Goal: Task Accomplishment & Management: Manage account settings

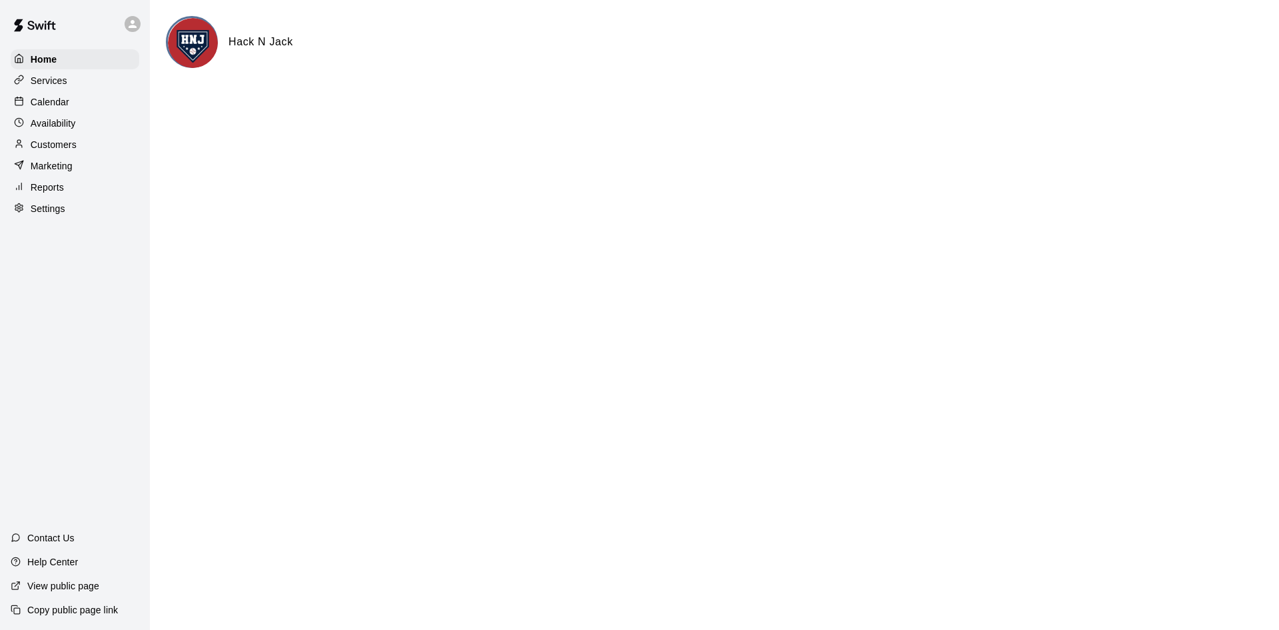
click at [55, 98] on p "Calendar" at bounding box center [50, 101] width 39 height 13
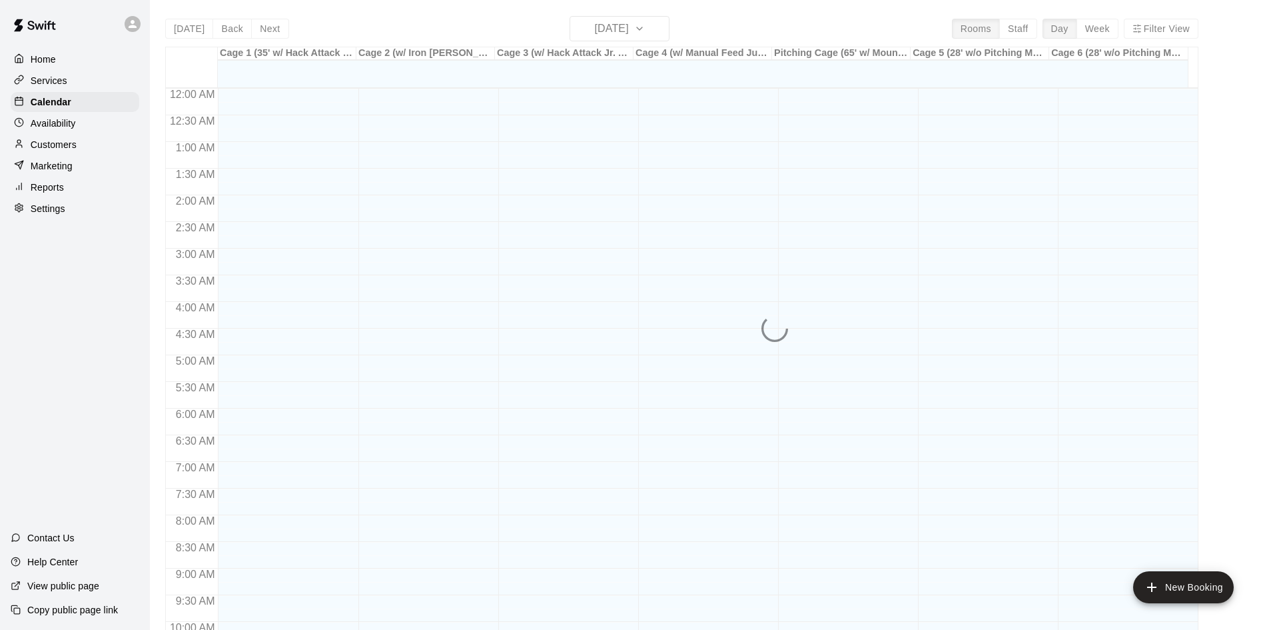
scroll to position [683, 0]
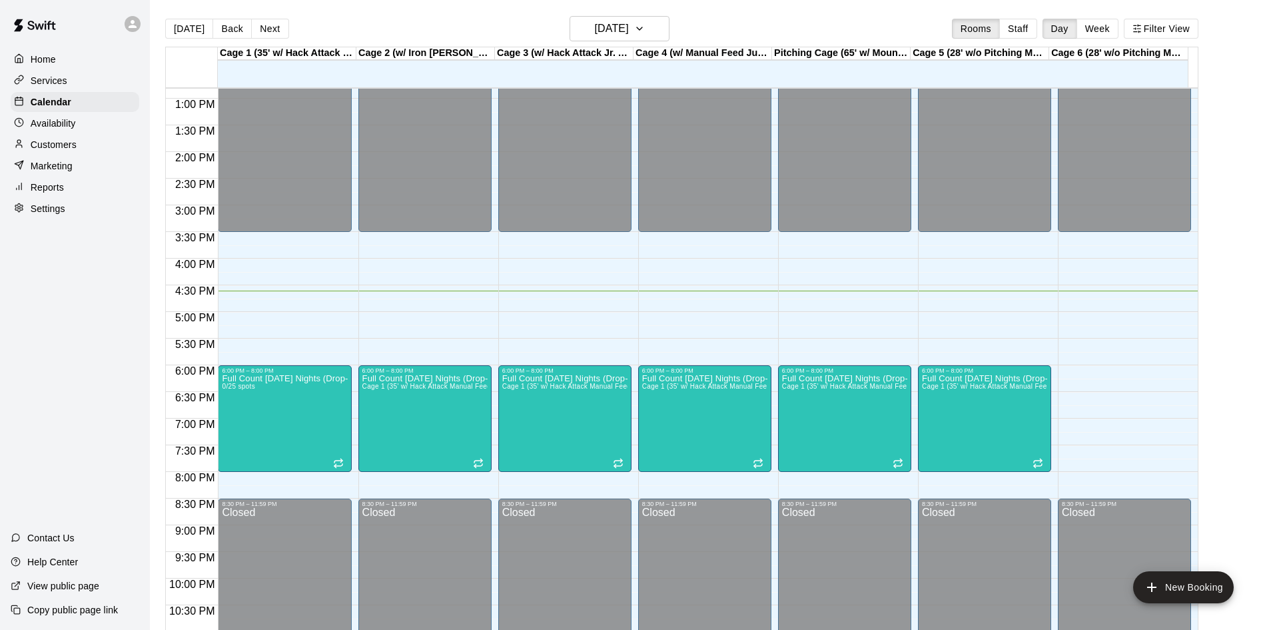
click at [63, 147] on p "Customers" at bounding box center [54, 144] width 46 height 13
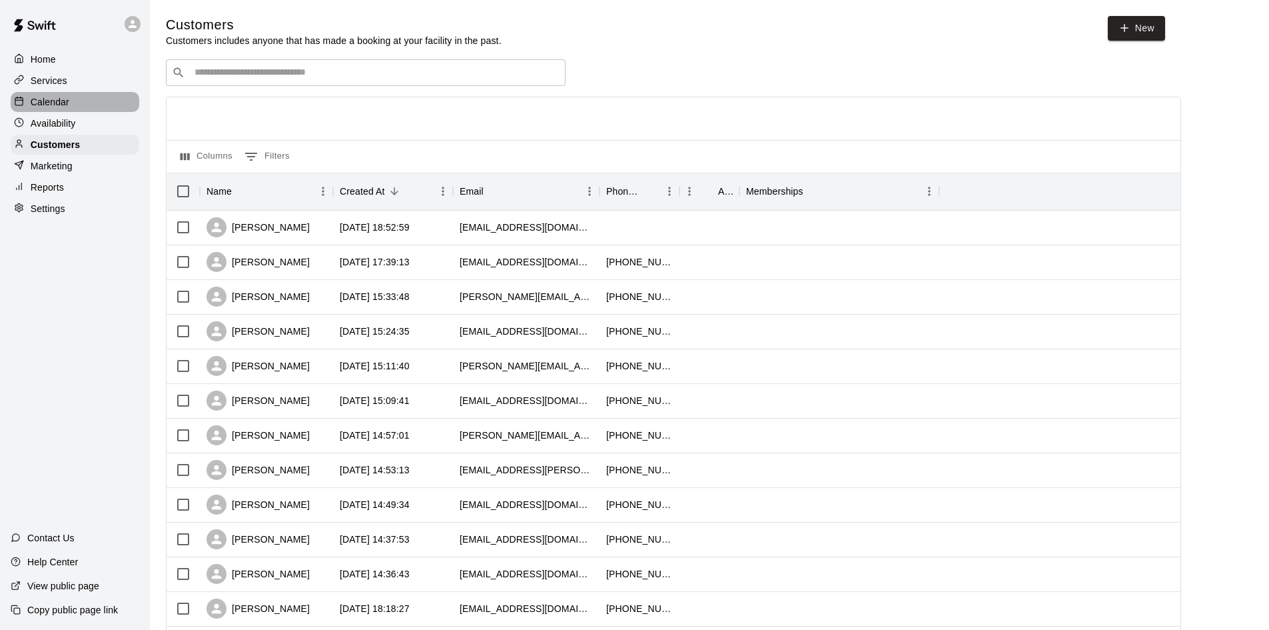
click at [60, 99] on p "Calendar" at bounding box center [50, 101] width 39 height 13
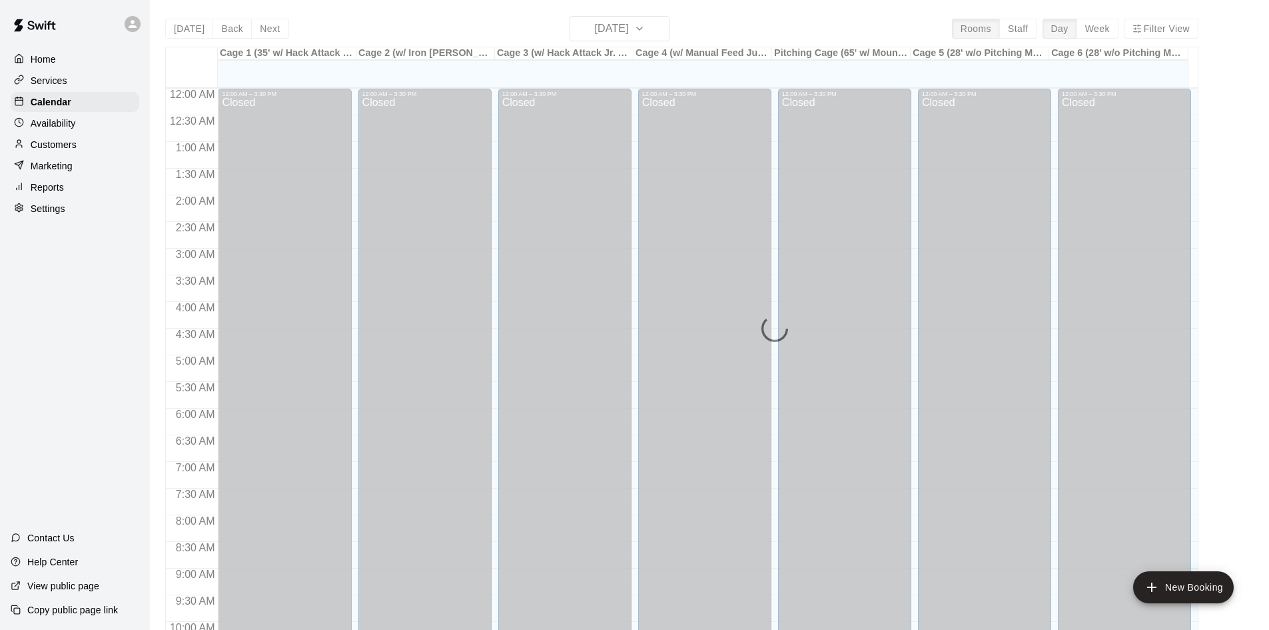
scroll to position [683, 0]
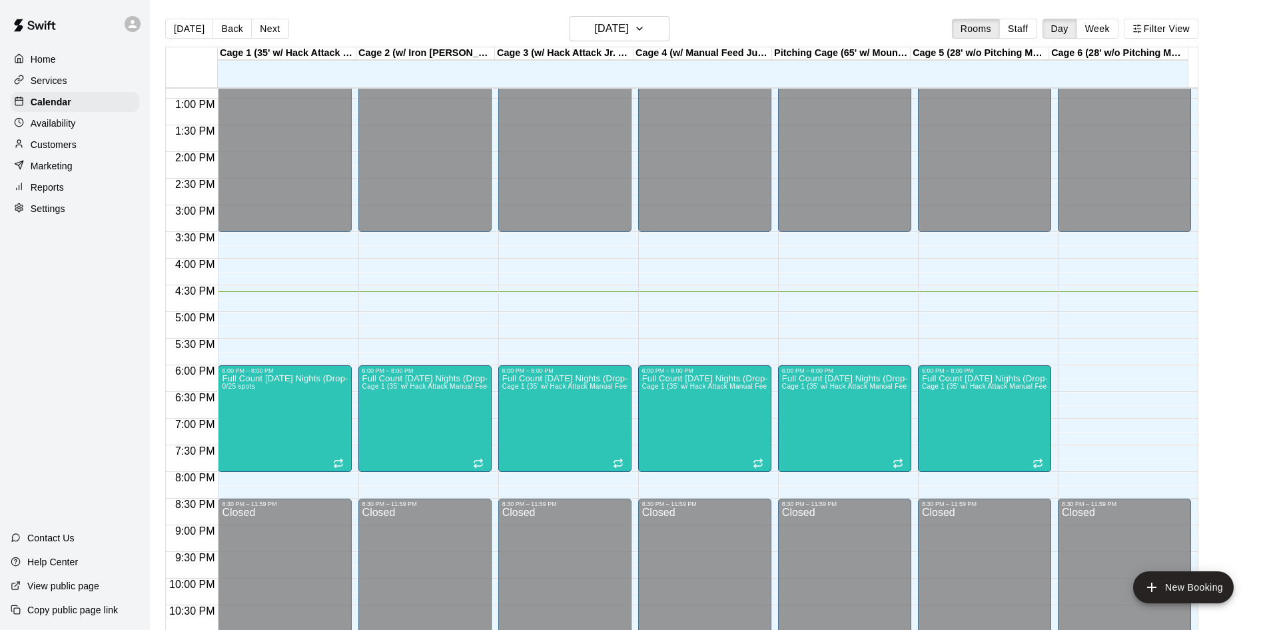
click at [65, 145] on p "Customers" at bounding box center [54, 144] width 46 height 13
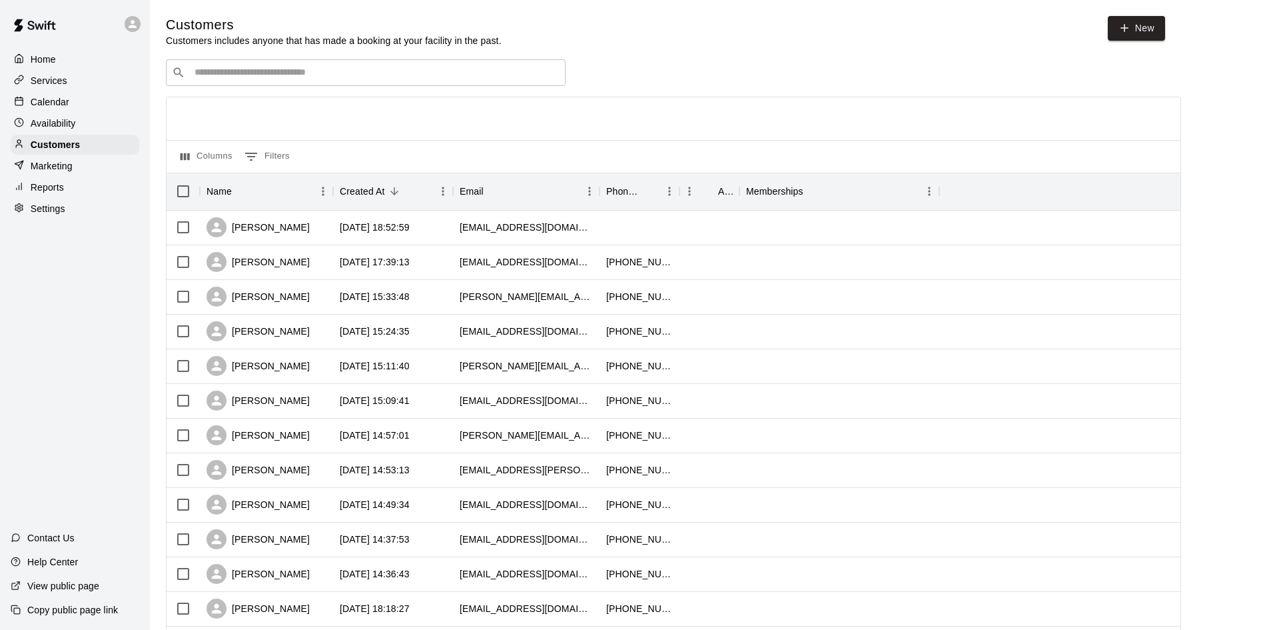
click at [233, 61] on div "​ ​" at bounding box center [366, 72] width 400 height 27
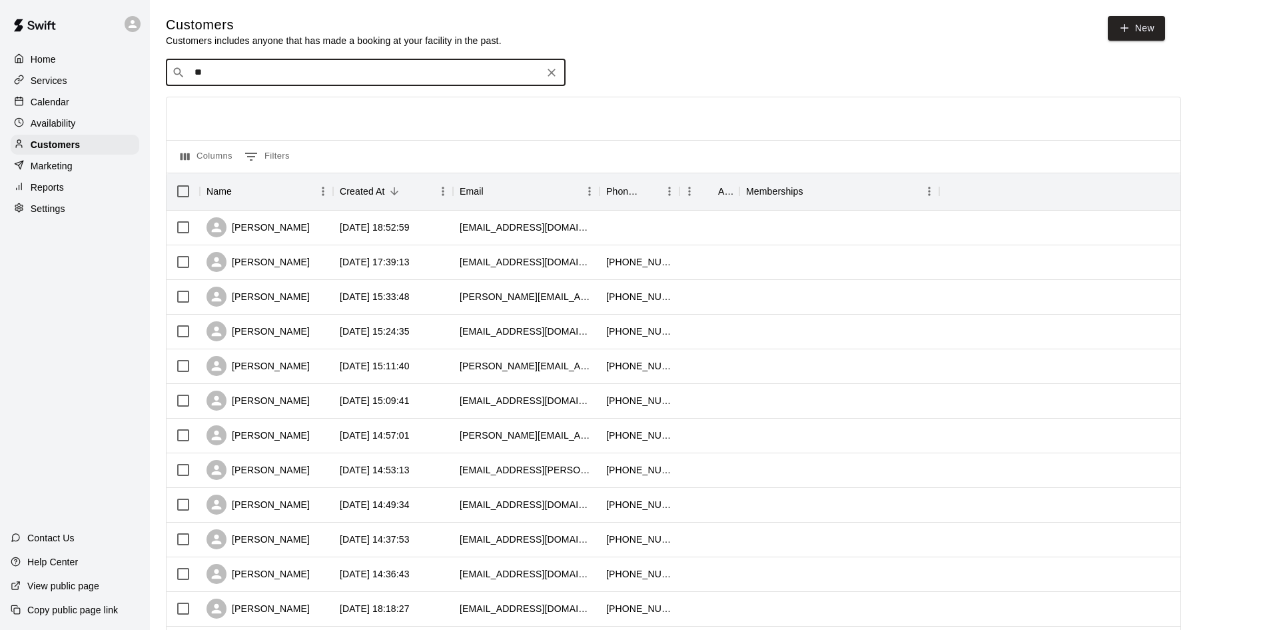
type input "***"
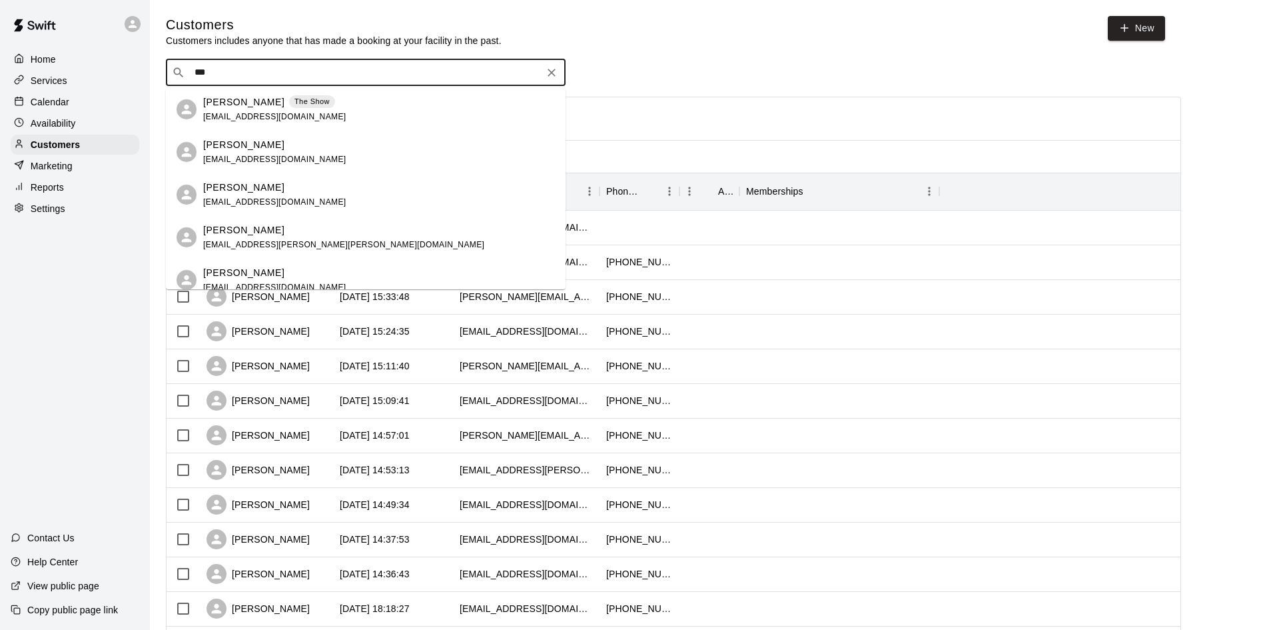
click at [229, 102] on p "[PERSON_NAME]" at bounding box center [243, 102] width 81 height 14
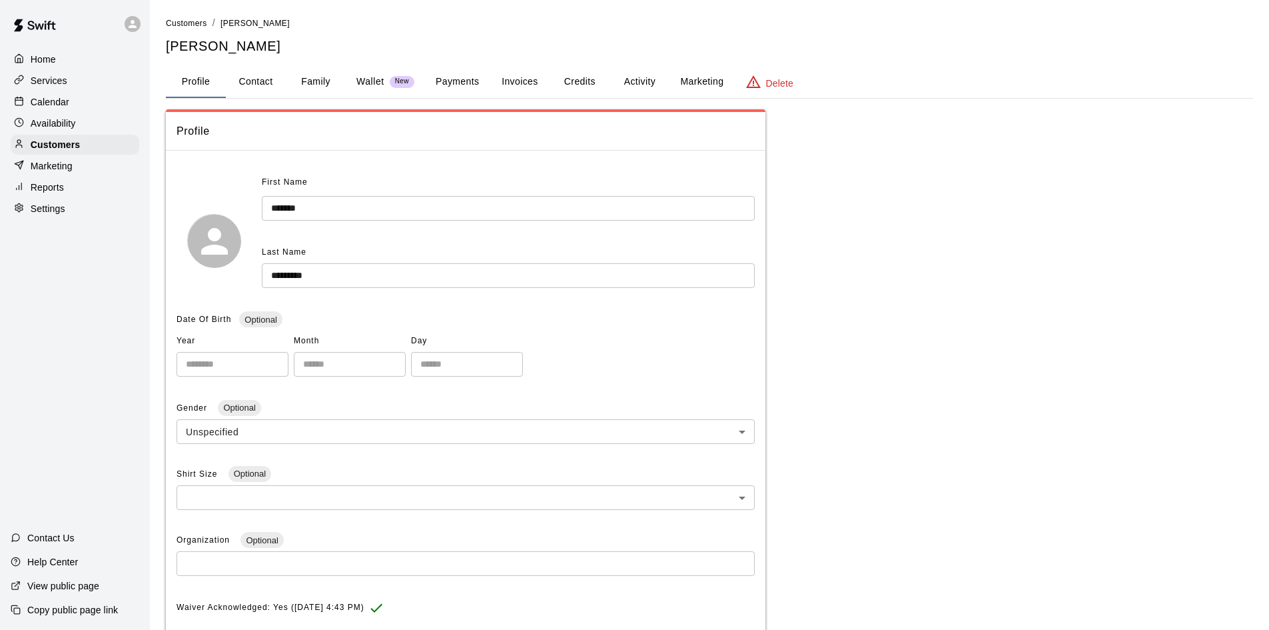
click at [630, 82] on button "Activity" at bounding box center [640, 82] width 60 height 32
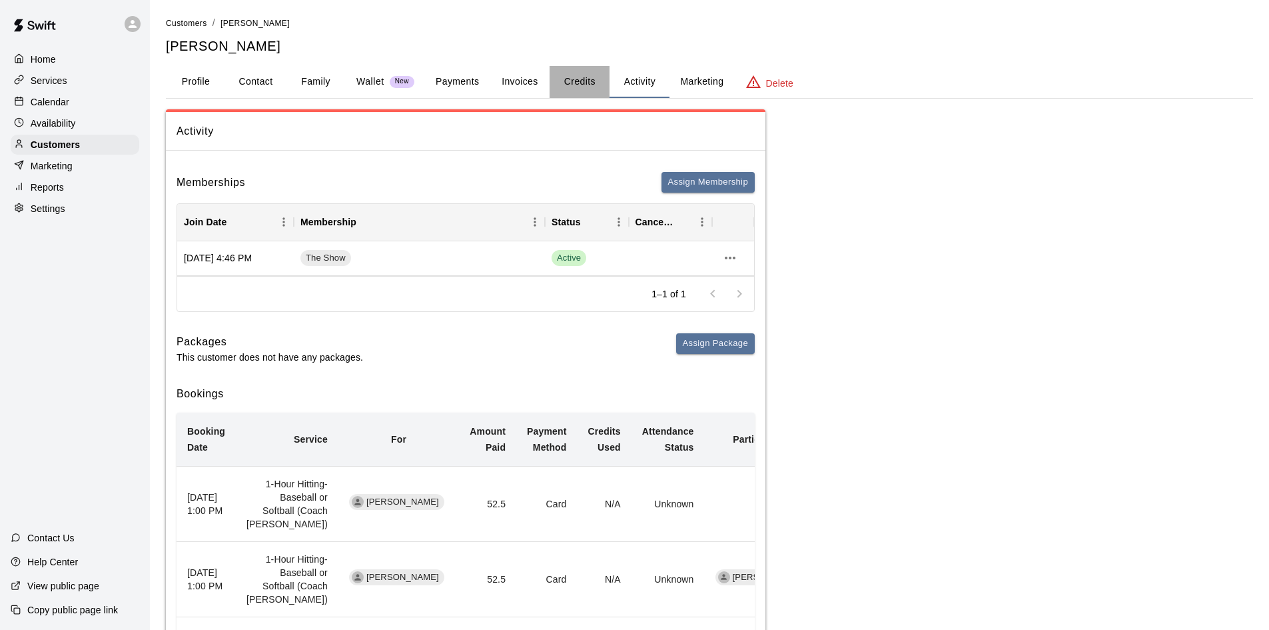
click at [579, 79] on button "Credits" at bounding box center [580, 82] width 60 height 32
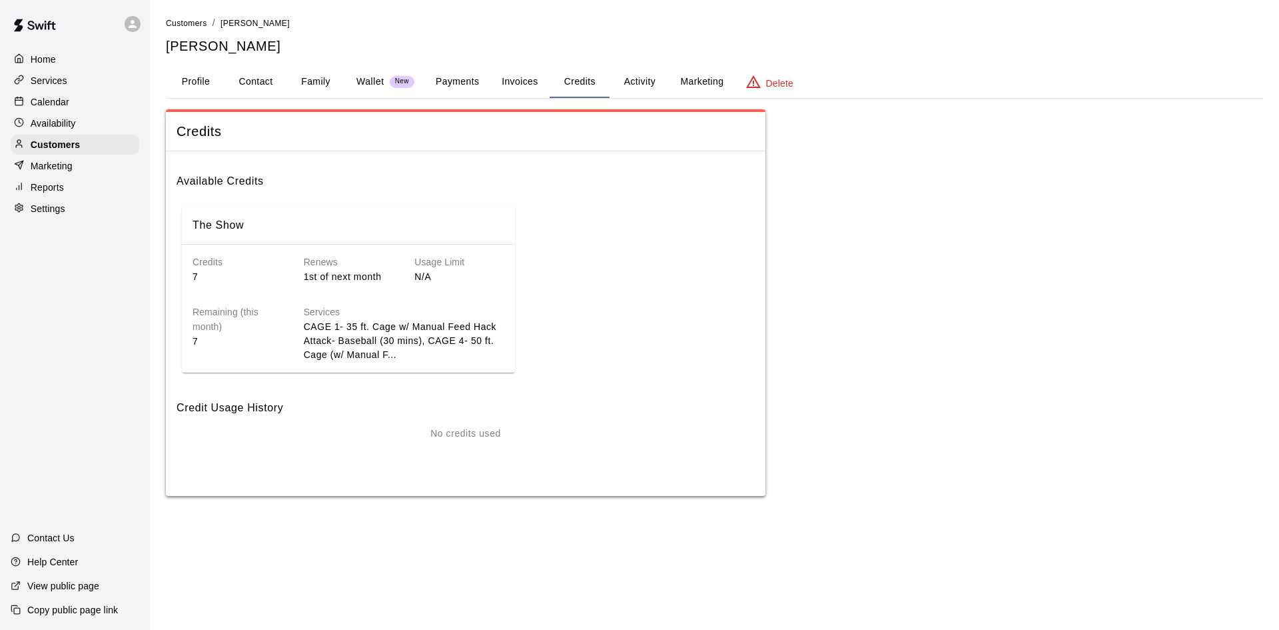
click at [55, 103] on p "Calendar" at bounding box center [50, 101] width 39 height 13
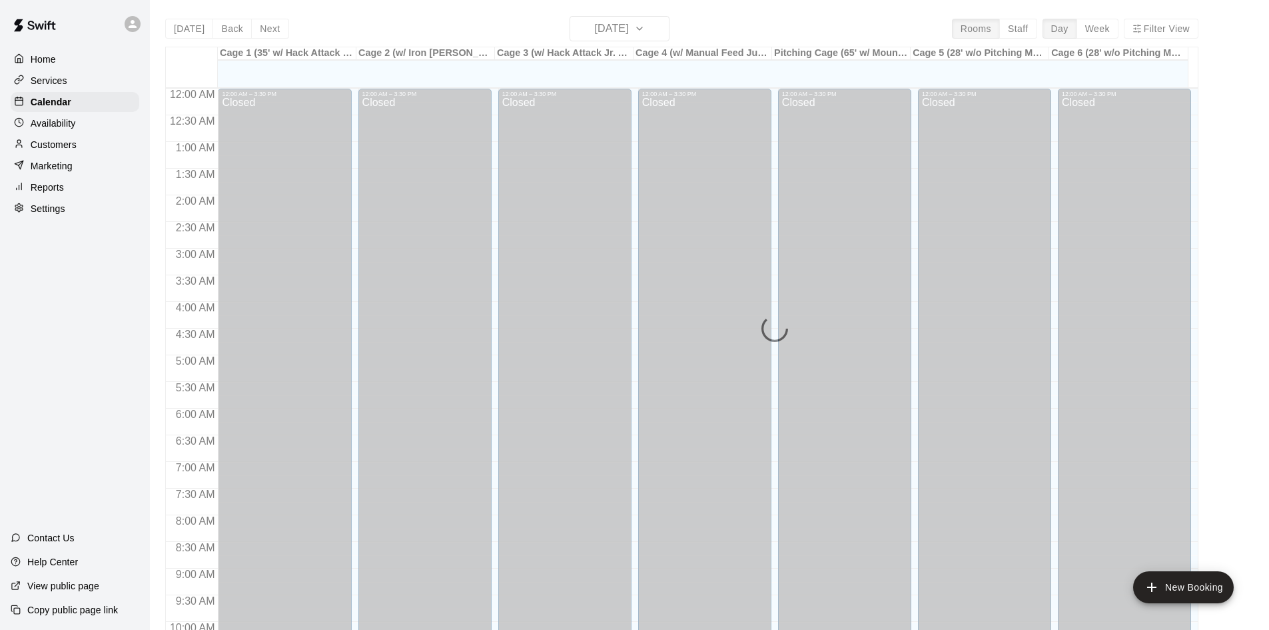
scroll to position [683, 0]
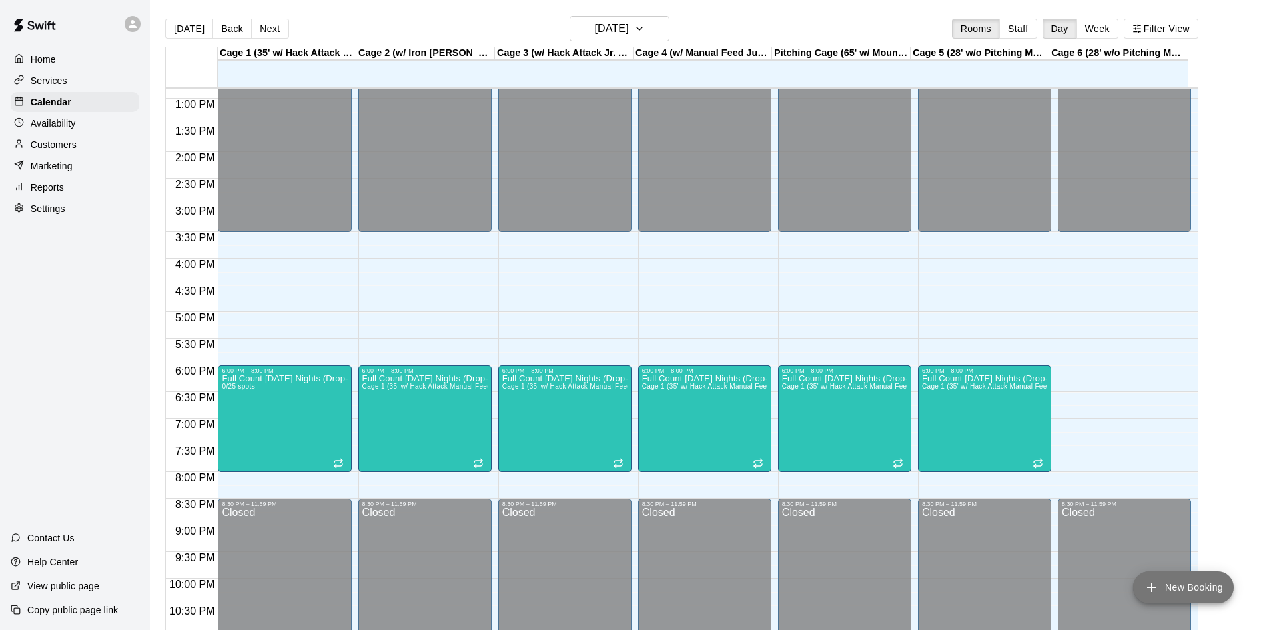
click at [1194, 586] on button "New Booking" at bounding box center [1183, 587] width 101 height 32
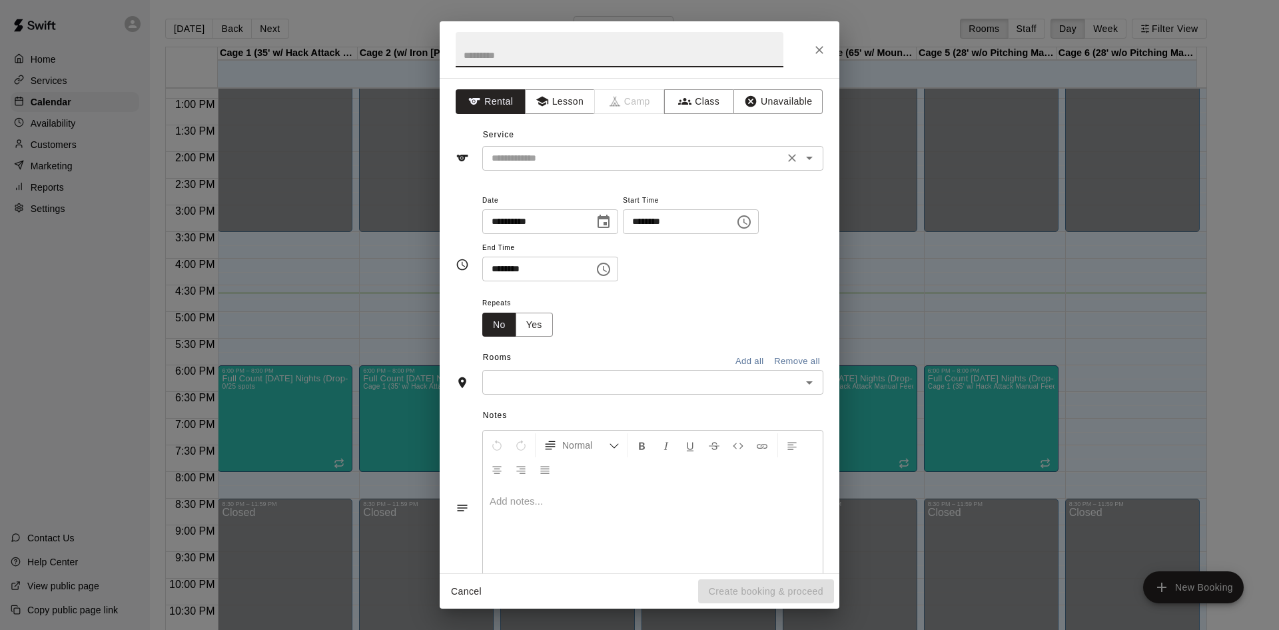
click at [616, 153] on input "text" at bounding box center [633, 158] width 294 height 17
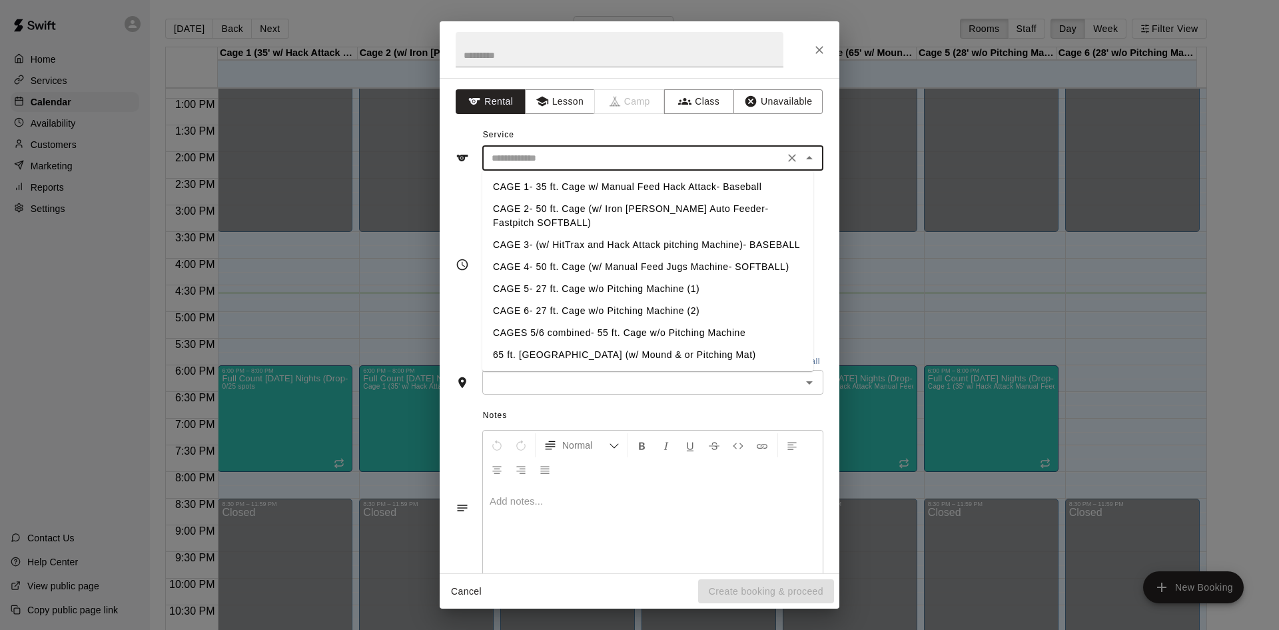
click at [538, 245] on li "CAGE 3- (w/ HitTrax and Hack Attack pitching Machine)- BASEBALL" at bounding box center [647, 245] width 331 height 22
type input "**********"
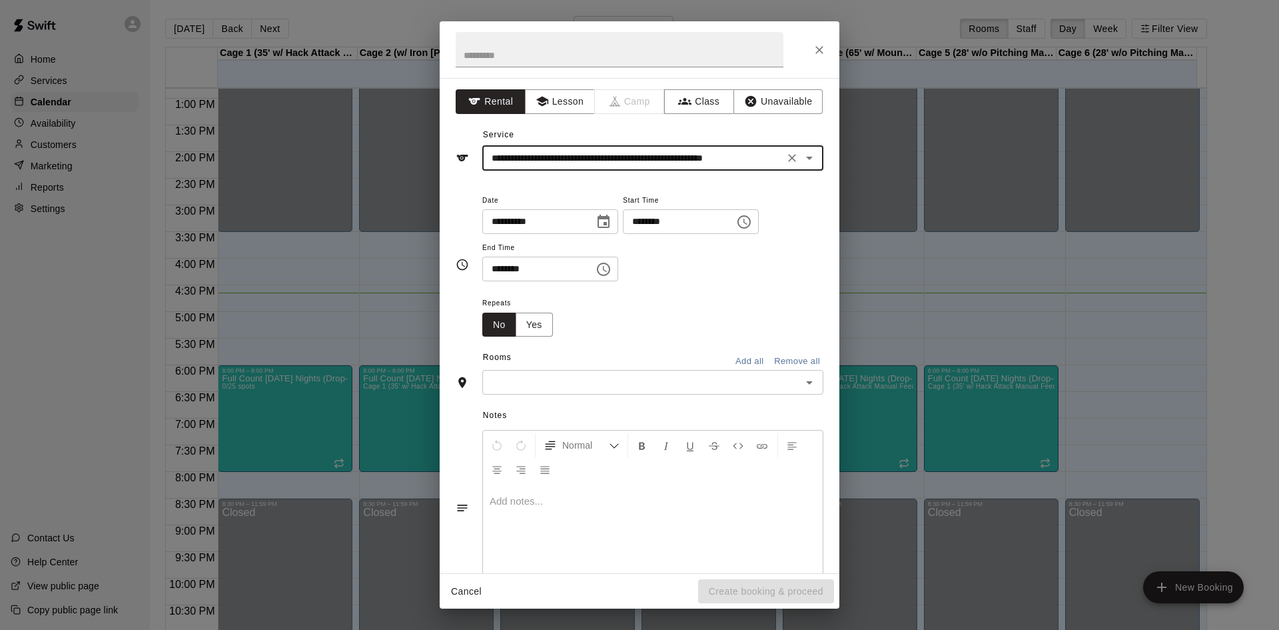
click at [665, 220] on input "********" at bounding box center [674, 221] width 103 height 25
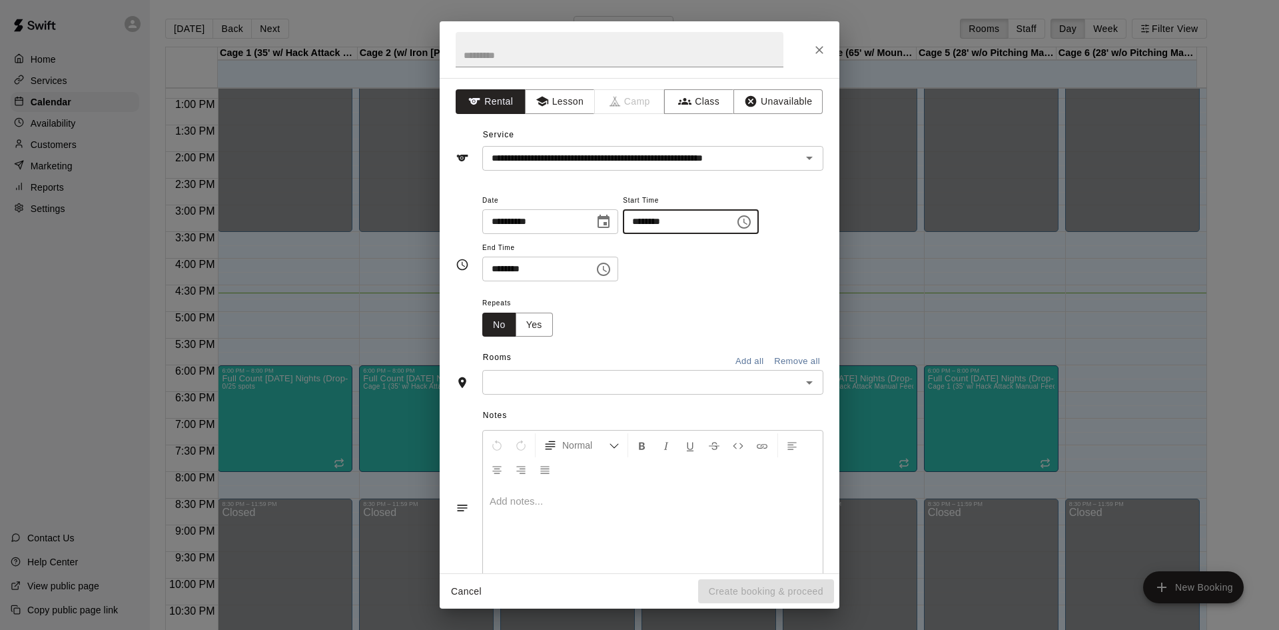
click at [666, 220] on input "********" at bounding box center [674, 221] width 103 height 25
click at [668, 221] on input "********" at bounding box center [674, 221] width 103 height 25
click at [658, 217] on input "********" at bounding box center [674, 221] width 103 height 25
type input "********"
click at [496, 269] on input "********" at bounding box center [533, 269] width 103 height 25
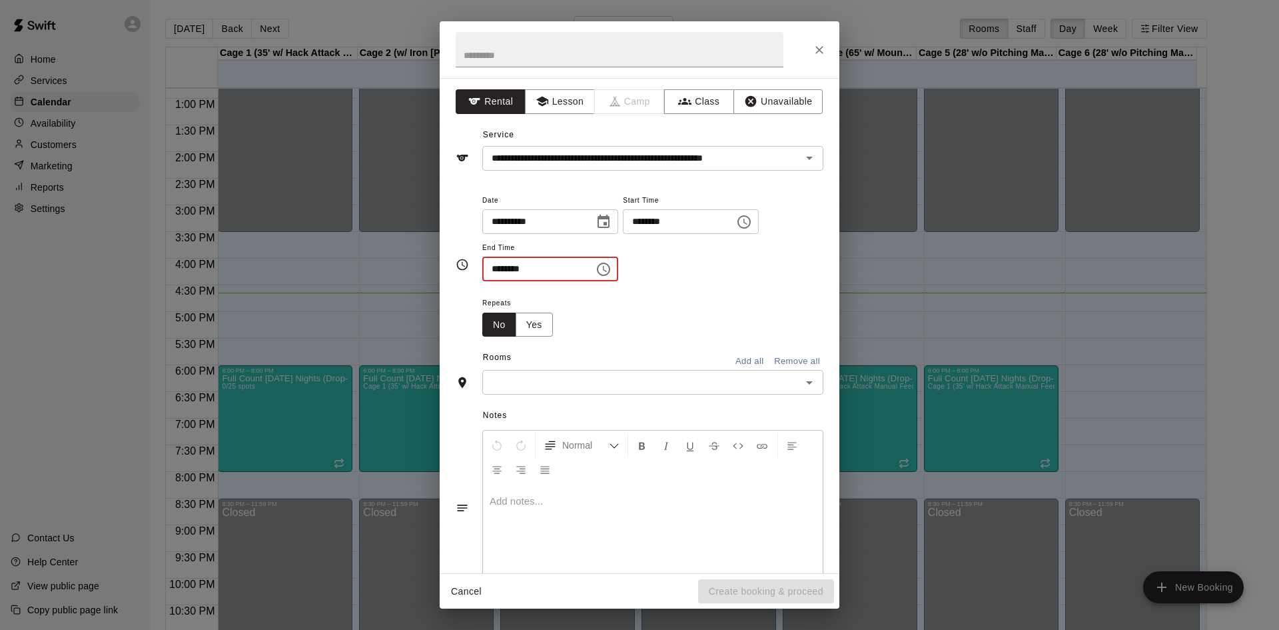
click at [496, 269] on input "********" at bounding box center [533, 269] width 103 height 25
type input "********"
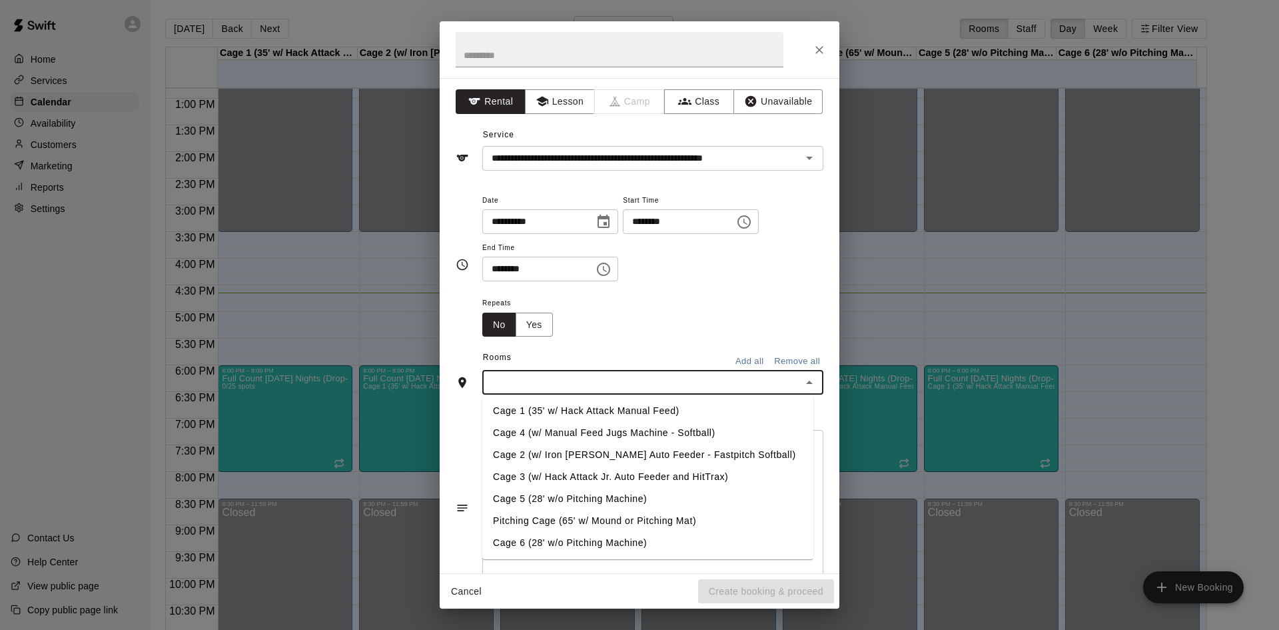
click at [645, 379] on input "text" at bounding box center [641, 382] width 311 height 17
click at [580, 482] on li "Cage 3 (w/ Hack Attack Jr. Auto Feeder and HitTrax)" at bounding box center [647, 477] width 331 height 22
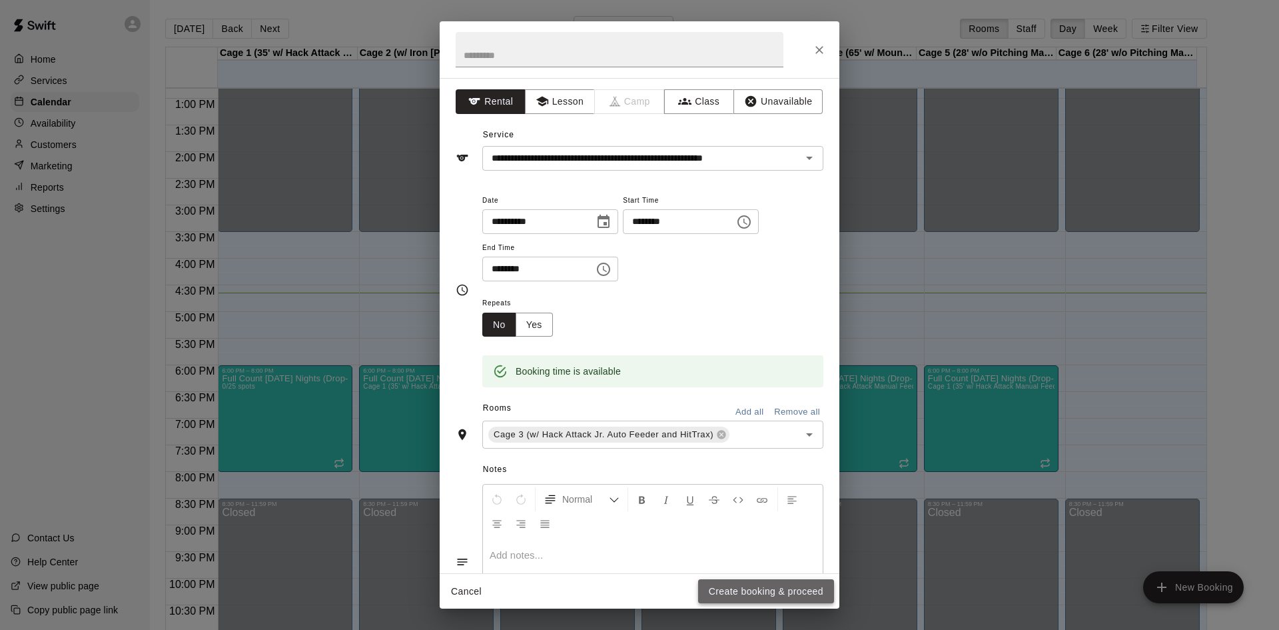
click at [775, 590] on button "Create booking & proceed" at bounding box center [766, 591] width 136 height 25
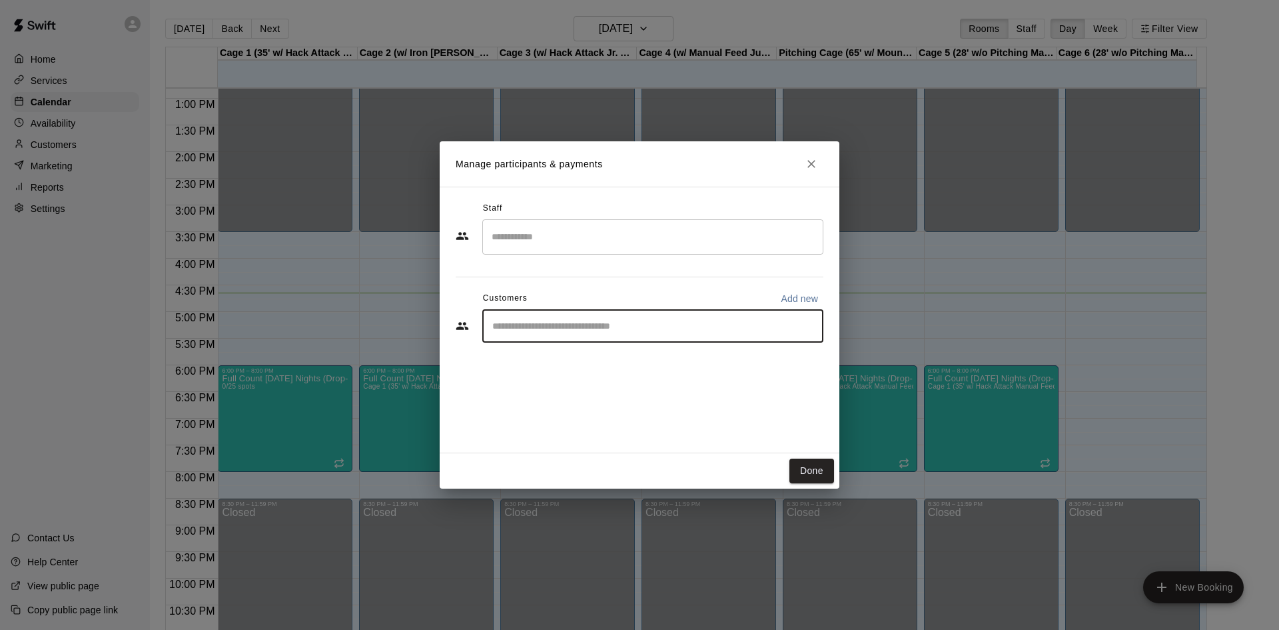
click at [576, 320] on input "Start typing to search customers..." at bounding box center [652, 325] width 329 height 13
type input "***"
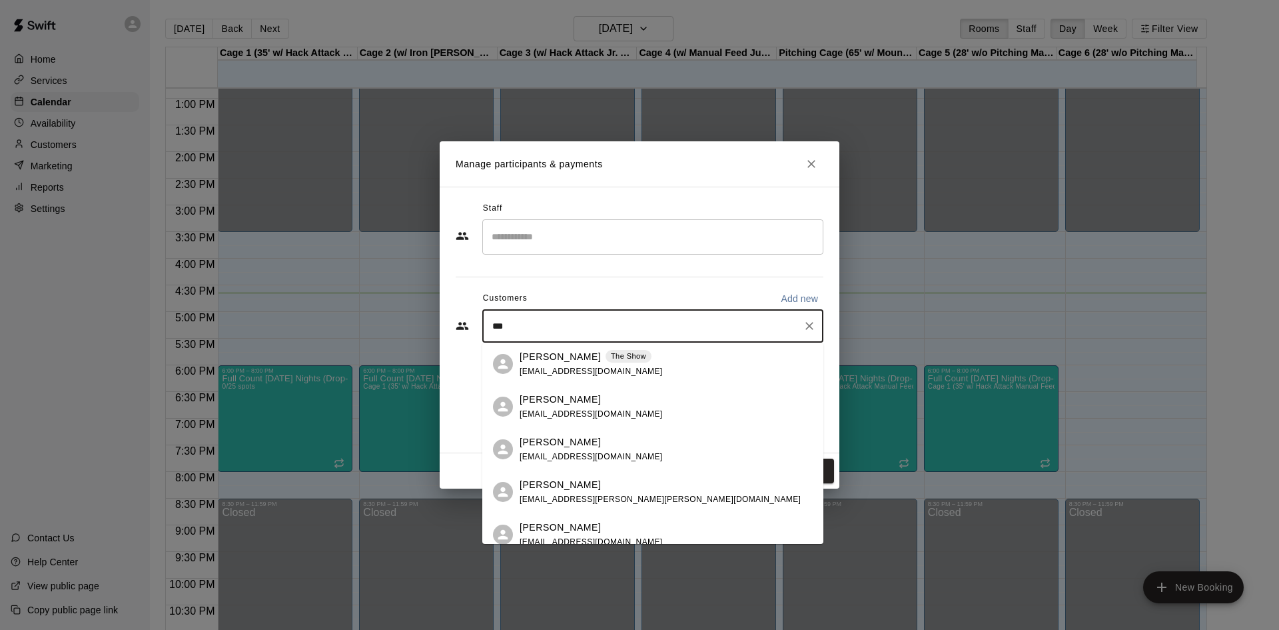
click at [566, 358] on p "[PERSON_NAME]" at bounding box center [560, 357] width 81 height 14
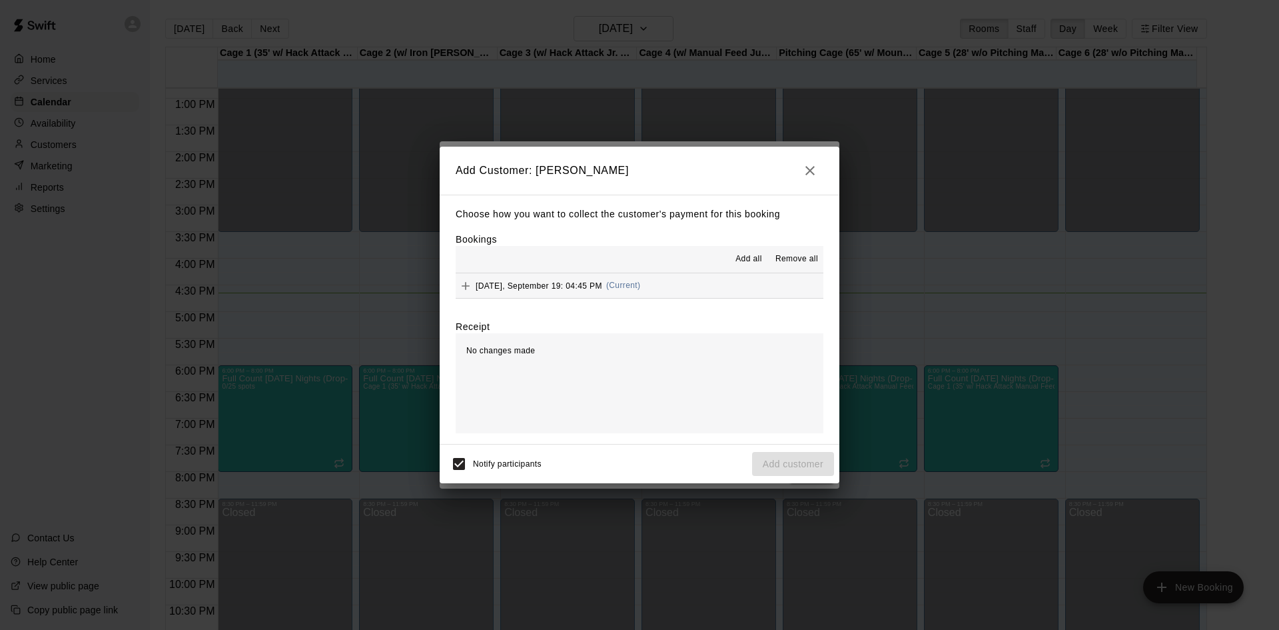
click at [516, 284] on span "Friday, September 19: 04:45 PM" at bounding box center [539, 284] width 127 height 9
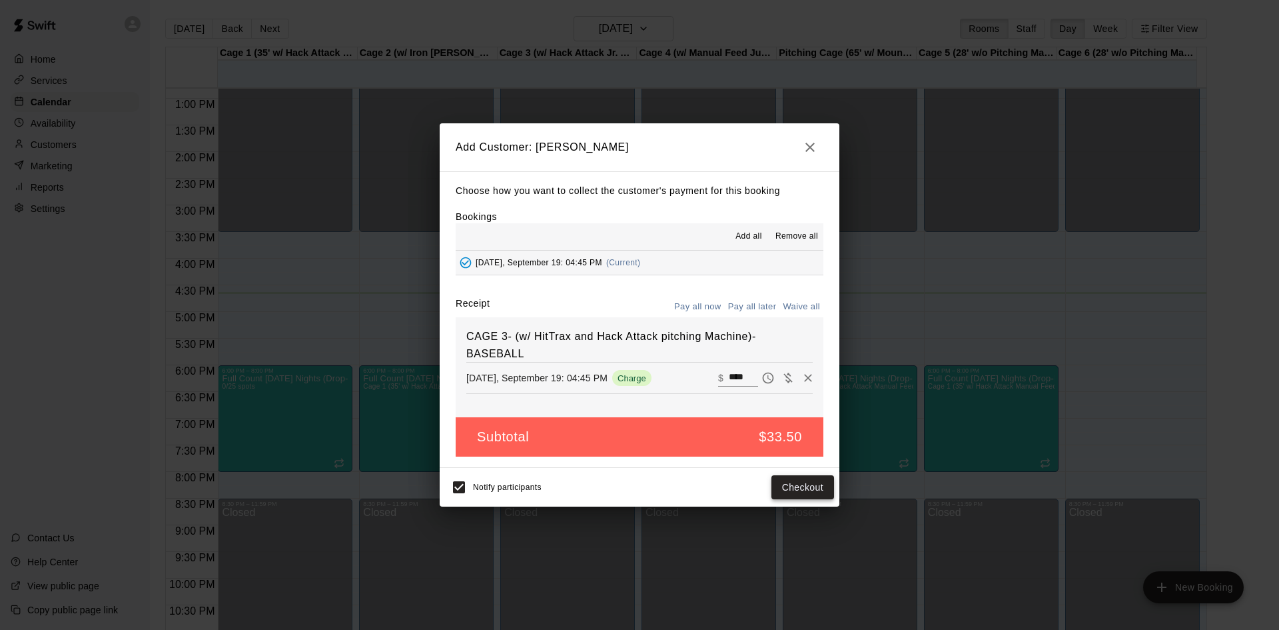
click at [795, 485] on button "Checkout" at bounding box center [803, 487] width 63 height 25
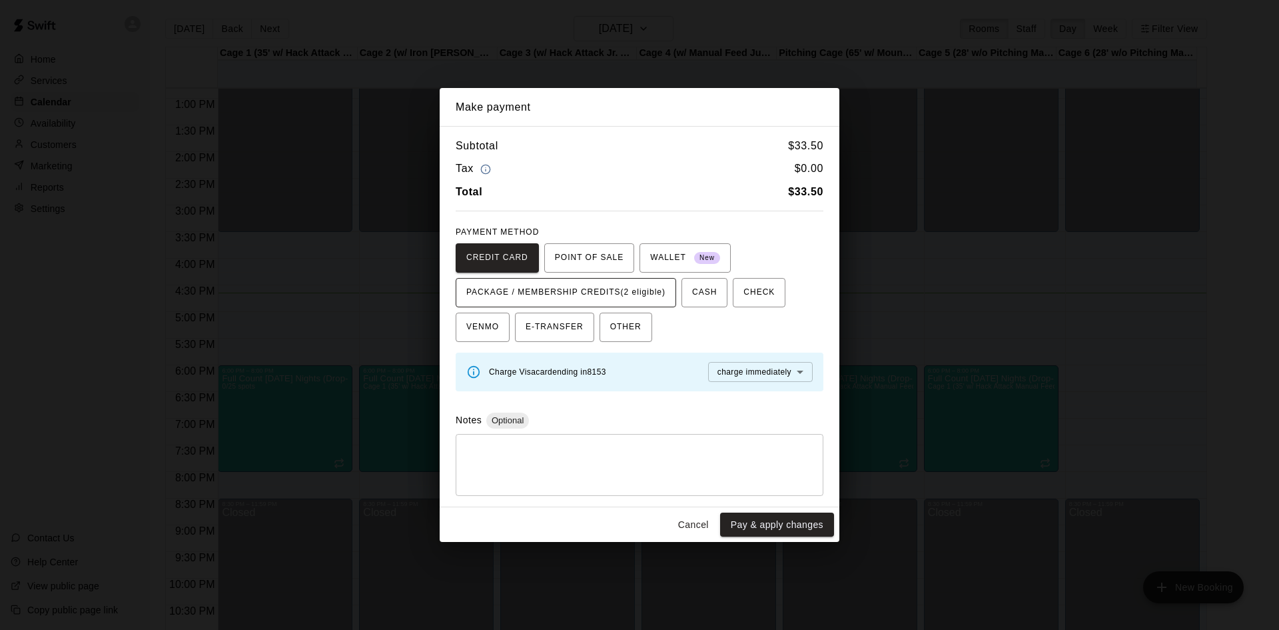
click at [636, 297] on span "PACKAGE / MEMBERSHIP CREDITS (2 eligible)" at bounding box center [565, 292] width 199 height 21
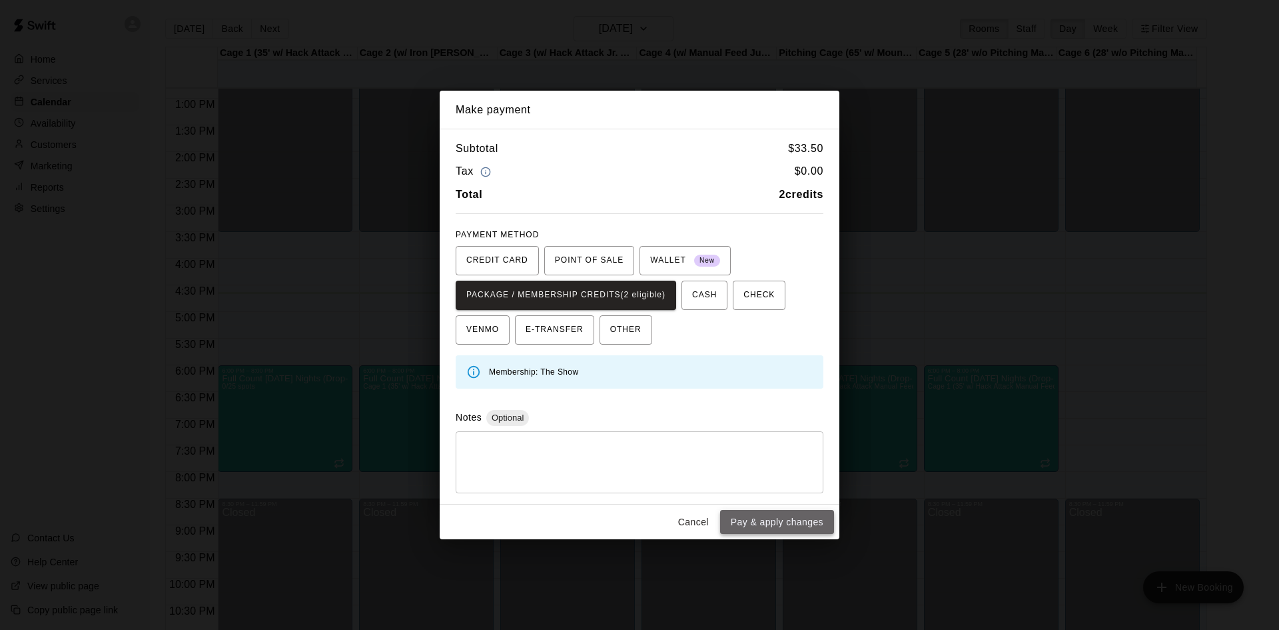
click at [785, 527] on button "Pay & apply changes" at bounding box center [777, 522] width 114 height 25
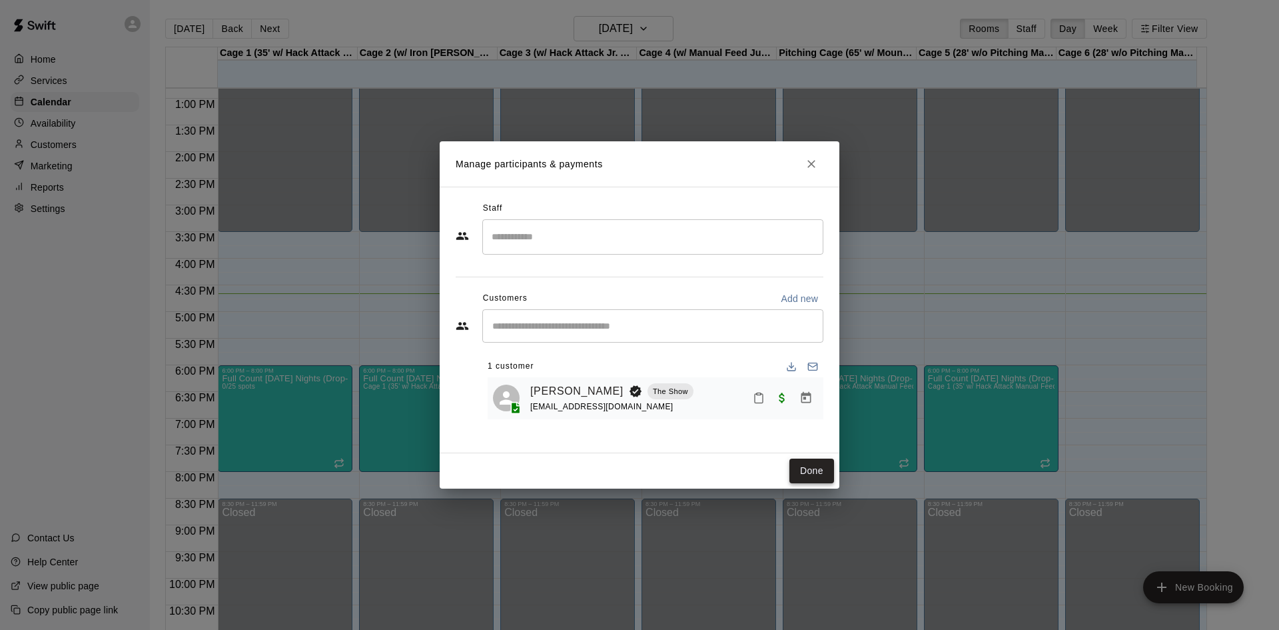
click at [826, 477] on button "Done" at bounding box center [811, 470] width 45 height 25
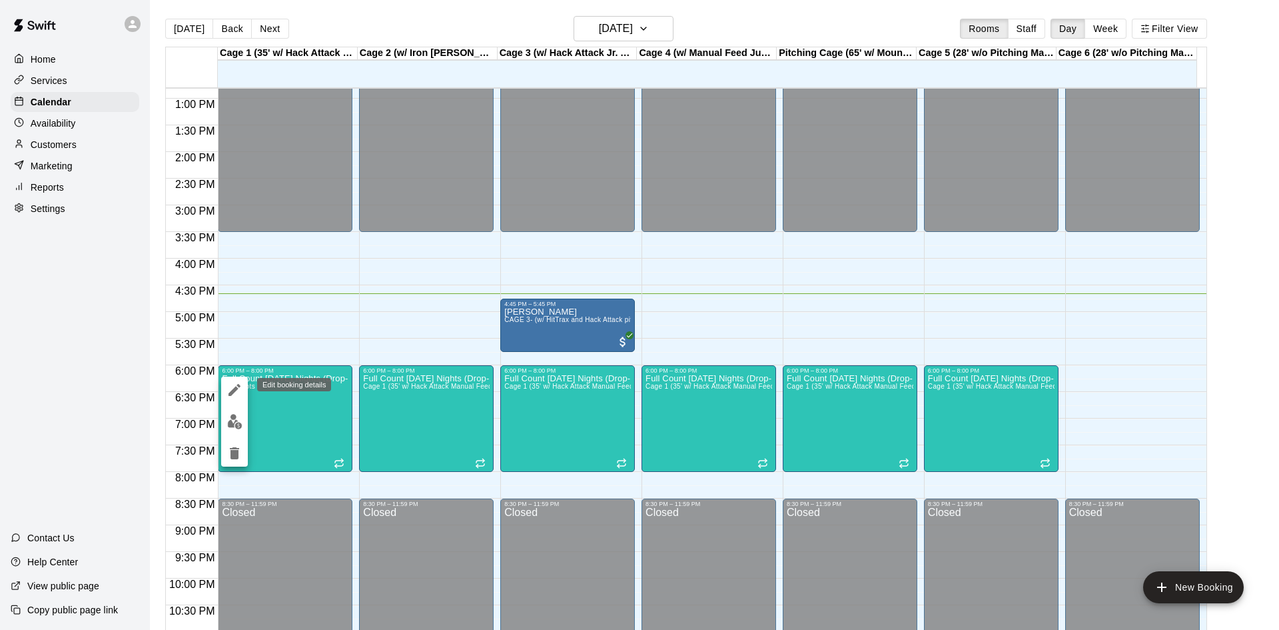
click at [235, 388] on icon "edit" at bounding box center [235, 390] width 12 height 12
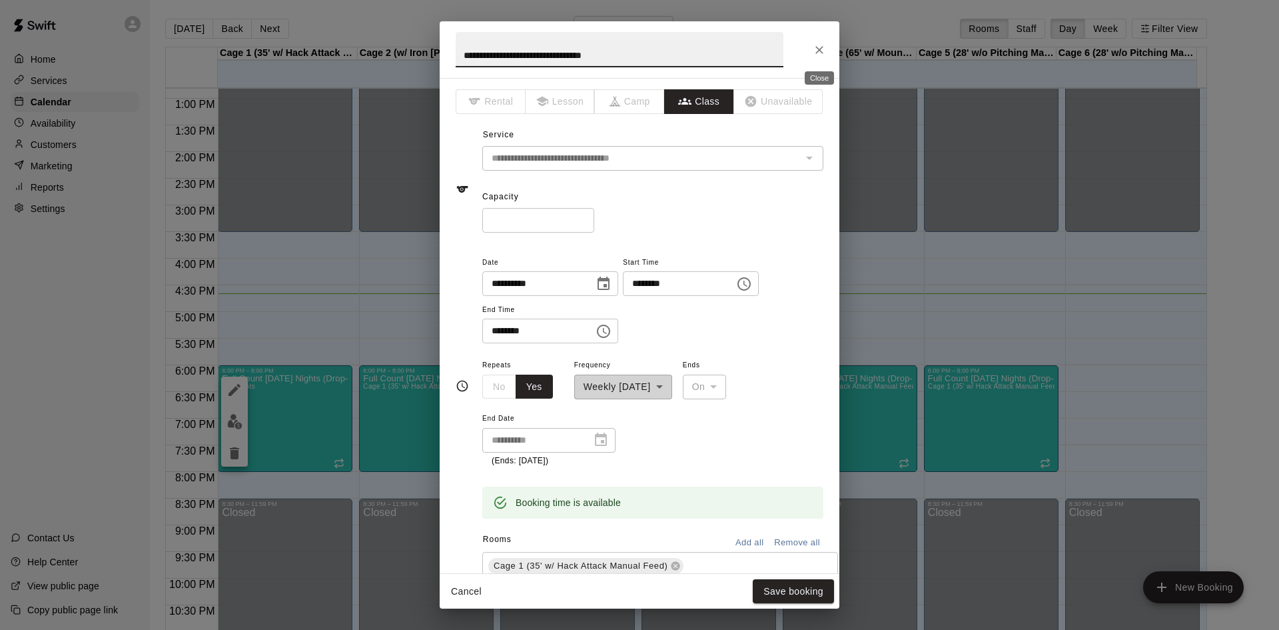
click at [811, 46] on button "Close" at bounding box center [819, 50] width 24 height 24
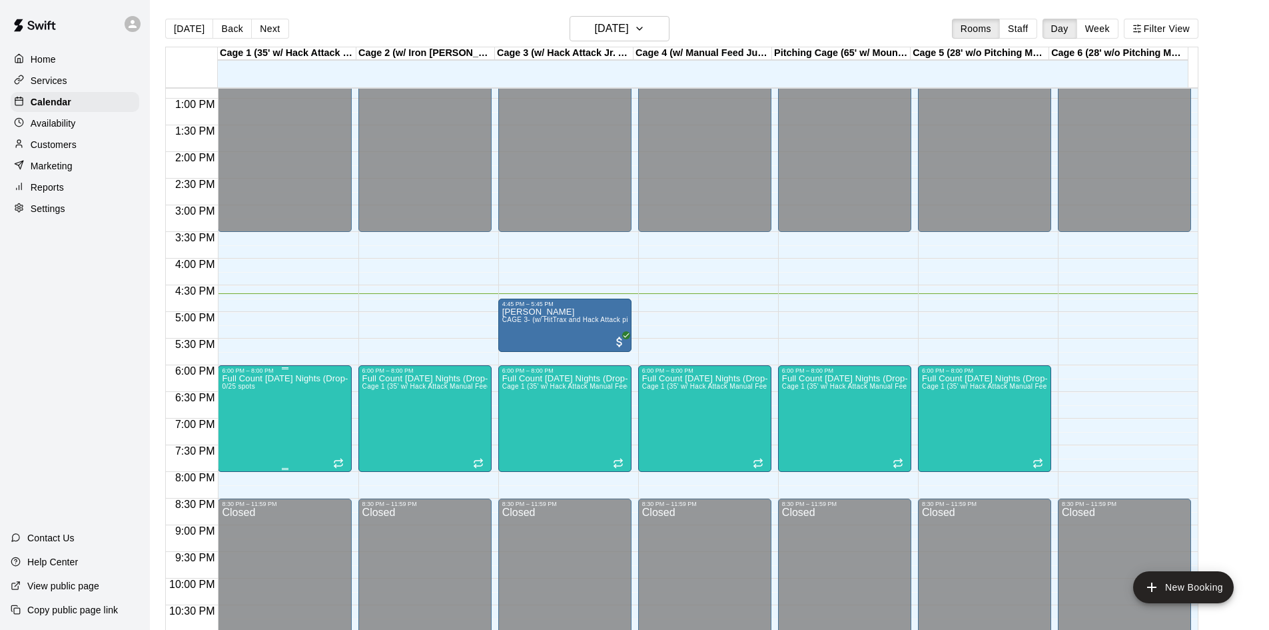
click at [252, 392] on body "Home Services Calendar Availability Customers Marketing Reports Settings Contac…" at bounding box center [634, 325] width 1269 height 651
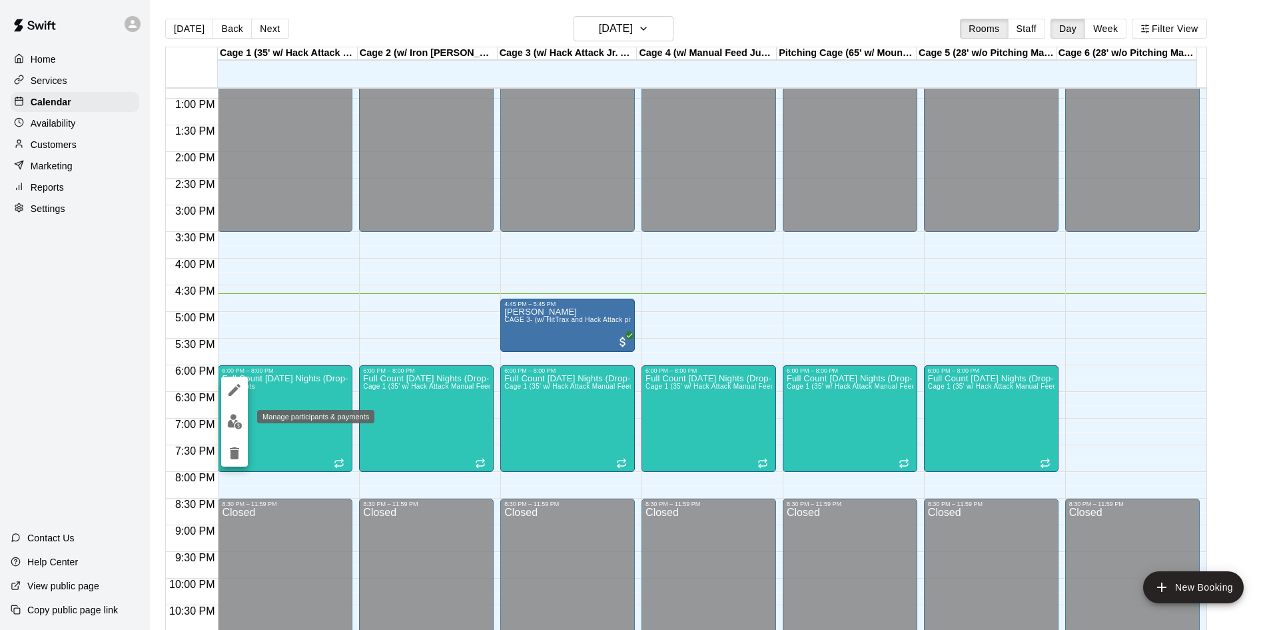
click at [235, 422] on img "edit" at bounding box center [234, 421] width 15 height 15
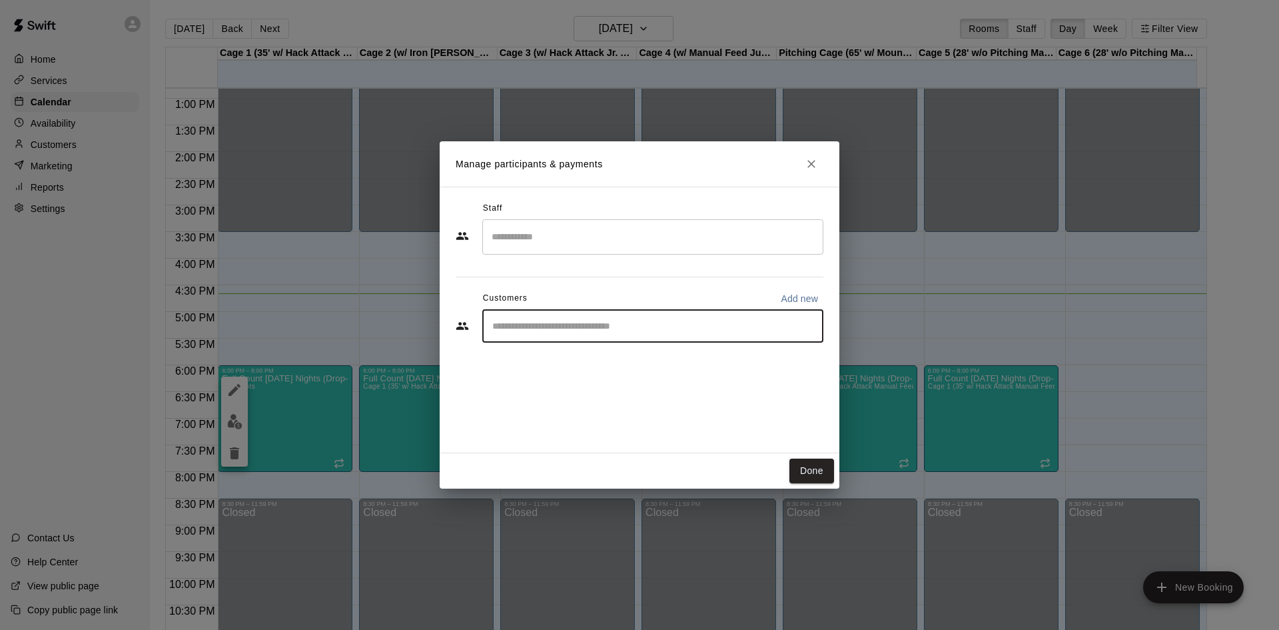
click at [582, 323] on input "Start typing to search customers..." at bounding box center [652, 325] width 329 height 13
type input "***"
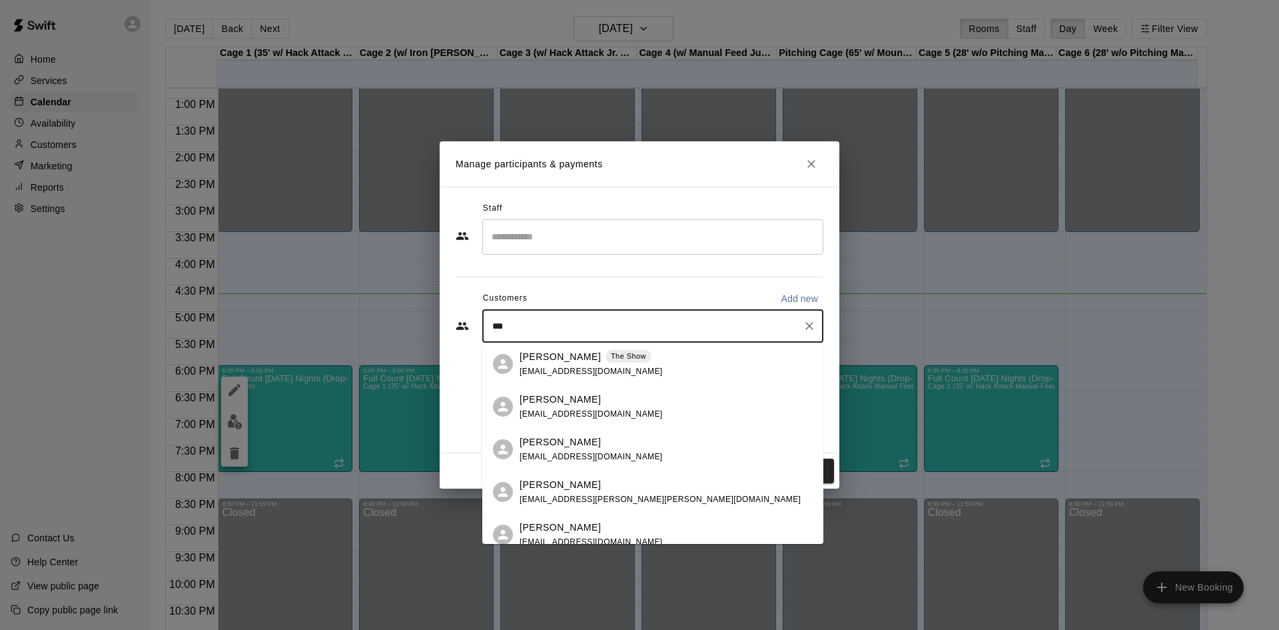
click at [535, 350] on p "[PERSON_NAME]" at bounding box center [560, 357] width 81 height 14
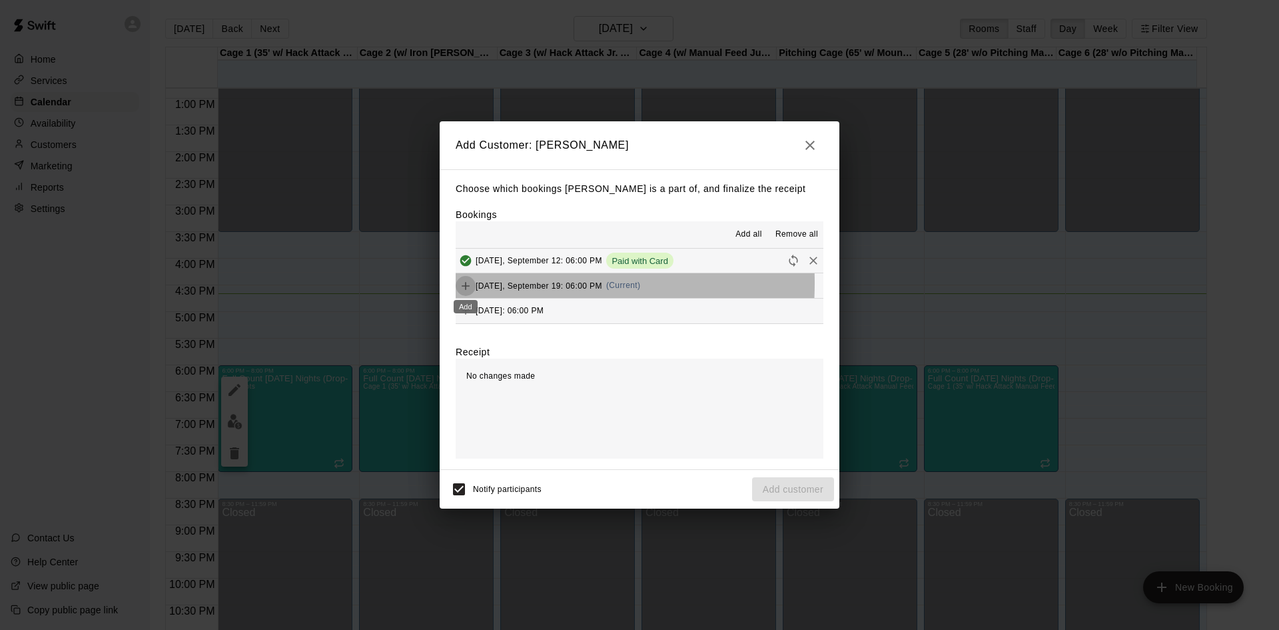
click at [467, 283] on icon "Add" at bounding box center [465, 285] width 13 height 13
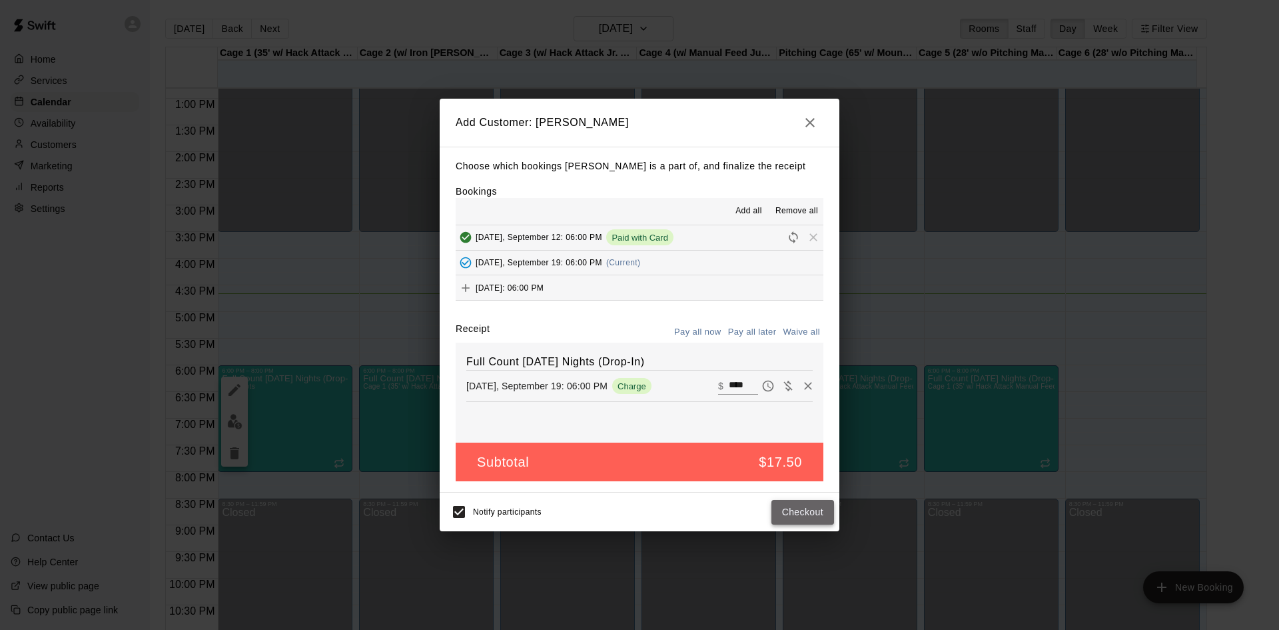
click at [800, 515] on button "Checkout" at bounding box center [803, 512] width 63 height 25
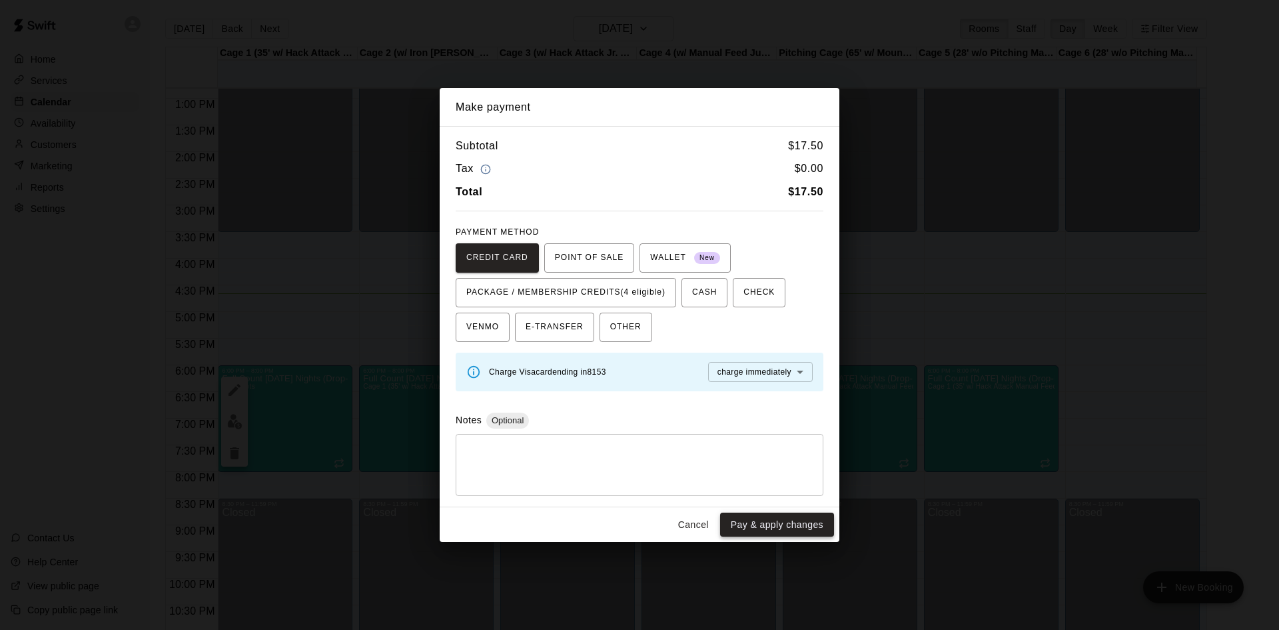
click at [773, 522] on button "Pay & apply changes" at bounding box center [777, 524] width 114 height 25
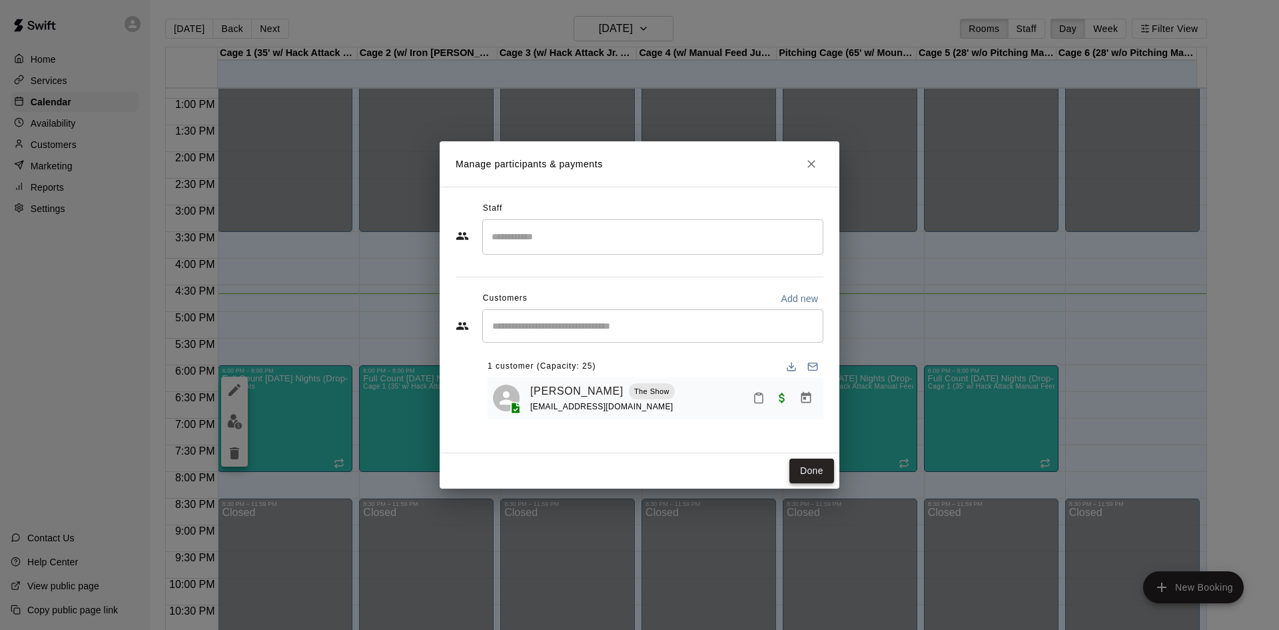
click at [828, 471] on button "Done" at bounding box center [811, 470] width 45 height 25
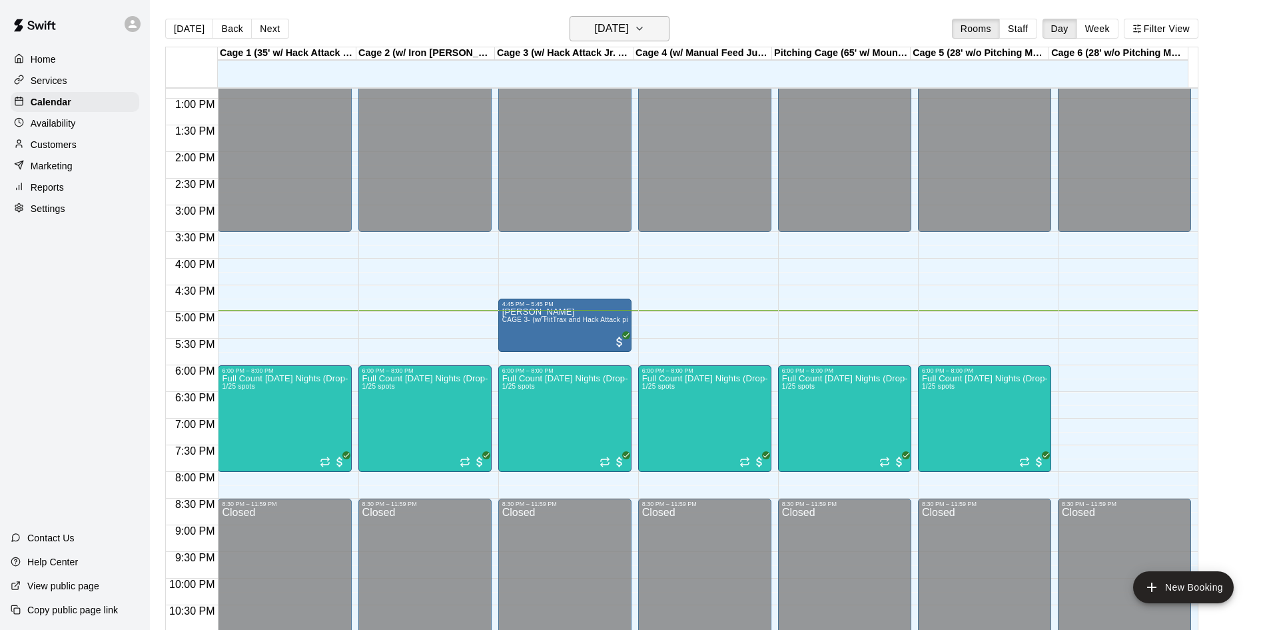
click at [626, 30] on h6 "[DATE]" at bounding box center [612, 28] width 34 height 19
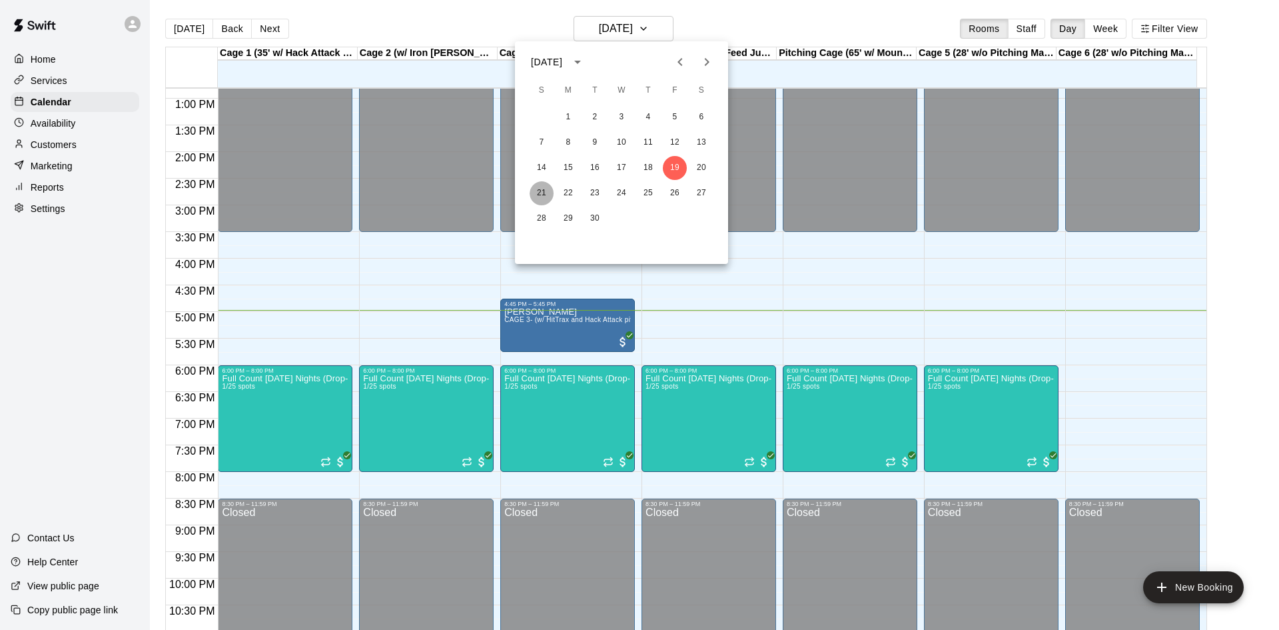
click at [547, 196] on button "21" at bounding box center [542, 193] width 24 height 24
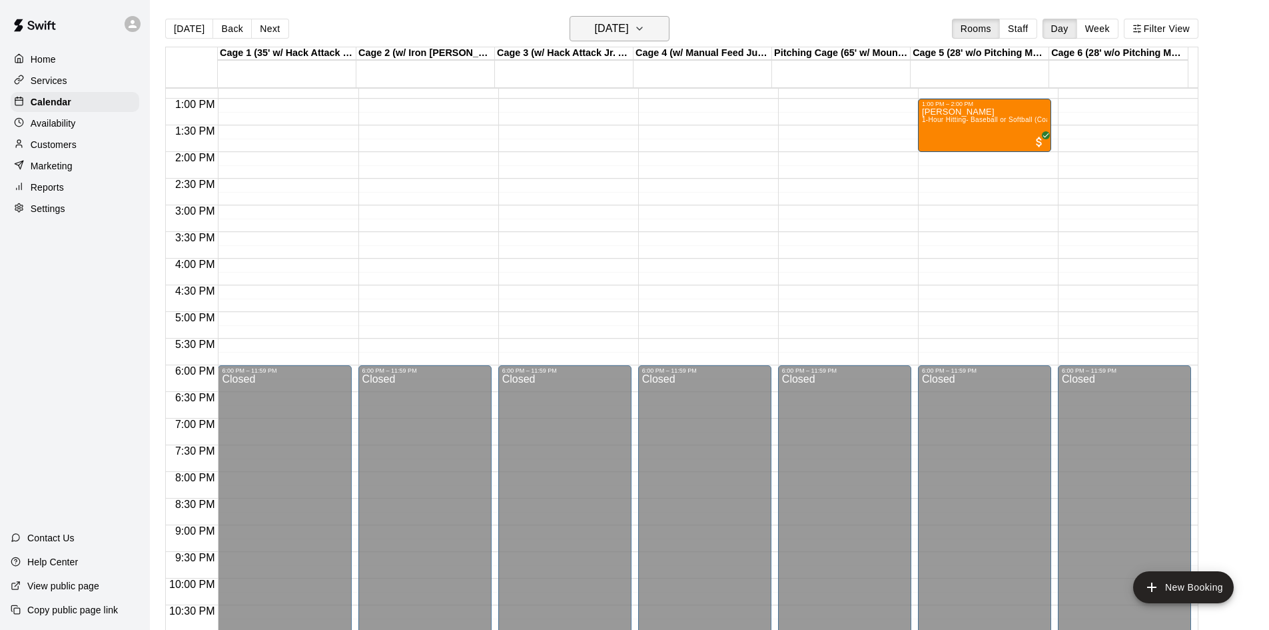
click at [645, 27] on icon "button" at bounding box center [639, 29] width 11 height 16
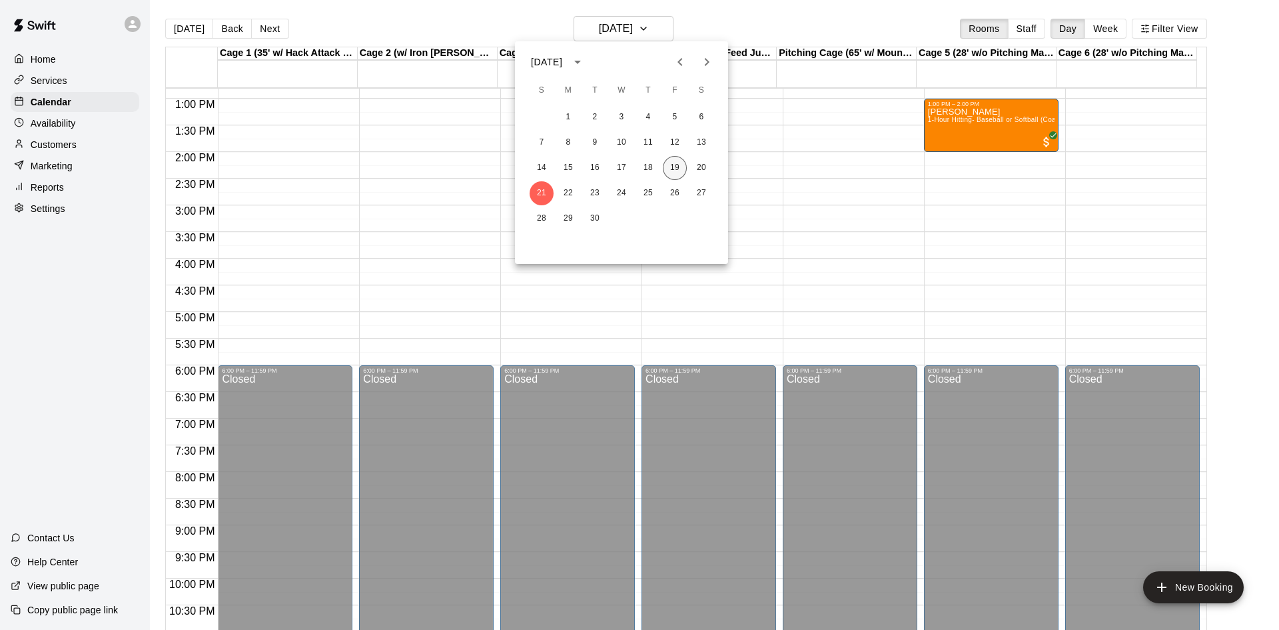
click at [674, 169] on button "19" at bounding box center [675, 168] width 24 height 24
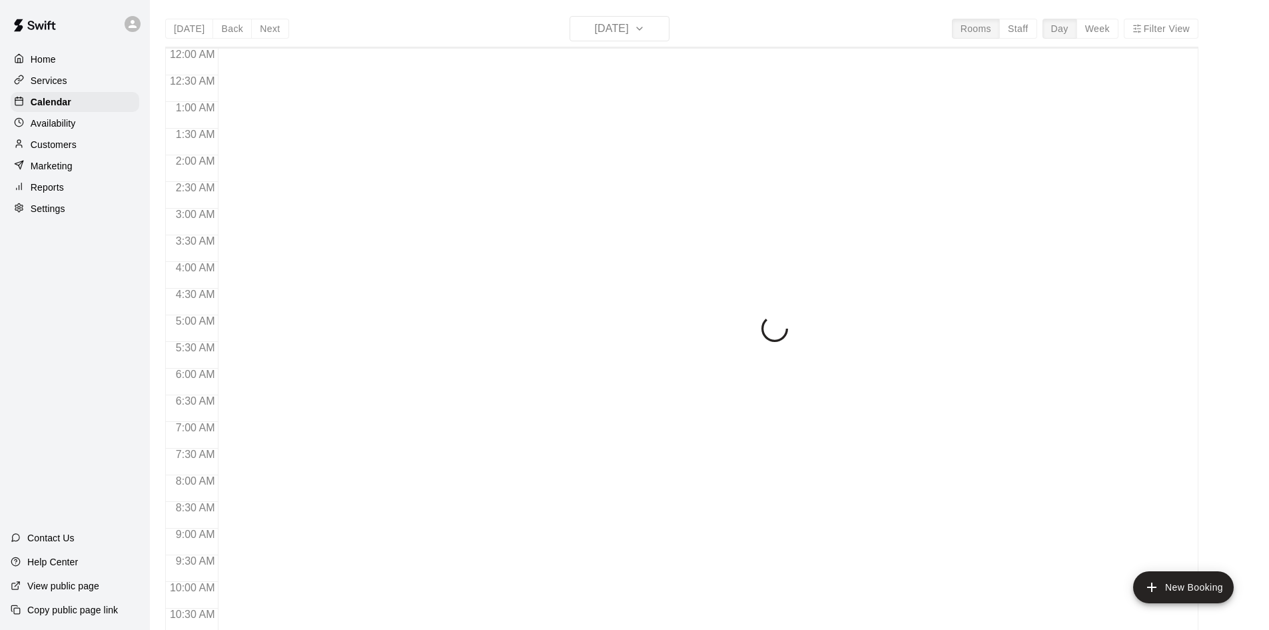
scroll to position [683, 0]
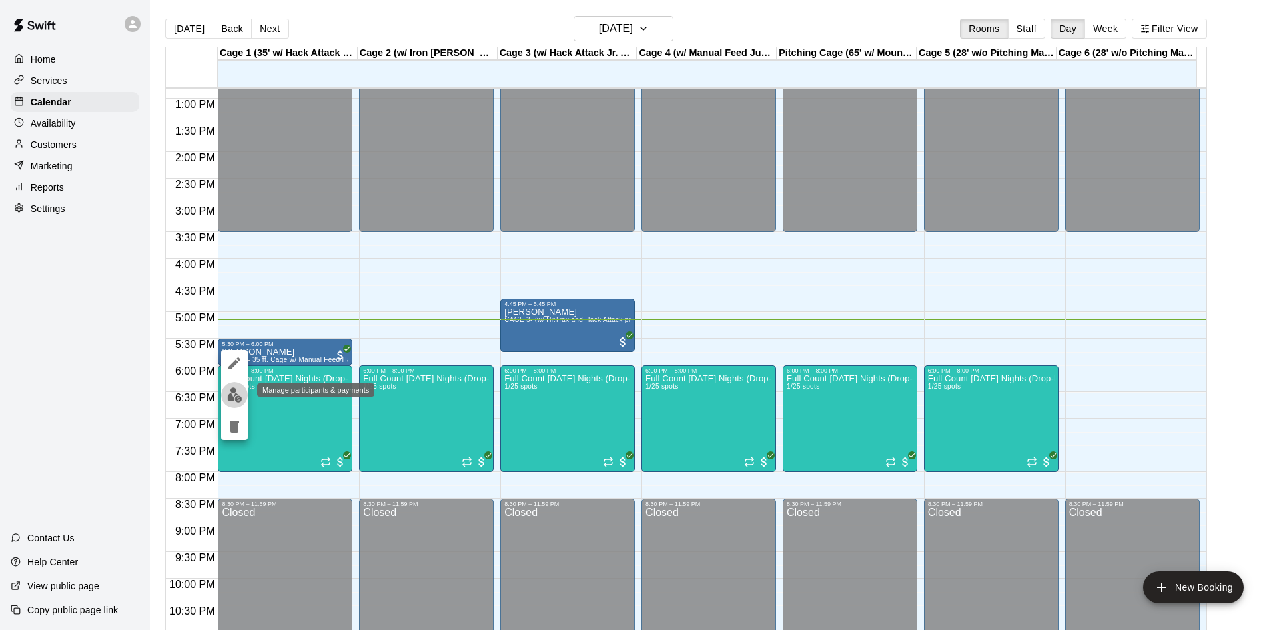
click at [236, 392] on img "edit" at bounding box center [234, 394] width 15 height 15
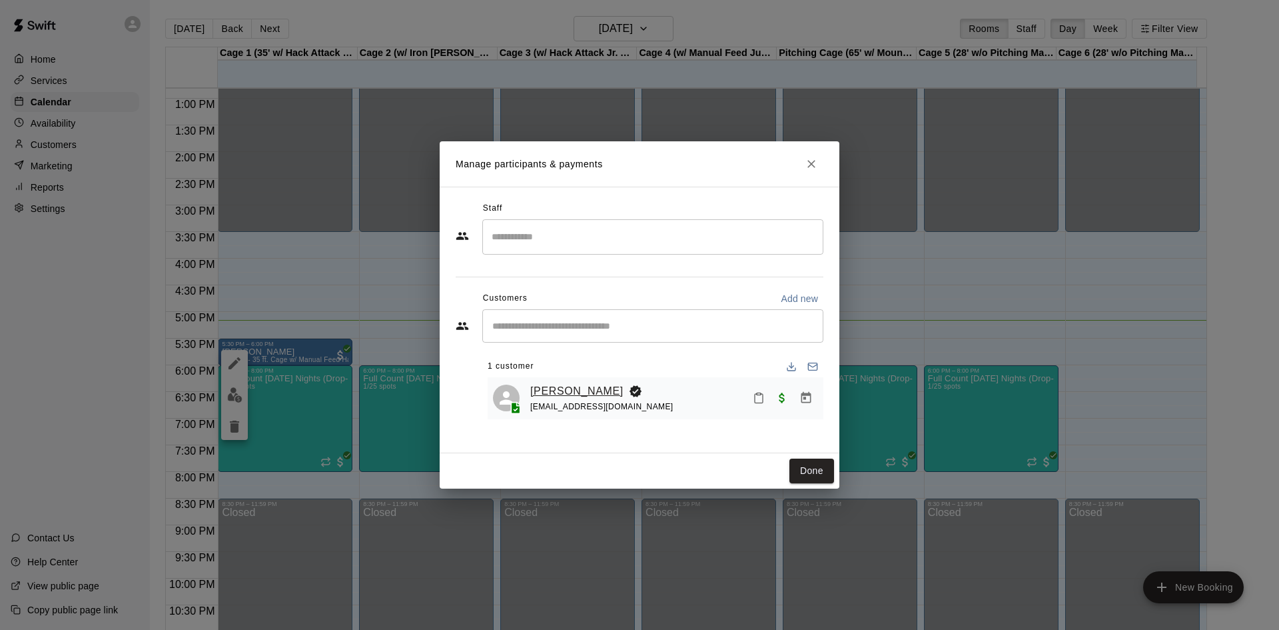
click at [589, 391] on link "[PERSON_NAME]" at bounding box center [576, 390] width 93 height 17
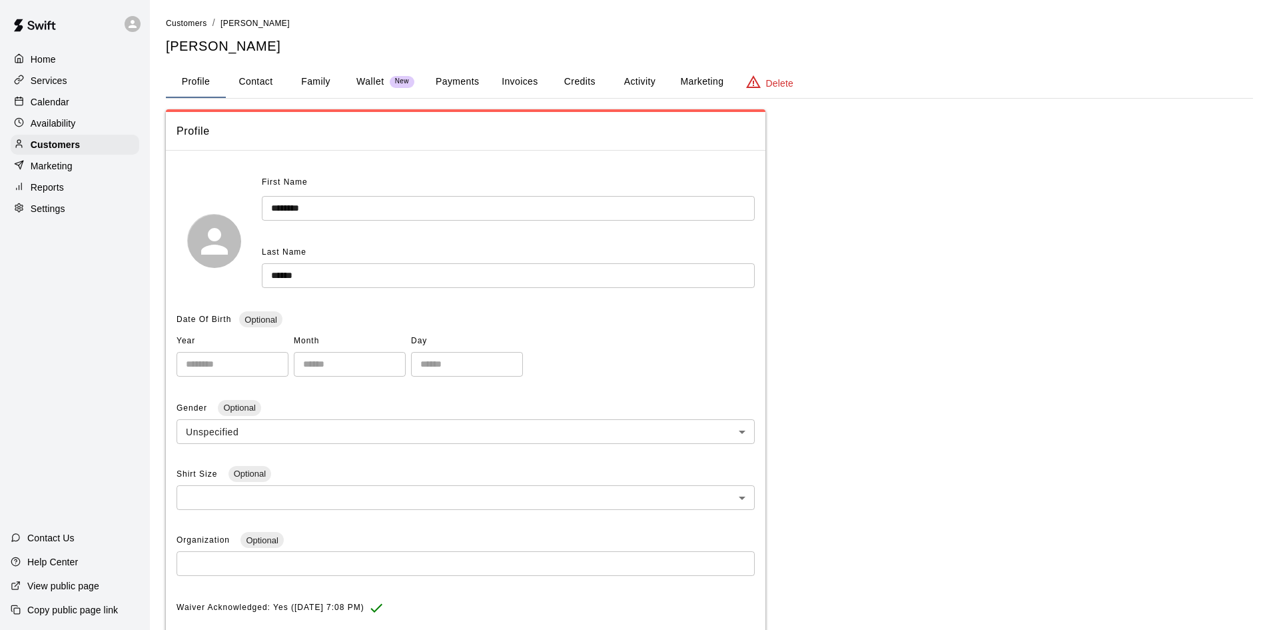
click at [311, 75] on button "Family" at bounding box center [316, 82] width 60 height 32
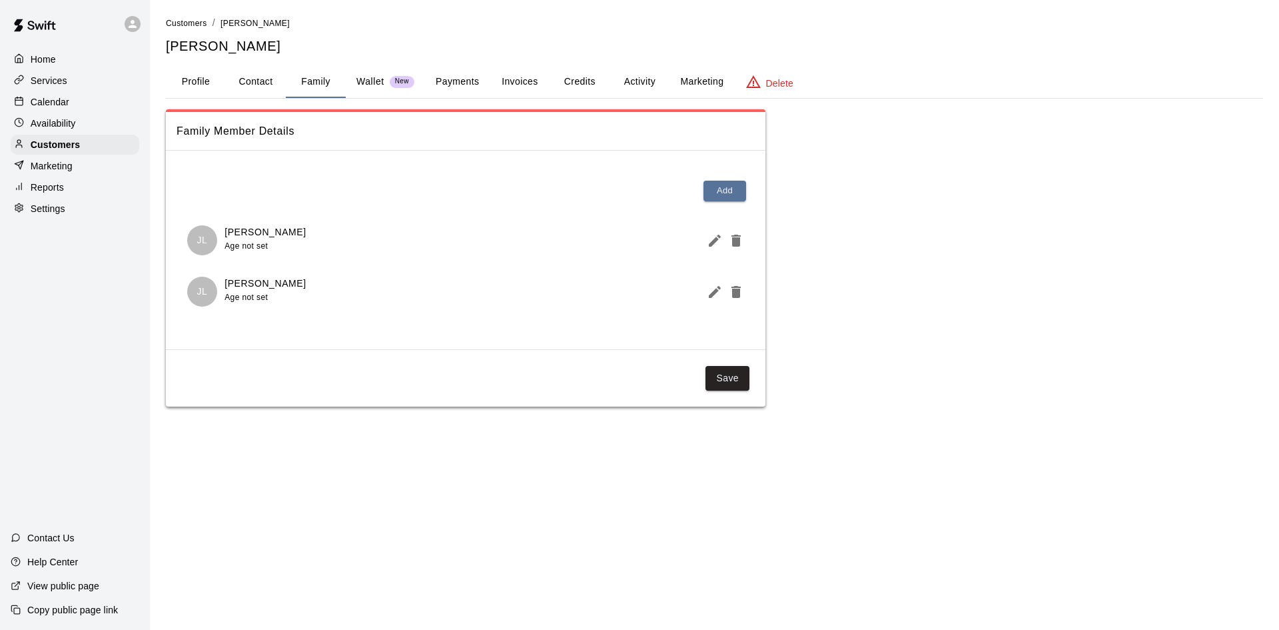
click at [190, 77] on button "Profile" at bounding box center [196, 82] width 60 height 32
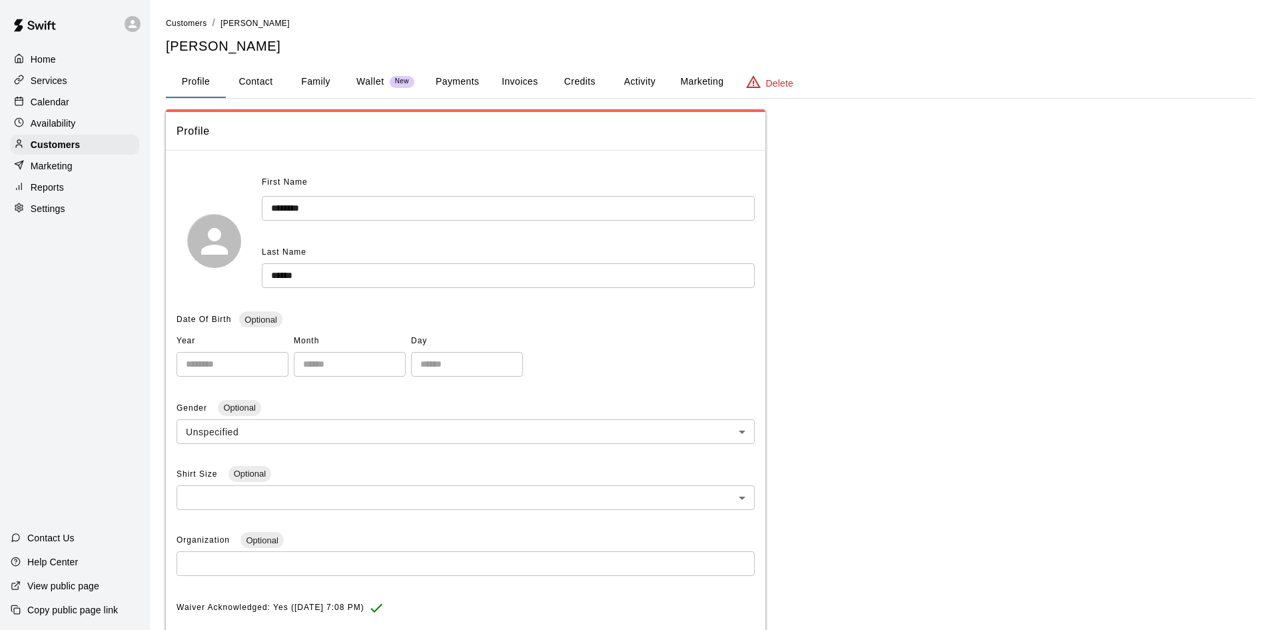
click at [52, 63] on p "Home" at bounding box center [43, 59] width 25 height 13
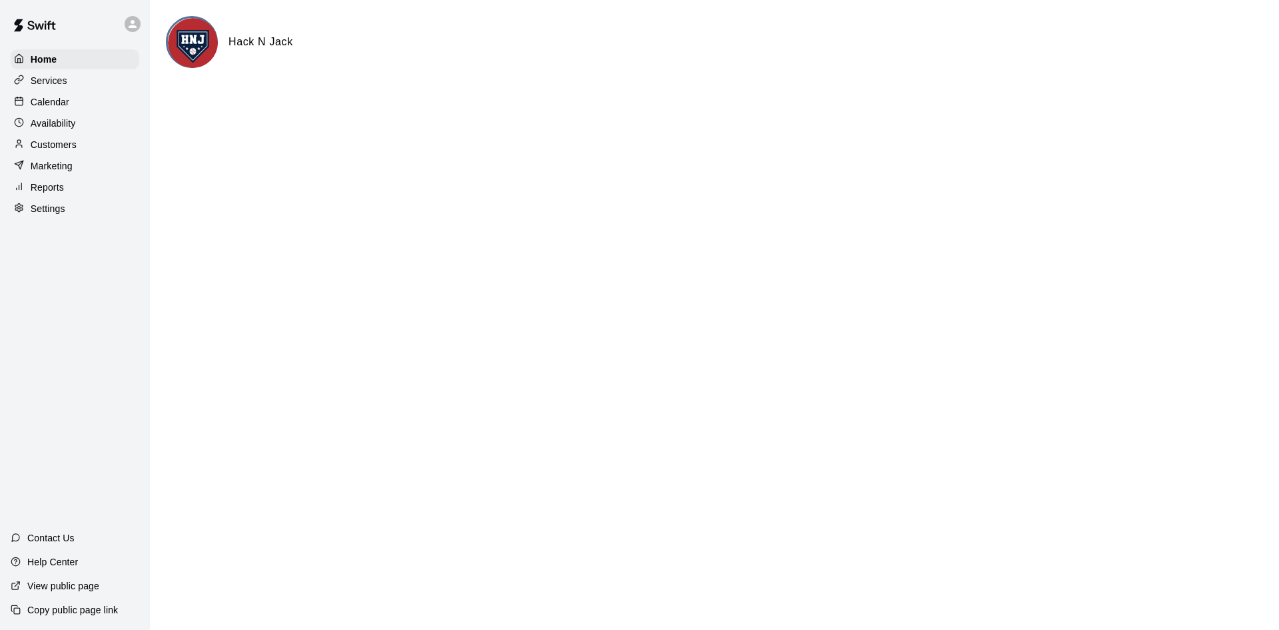
click at [52, 86] on p "Services" at bounding box center [49, 80] width 37 height 13
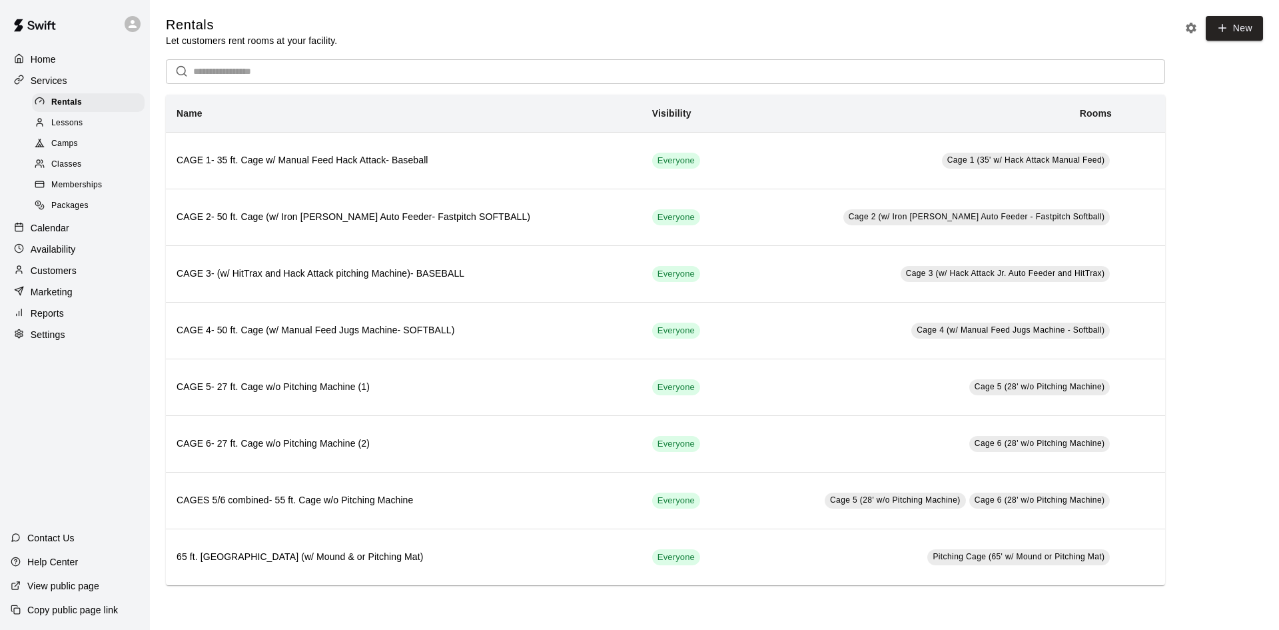
click at [65, 235] on p "Calendar" at bounding box center [50, 227] width 39 height 13
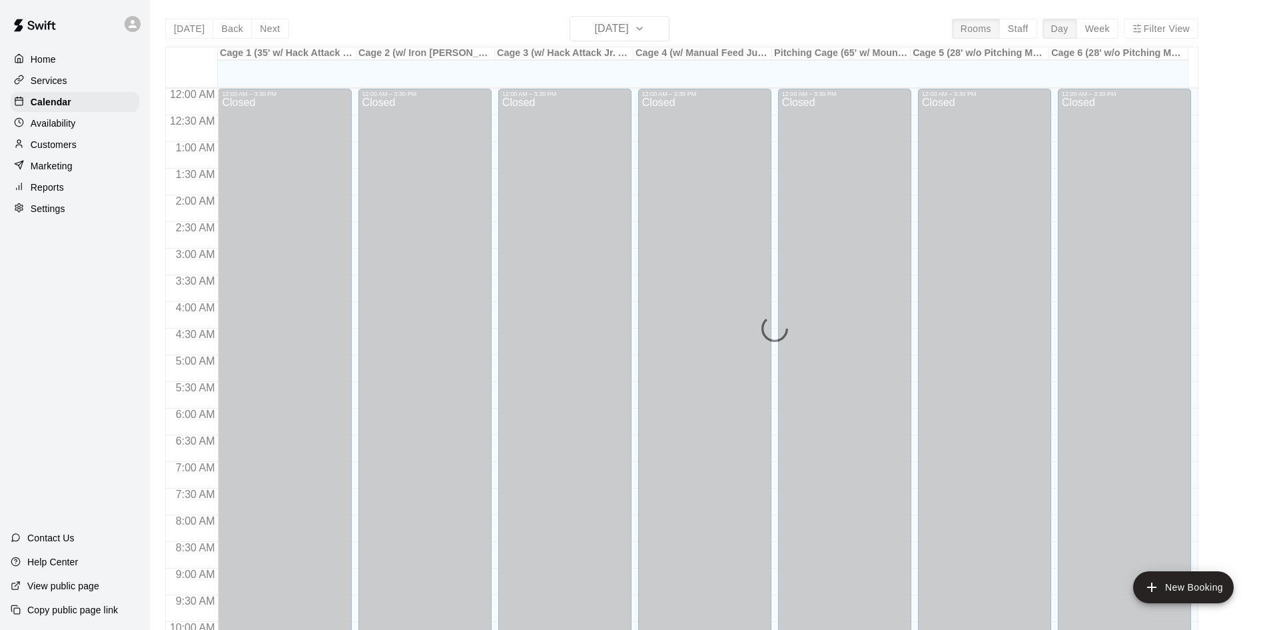
scroll to position [683, 0]
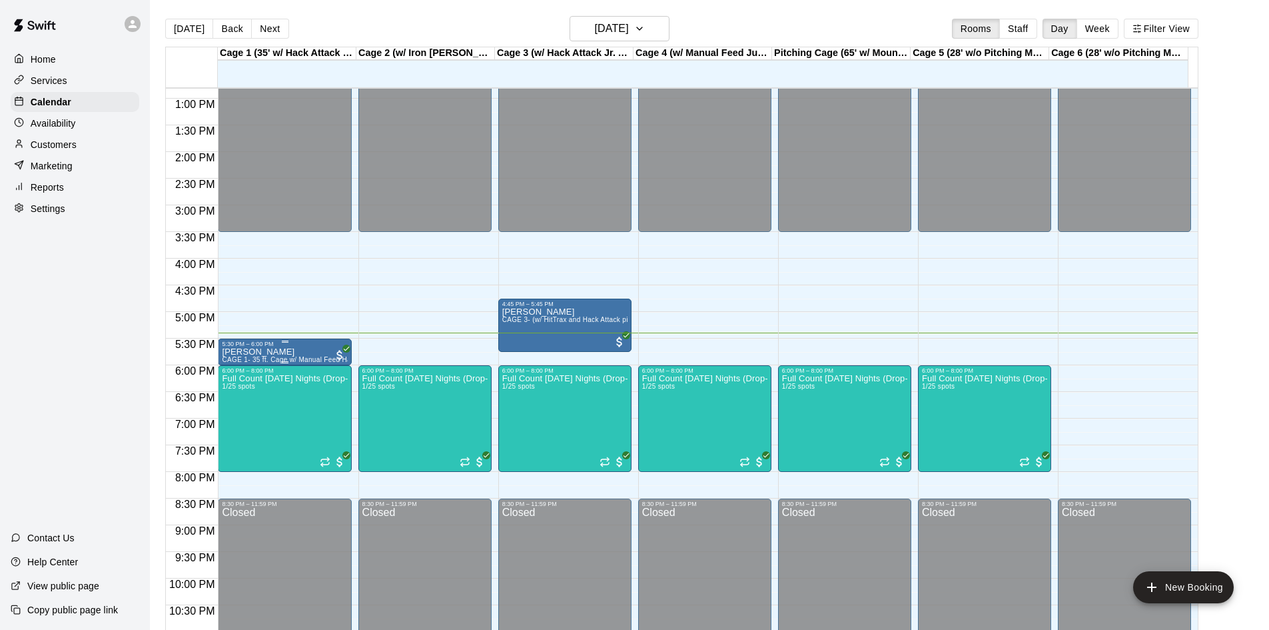
click at [280, 360] on span "CAGE 1- 35 ft. Cage w/ Manual Feed Hack Attack- Baseball" at bounding box center [316, 359] width 189 height 7
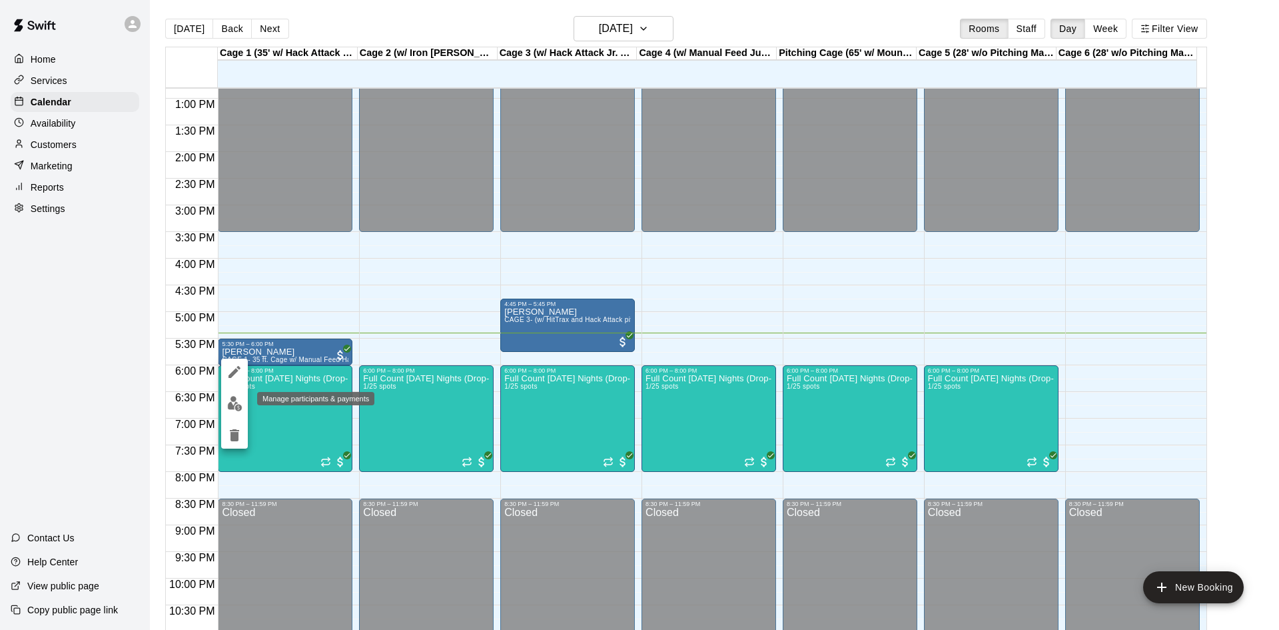
click at [235, 402] on img "edit" at bounding box center [234, 403] width 15 height 15
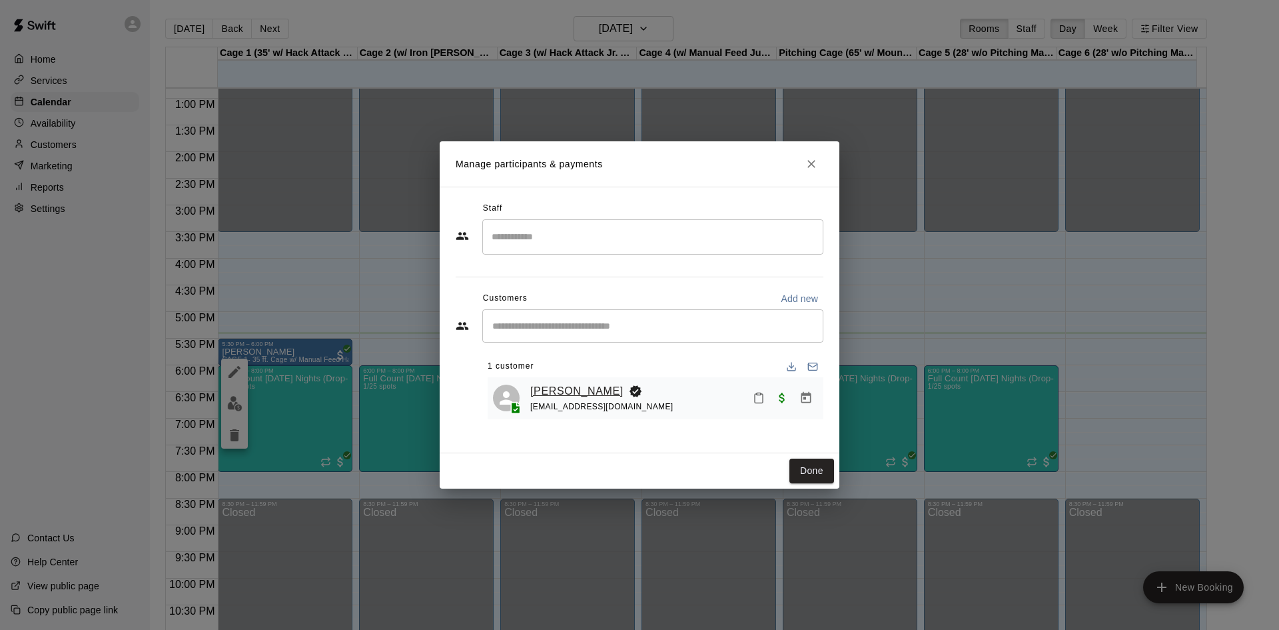
click at [570, 388] on link "[PERSON_NAME]" at bounding box center [576, 390] width 93 height 17
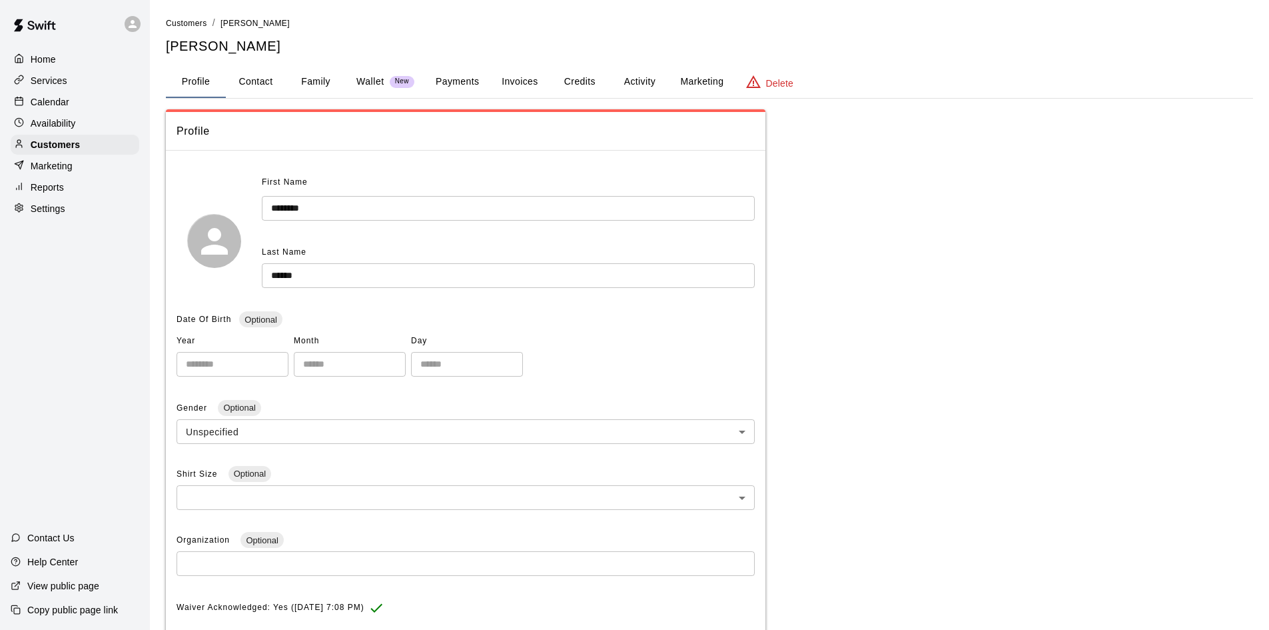
click at [51, 100] on p "Calendar" at bounding box center [50, 101] width 39 height 13
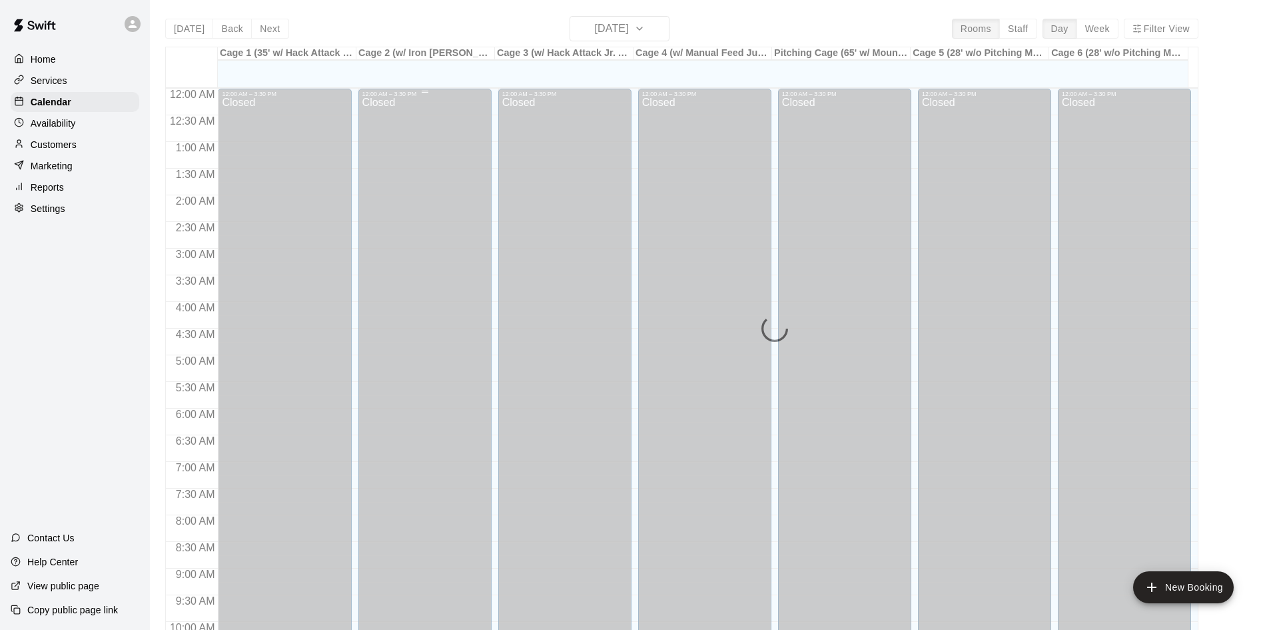
scroll to position [683, 0]
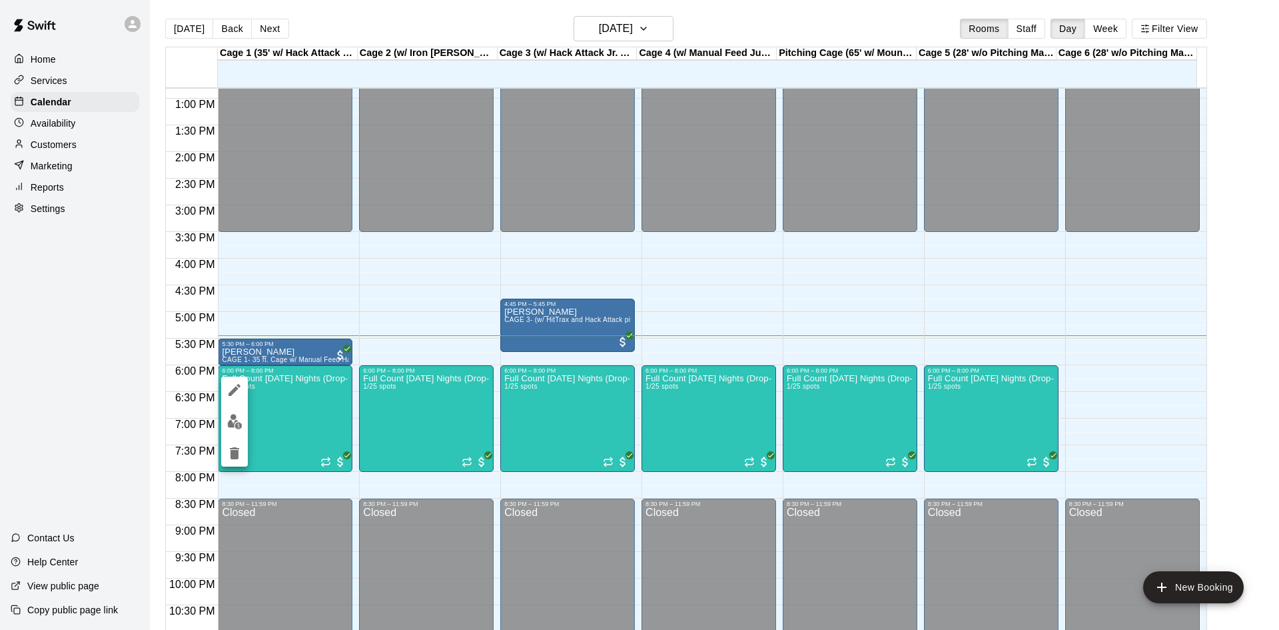
click at [292, 311] on div at bounding box center [639, 315] width 1279 height 630
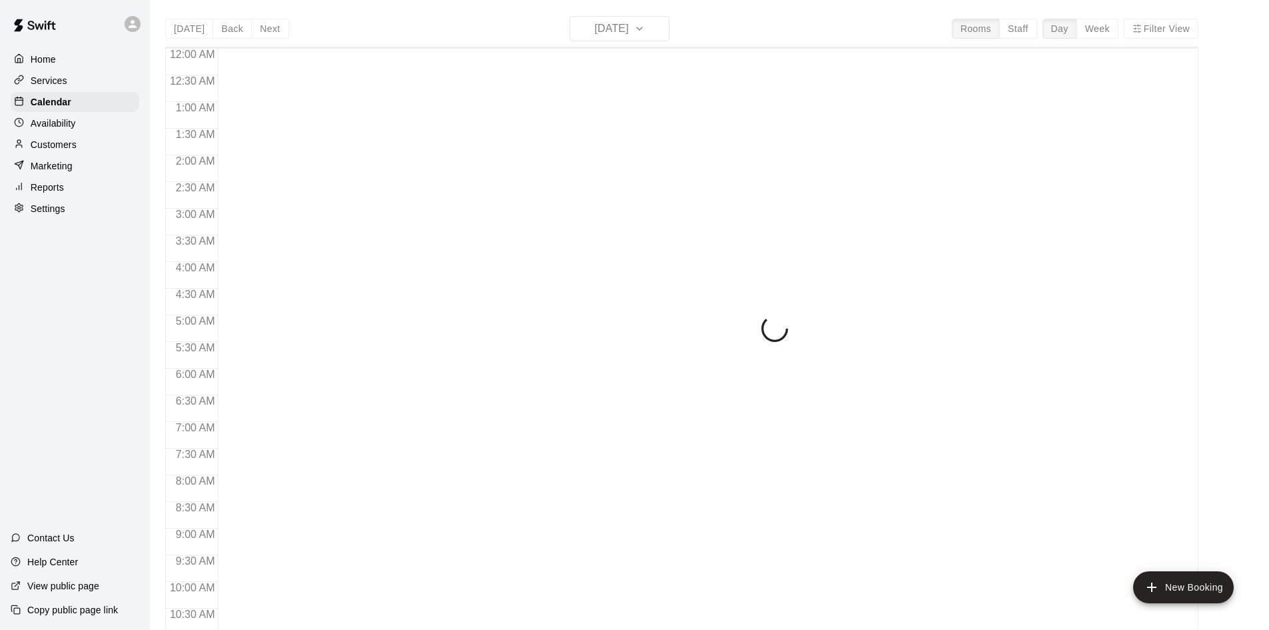
scroll to position [683, 0]
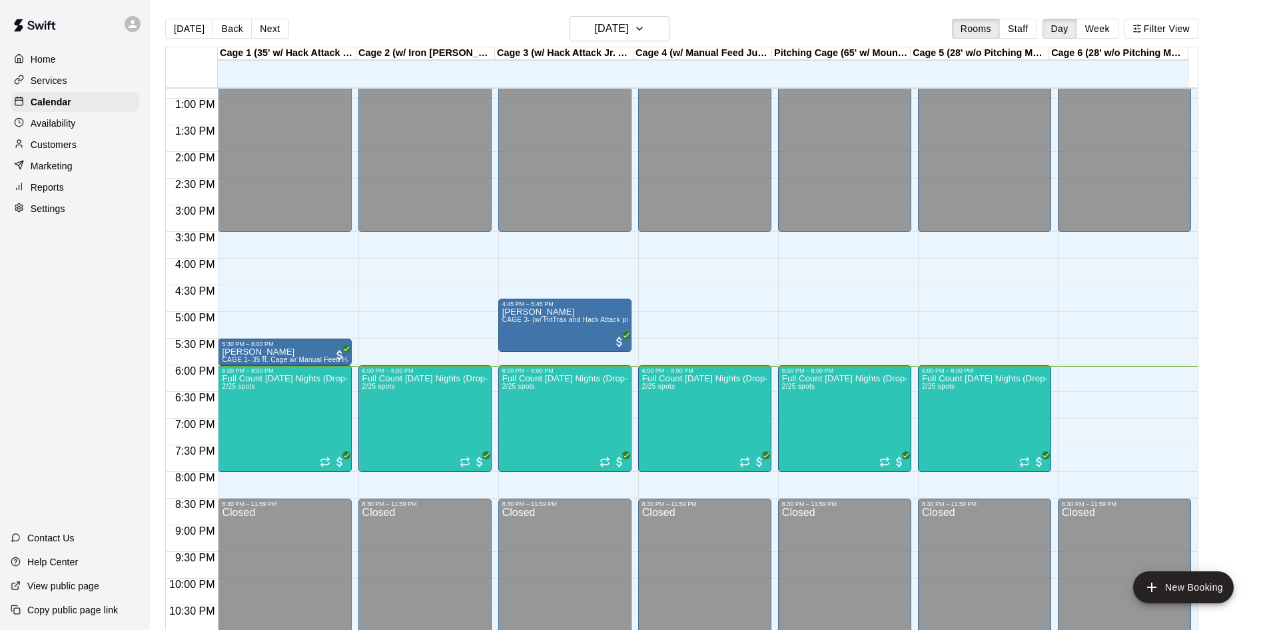
drag, startPoint x: 39, startPoint y: 122, endPoint x: 129, endPoint y: 172, distance: 102.3
click at [39, 122] on p "Availability" at bounding box center [53, 123] width 45 height 13
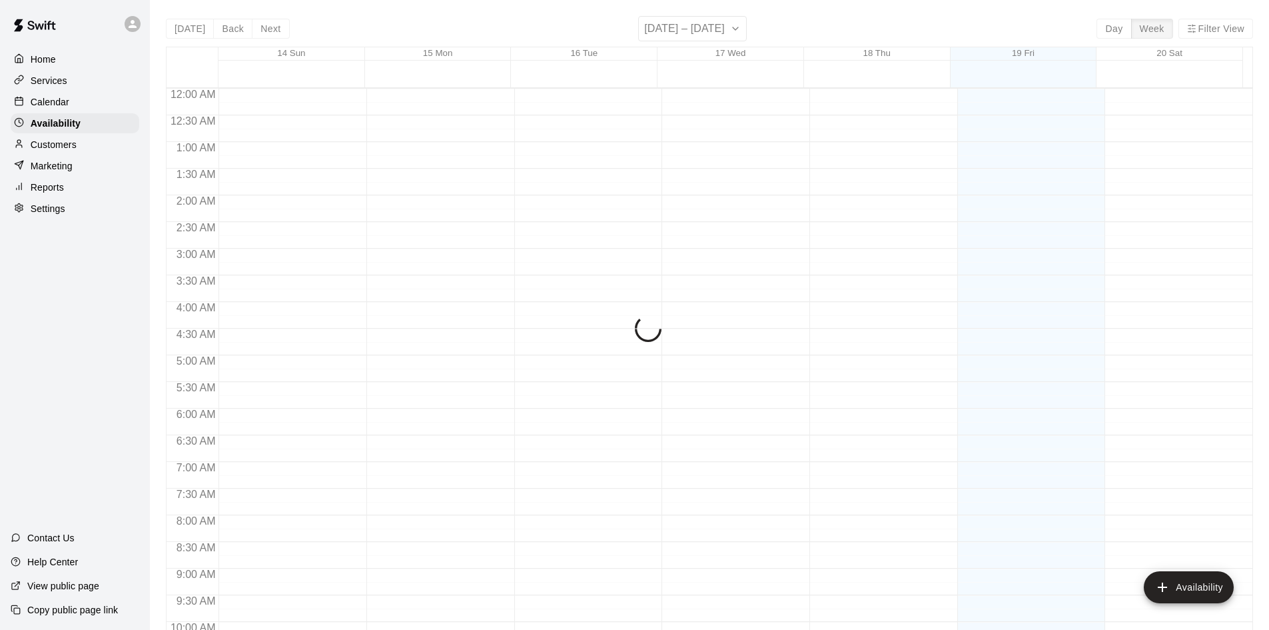
scroll to position [724, 0]
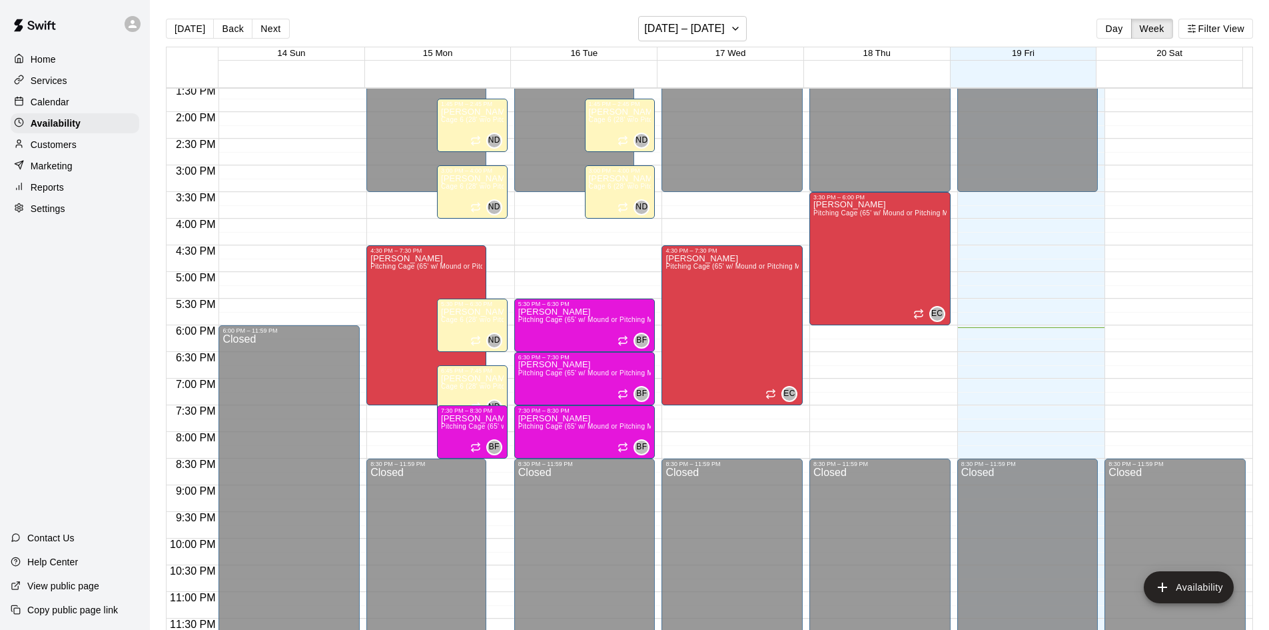
click at [68, 103] on p "Calendar" at bounding box center [50, 101] width 39 height 13
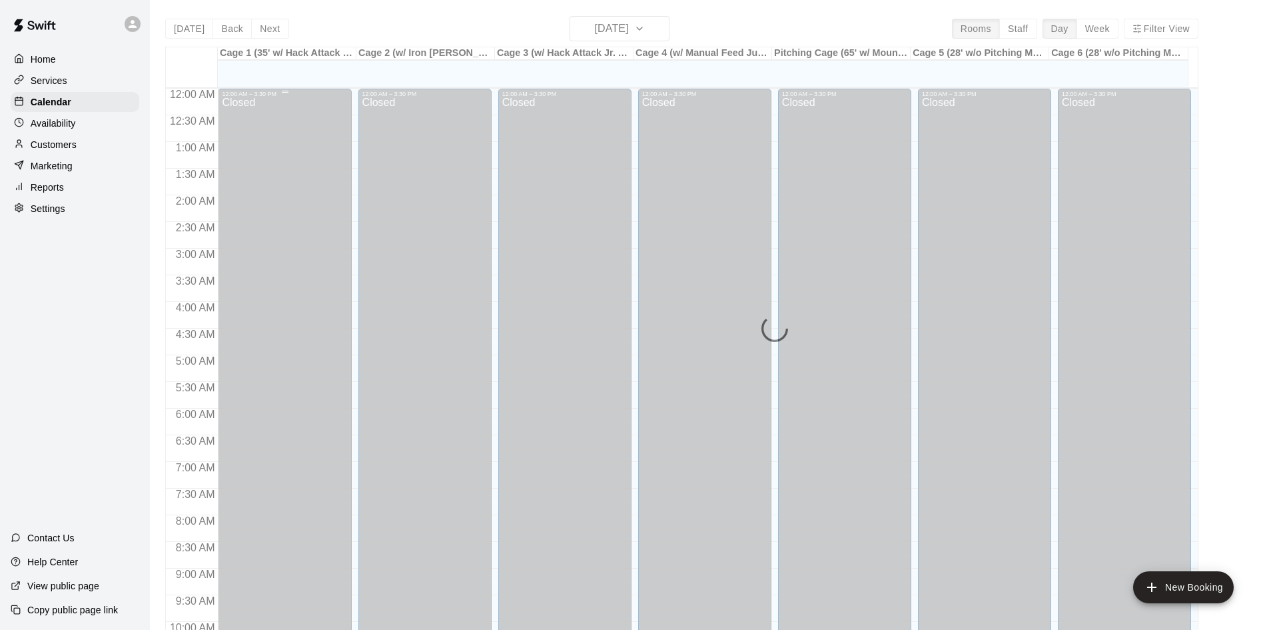
scroll to position [683, 0]
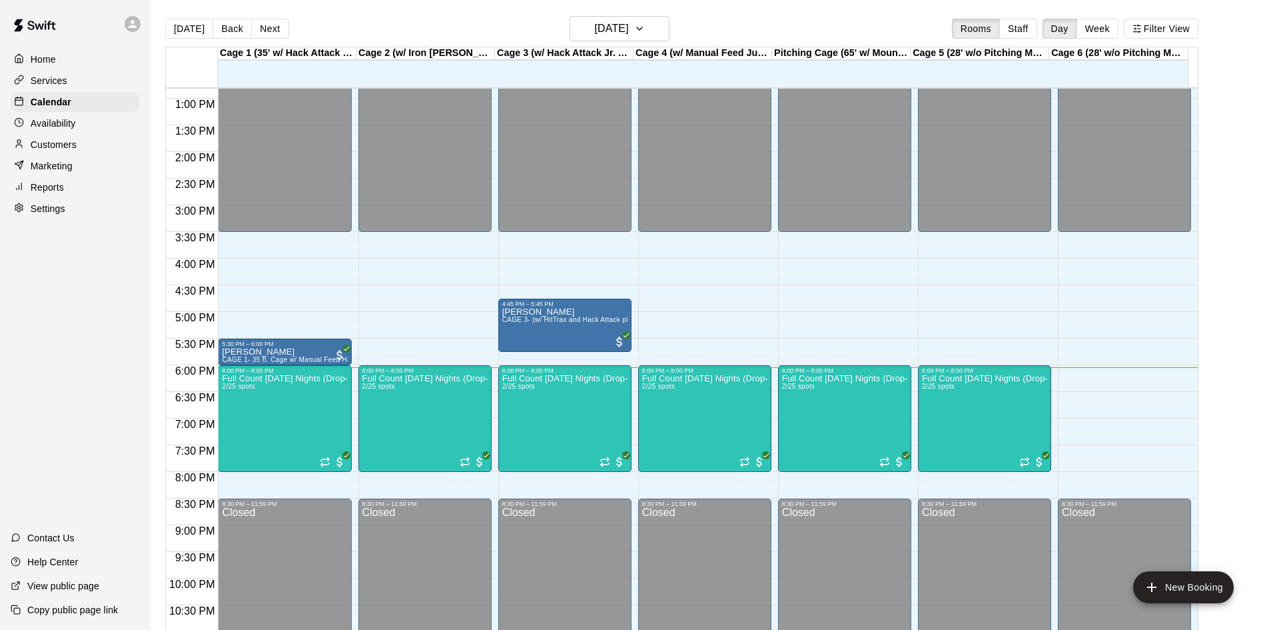
click at [55, 144] on p "Customers" at bounding box center [54, 144] width 46 height 13
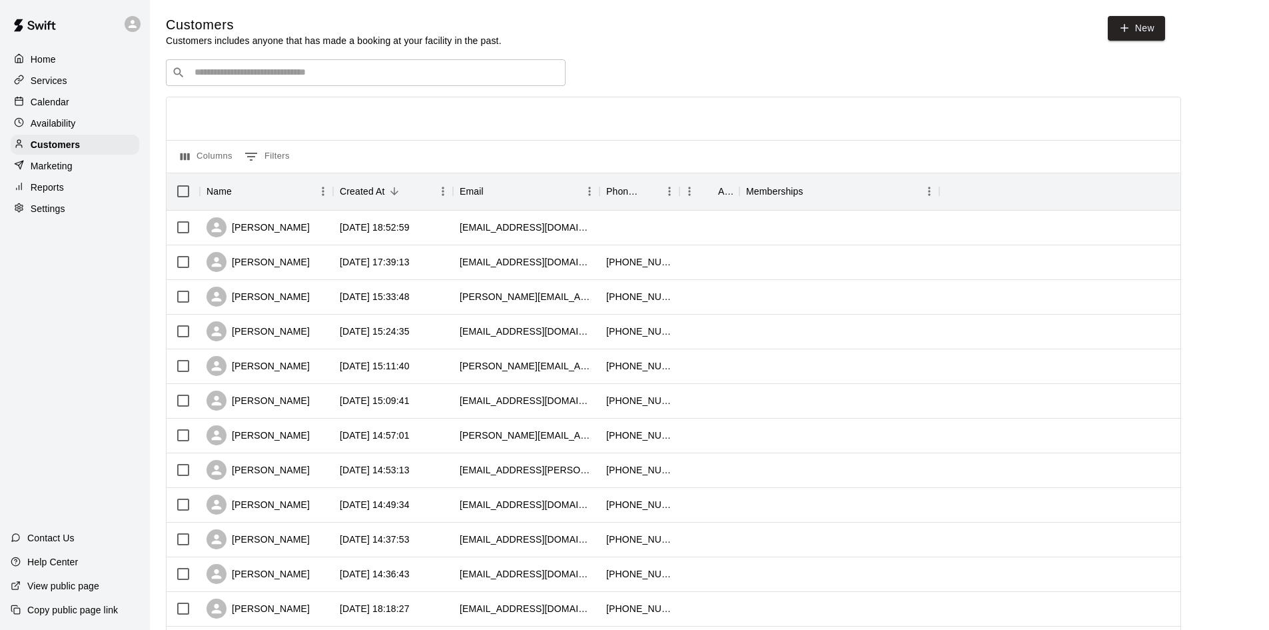
click at [51, 123] on p "Availability" at bounding box center [53, 123] width 45 height 13
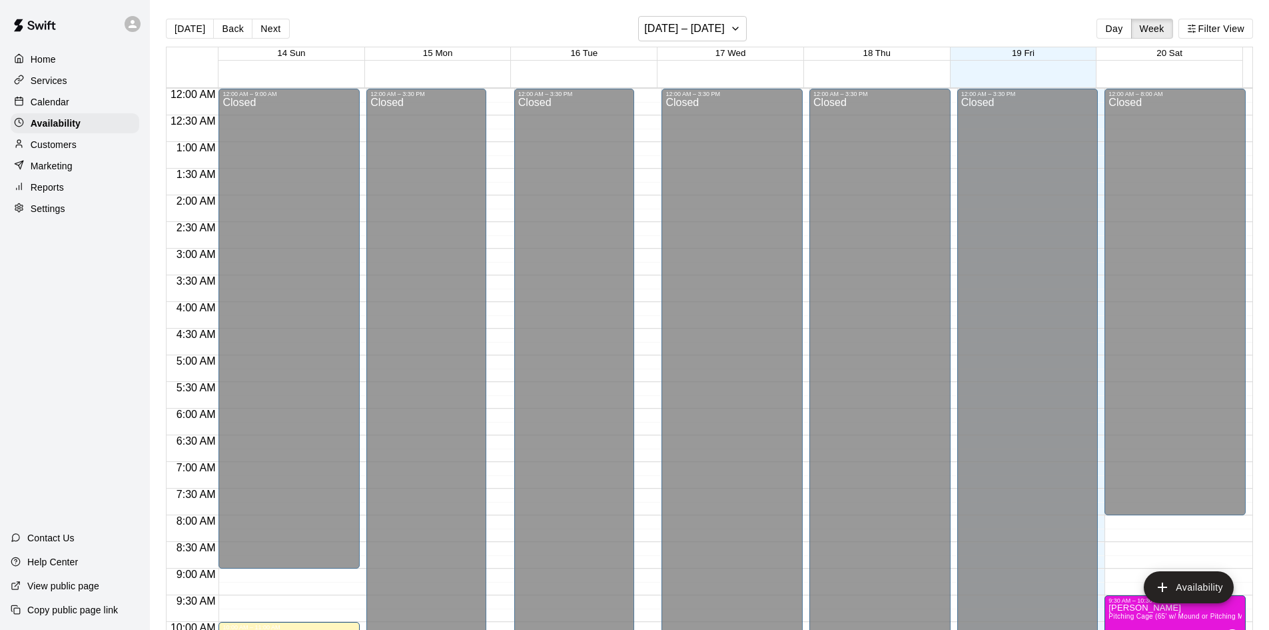
scroll to position [724, 0]
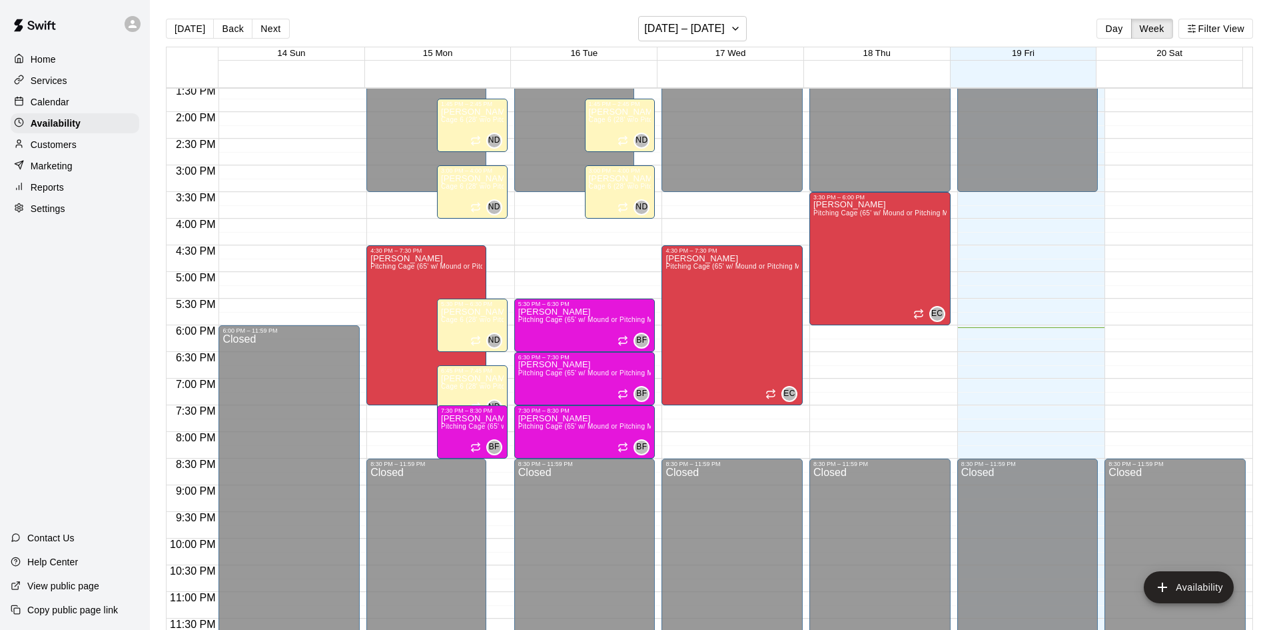
click at [53, 103] on p "Calendar" at bounding box center [50, 101] width 39 height 13
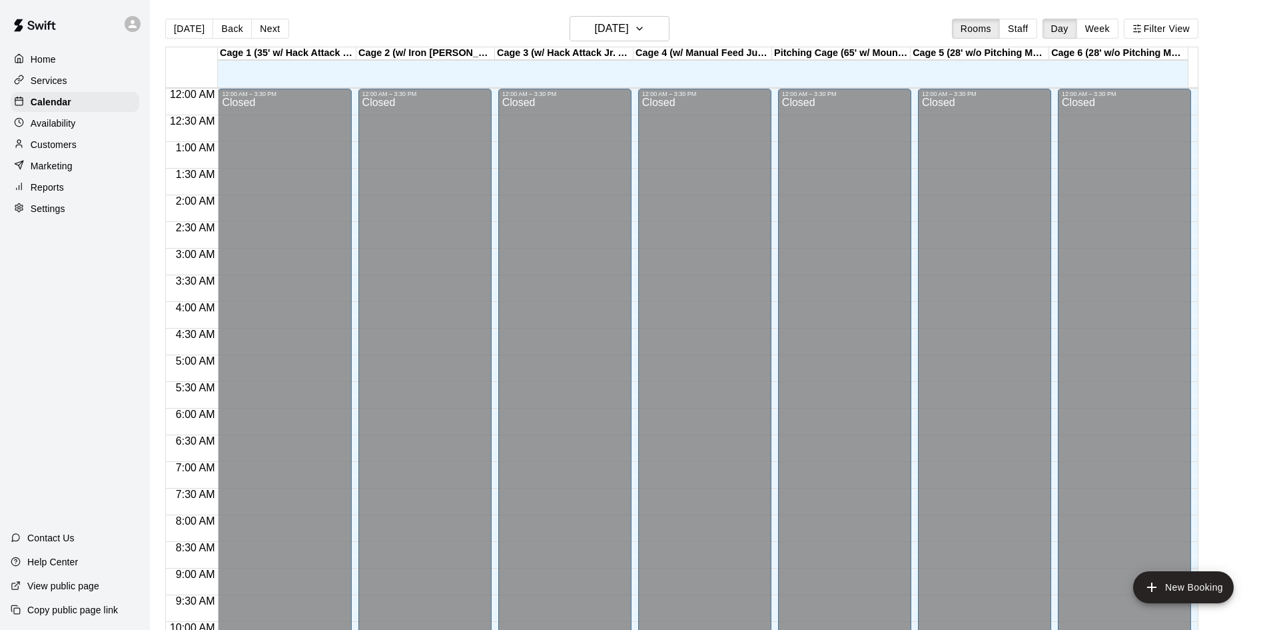
scroll to position [683, 0]
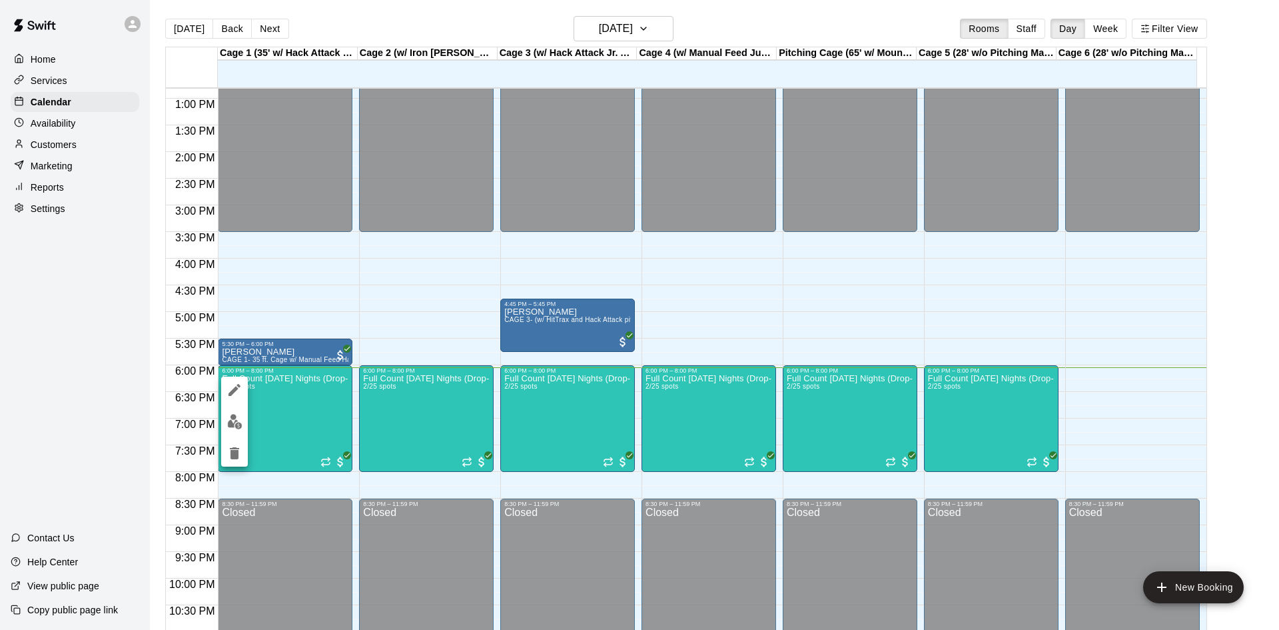
click at [239, 418] on img "edit" at bounding box center [234, 421] width 15 height 15
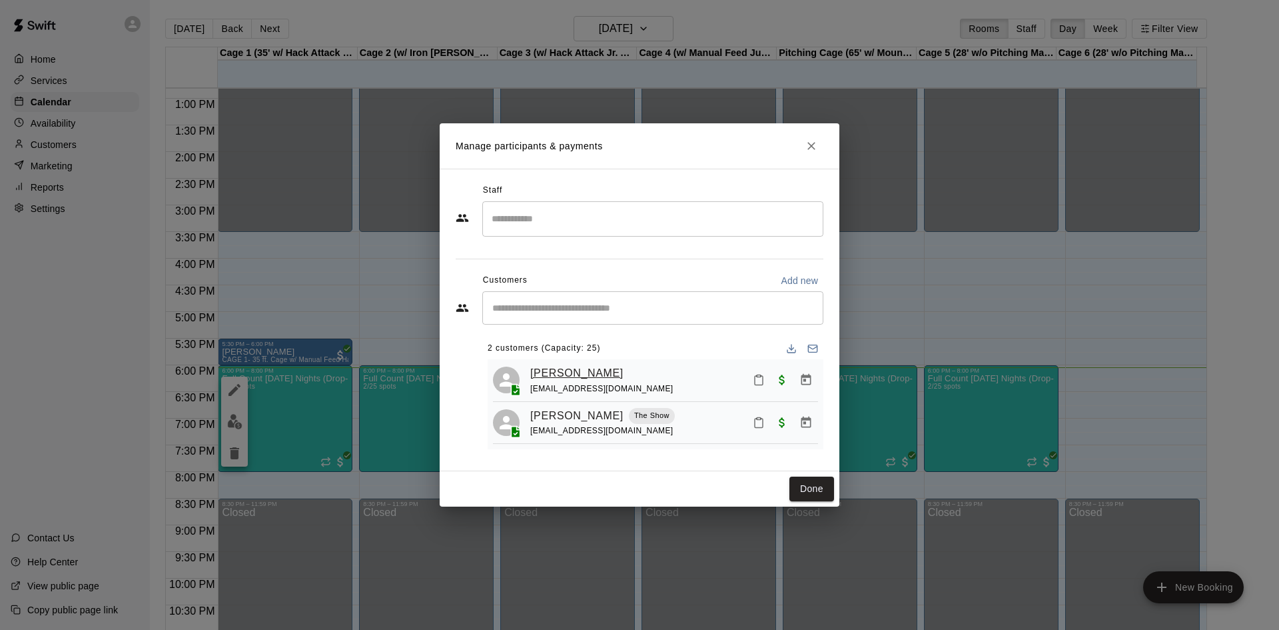
click at [567, 368] on link "[PERSON_NAME]" at bounding box center [576, 372] width 93 height 17
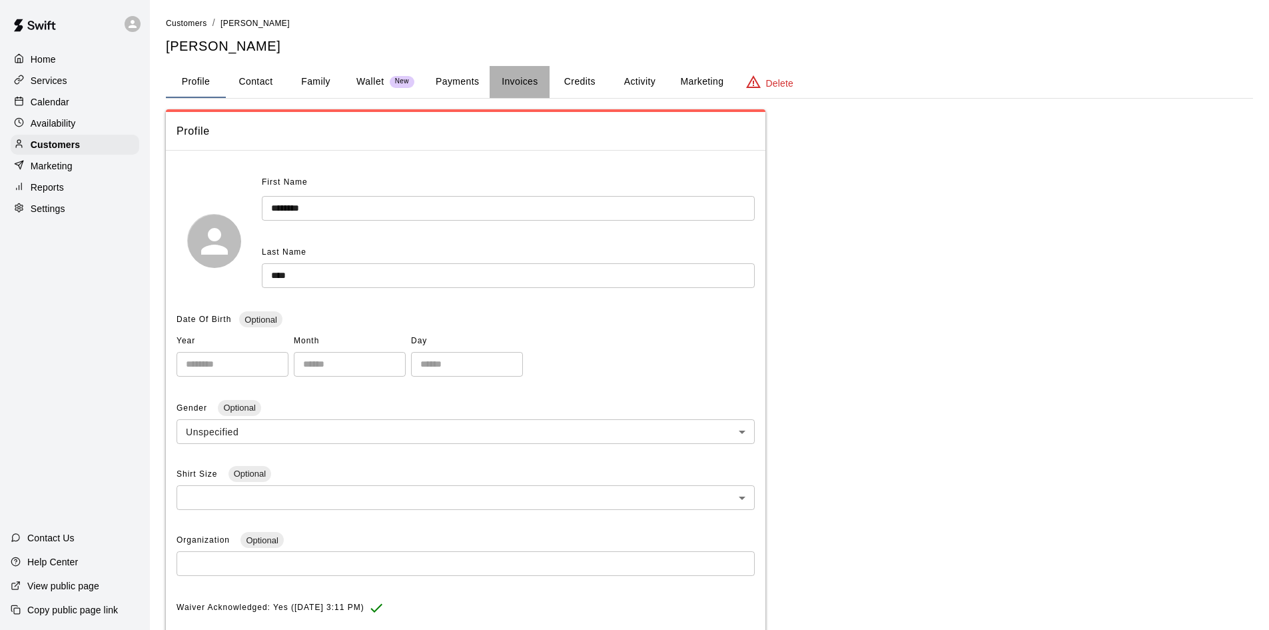
click at [530, 83] on button "Invoices" at bounding box center [520, 82] width 60 height 32
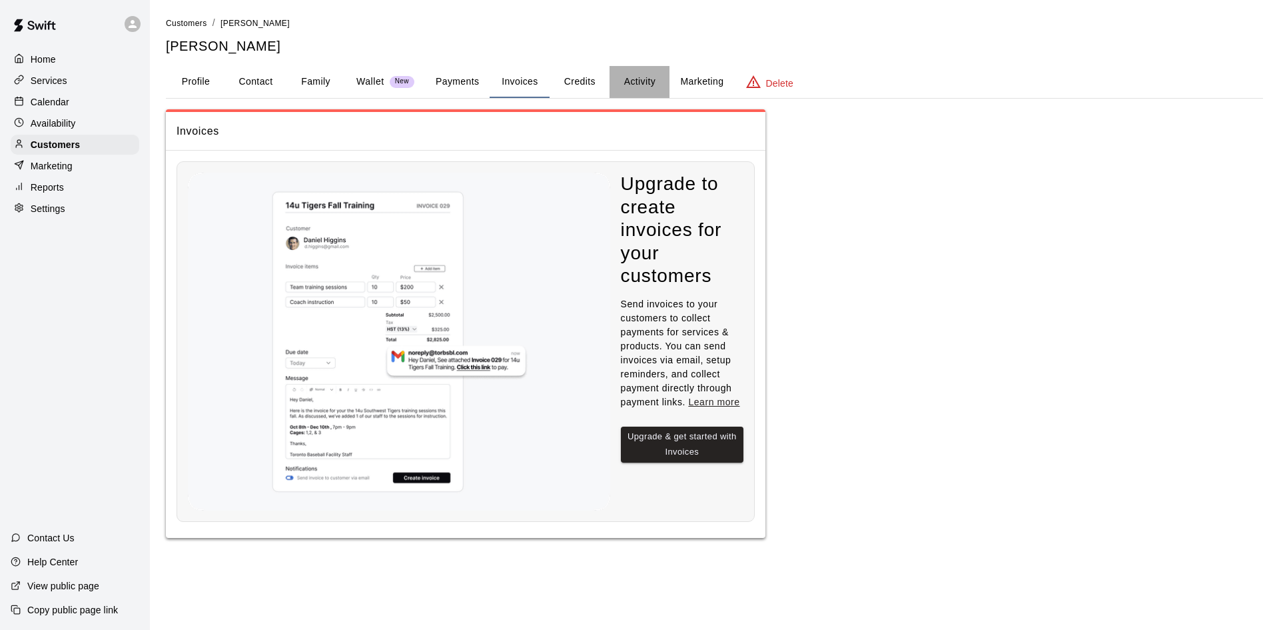
click at [641, 83] on button "Activity" at bounding box center [640, 82] width 60 height 32
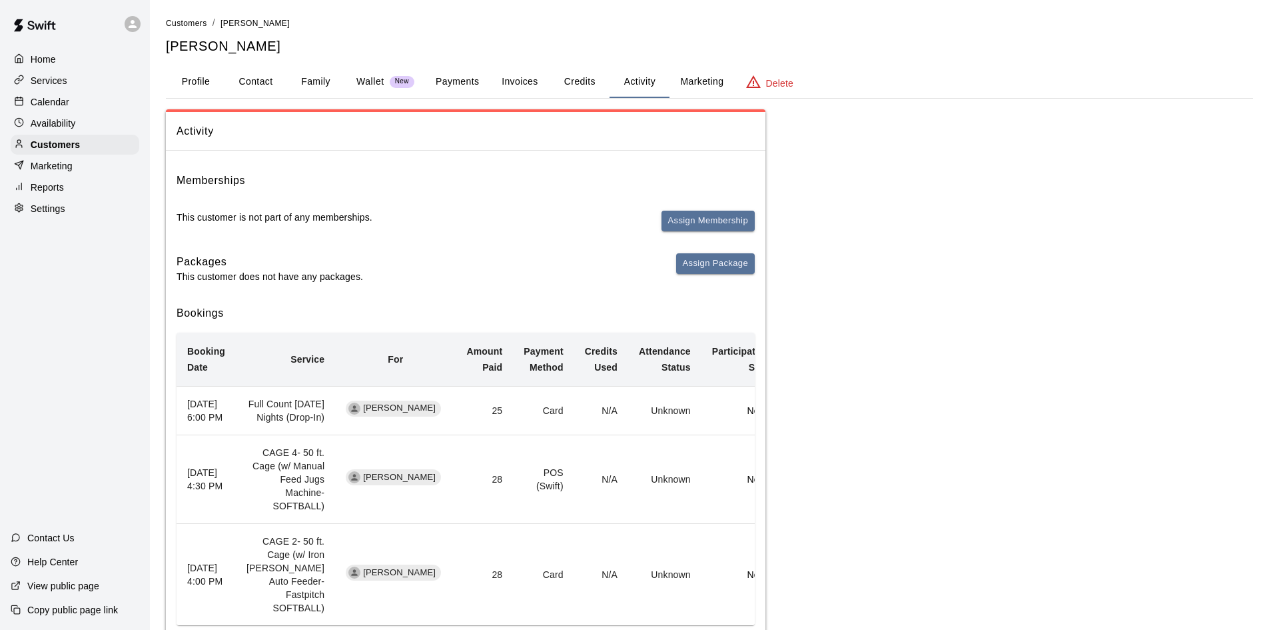
click at [175, 71] on button "Profile" at bounding box center [196, 82] width 60 height 32
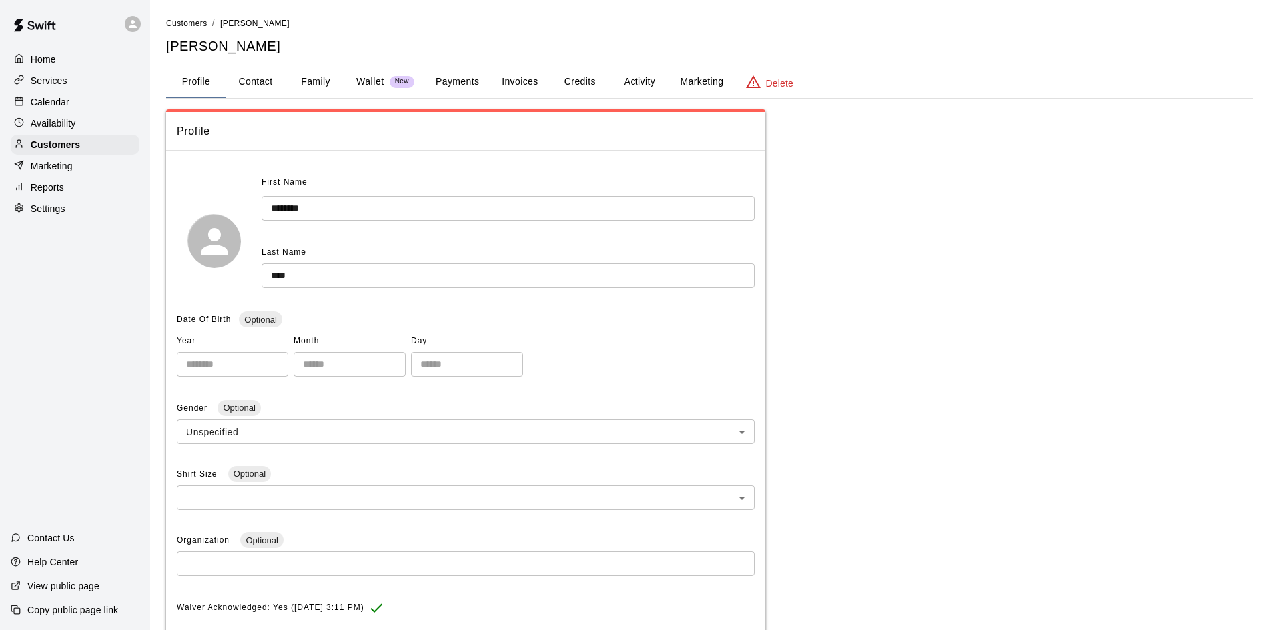
click at [43, 64] on p "Home" at bounding box center [43, 59] width 25 height 13
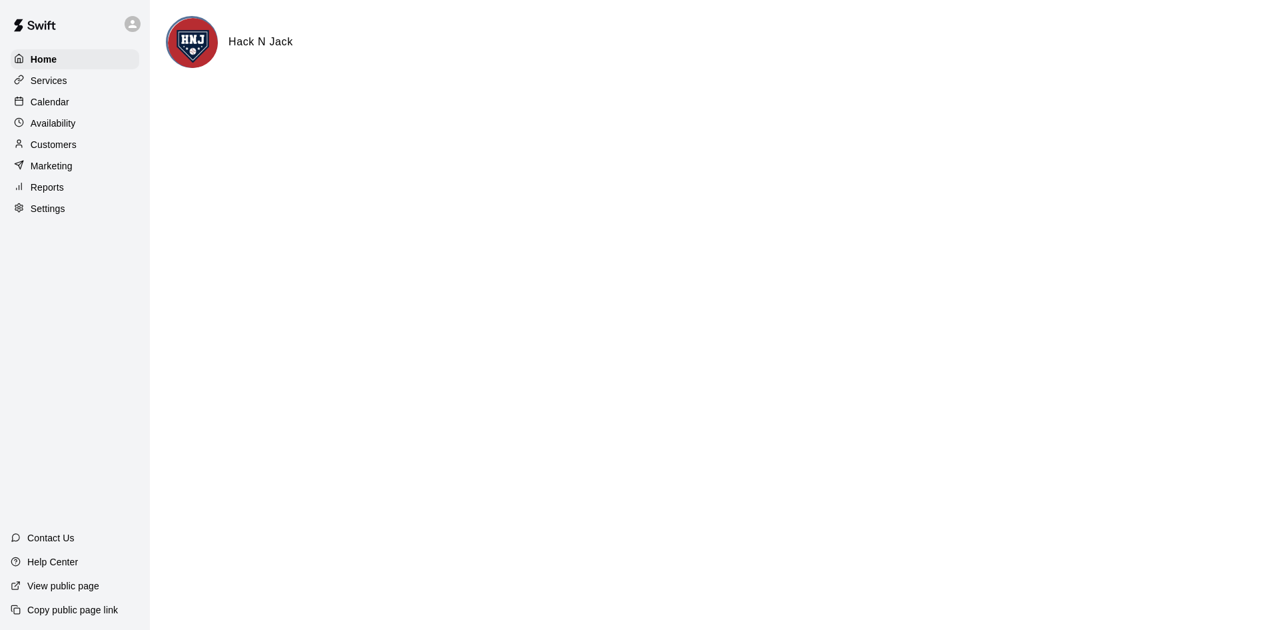
click at [52, 107] on p "Calendar" at bounding box center [50, 101] width 39 height 13
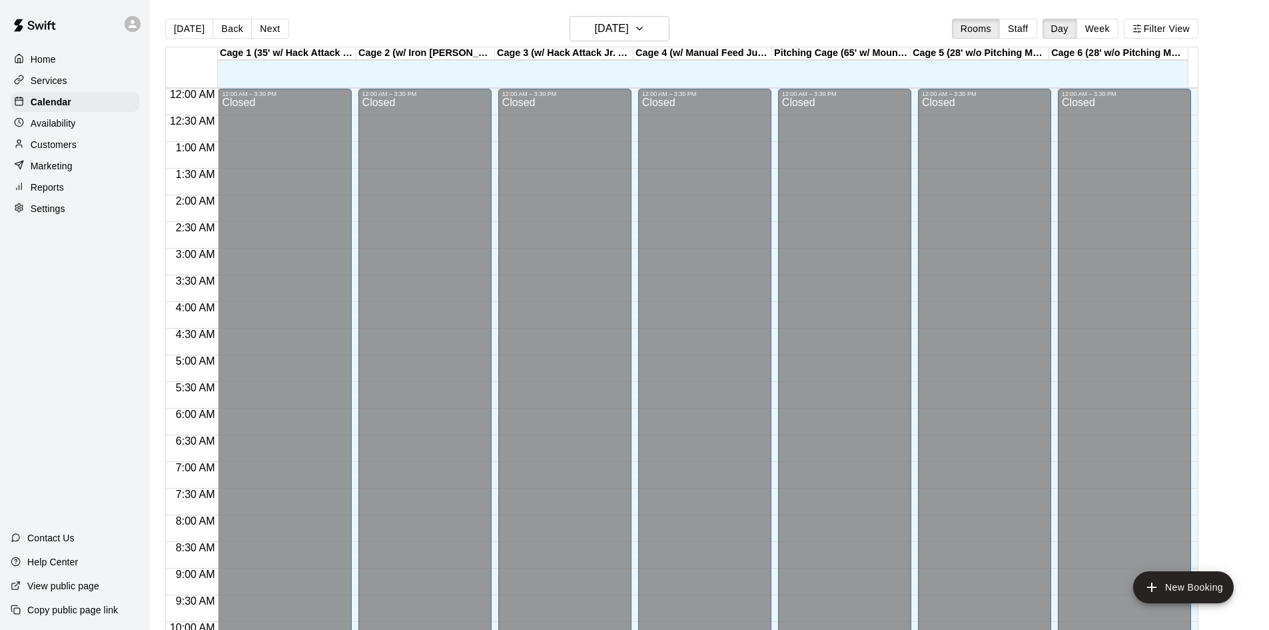
scroll to position [683, 0]
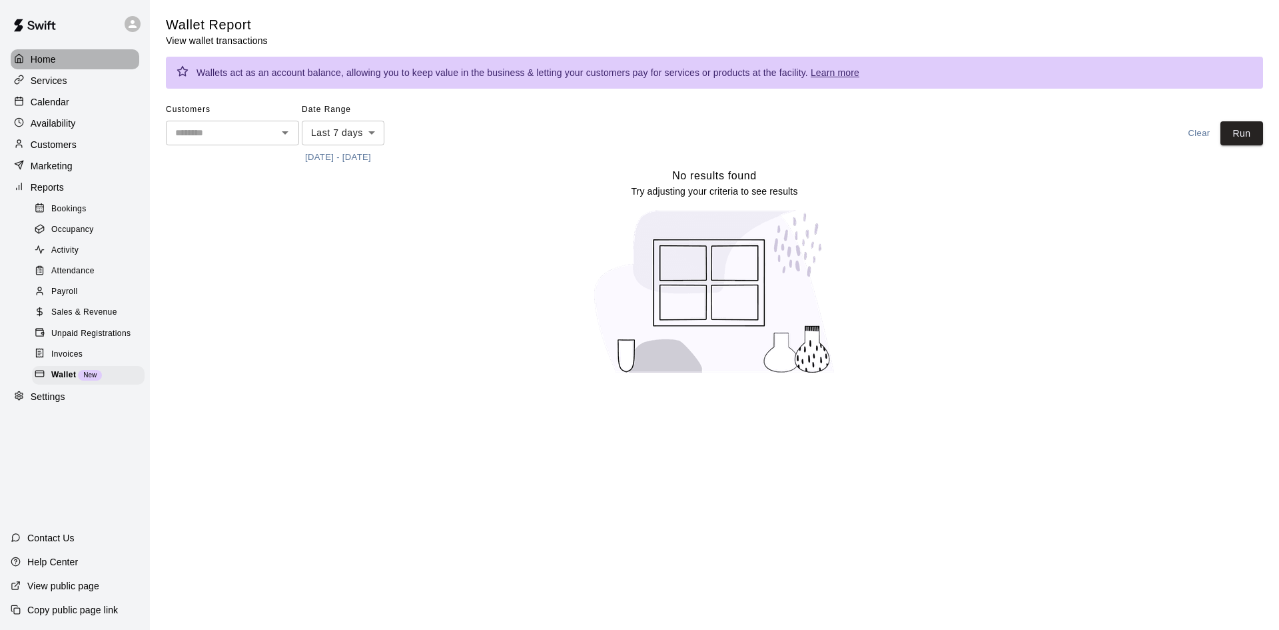
click at [35, 65] on p "Home" at bounding box center [43, 59] width 25 height 13
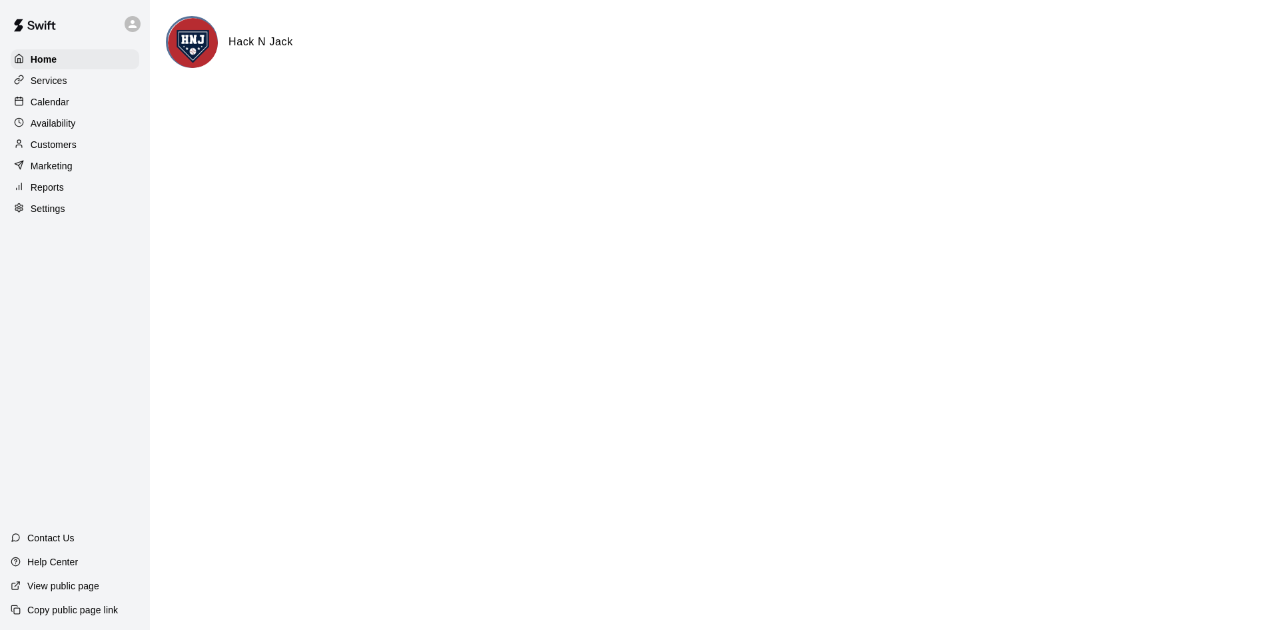
click at [65, 102] on p "Calendar" at bounding box center [50, 101] width 39 height 13
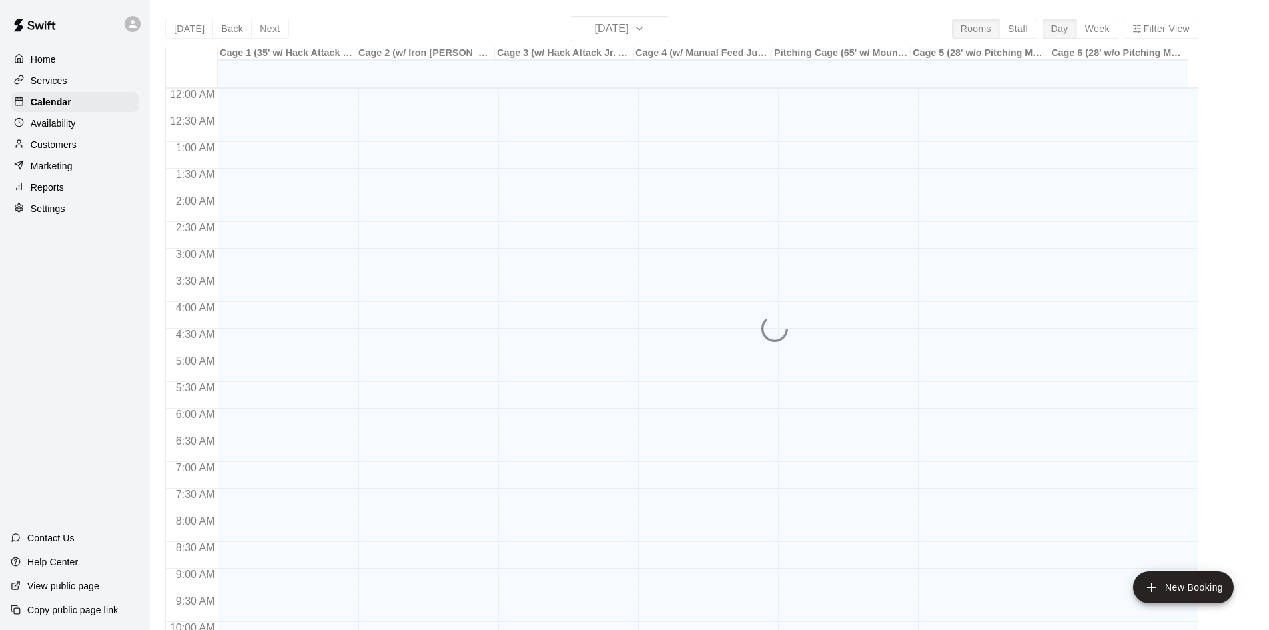
scroll to position [683, 0]
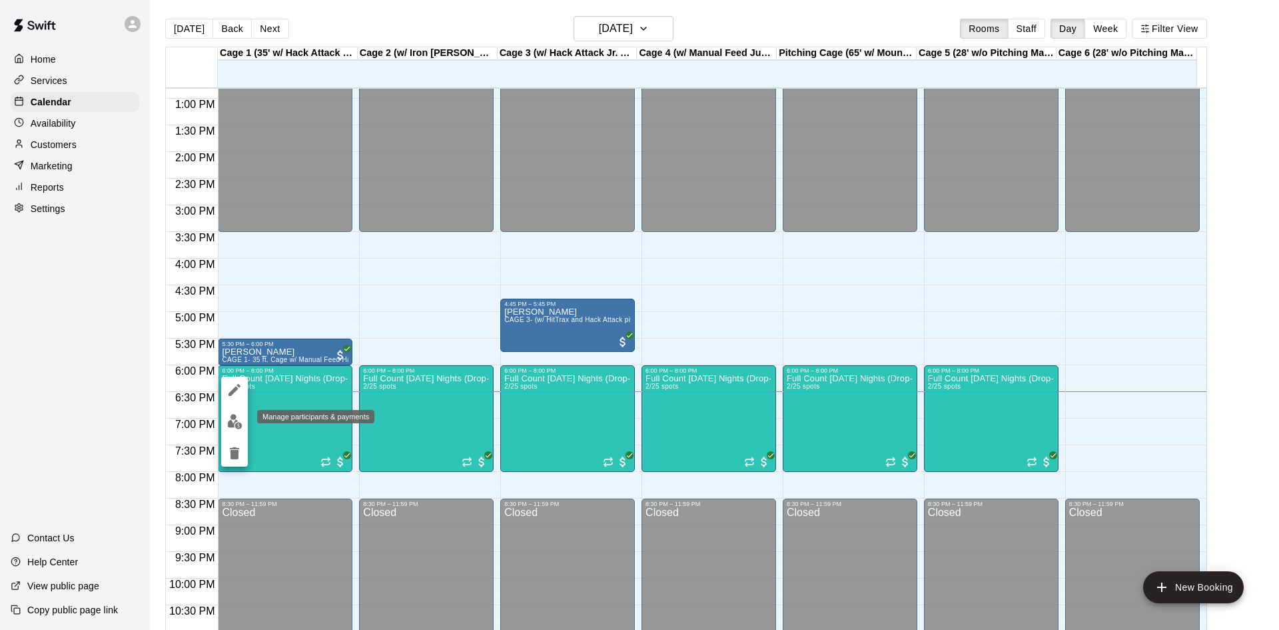
click at [235, 420] on img "edit" at bounding box center [234, 421] width 15 height 15
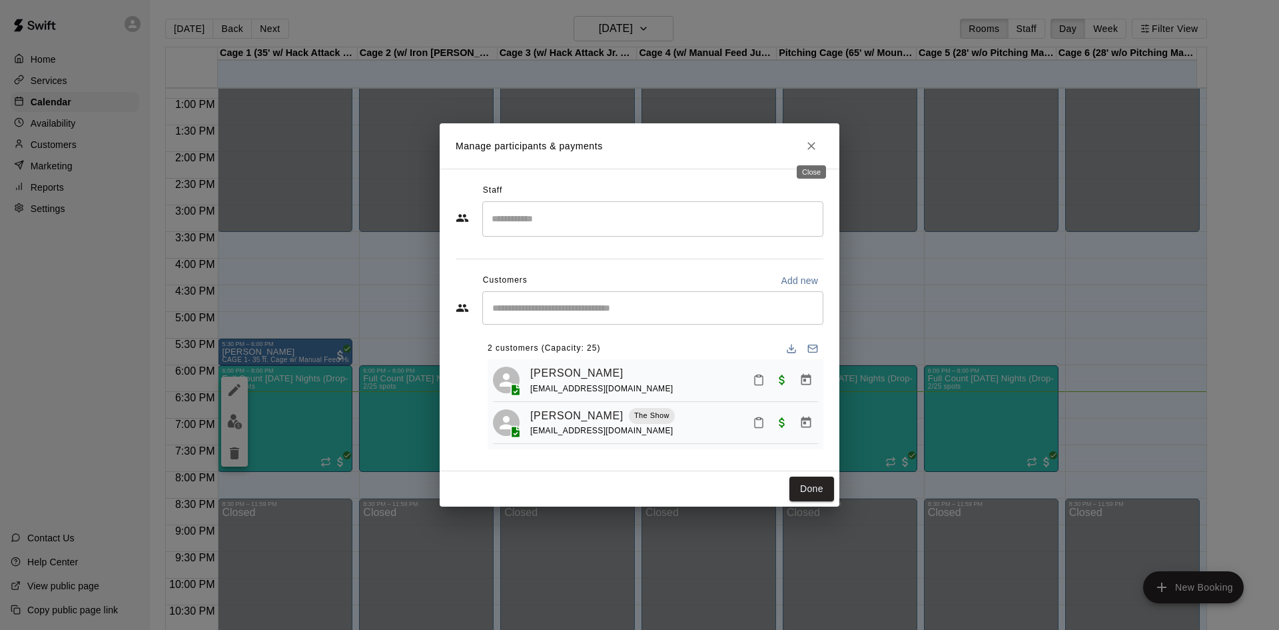
click at [807, 139] on icon "Close" at bounding box center [811, 145] width 13 height 13
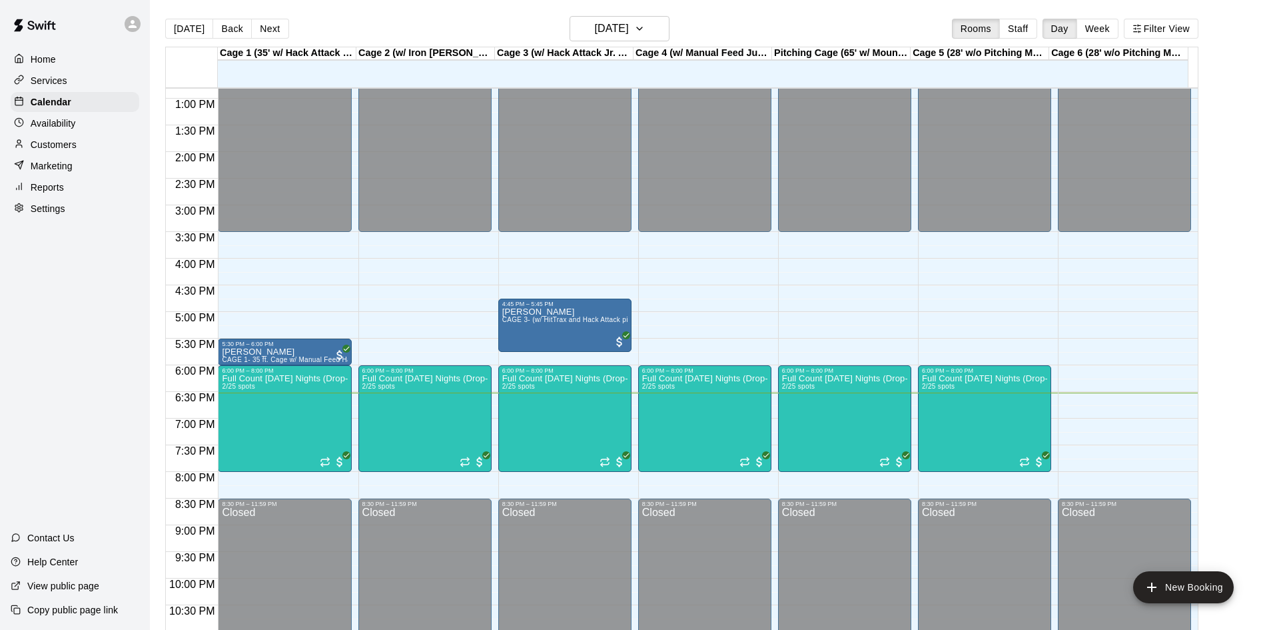
drag, startPoint x: 69, startPoint y: 145, endPoint x: 83, endPoint y: 152, distance: 15.5
click at [69, 145] on p "Customers" at bounding box center [54, 144] width 46 height 13
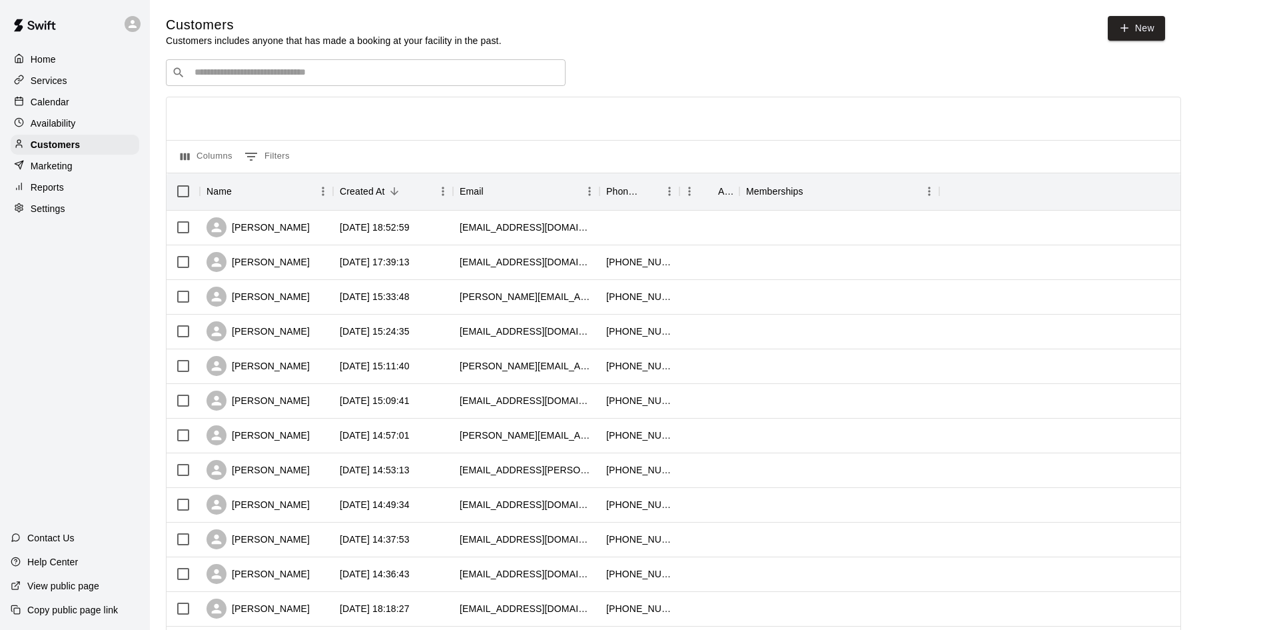
click at [57, 106] on p "Calendar" at bounding box center [50, 101] width 39 height 13
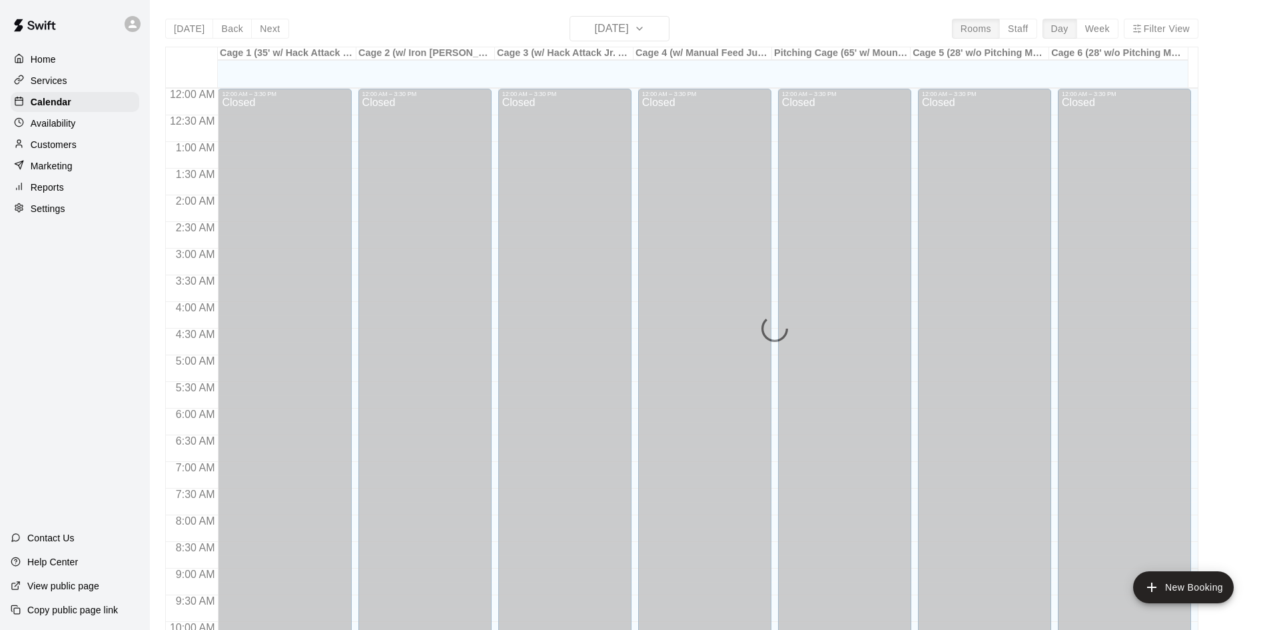
scroll to position [683, 0]
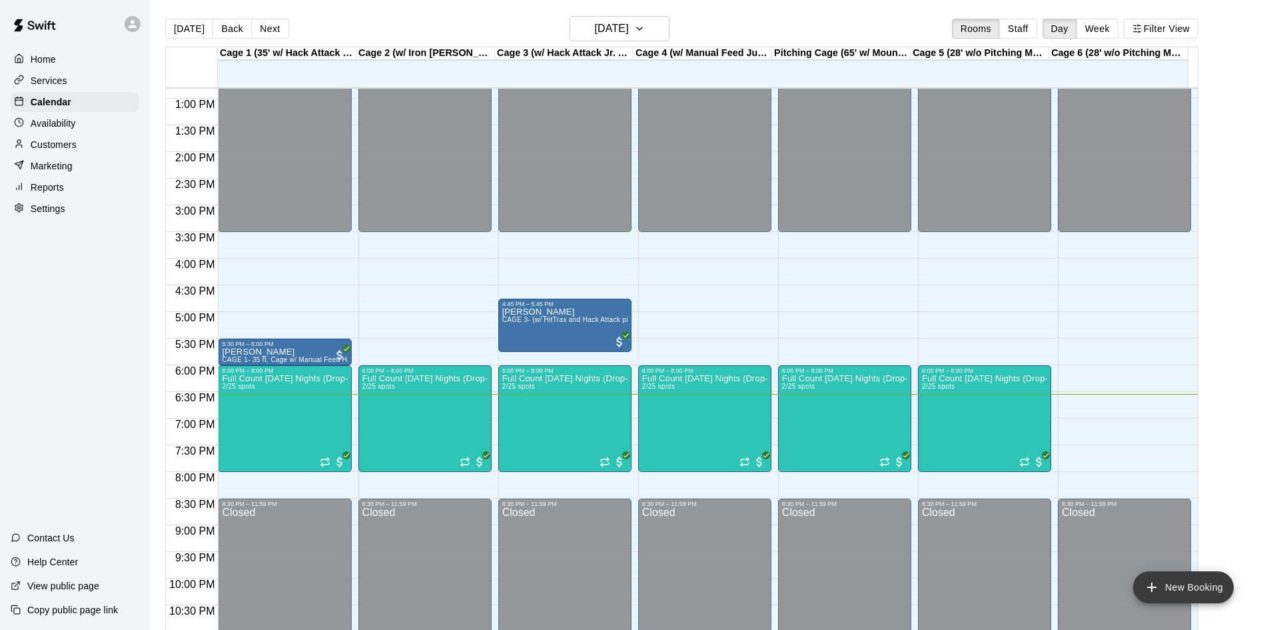
click at [1193, 586] on button "New Booking" at bounding box center [1183, 587] width 101 height 32
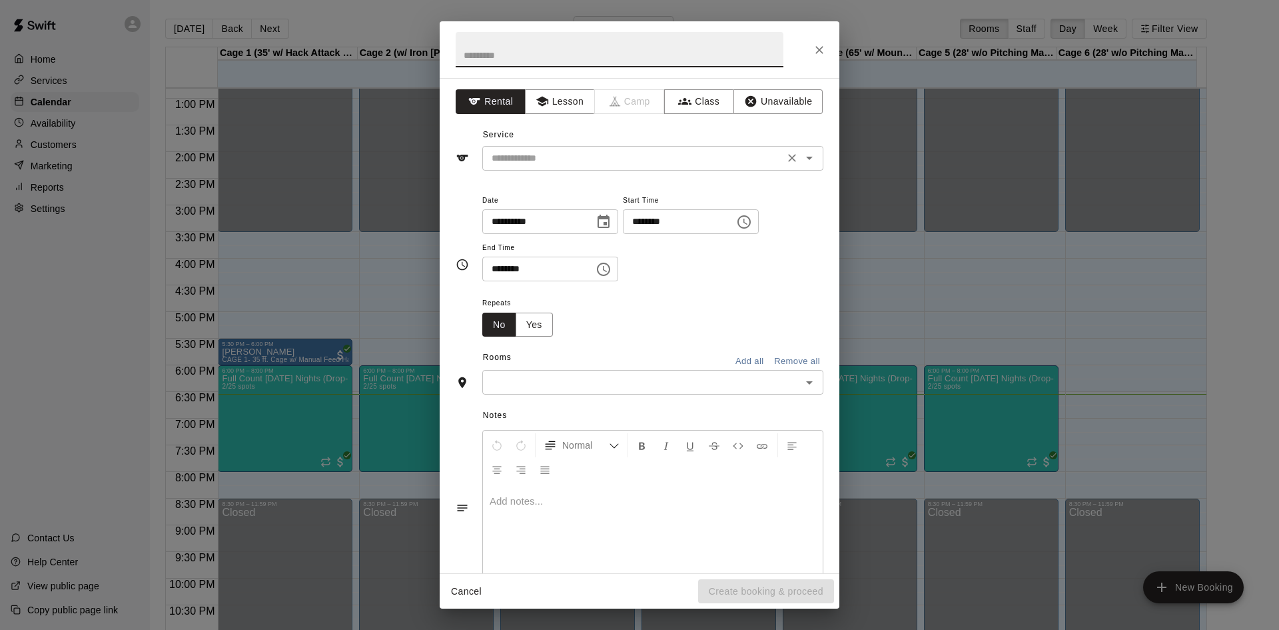
click at [517, 161] on input "text" at bounding box center [633, 158] width 294 height 17
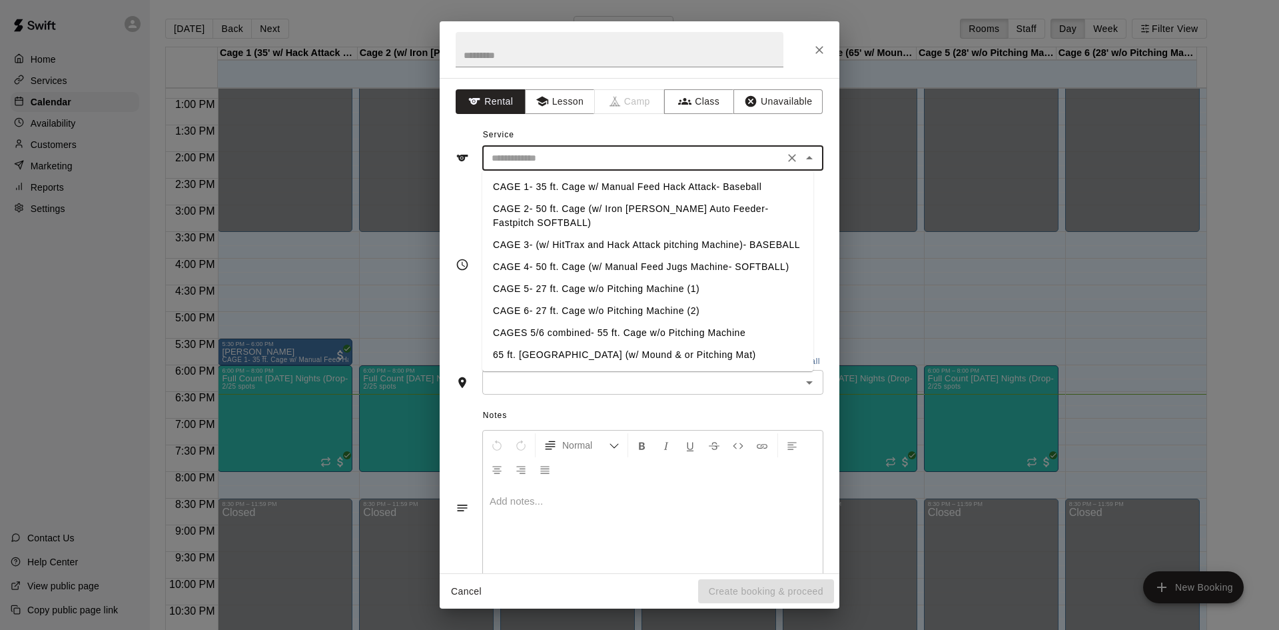
click at [566, 332] on li "CAGES 5/6 combined- 55 ft. Cage w/o Pitching Machine" at bounding box center [647, 333] width 331 height 22
click at [656, 155] on input "**********" at bounding box center [633, 158] width 294 height 17
click at [598, 309] on li "CAGE 6- 27 ft. Cage w/o Pitching Machine (2)" at bounding box center [647, 311] width 331 height 22
type input "**********"
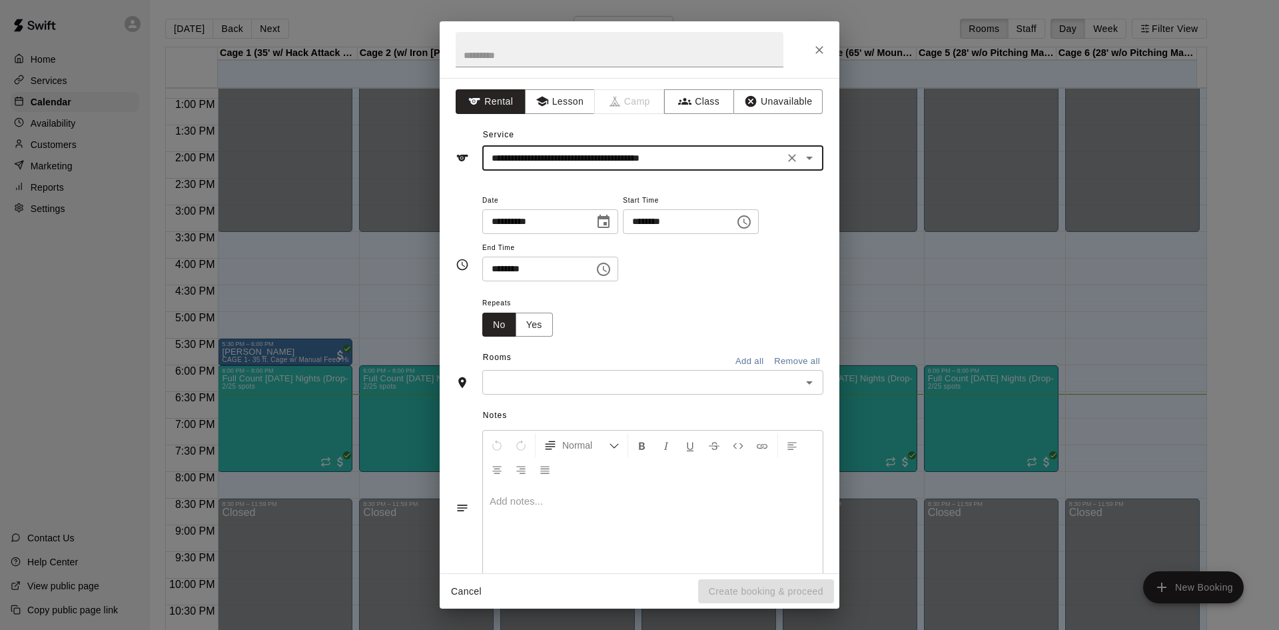
click at [562, 388] on input "text" at bounding box center [641, 382] width 311 height 17
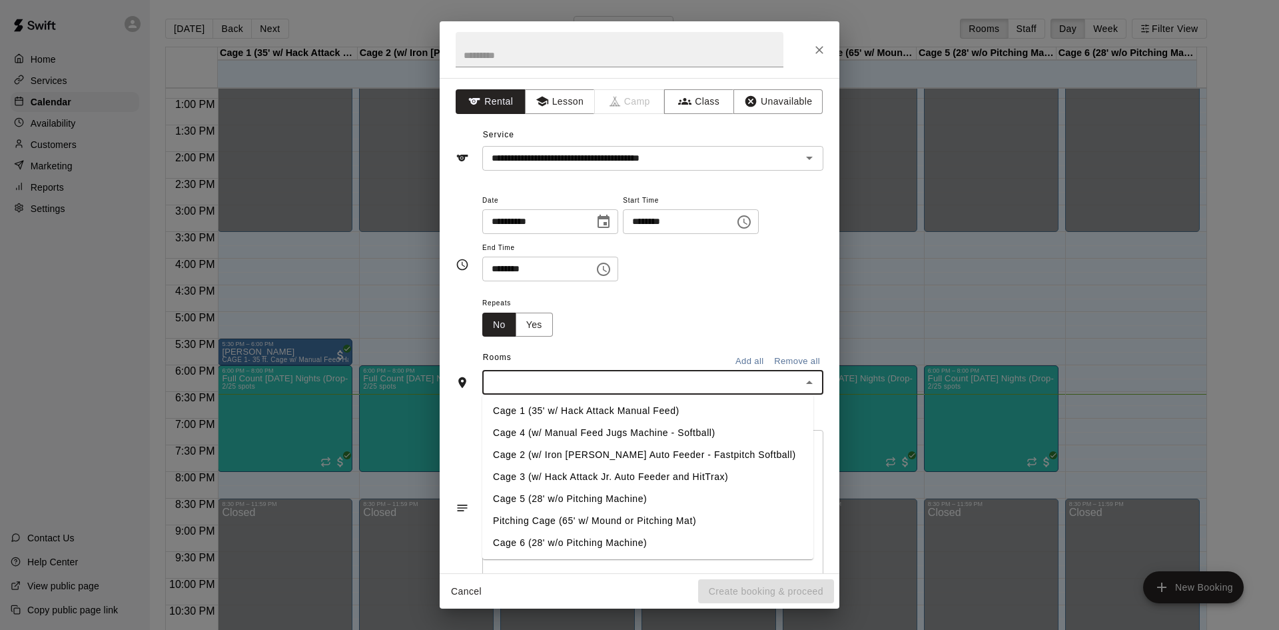
click at [599, 541] on li "Cage 6 (28' w/o Pitching Machine)" at bounding box center [647, 543] width 331 height 22
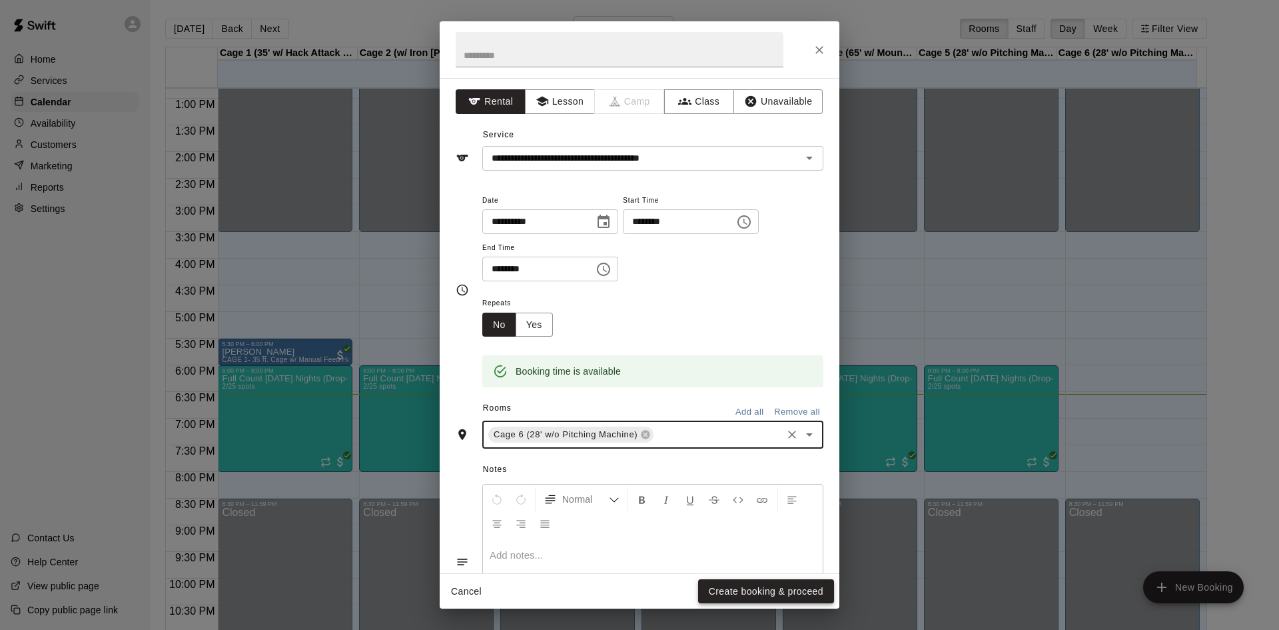
click at [813, 592] on button "Create booking & proceed" at bounding box center [766, 591] width 136 height 25
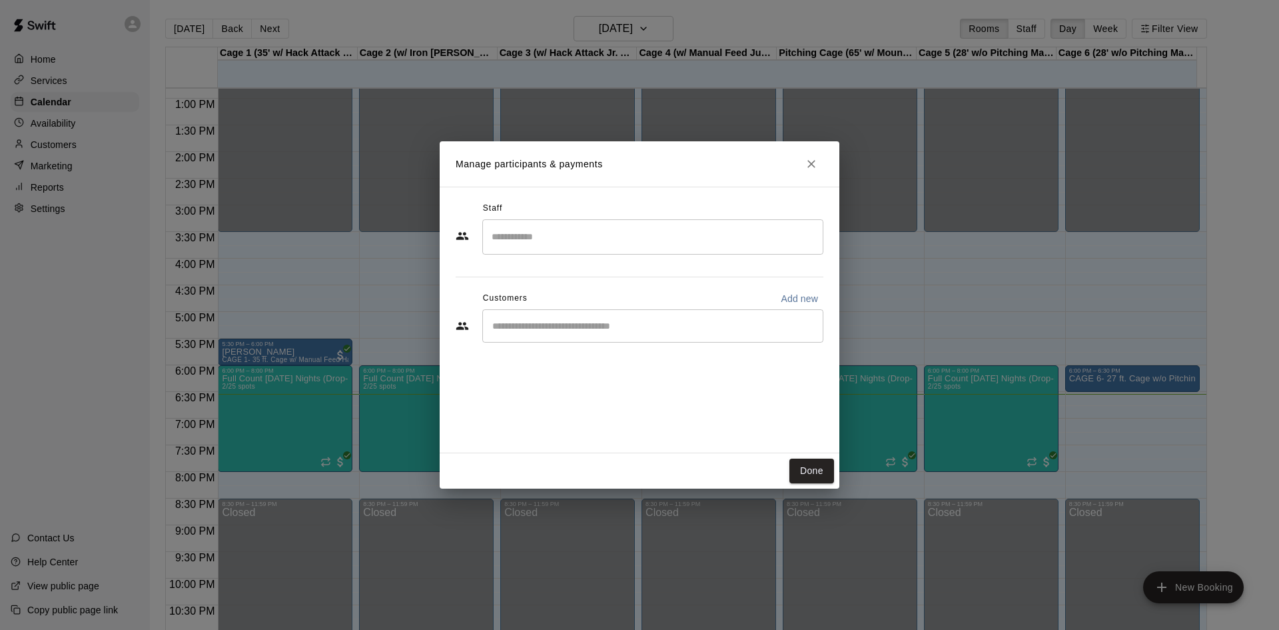
click at [558, 324] on input "Start typing to search customers..." at bounding box center [652, 325] width 329 height 13
type input "***"
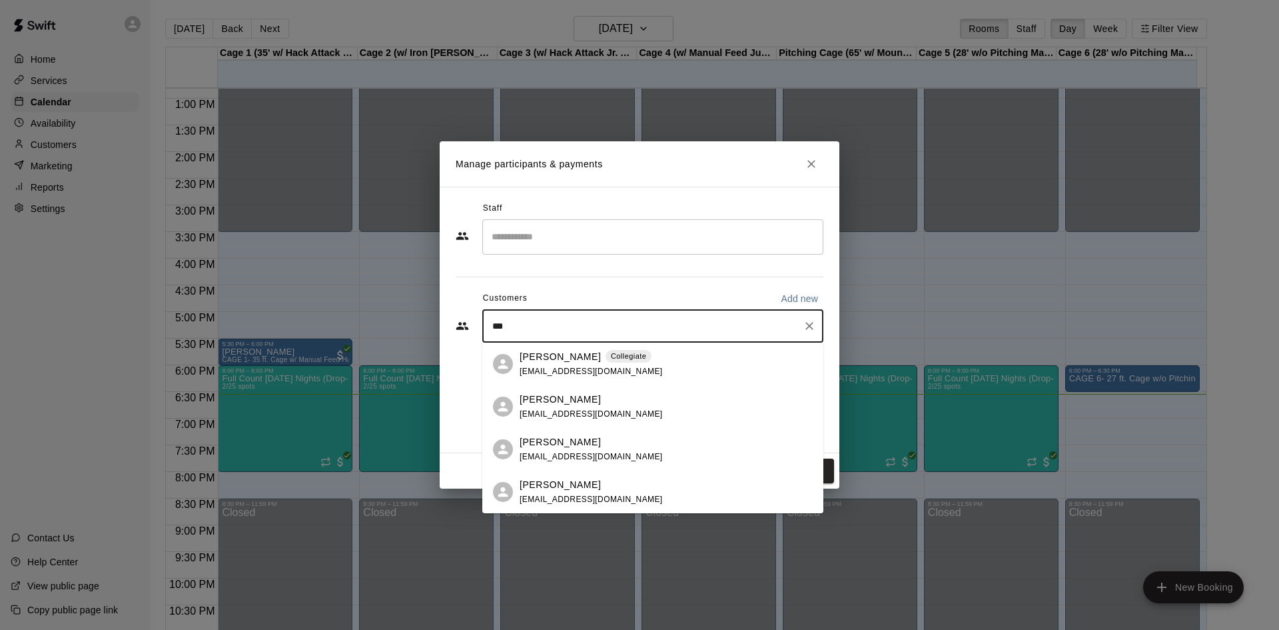
click at [566, 360] on p "[PERSON_NAME]" at bounding box center [560, 357] width 81 height 14
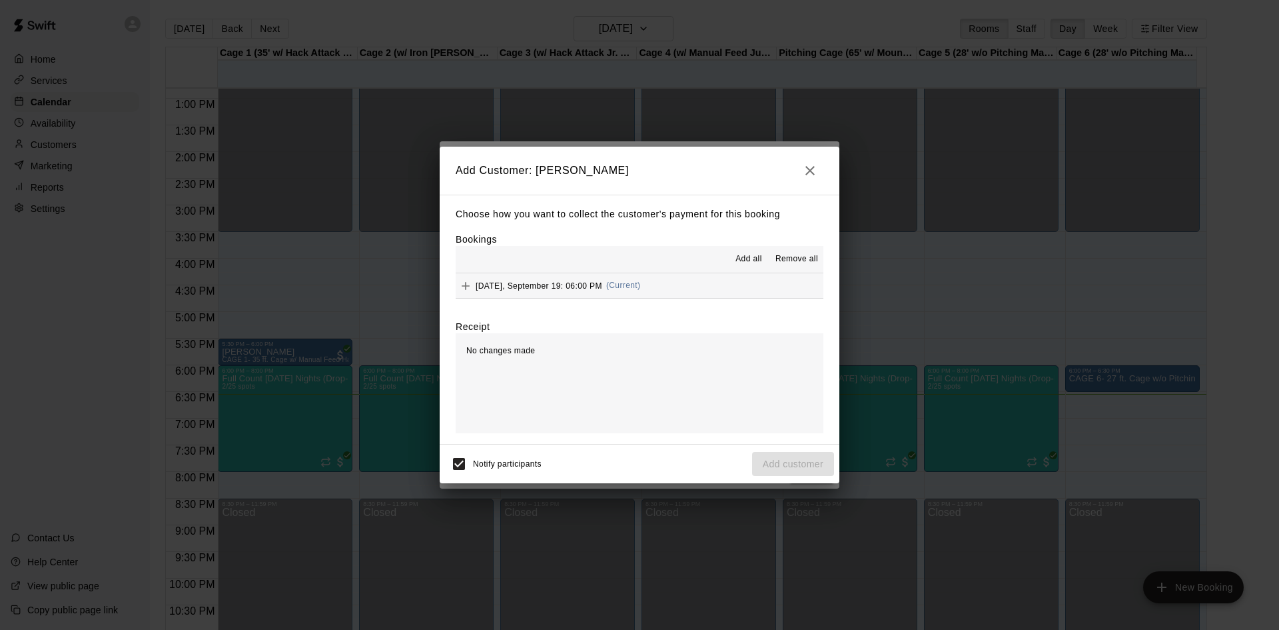
click at [552, 283] on span "Friday, September 19: 06:00 PM" at bounding box center [539, 284] width 127 height 9
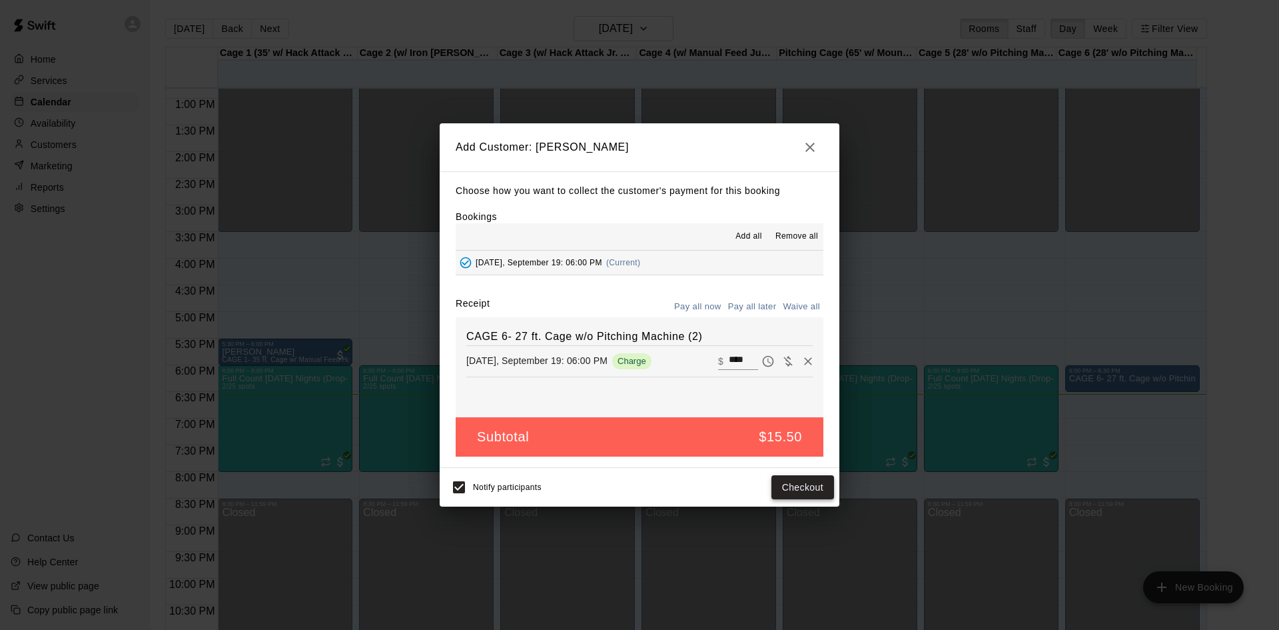
click at [809, 486] on button "Checkout" at bounding box center [803, 487] width 63 height 25
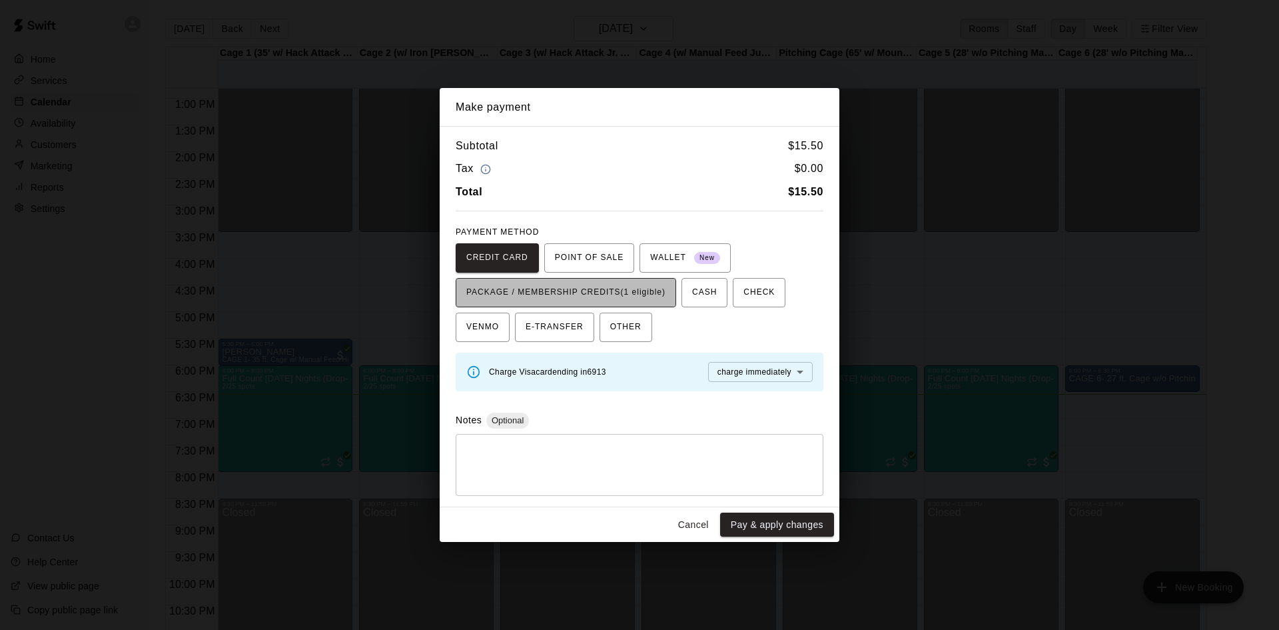
click at [619, 298] on span "PACKAGE / MEMBERSHIP CREDITS (1 eligible)" at bounding box center [565, 292] width 199 height 21
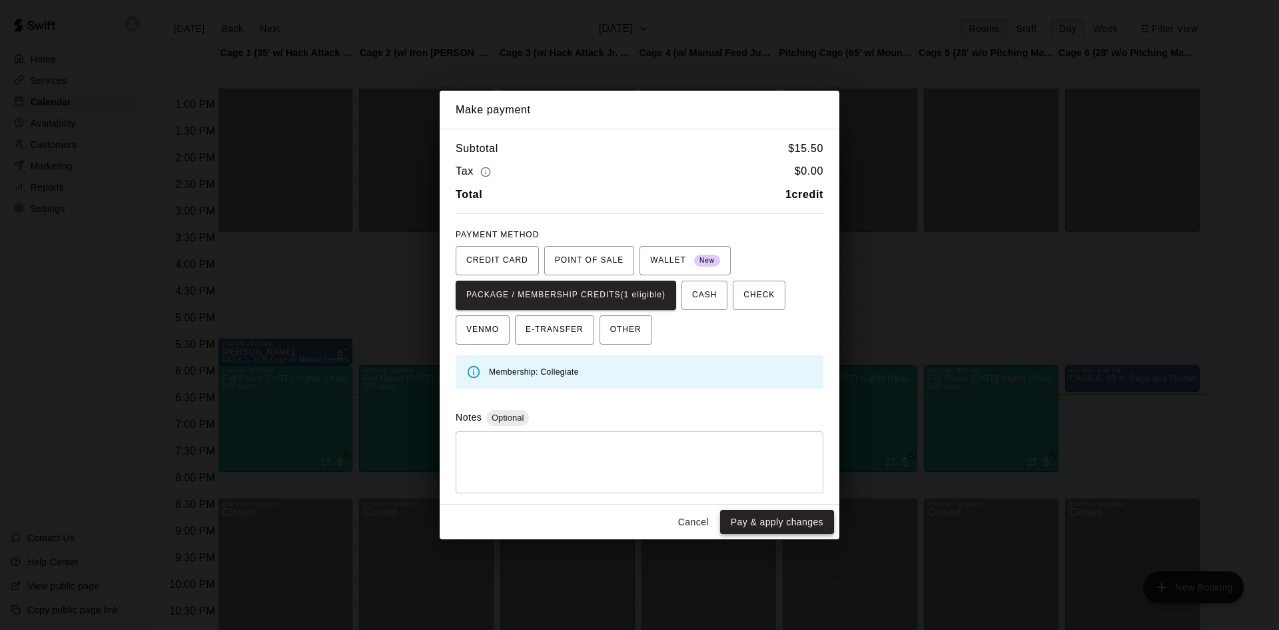
click at [802, 518] on button "Pay & apply changes" at bounding box center [777, 522] width 114 height 25
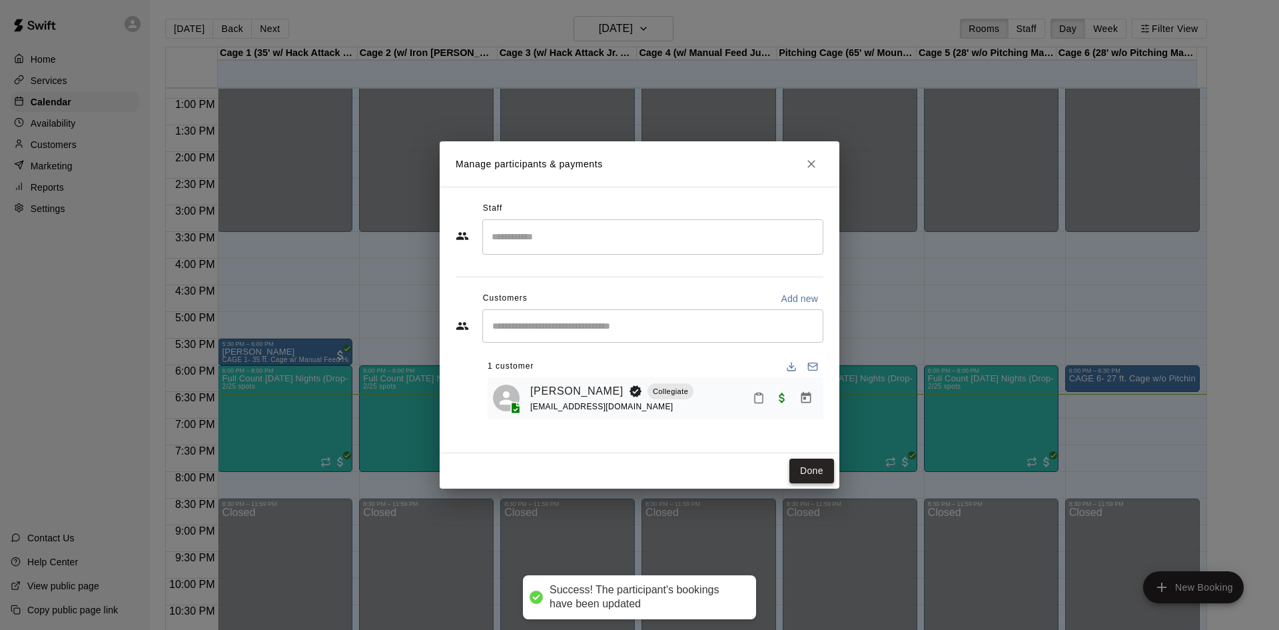
click at [822, 466] on button "Done" at bounding box center [811, 470] width 45 height 25
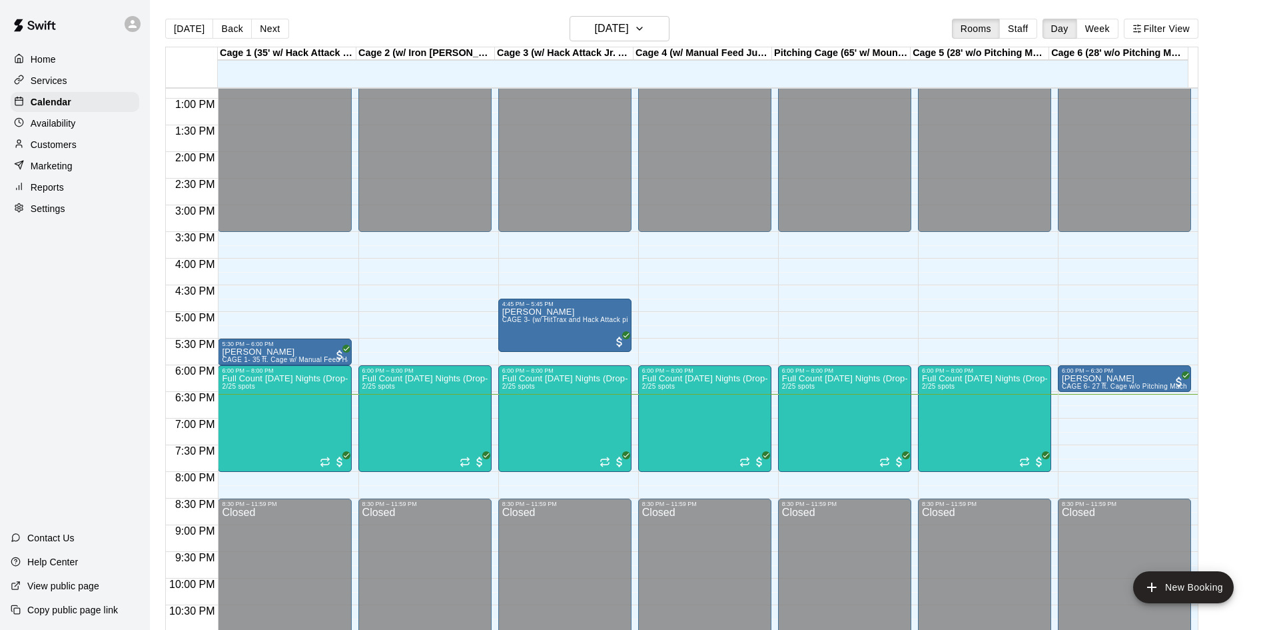
click at [53, 150] on p "Customers" at bounding box center [54, 144] width 46 height 13
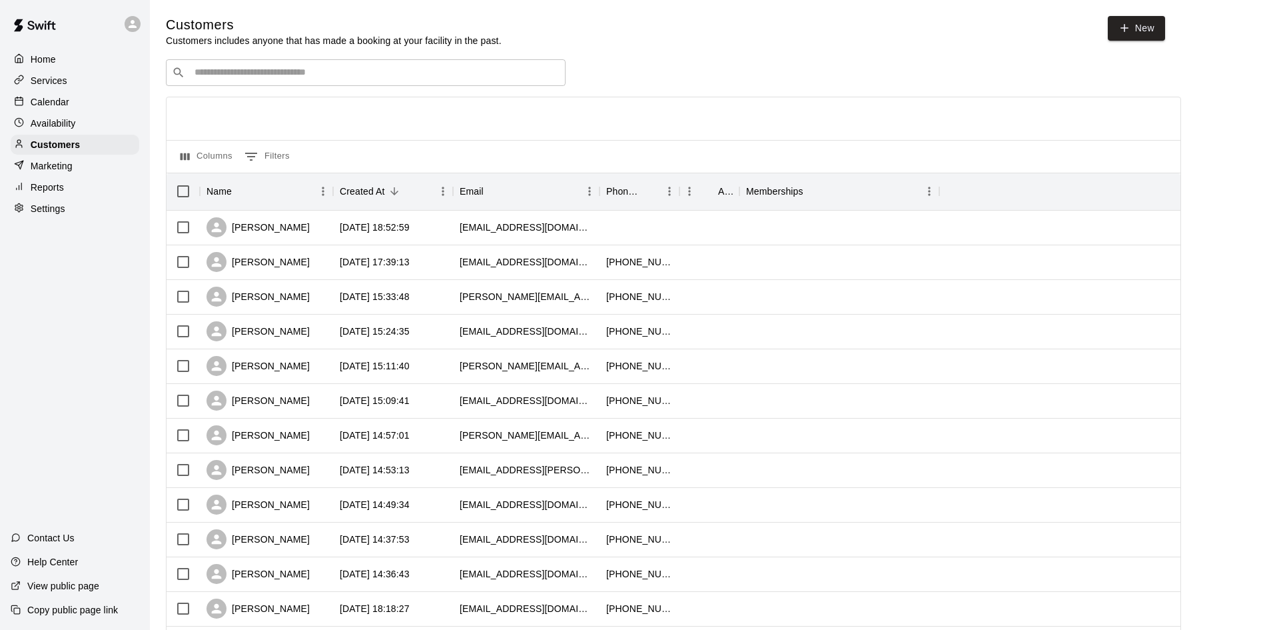
click at [45, 98] on p "Calendar" at bounding box center [50, 101] width 39 height 13
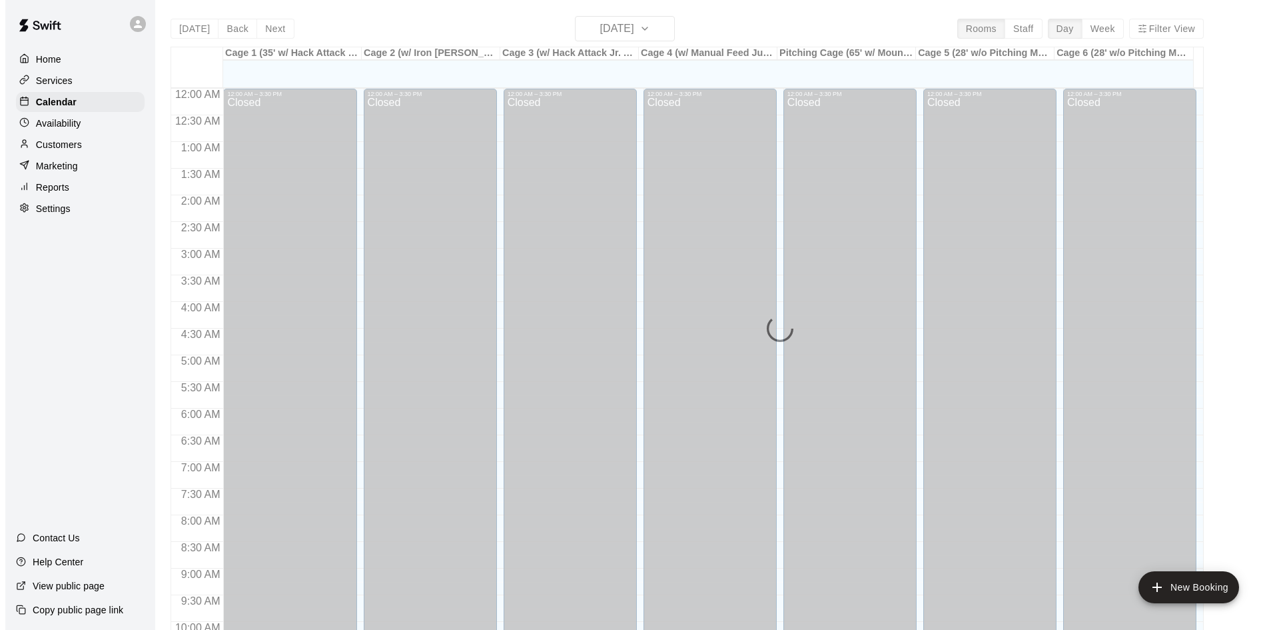
scroll to position [683, 0]
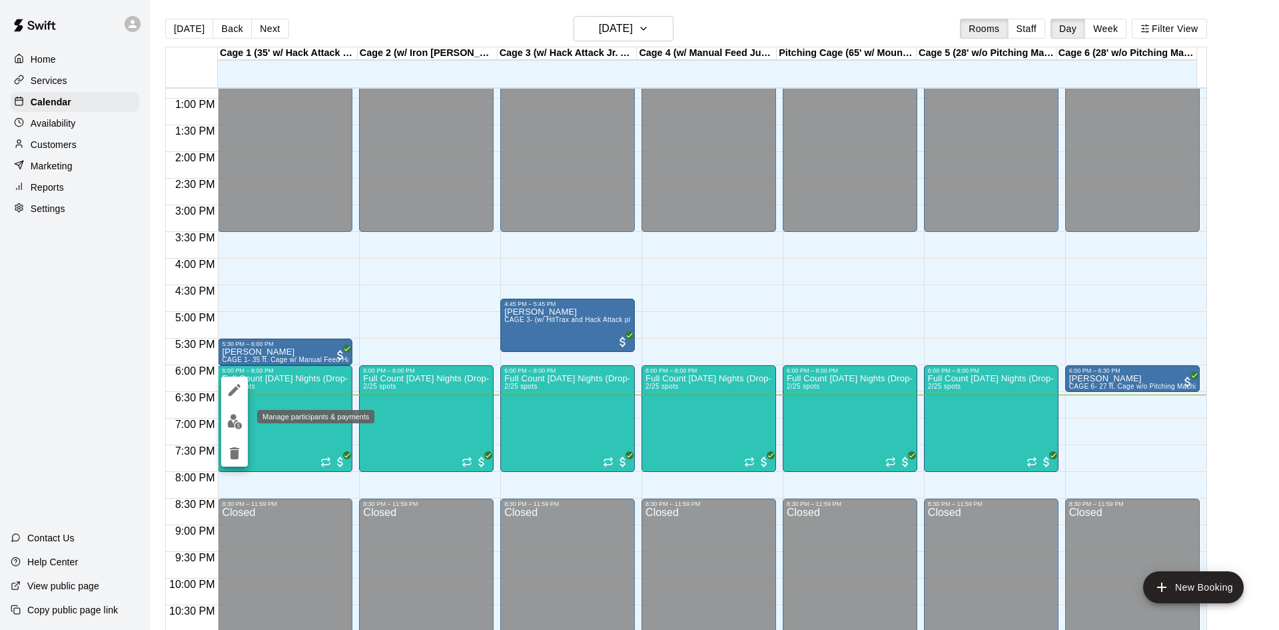
click at [229, 423] on img "edit" at bounding box center [234, 421] width 15 height 15
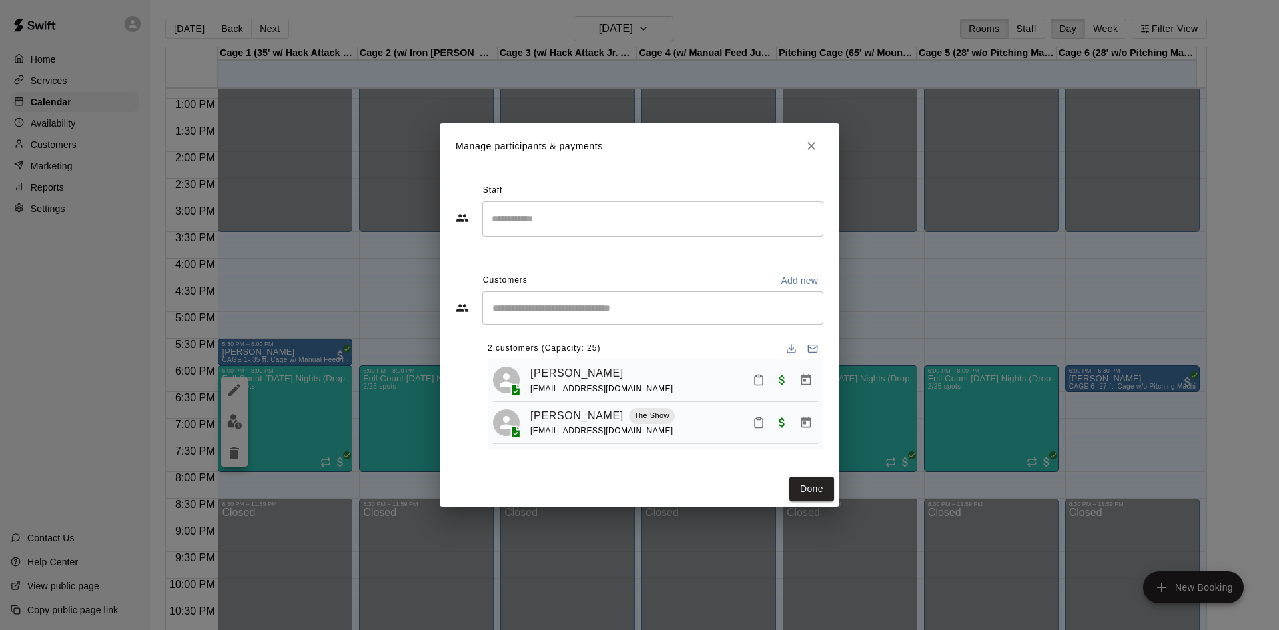
click at [782, 274] on p "Add new" at bounding box center [799, 280] width 37 height 13
select select "**"
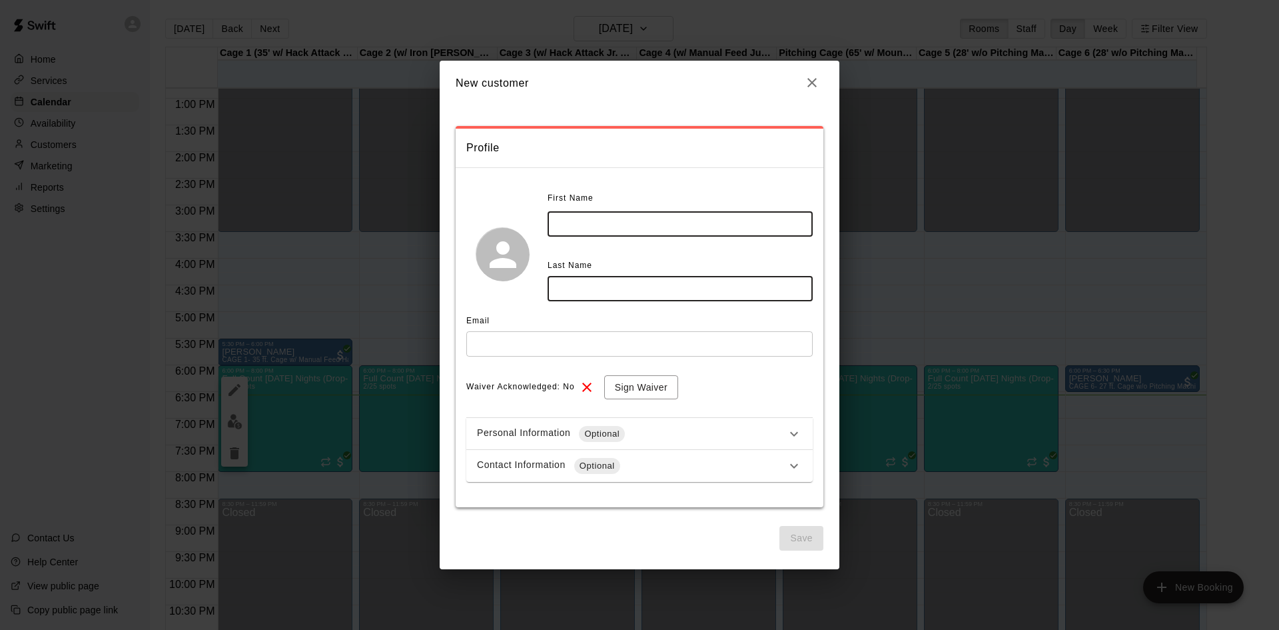
drag, startPoint x: 667, startPoint y: 223, endPoint x: 658, endPoint y: 227, distance: 9.3
click at [664, 223] on input "text" at bounding box center [680, 223] width 265 height 25
type input "*******"
click at [602, 286] on input "text" at bounding box center [680, 288] width 265 height 25
type input "********"
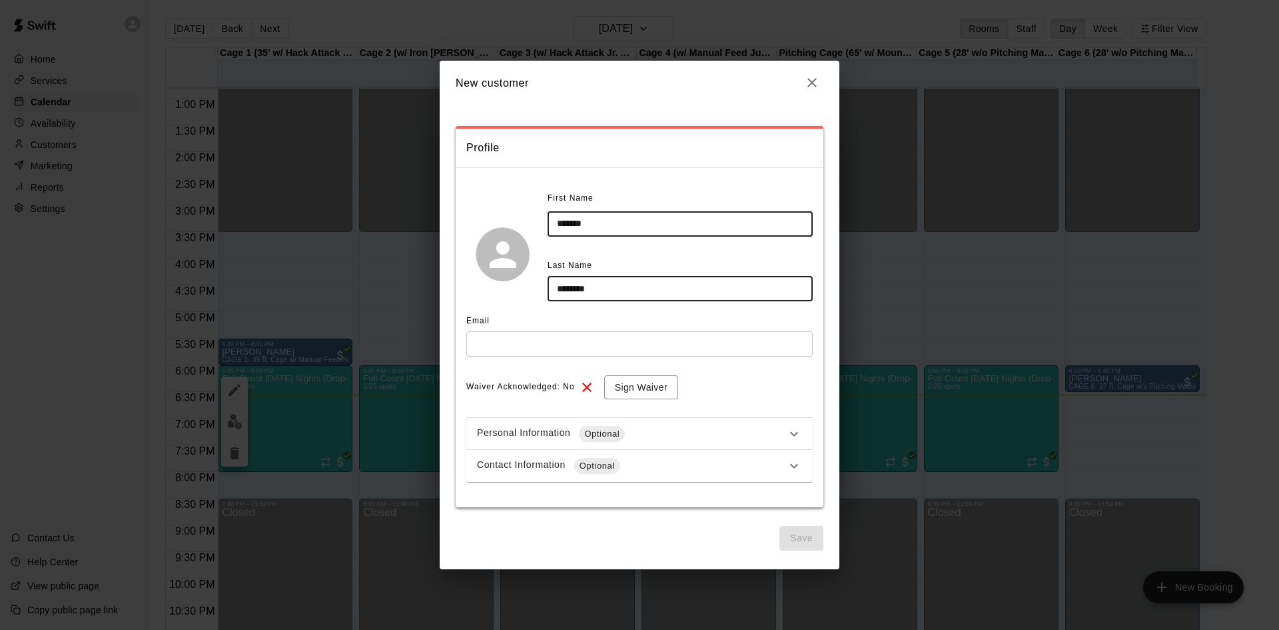
click at [560, 350] on input "text" at bounding box center [639, 343] width 346 height 25
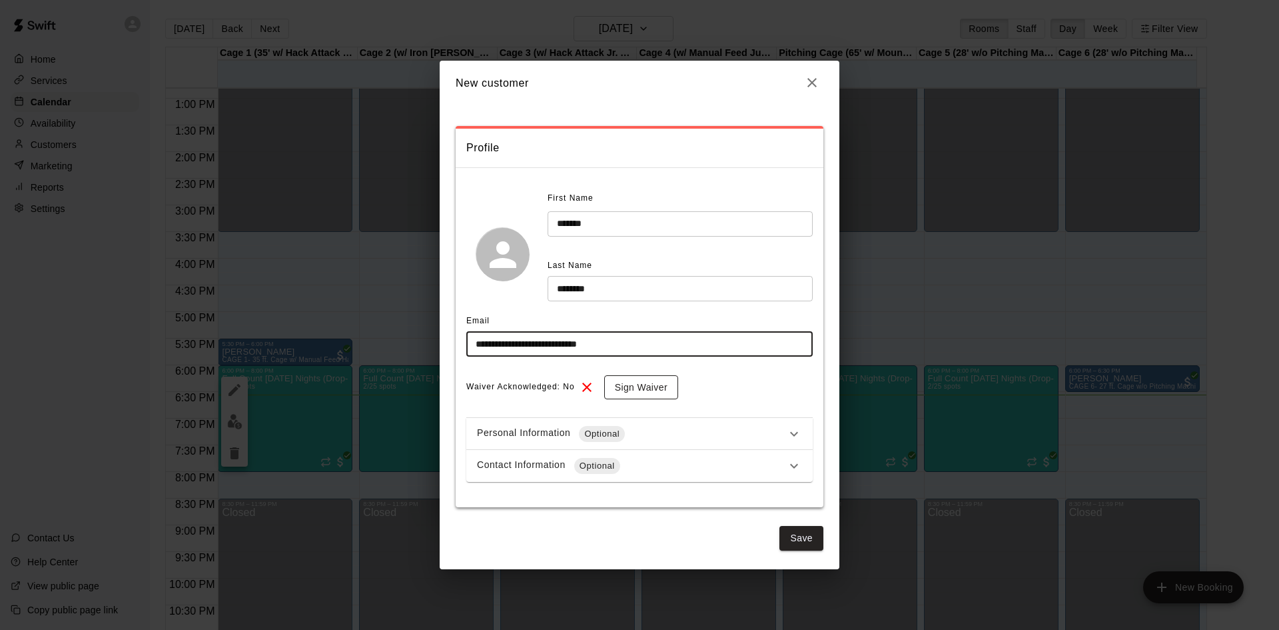
type input "**********"
click at [646, 392] on button "Sign Waiver" at bounding box center [641, 387] width 74 height 25
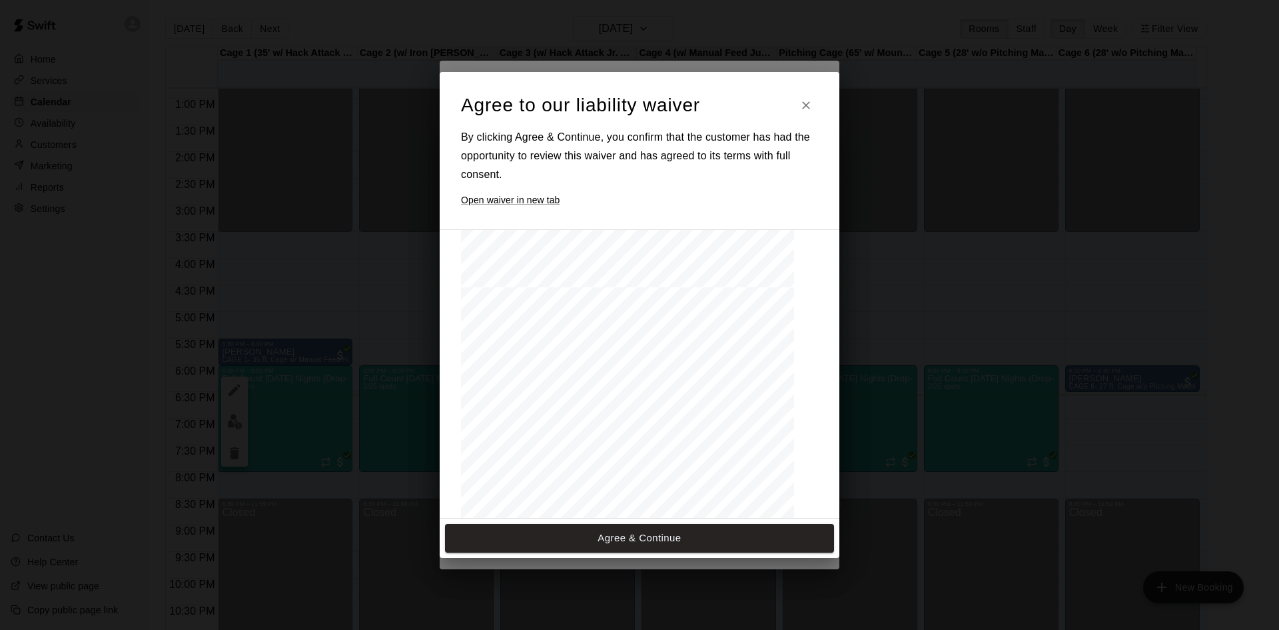
scroll to position [1447, 0]
click at [584, 542] on button "Agree & Continue" at bounding box center [639, 538] width 389 height 28
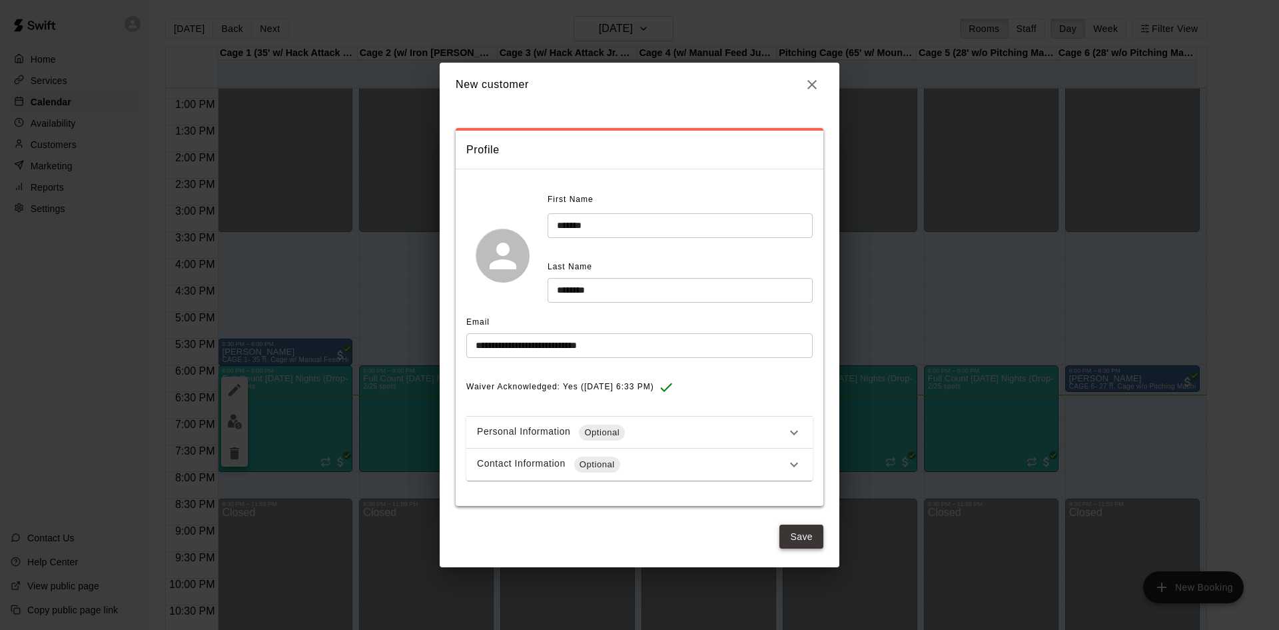
click at [790, 536] on button "Save" at bounding box center [802, 536] width 44 height 25
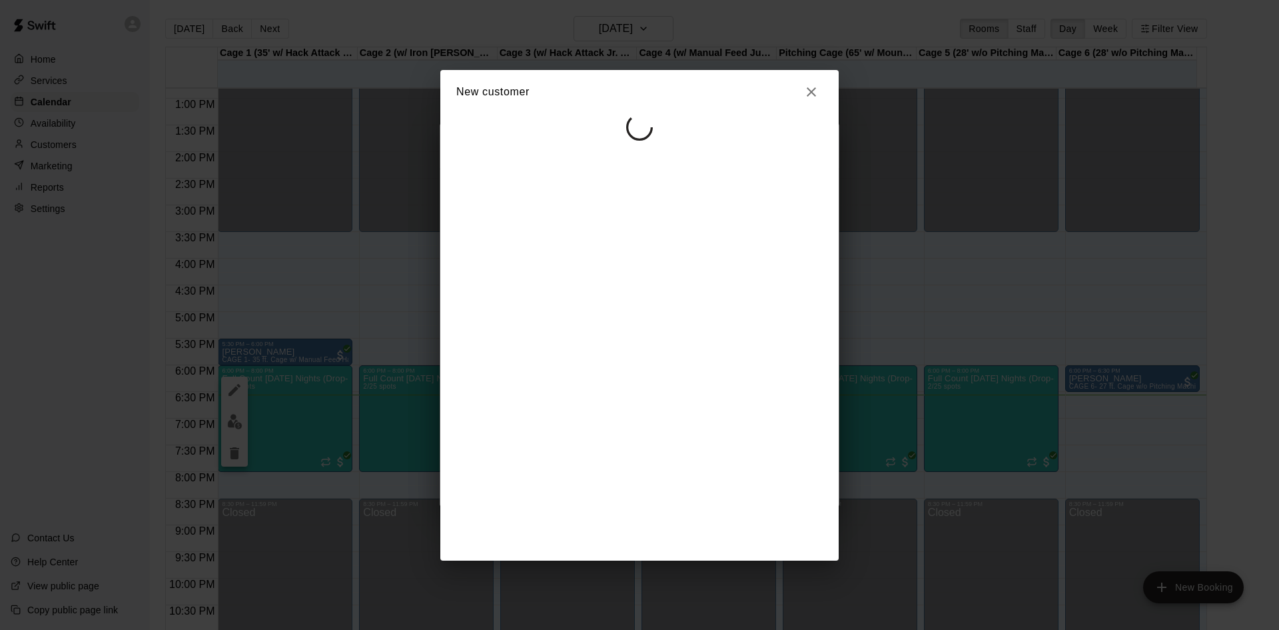
select select "**"
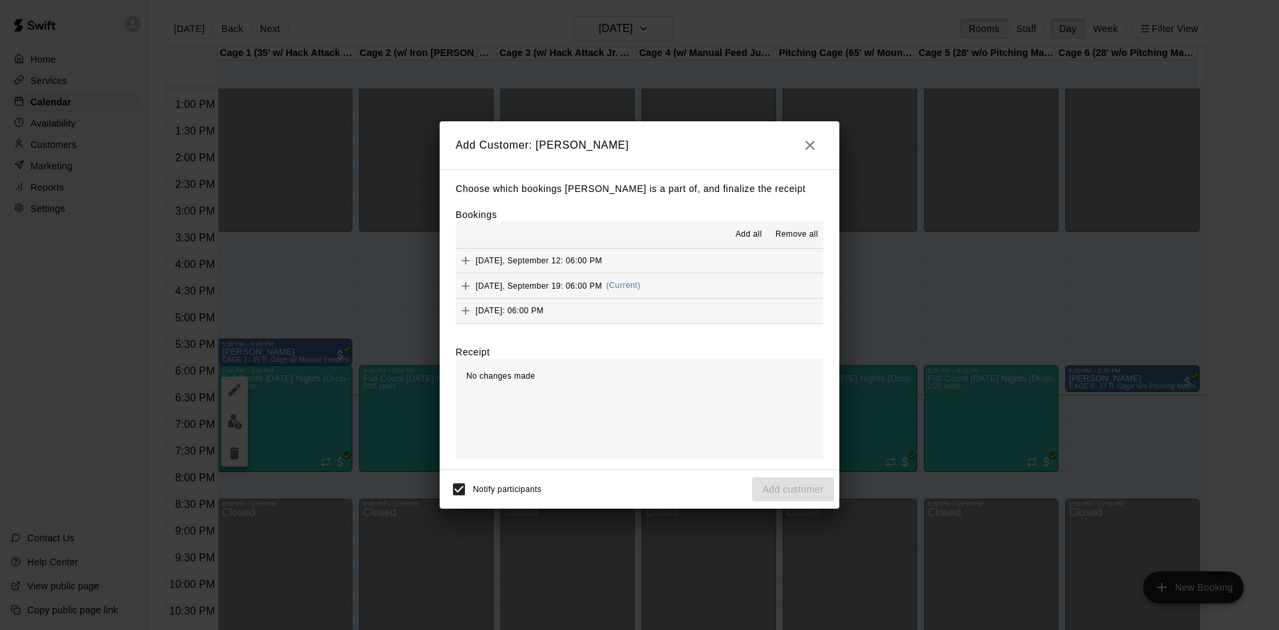
click at [476, 286] on span "Friday, September 19: 06:00 PM" at bounding box center [539, 284] width 127 height 9
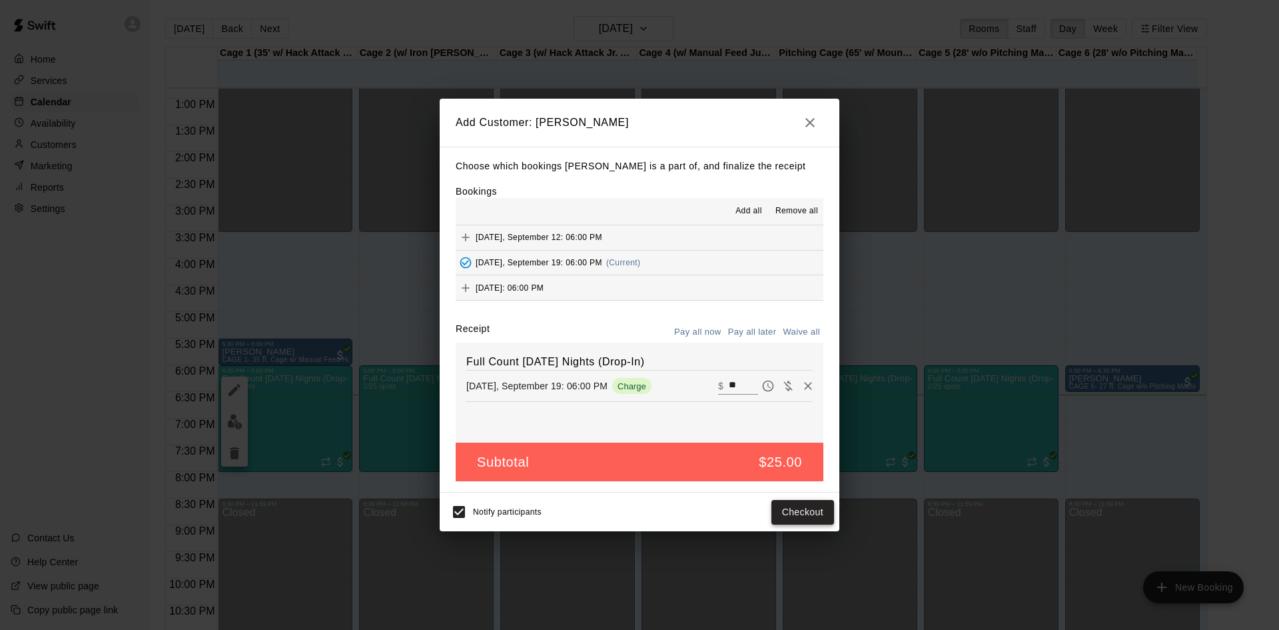
click at [797, 510] on button "Checkout" at bounding box center [803, 512] width 63 height 25
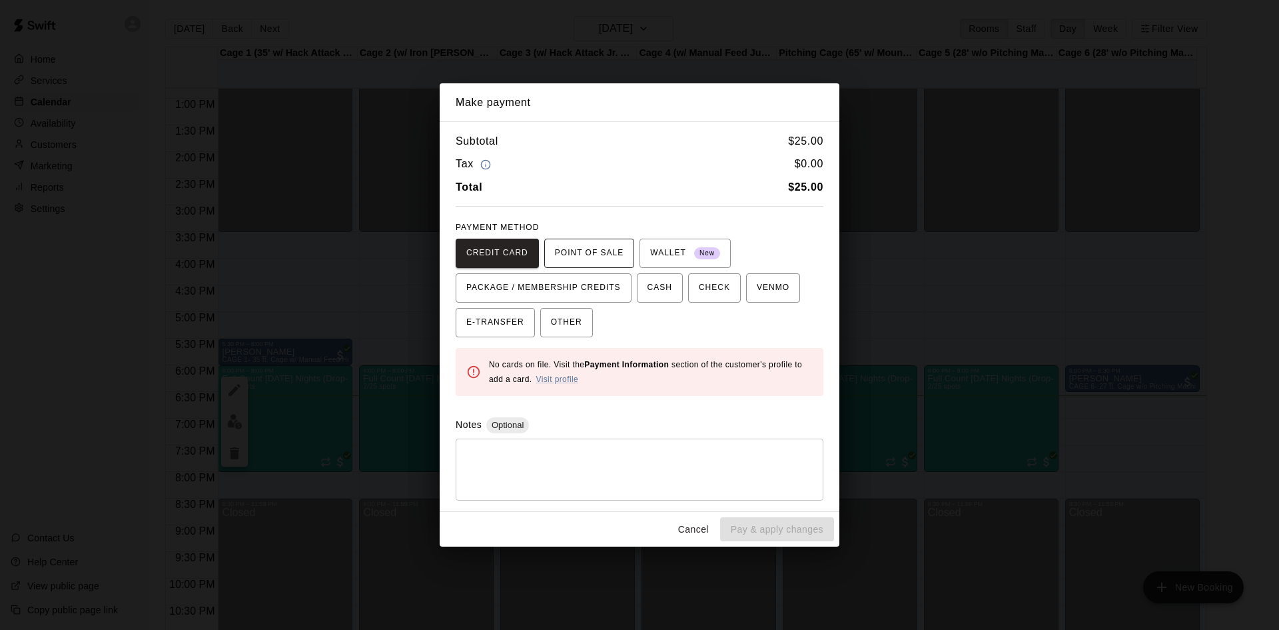
click at [578, 257] on span "POINT OF SALE" at bounding box center [589, 253] width 69 height 21
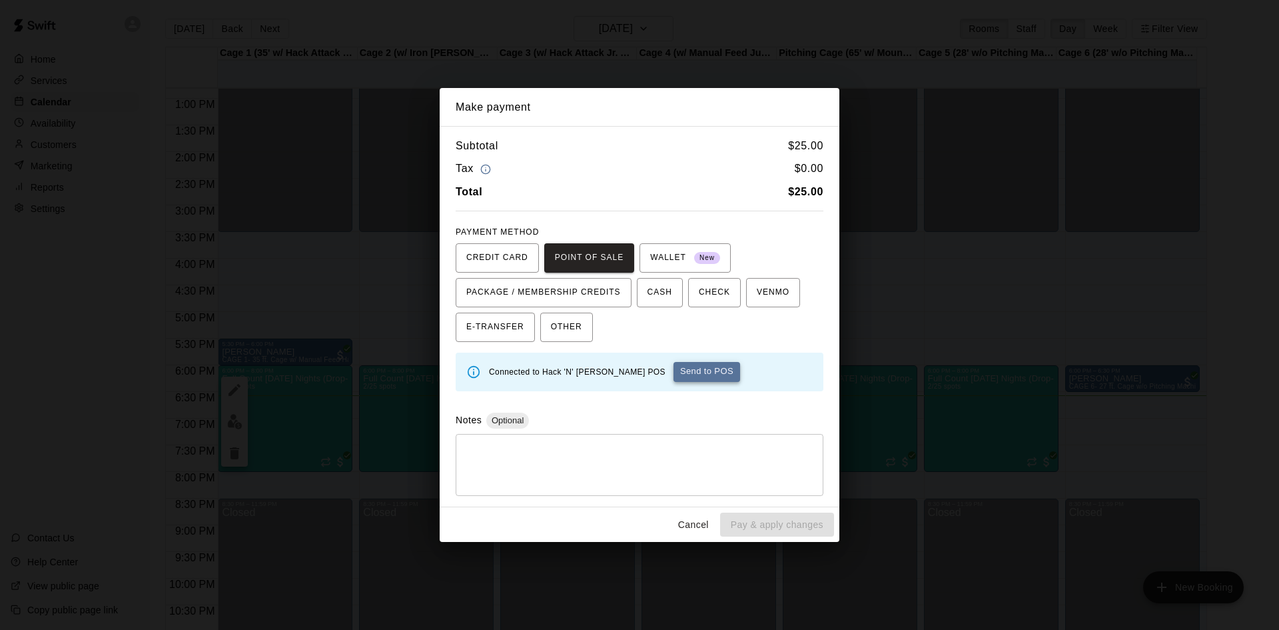
click at [684, 377] on button "Send to POS" at bounding box center [707, 372] width 67 height 20
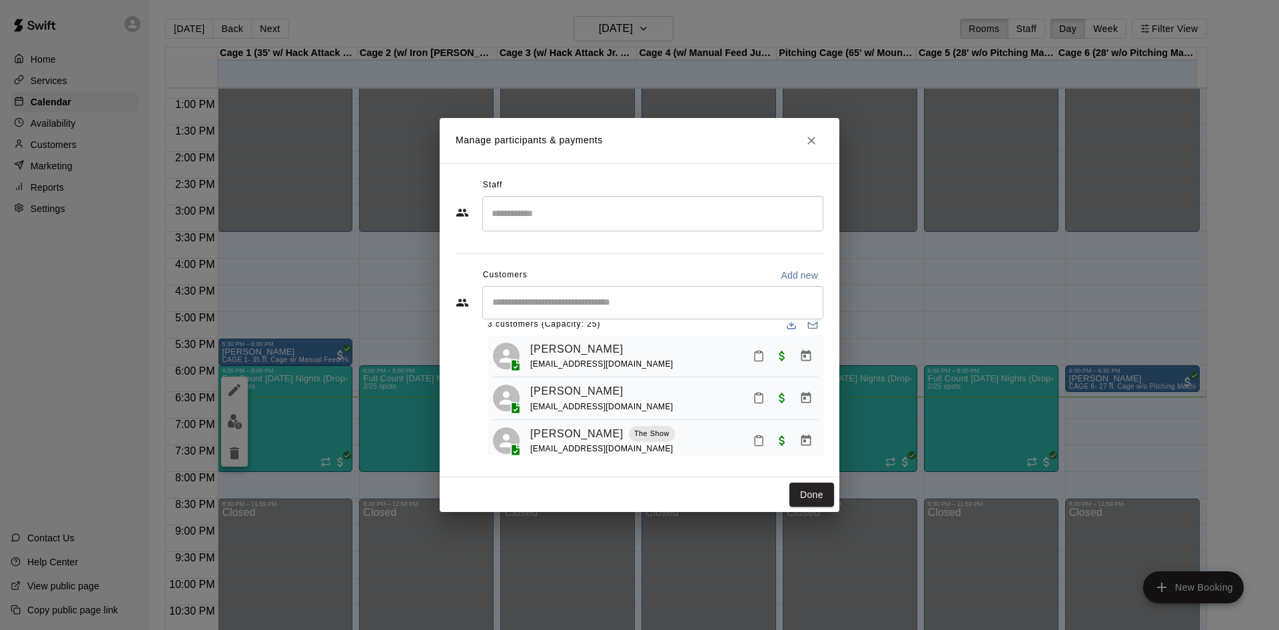
scroll to position [37, 0]
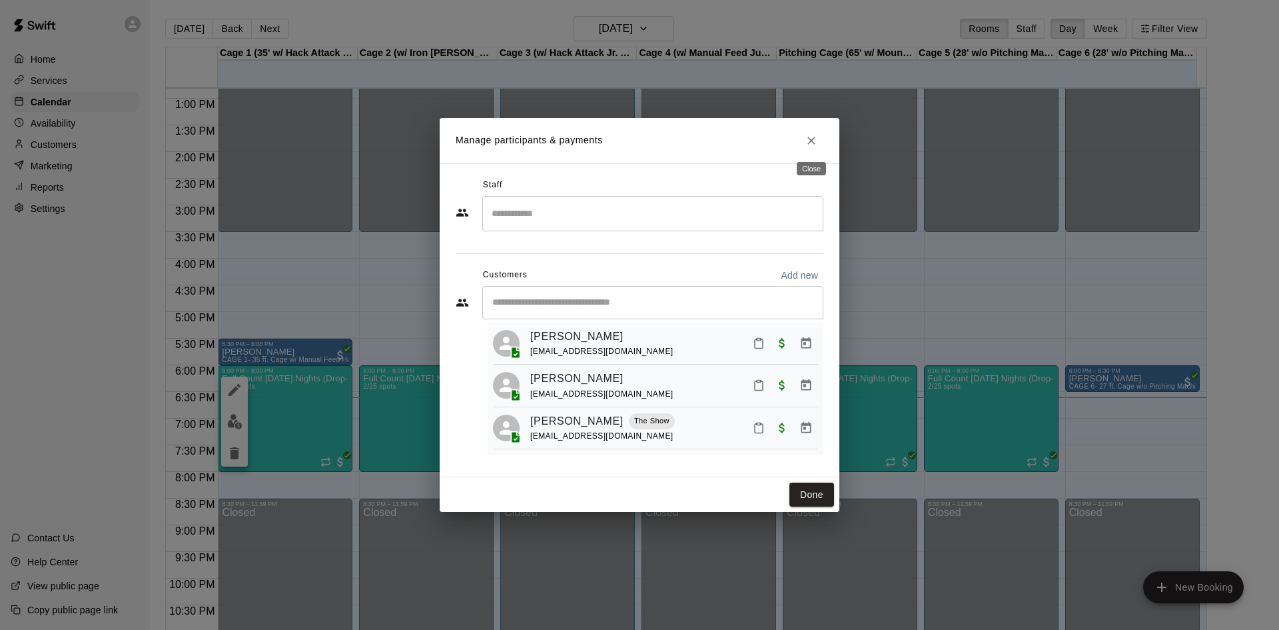
click at [817, 145] on icon "Close" at bounding box center [811, 140] width 13 height 13
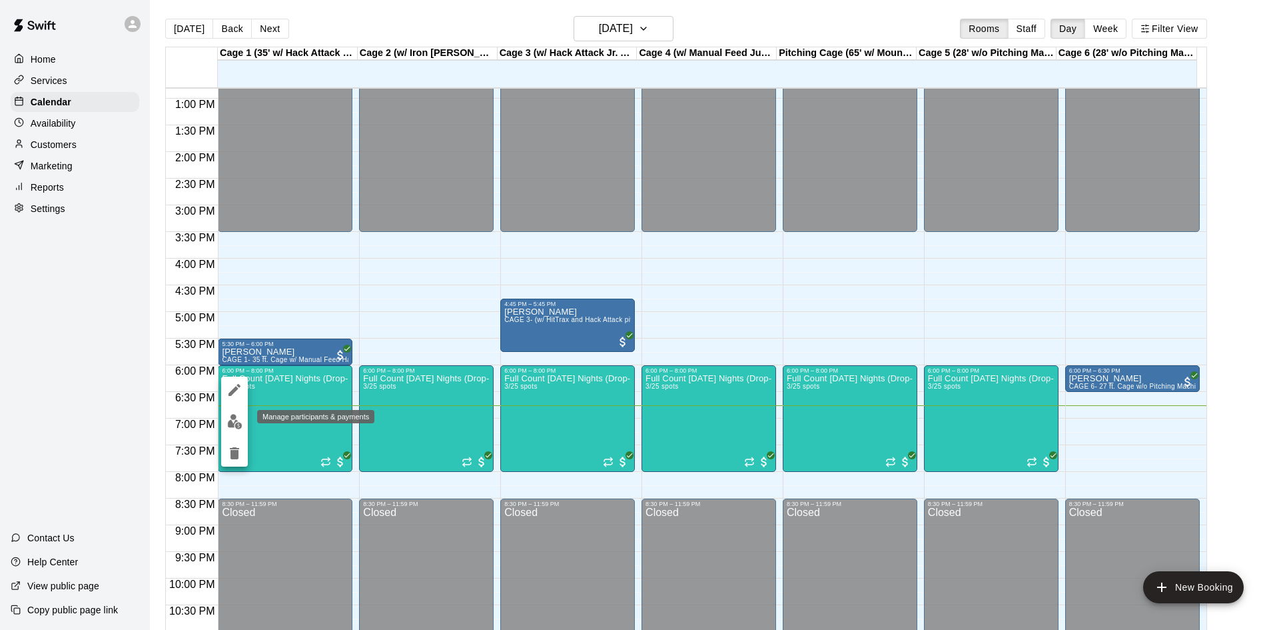
click at [234, 419] on img "edit" at bounding box center [234, 421] width 15 height 15
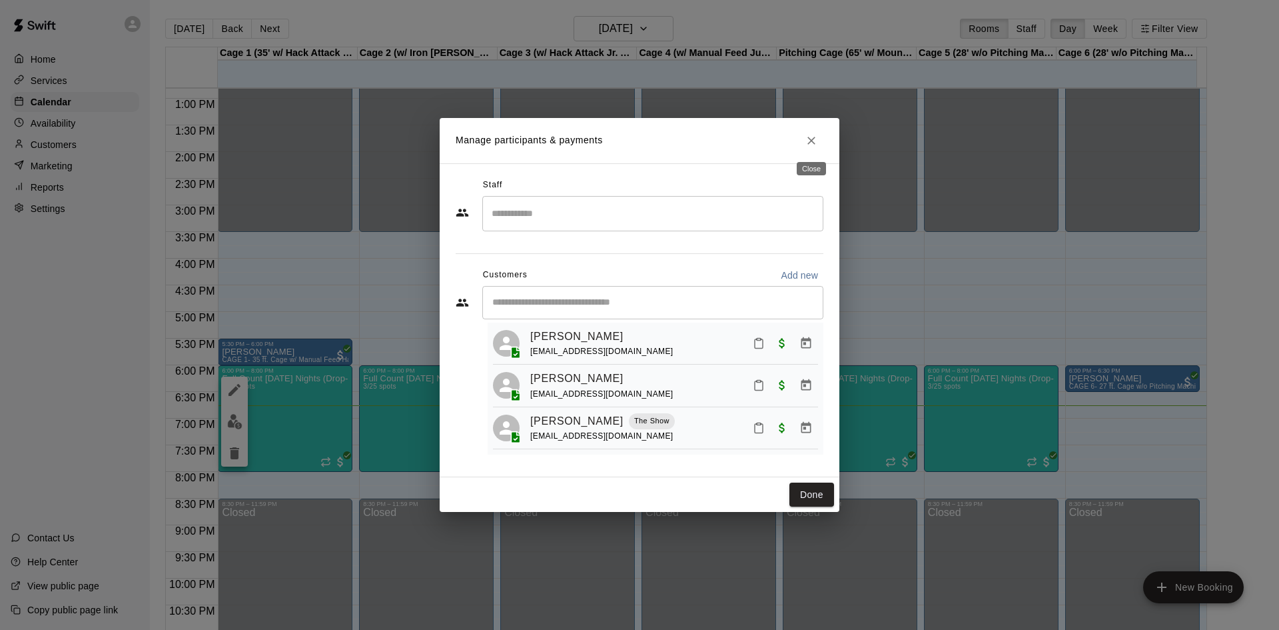
click at [814, 145] on icon "Close" at bounding box center [811, 140] width 13 height 13
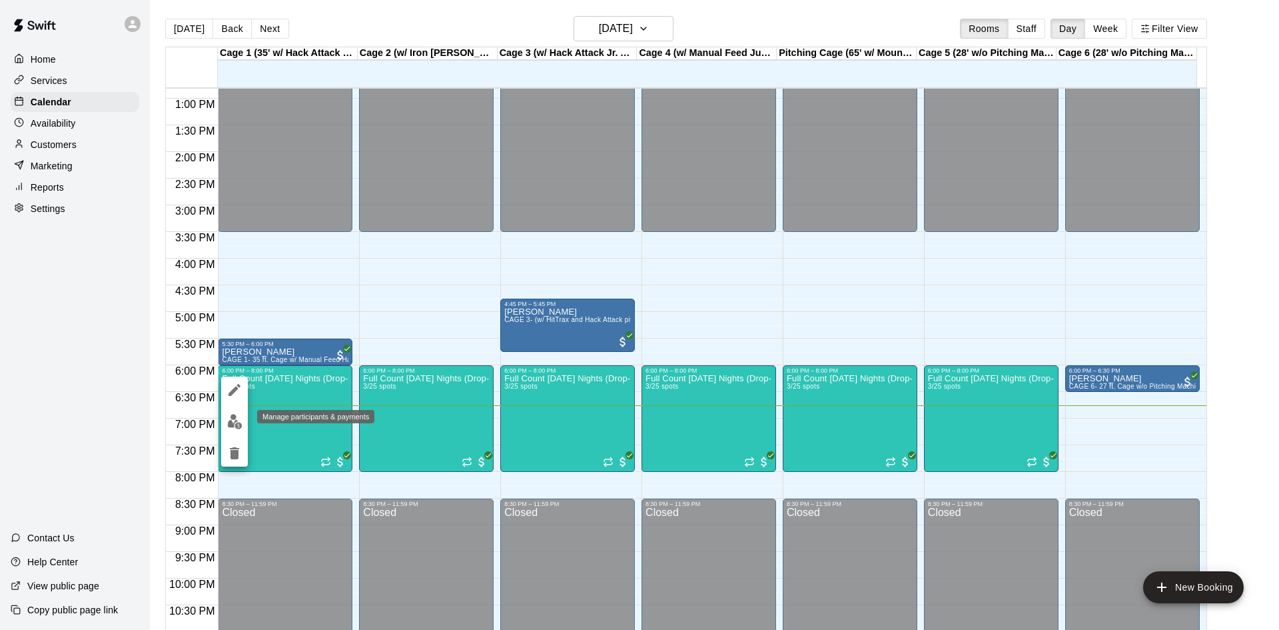
click at [243, 416] on button "edit" at bounding box center [234, 421] width 27 height 26
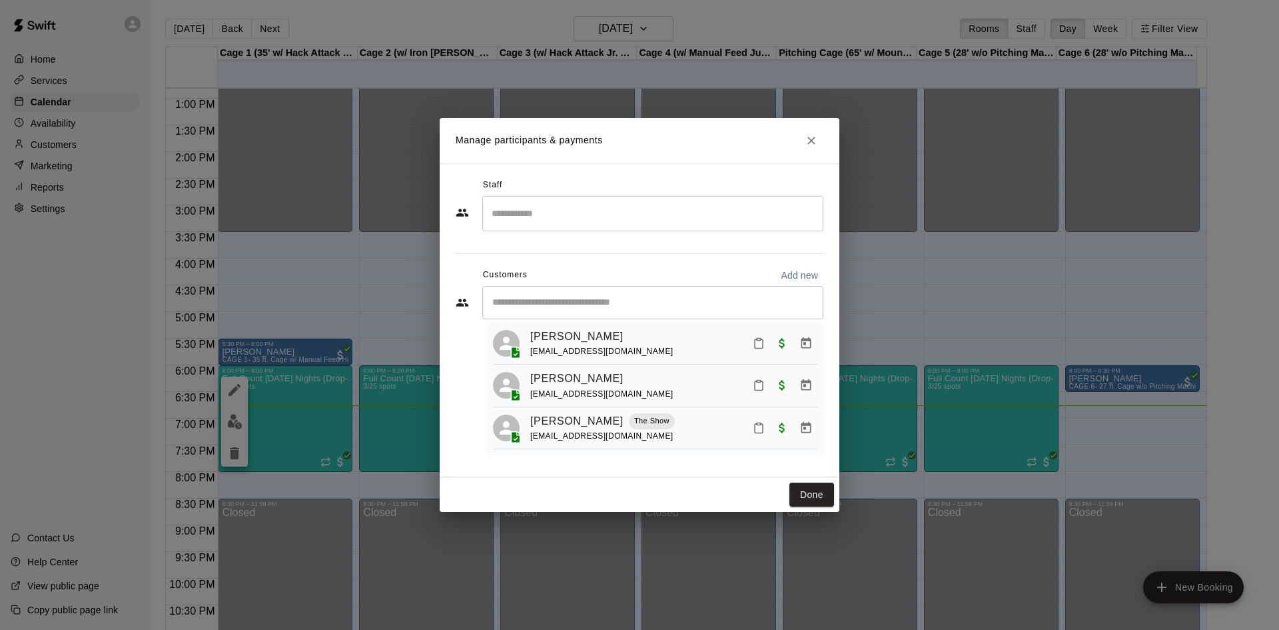
click at [755, 381] on icon "Mark attendance" at bounding box center [759, 385] width 8 height 9
click at [797, 392] on p "Mark attended" at bounding box center [842, 389] width 118 height 13
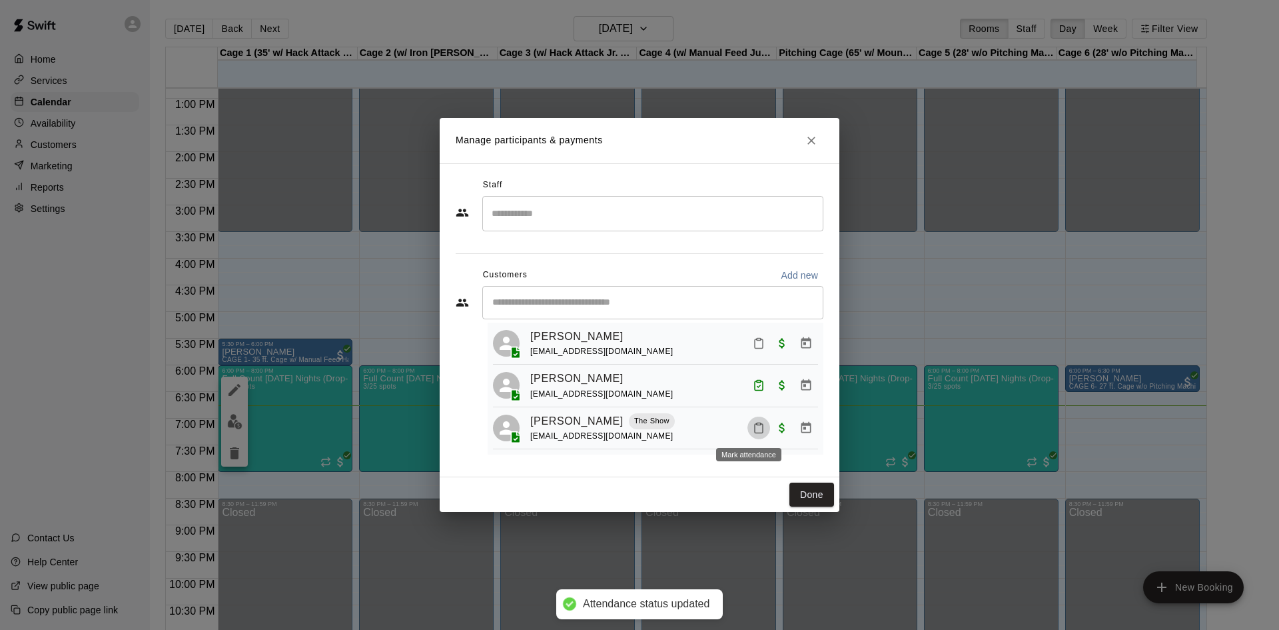
click at [757, 424] on rect "Mark attendance" at bounding box center [759, 423] width 4 height 2
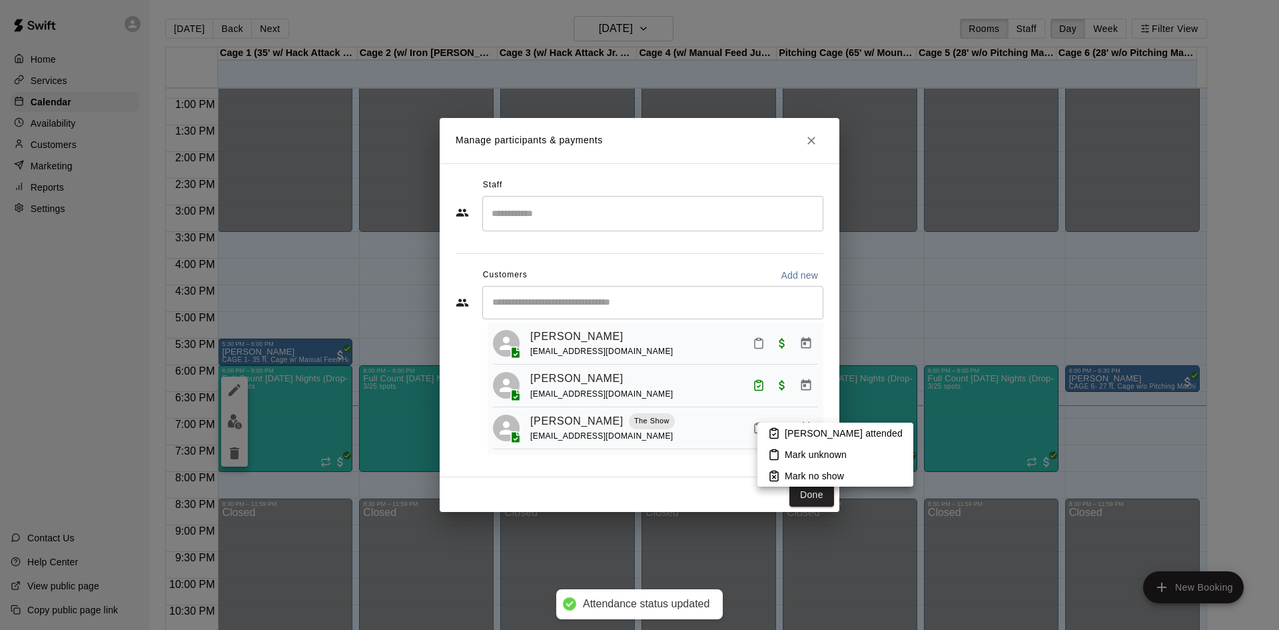
click at [783, 429] on li "Mark attended" at bounding box center [836, 432] width 156 height 21
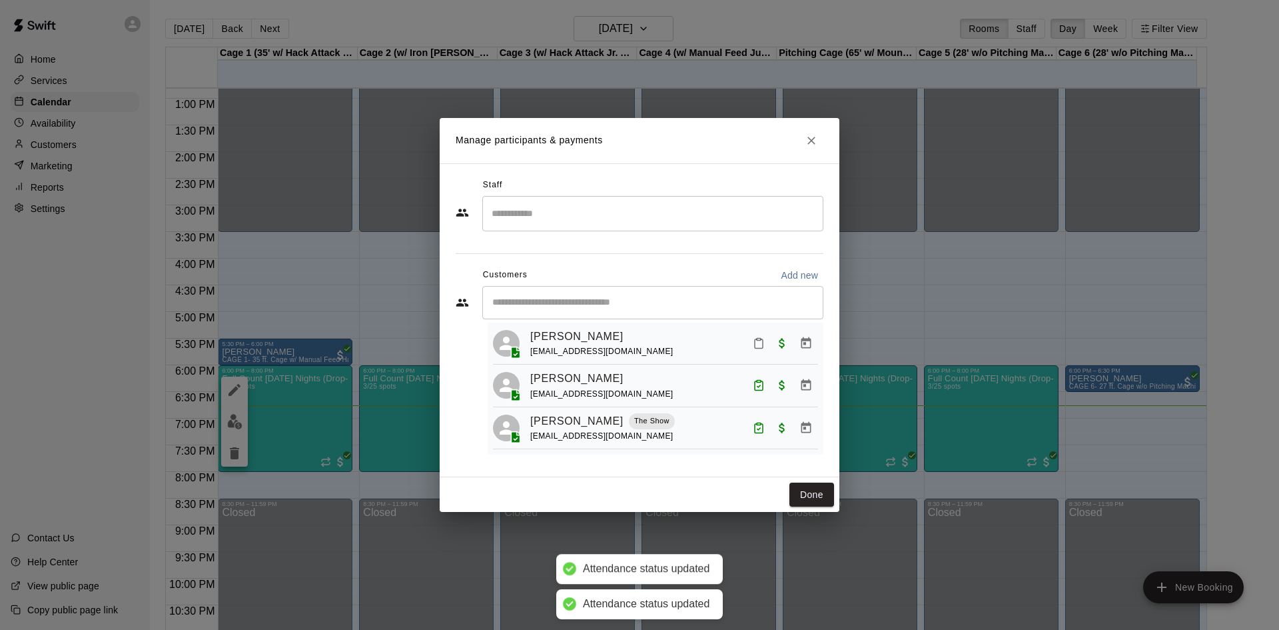
click at [755, 340] on icon "Mark attendance" at bounding box center [759, 343] width 8 height 9
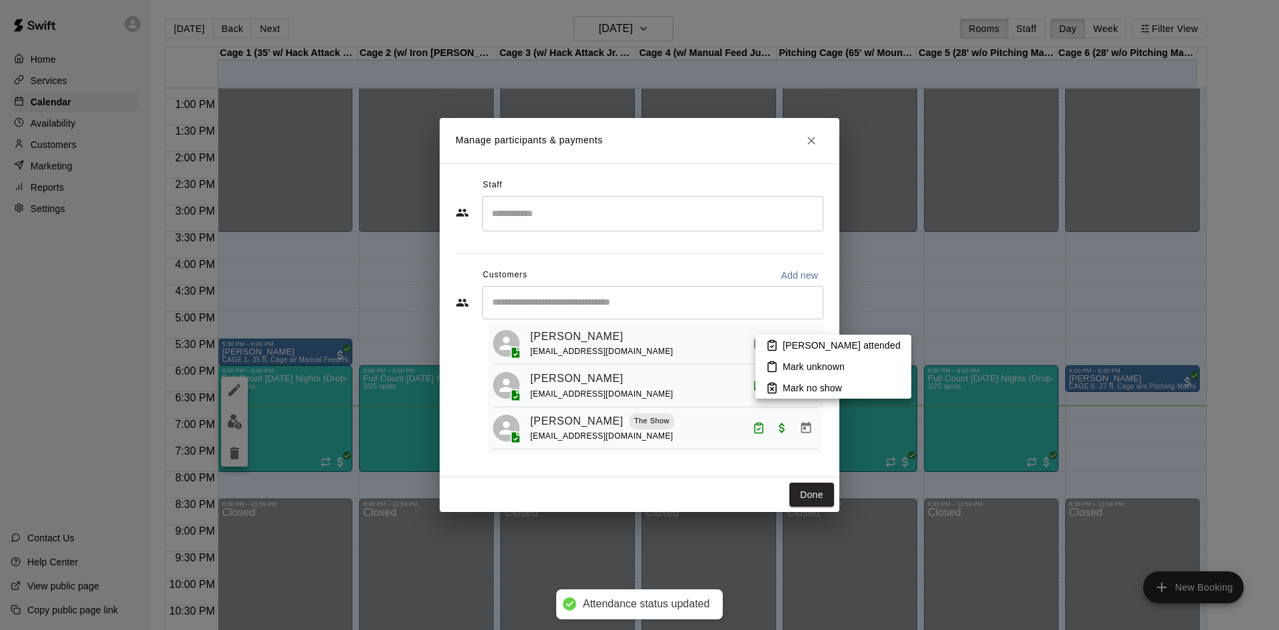
click at [774, 348] on icon at bounding box center [772, 345] width 12 height 12
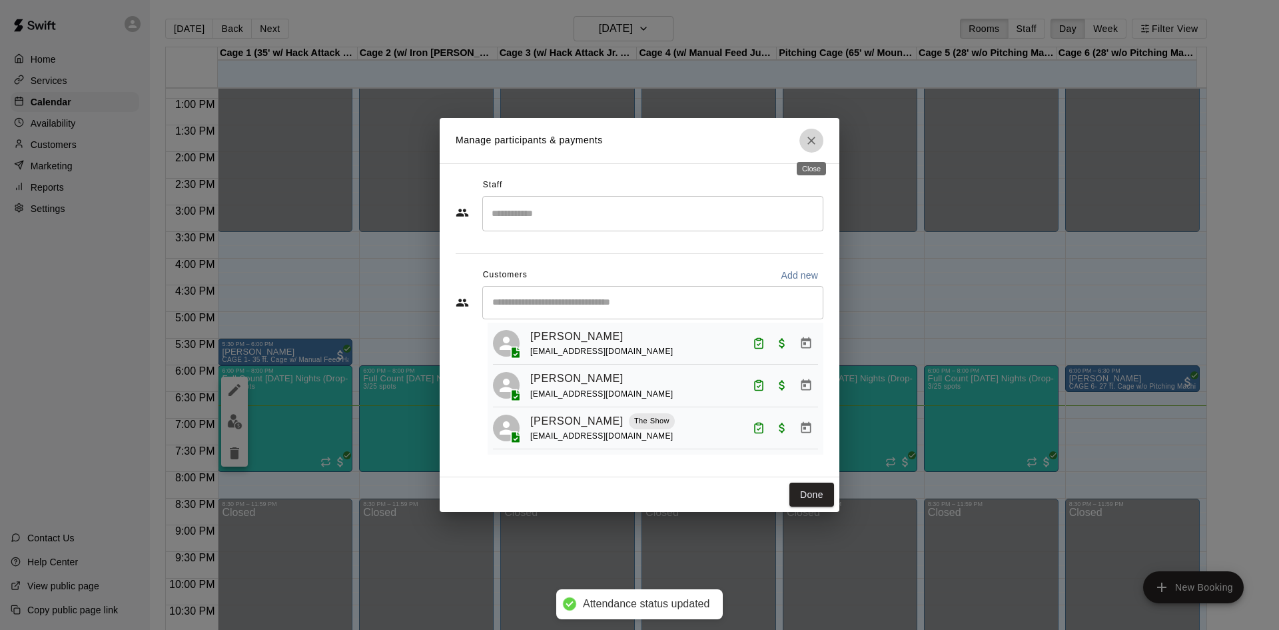
click at [811, 139] on icon "Close" at bounding box center [811, 140] width 13 height 13
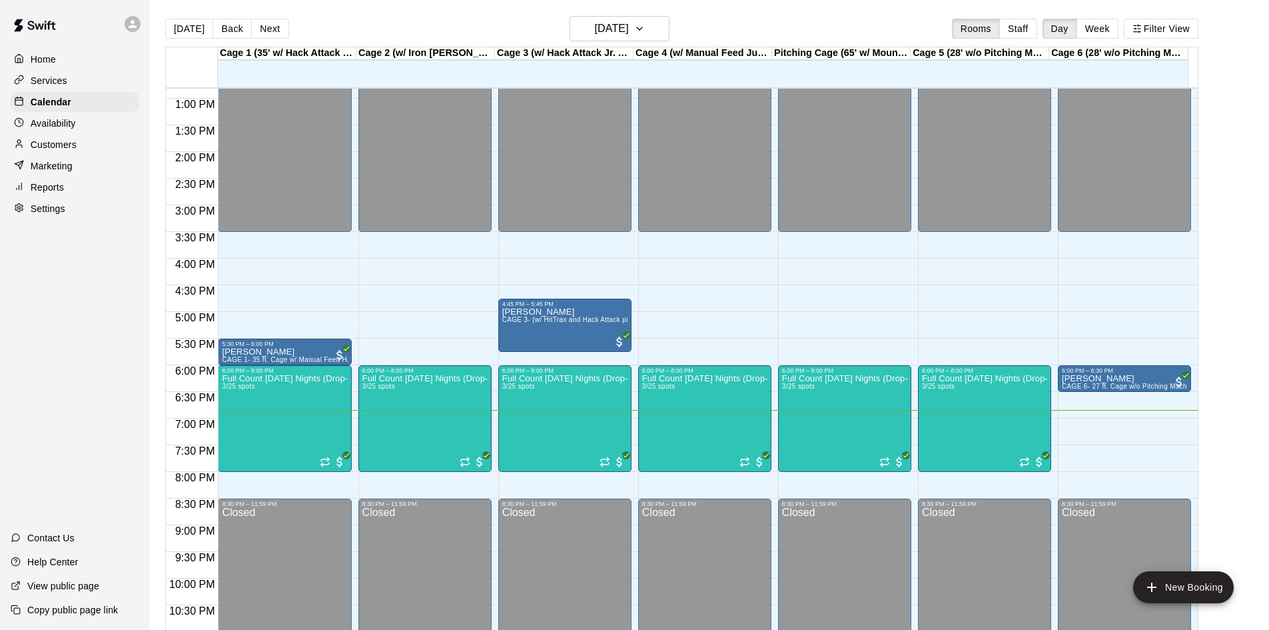
click at [59, 83] on p "Services" at bounding box center [49, 80] width 37 height 13
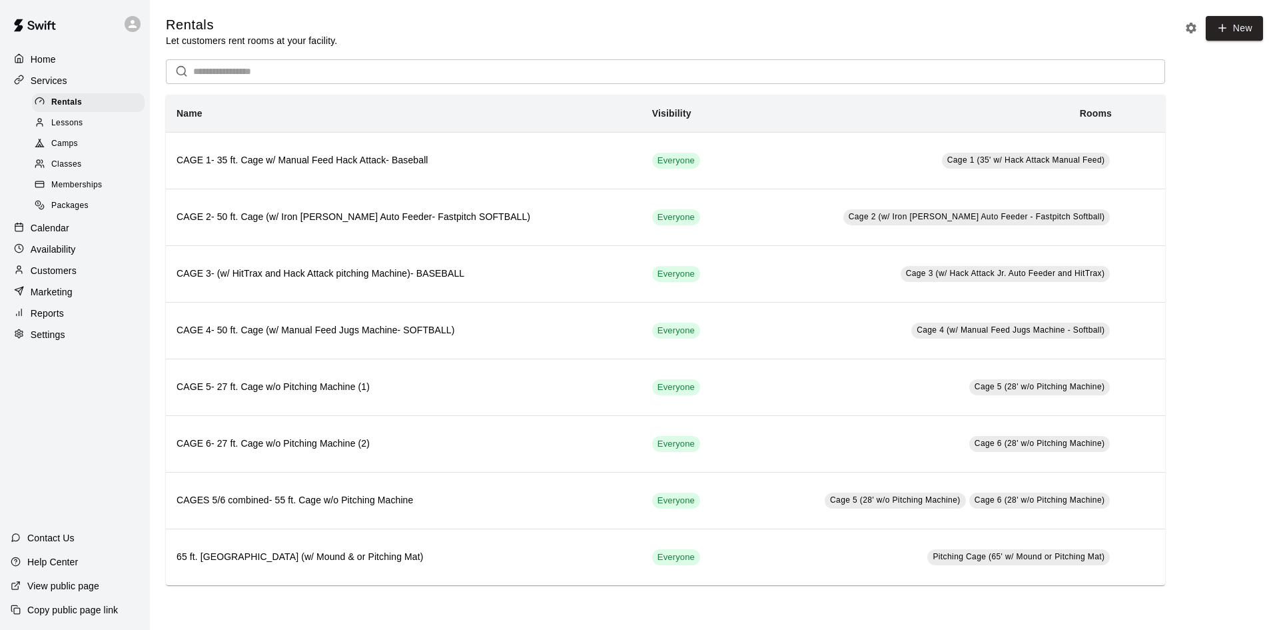
click at [57, 167] on span "Classes" at bounding box center [66, 164] width 30 height 13
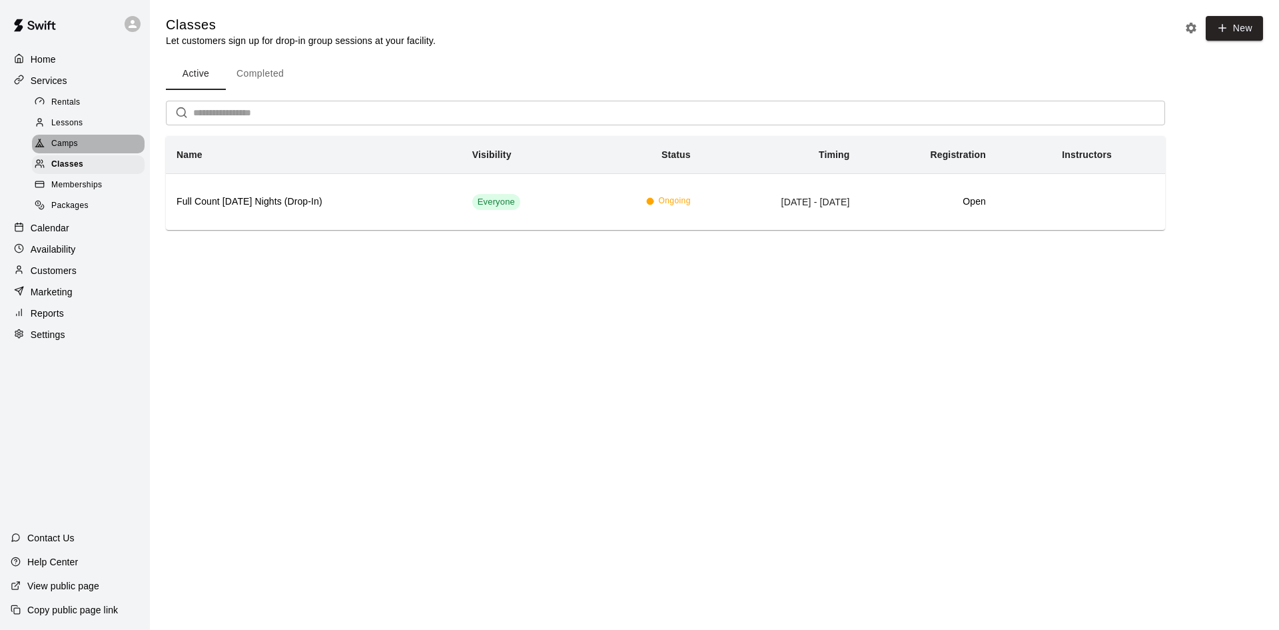
click at [69, 147] on span "Camps" at bounding box center [64, 143] width 27 height 13
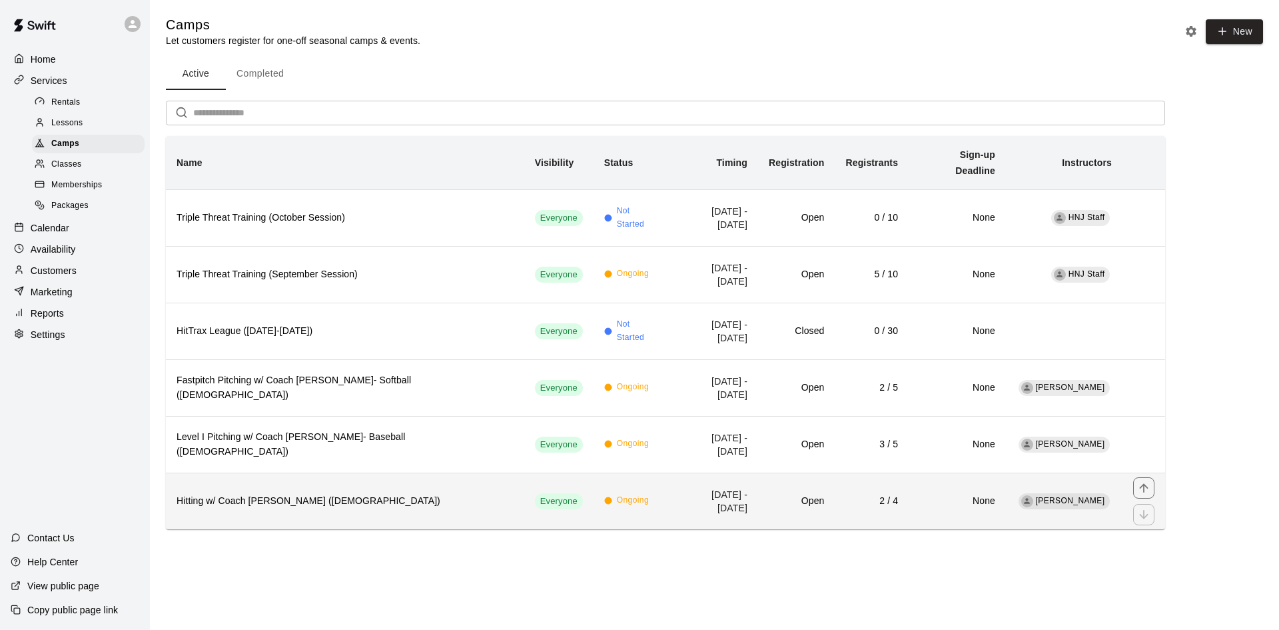
click at [221, 474] on th "Hitting w/ Coach Nate (8-13 years old)" at bounding box center [345, 500] width 358 height 57
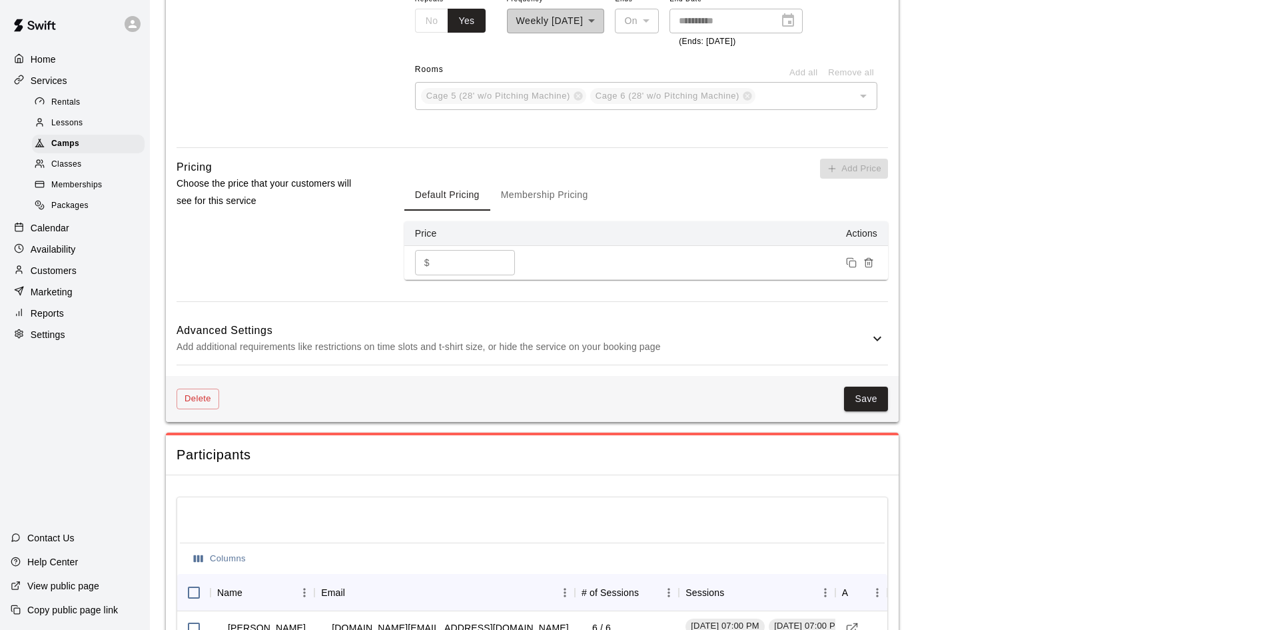
scroll to position [1031, 0]
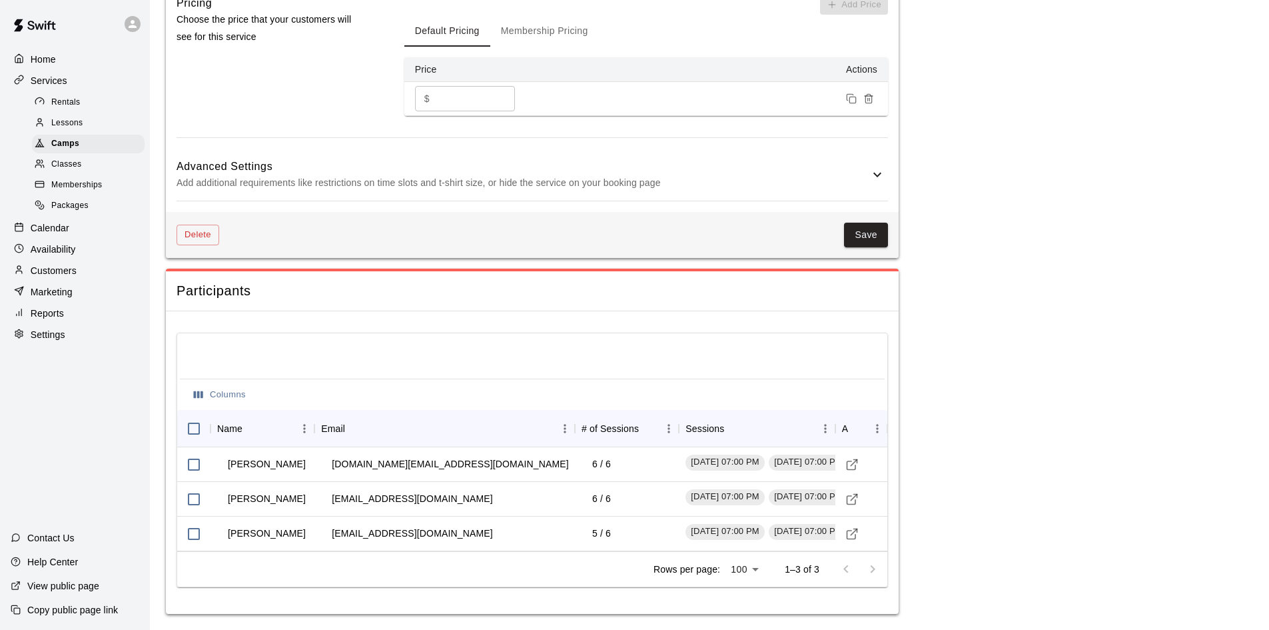
click at [41, 58] on p "Home" at bounding box center [43, 59] width 25 height 13
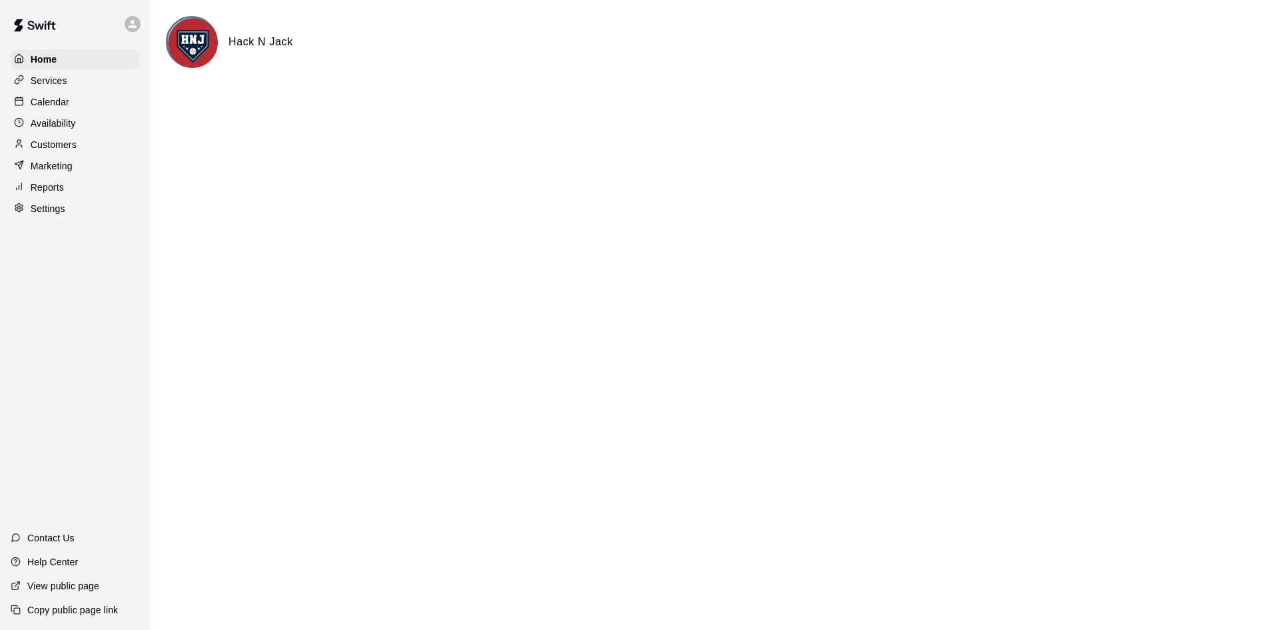
click at [41, 107] on p "Calendar" at bounding box center [50, 101] width 39 height 13
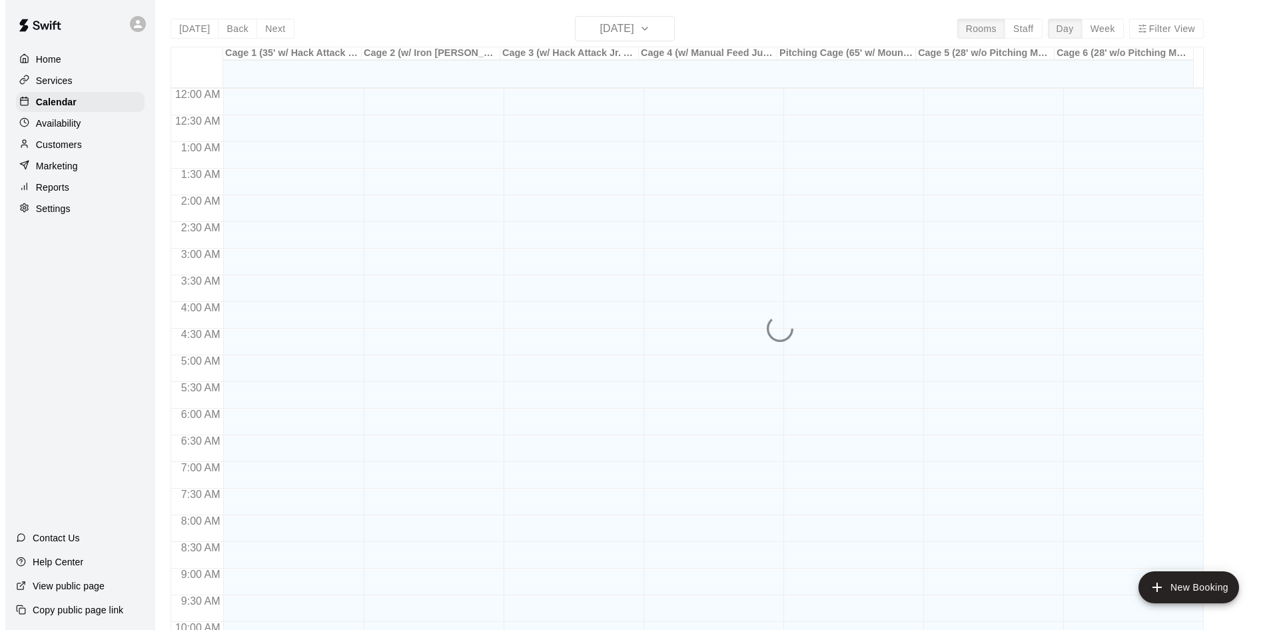
scroll to position [683, 0]
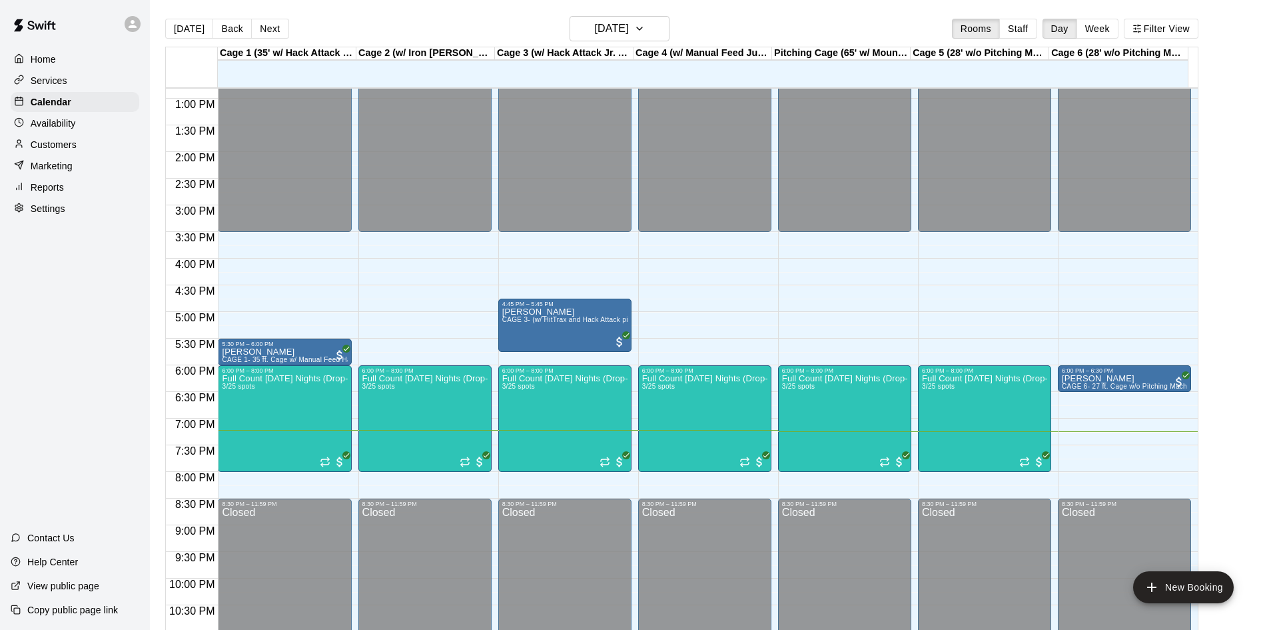
click at [59, 146] on p "Customers" at bounding box center [54, 144] width 46 height 13
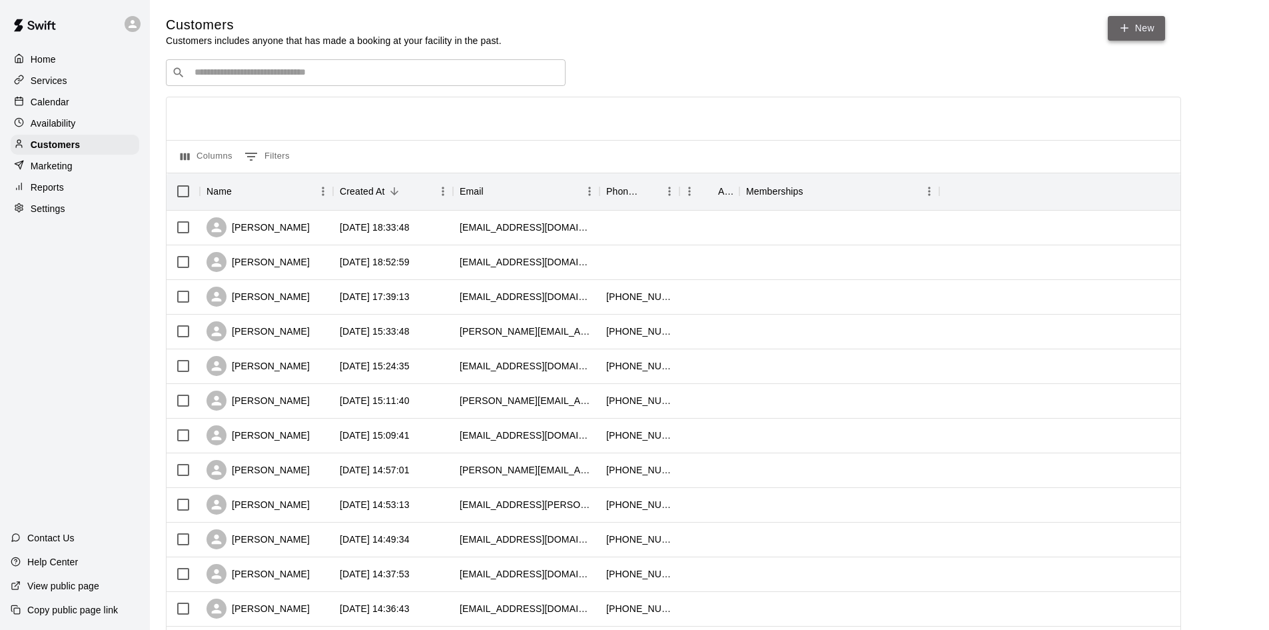
click at [1121, 20] on link "New" at bounding box center [1136, 28] width 57 height 25
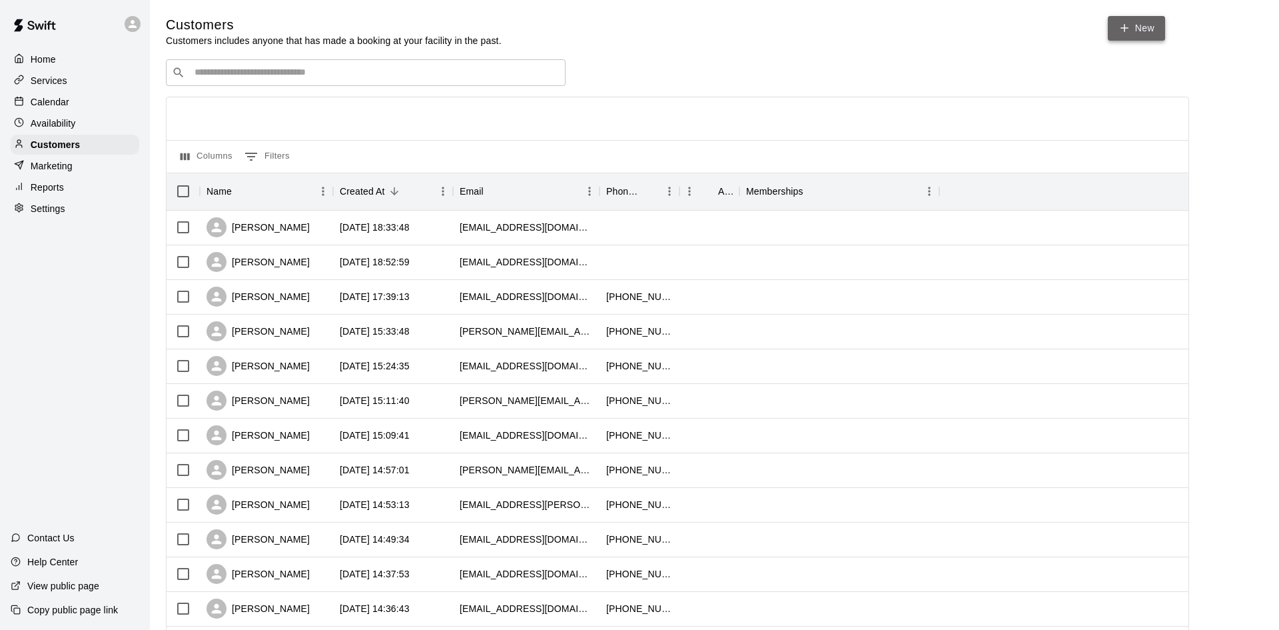
select select "**"
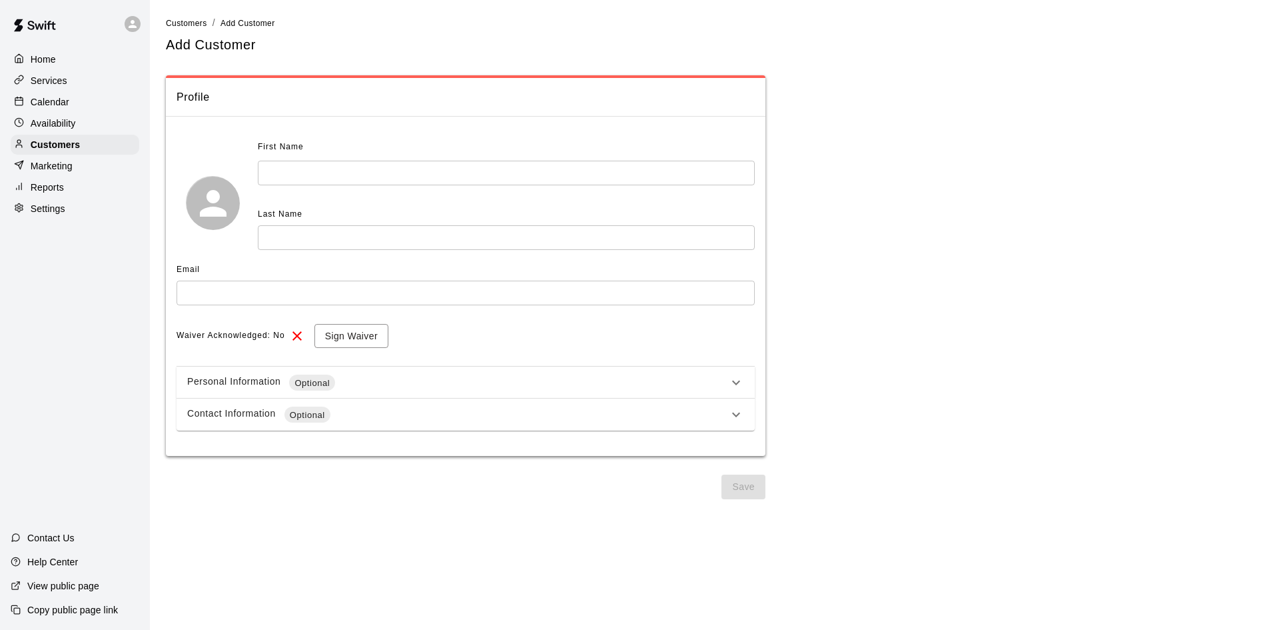
click at [401, 173] on input "text" at bounding box center [506, 173] width 497 height 25
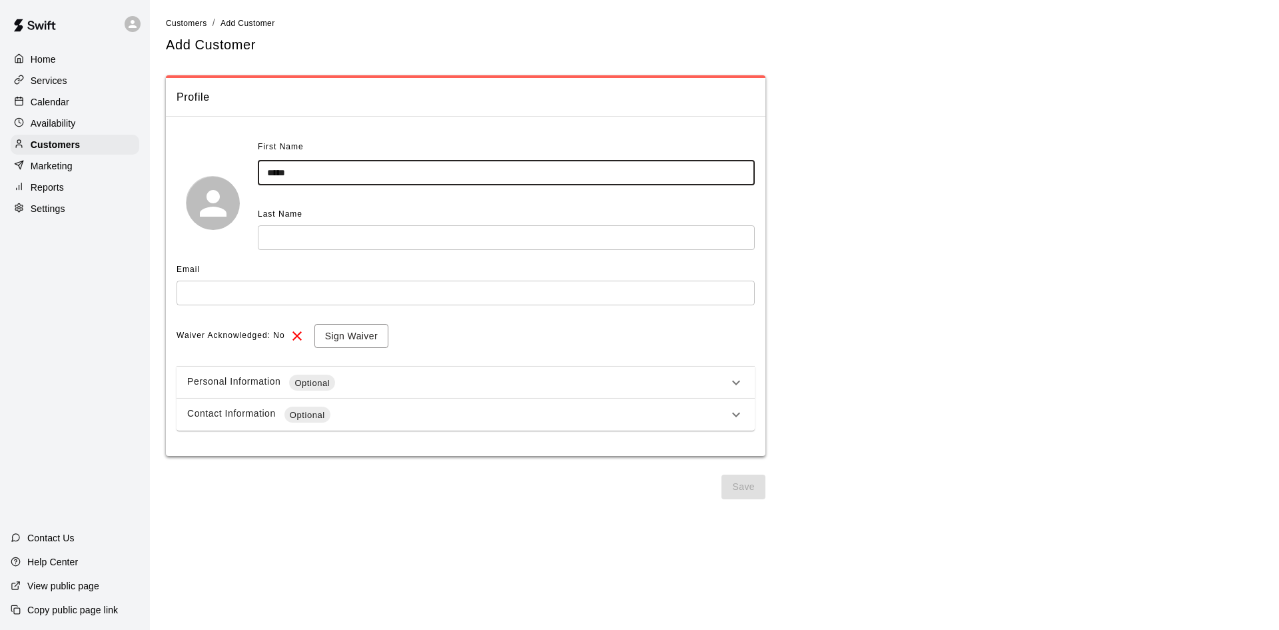
type input "*****"
click at [330, 239] on input "text" at bounding box center [506, 237] width 497 height 25
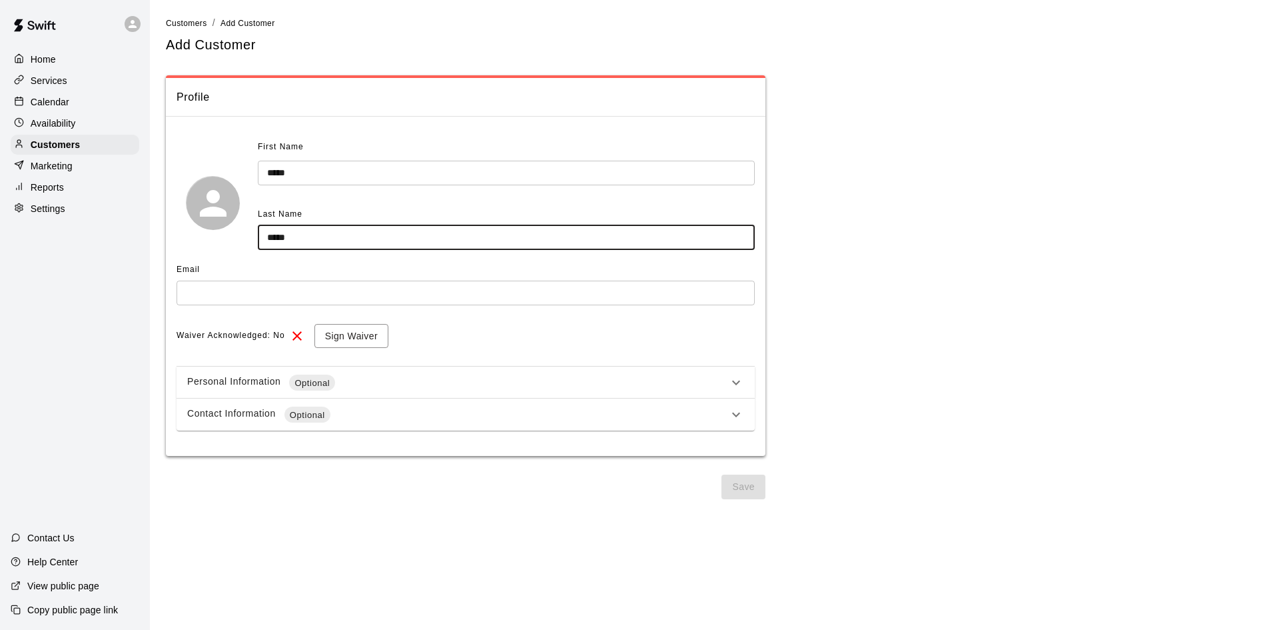
type input "*****"
click at [296, 294] on input "text" at bounding box center [466, 292] width 578 height 25
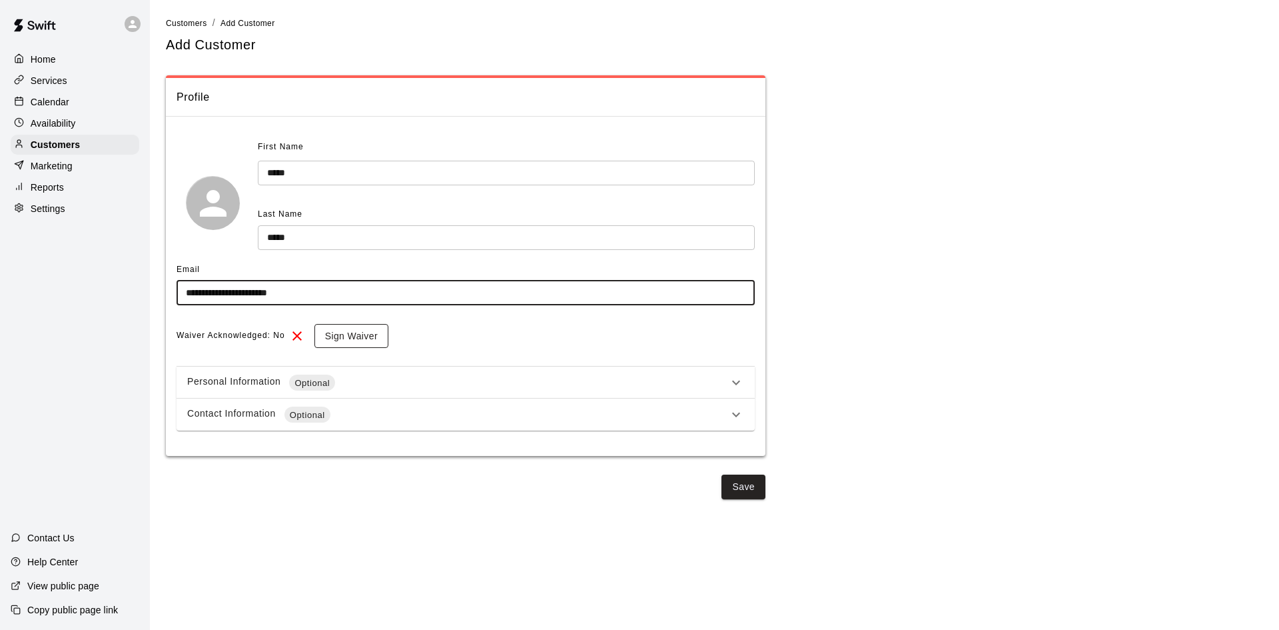
type input "**********"
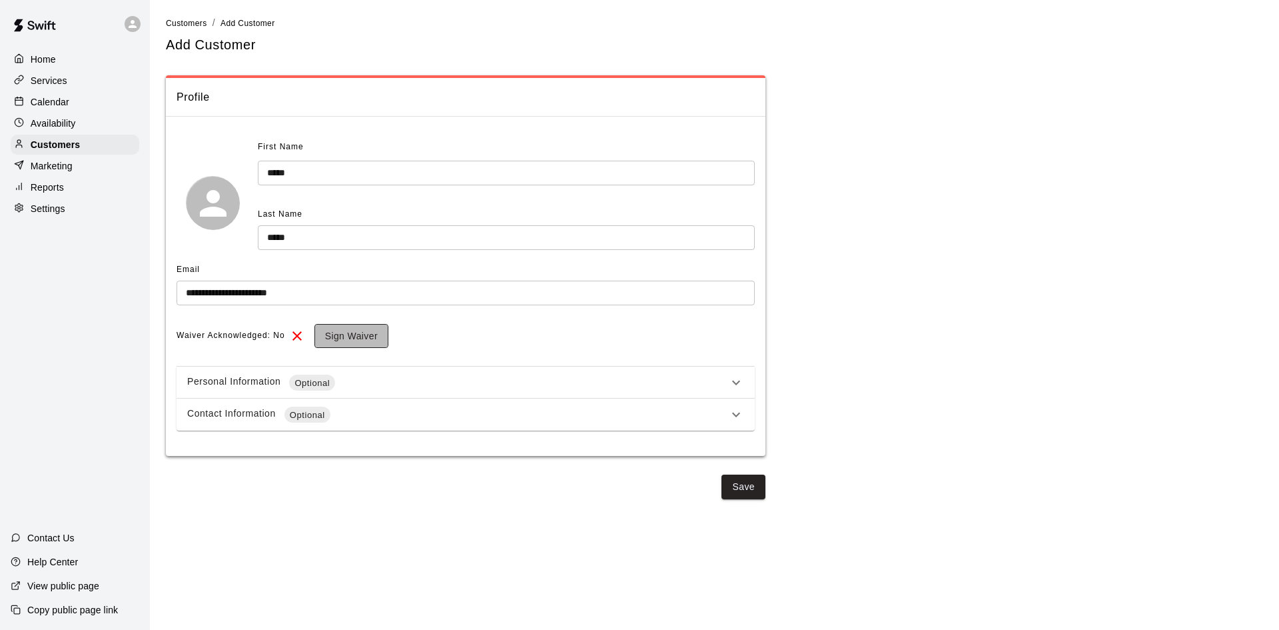
click at [330, 332] on button "Sign Waiver" at bounding box center [351, 336] width 74 height 25
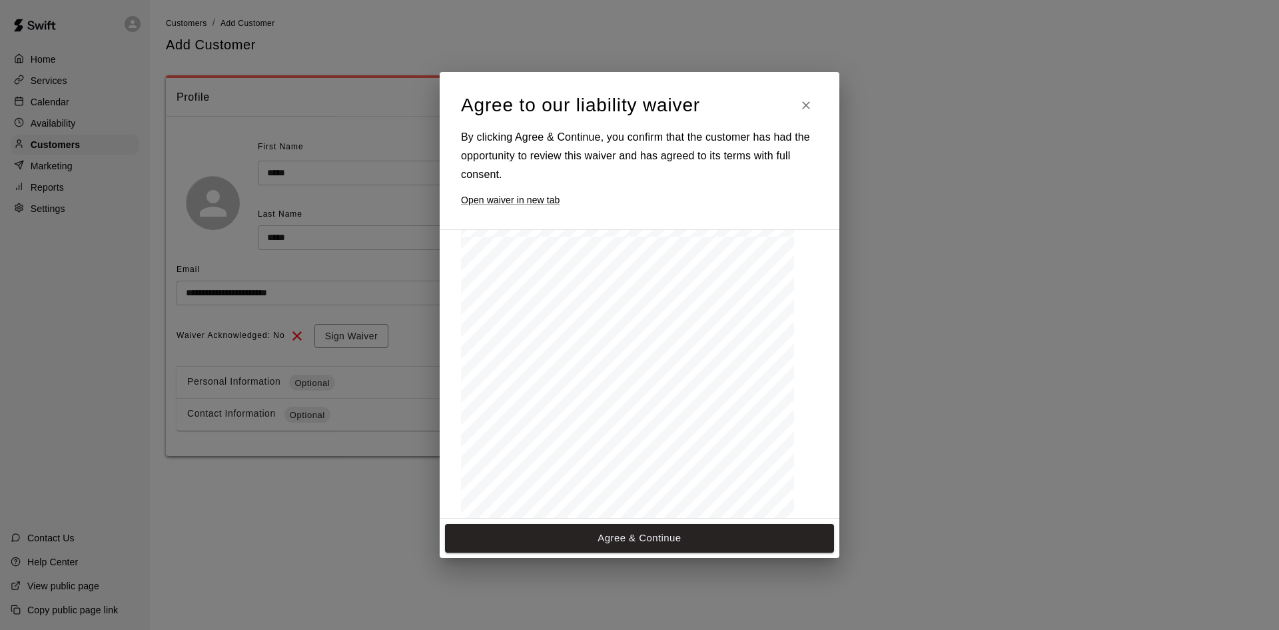
scroll to position [1447, 0]
click at [598, 536] on button "Agree & Continue" at bounding box center [639, 538] width 389 height 28
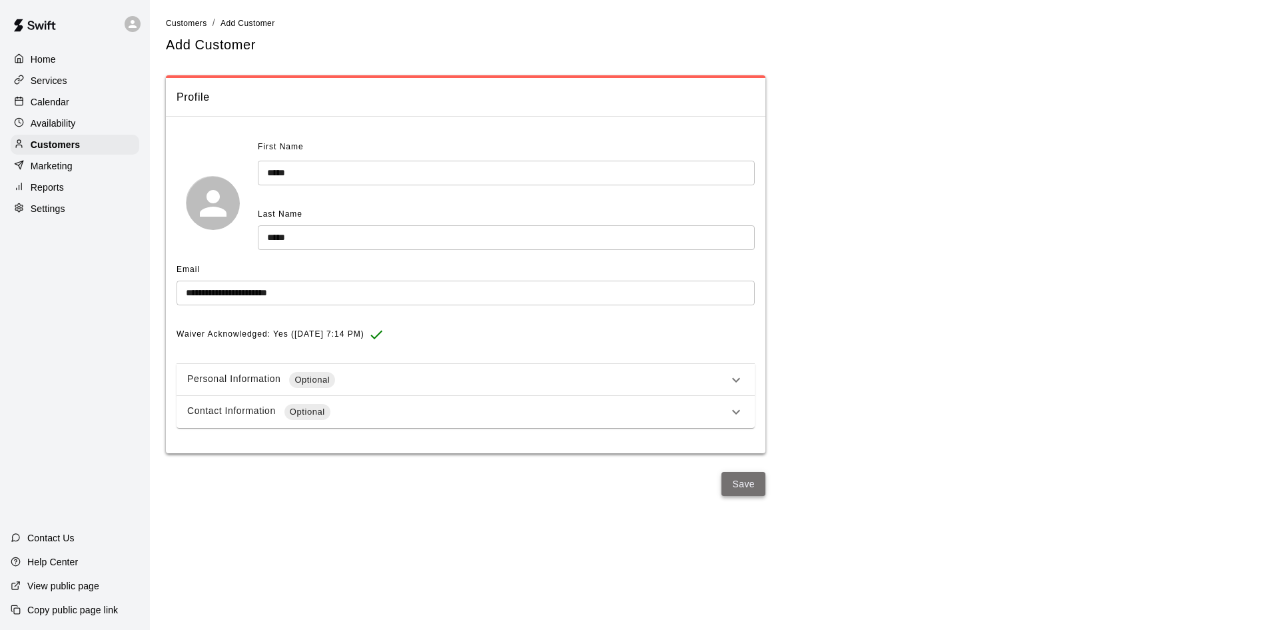
click at [732, 483] on button "Save" at bounding box center [744, 484] width 44 height 25
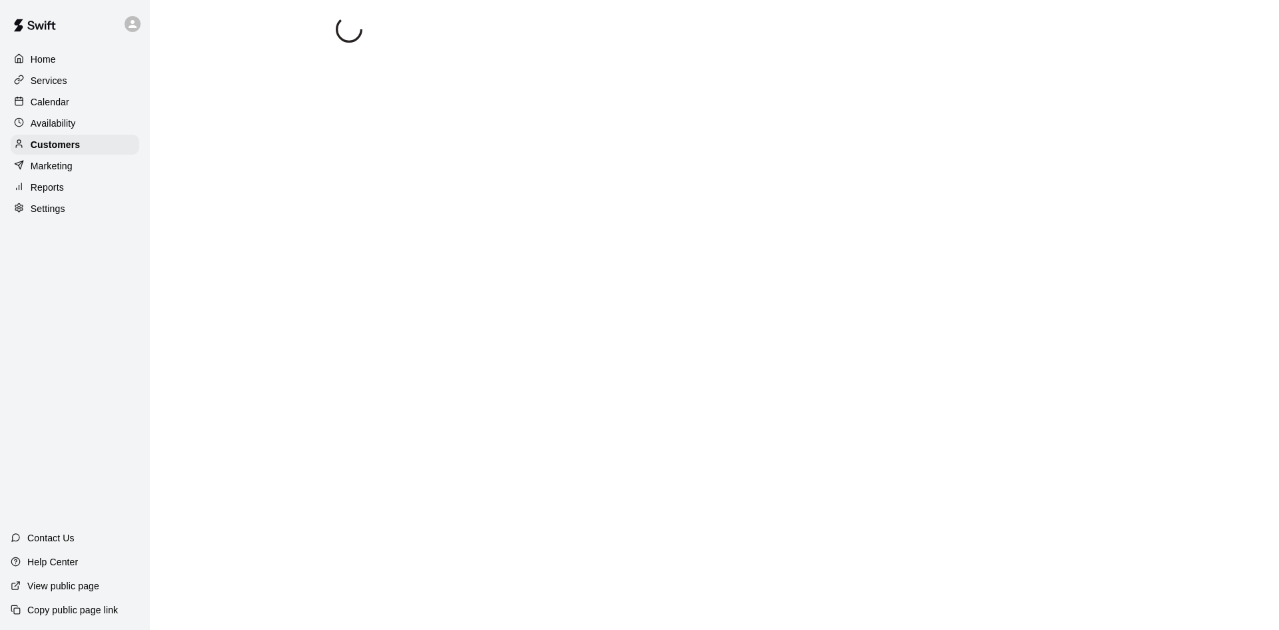
select select "**"
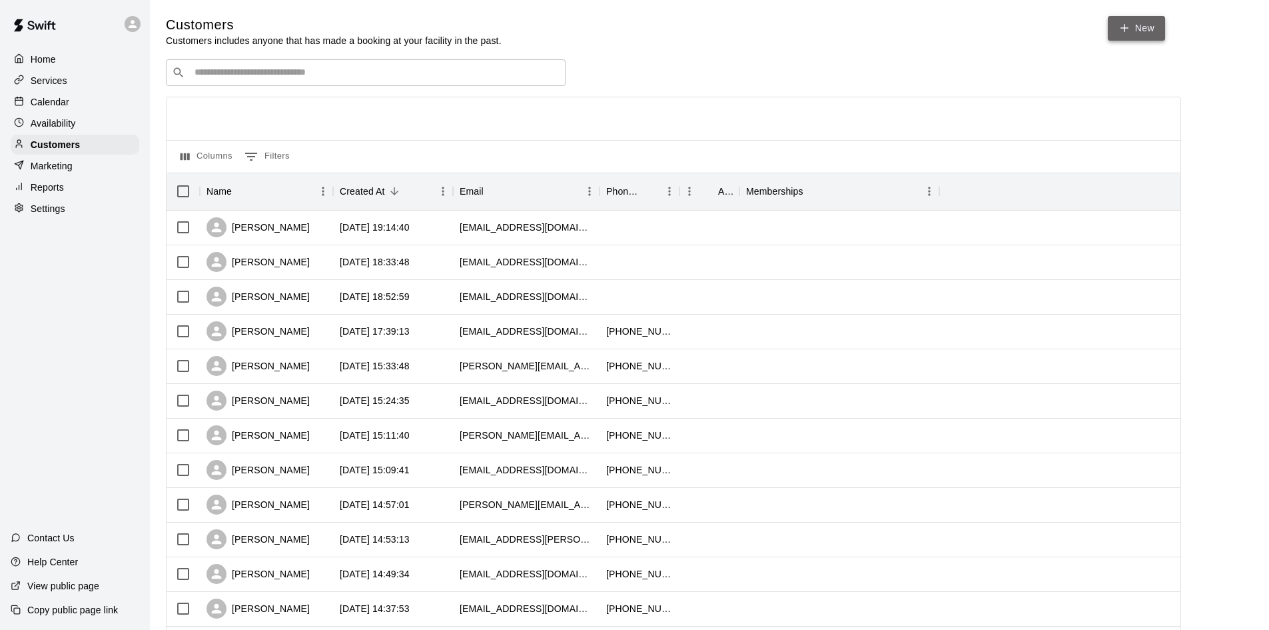
click at [1141, 21] on link "New" at bounding box center [1136, 28] width 57 height 25
select select "**"
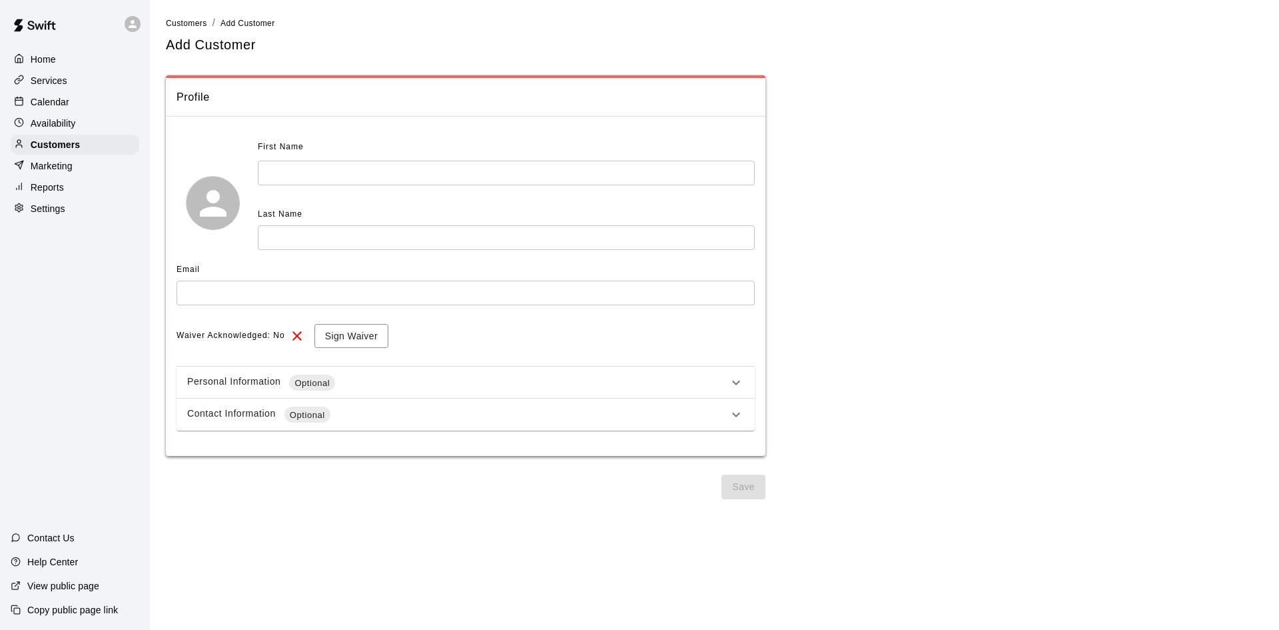
click at [307, 151] on div "First Name" at bounding box center [457, 147] width 398 height 21
click at [306, 169] on input "text" at bounding box center [506, 173] width 497 height 25
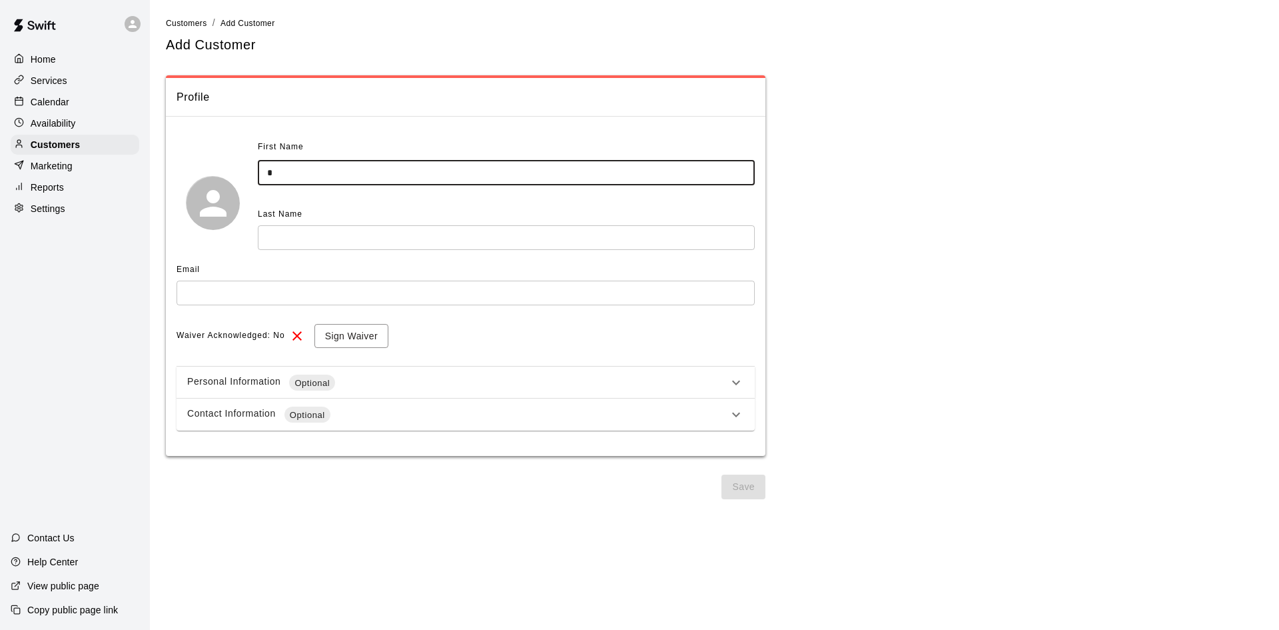
type input "*"
click at [397, 241] on input "text" at bounding box center [506, 237] width 497 height 25
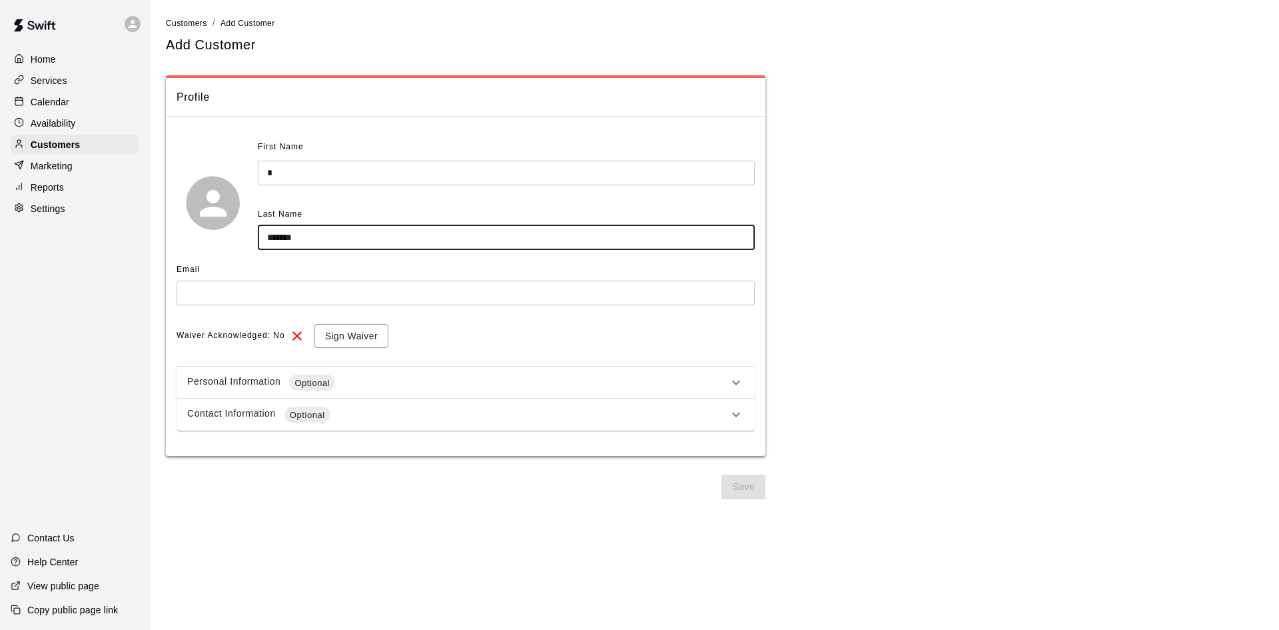
type input "*******"
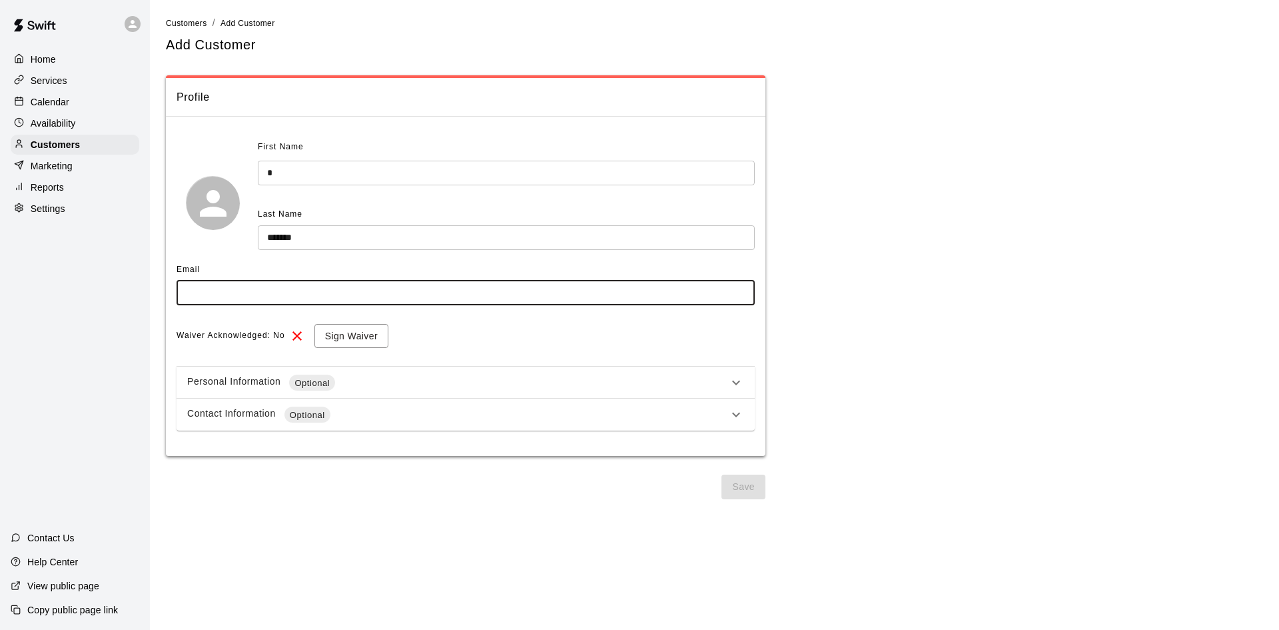
drag, startPoint x: 236, startPoint y: 288, endPoint x: 251, endPoint y: 286, distance: 14.8
click at [236, 288] on input "text" at bounding box center [466, 292] width 578 height 25
type input "**********"
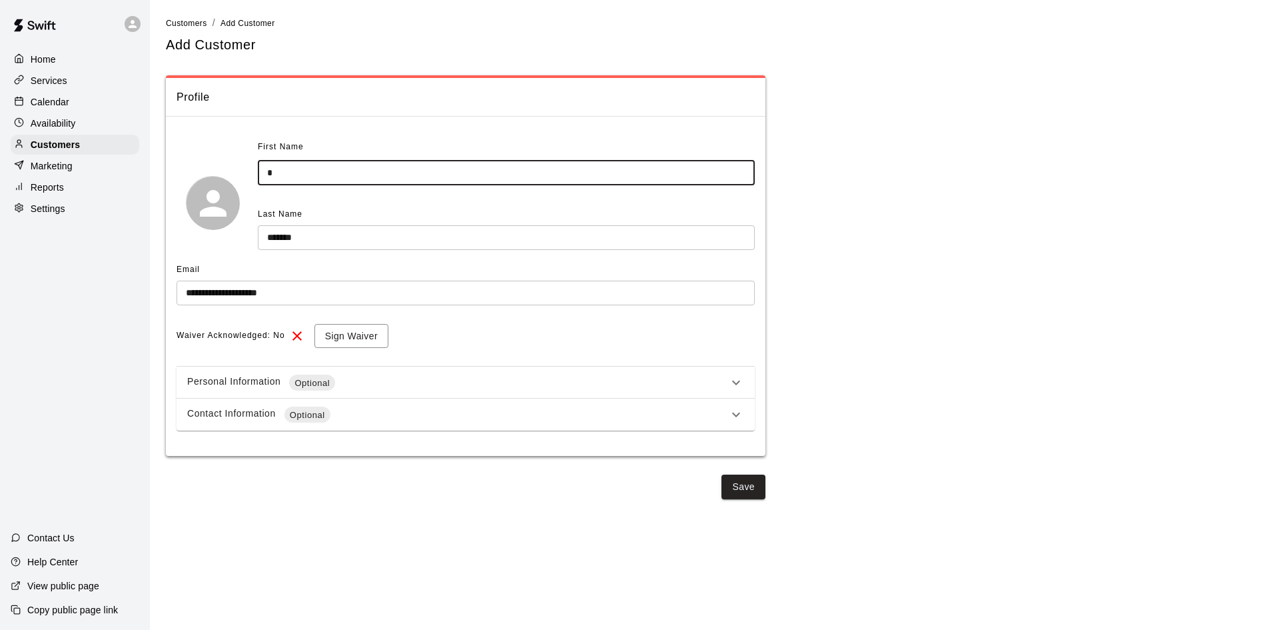
click at [295, 171] on input "*" at bounding box center [506, 173] width 497 height 25
click at [322, 180] on input "***" at bounding box center [506, 173] width 497 height 25
type input "*"
click at [365, 334] on button "Sign Waiver" at bounding box center [351, 336] width 74 height 25
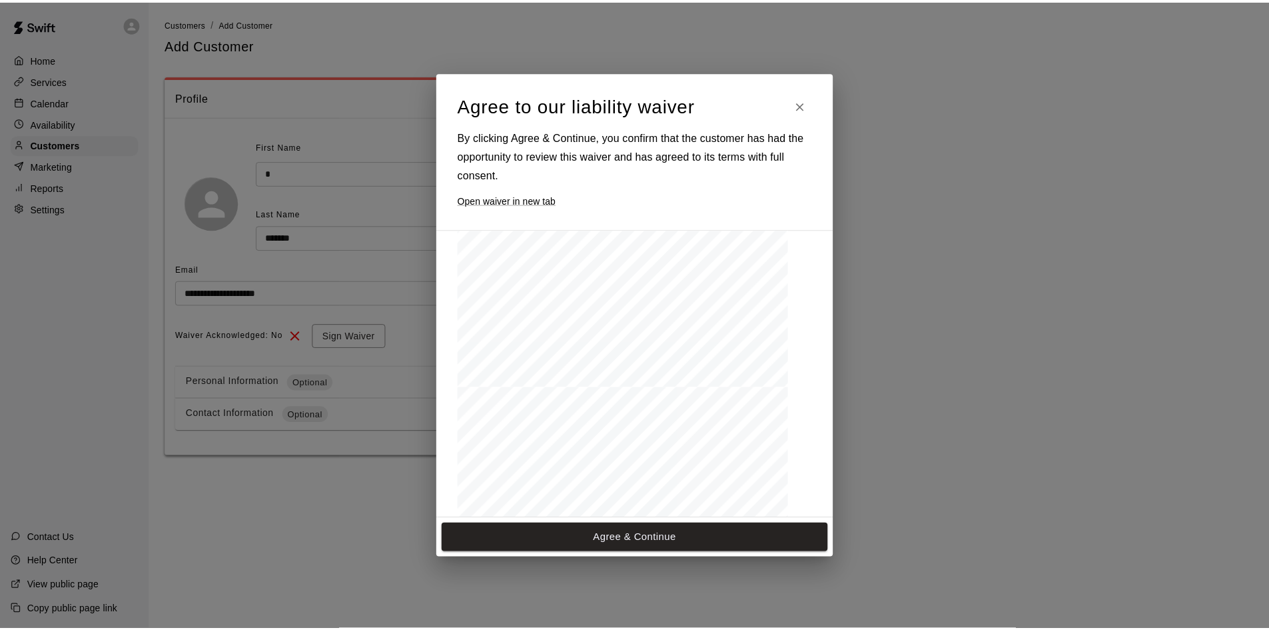
scroll to position [1447, 0]
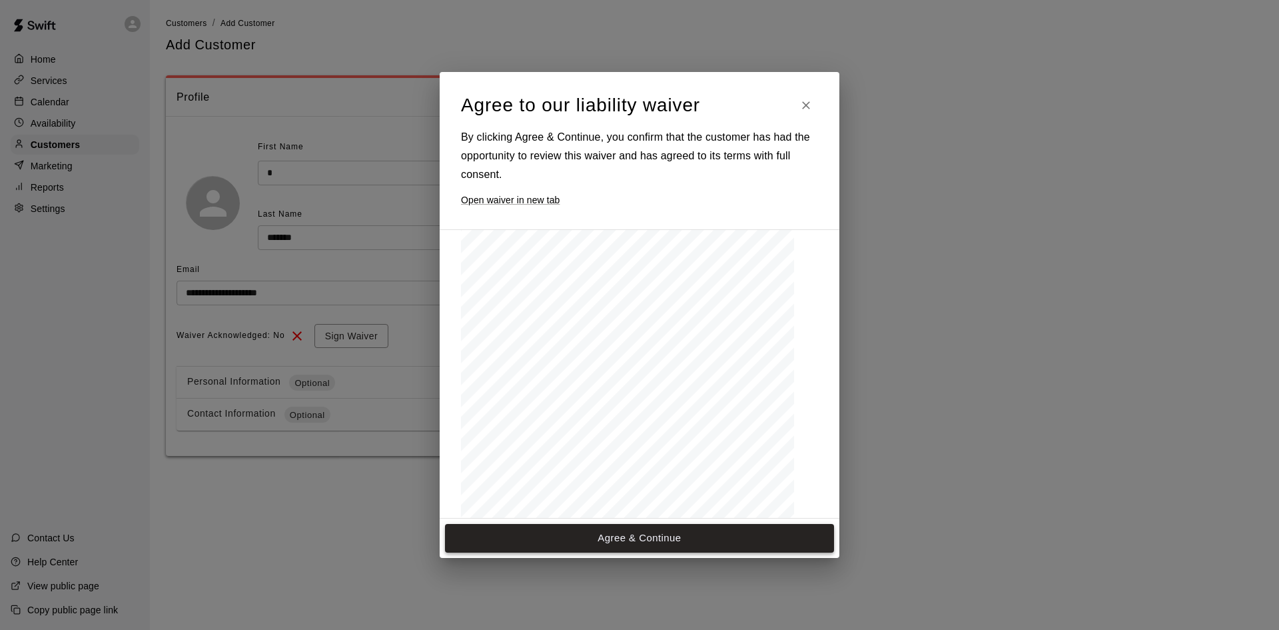
click at [605, 548] on button "Agree & Continue" at bounding box center [639, 538] width 389 height 28
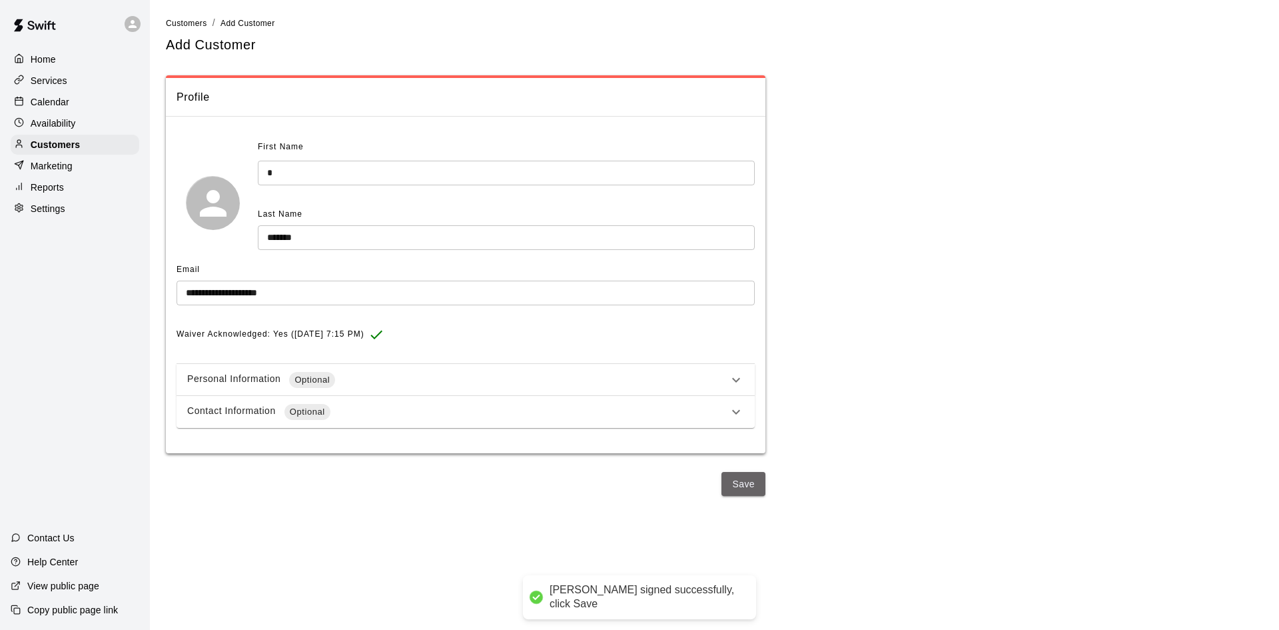
click at [746, 482] on button "Save" at bounding box center [744, 484] width 44 height 25
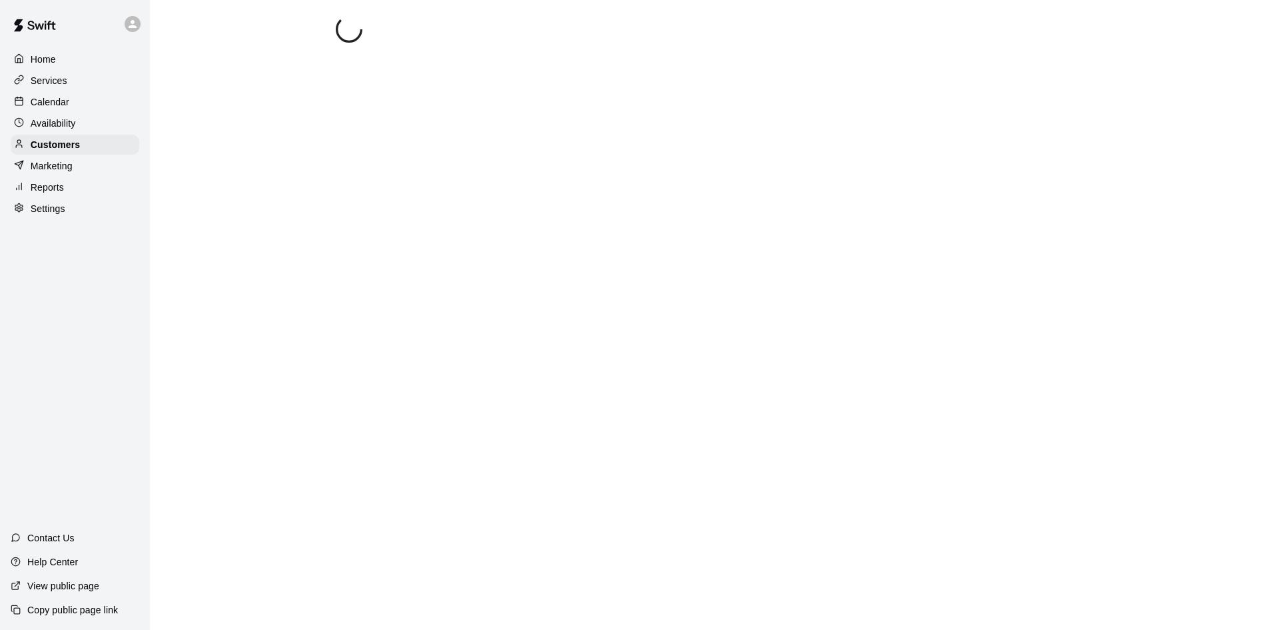
select select "**"
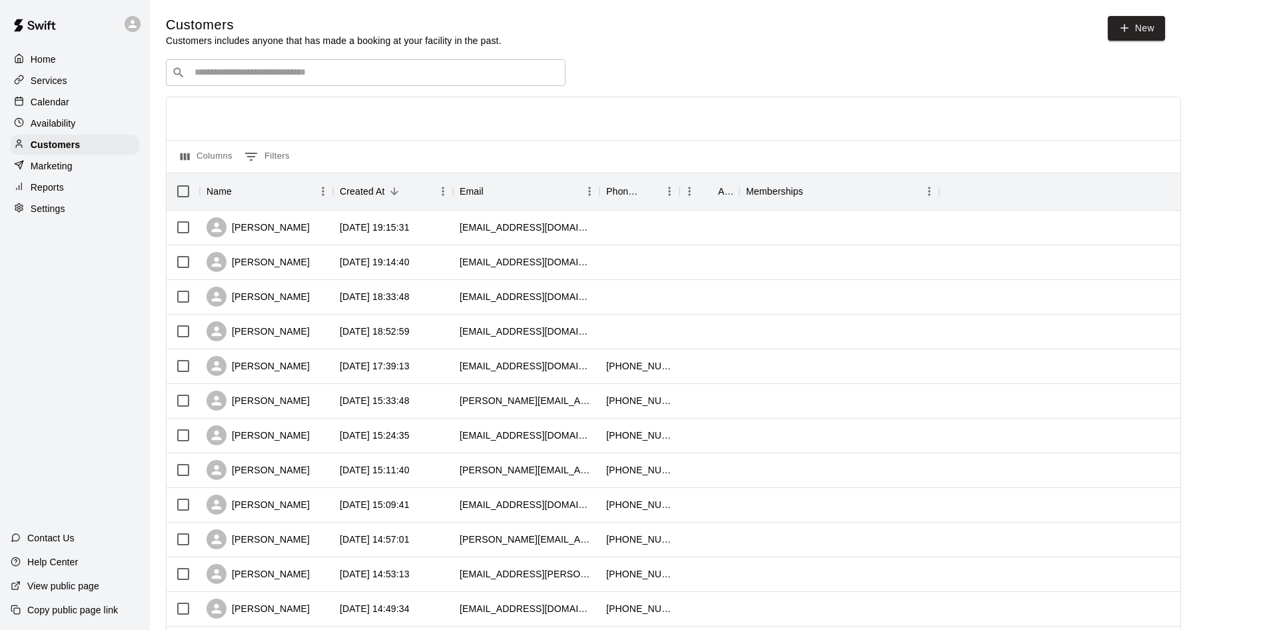
click at [39, 99] on p "Calendar" at bounding box center [50, 101] width 39 height 13
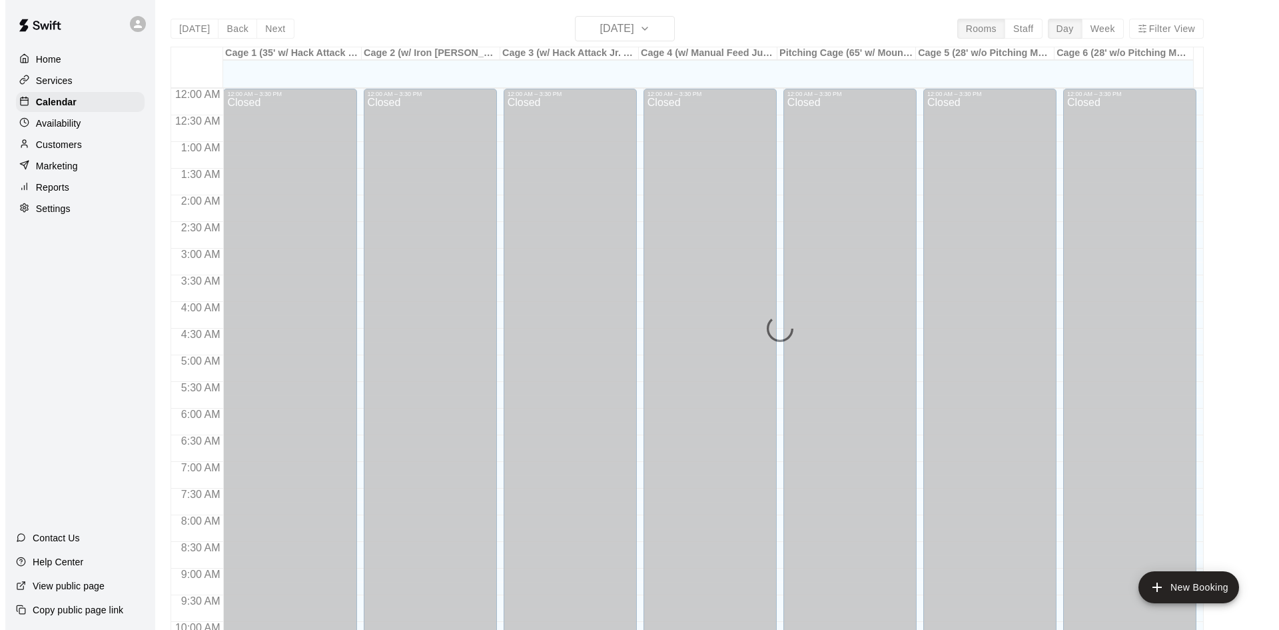
scroll to position [683, 0]
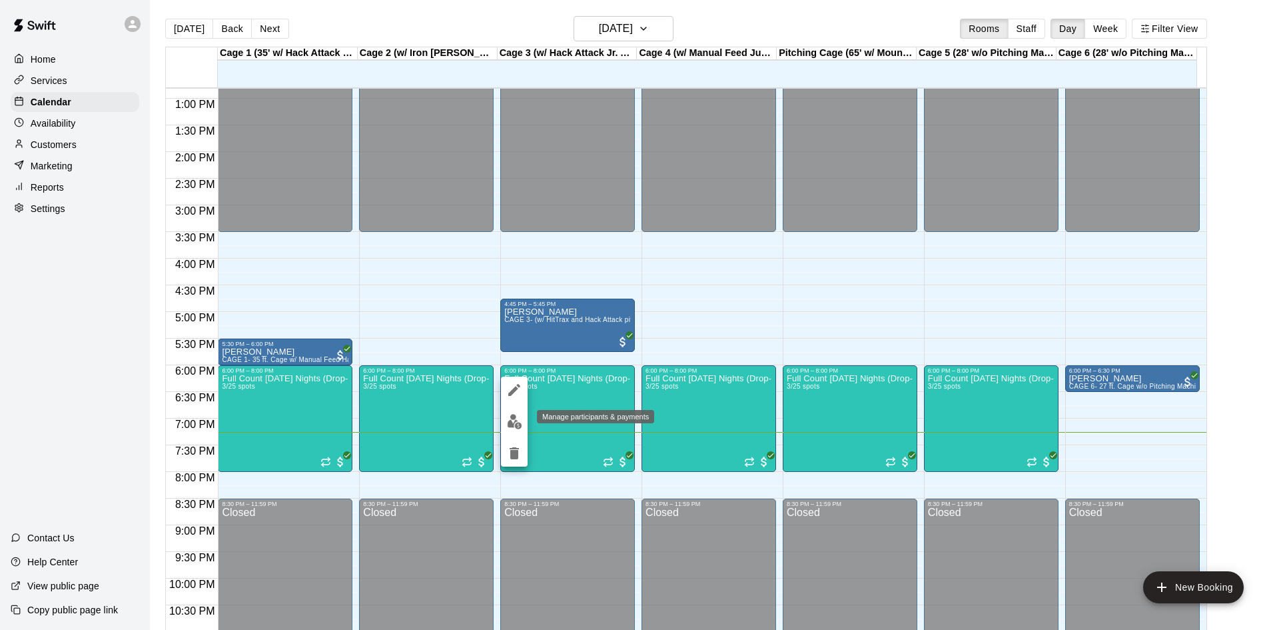
click at [516, 419] on img "edit" at bounding box center [514, 421] width 15 height 15
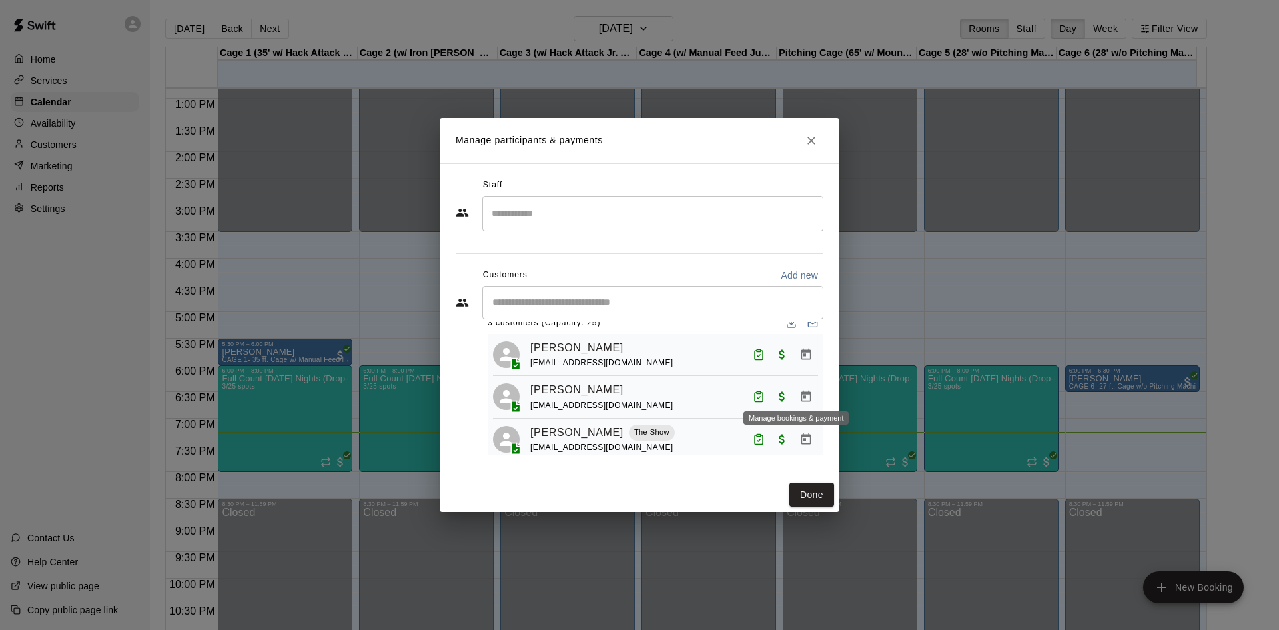
scroll to position [37, 0]
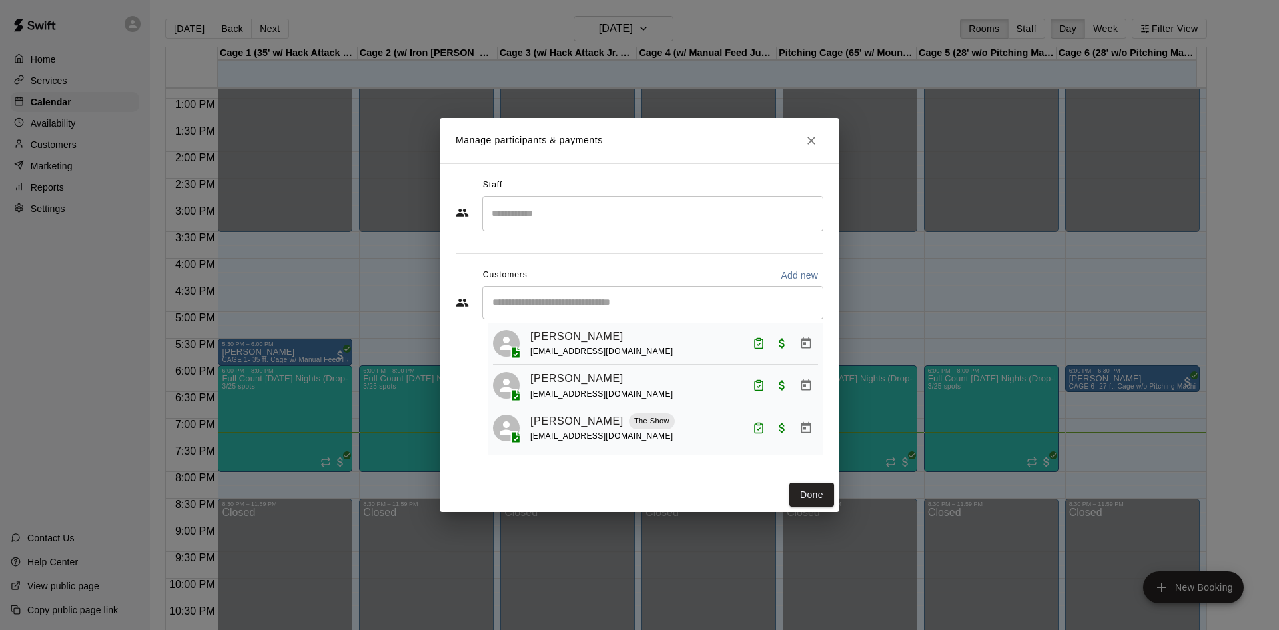
click at [805, 276] on p "Add new" at bounding box center [799, 274] width 37 height 13
select select "**"
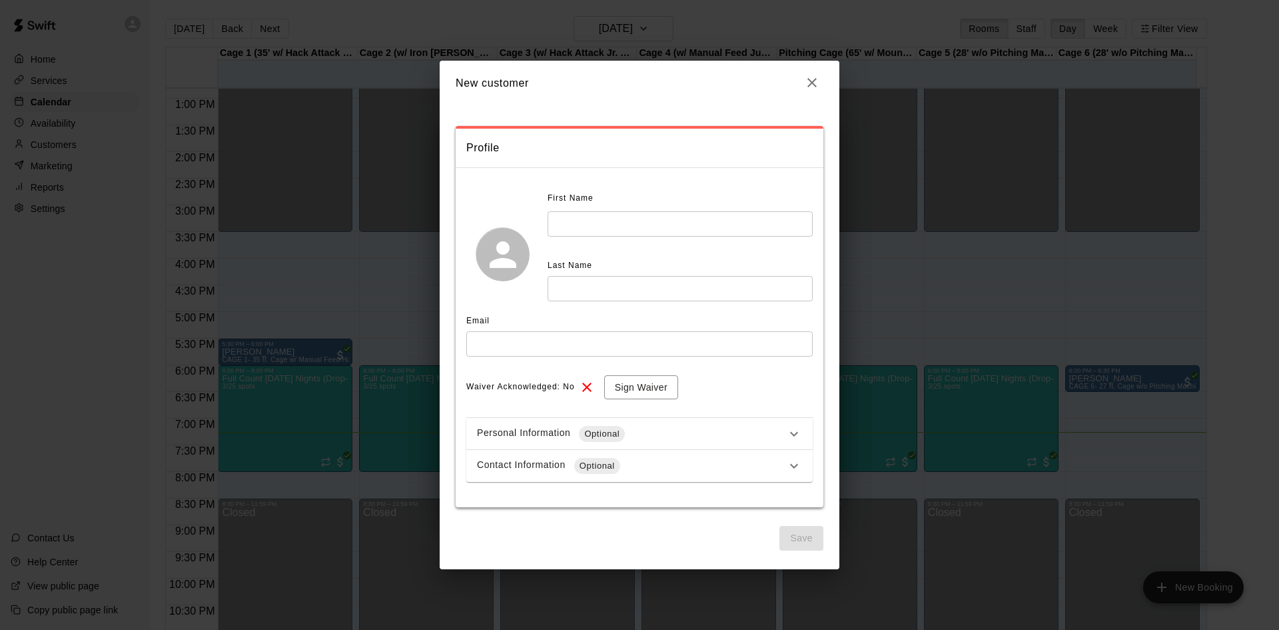
click at [598, 235] on input "text" at bounding box center [680, 223] width 265 height 25
click at [810, 84] on icon "button" at bounding box center [811, 82] width 9 height 9
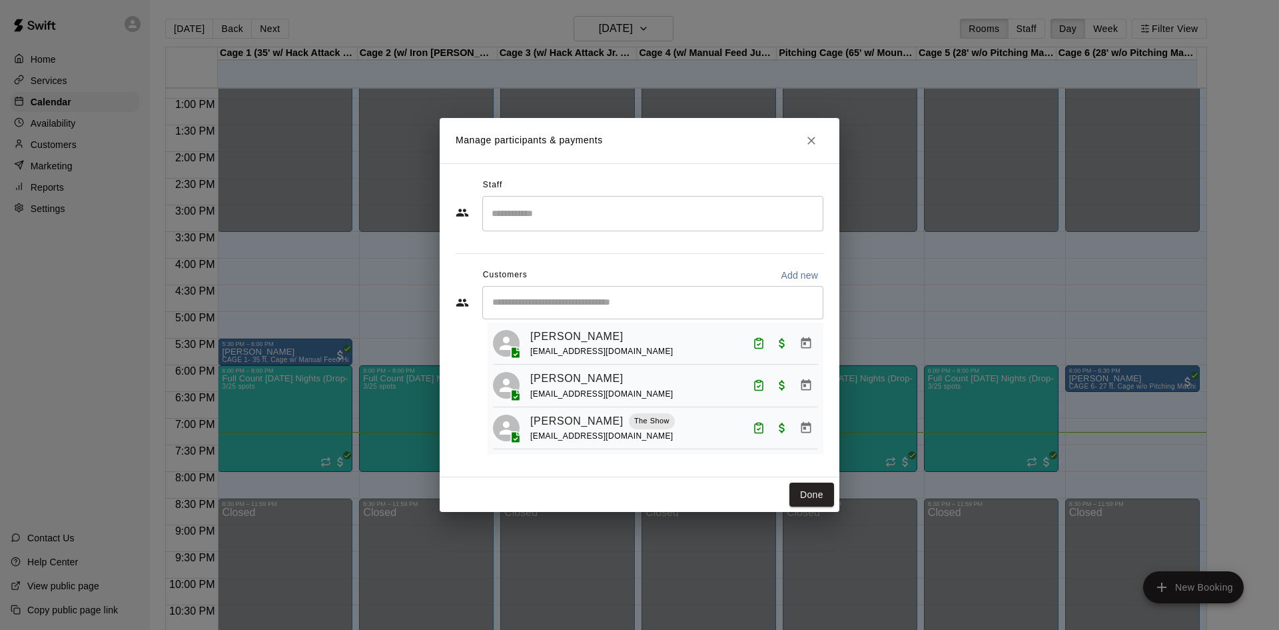
click at [640, 237] on div "Staff ​ Customers Add new ​ 3 customers (Capacity: 25) Charlie Williams charlie…" at bounding box center [640, 320] width 368 height 291
click at [601, 302] on input "Start typing to search customers..." at bounding box center [652, 302] width 329 height 13
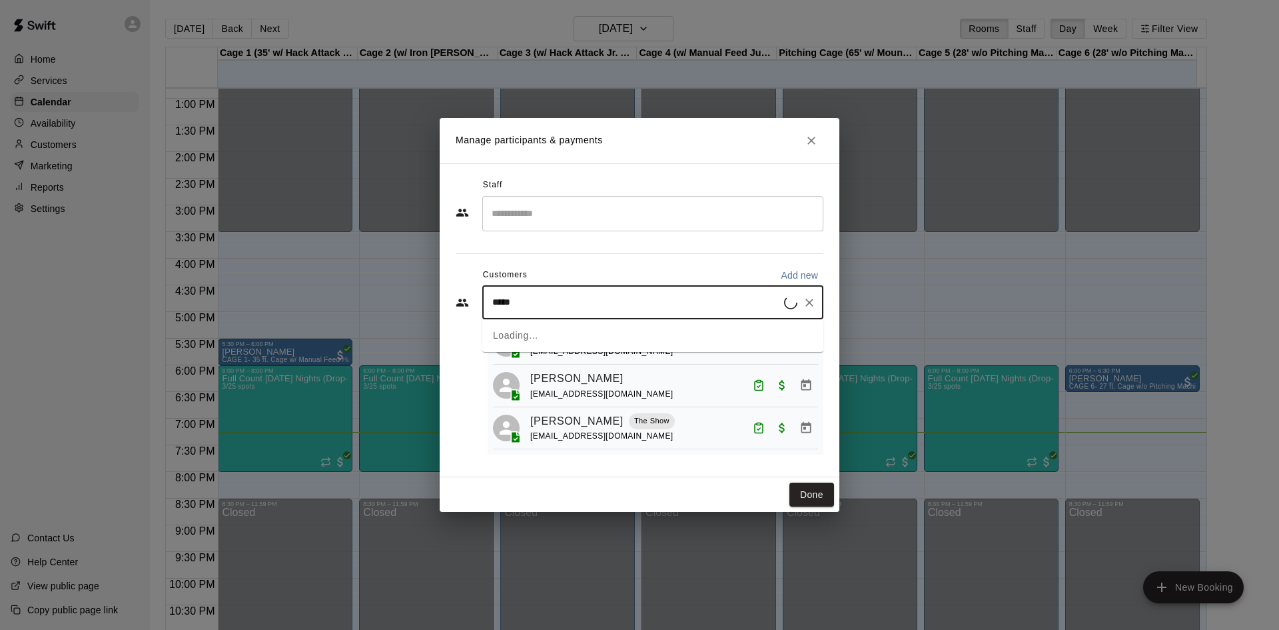
type input "******"
click at [565, 333] on p "G Pedraza" at bounding box center [560, 333] width 81 height 14
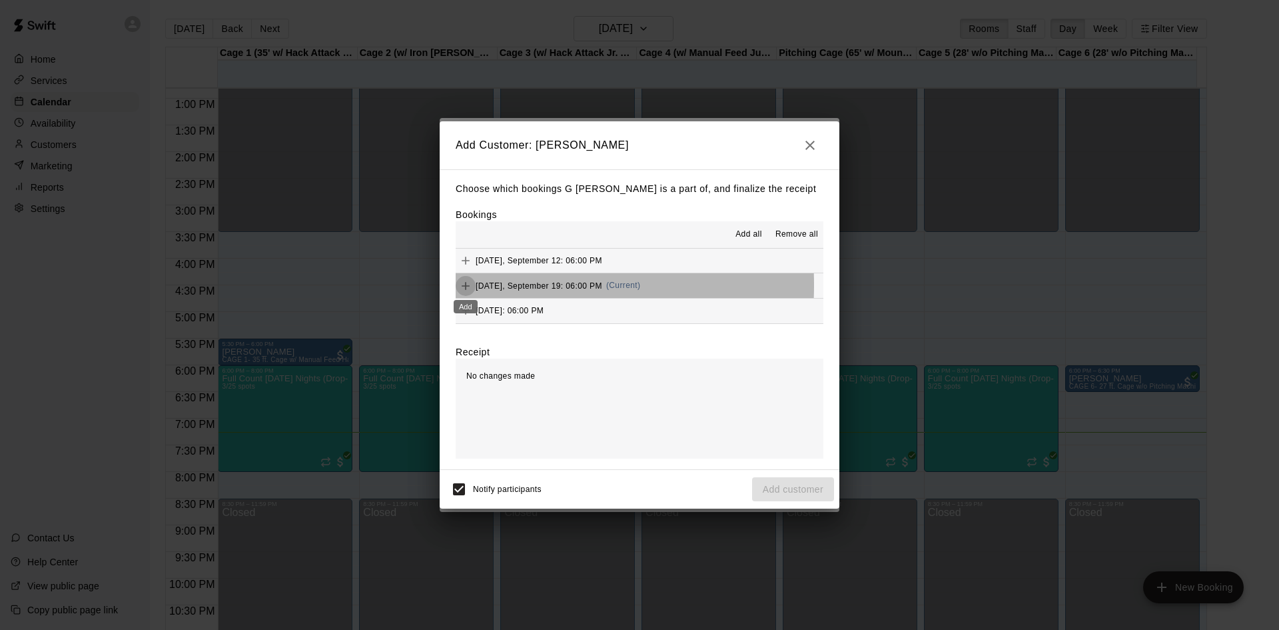
click at [472, 285] on icon "Add" at bounding box center [465, 285] width 13 height 13
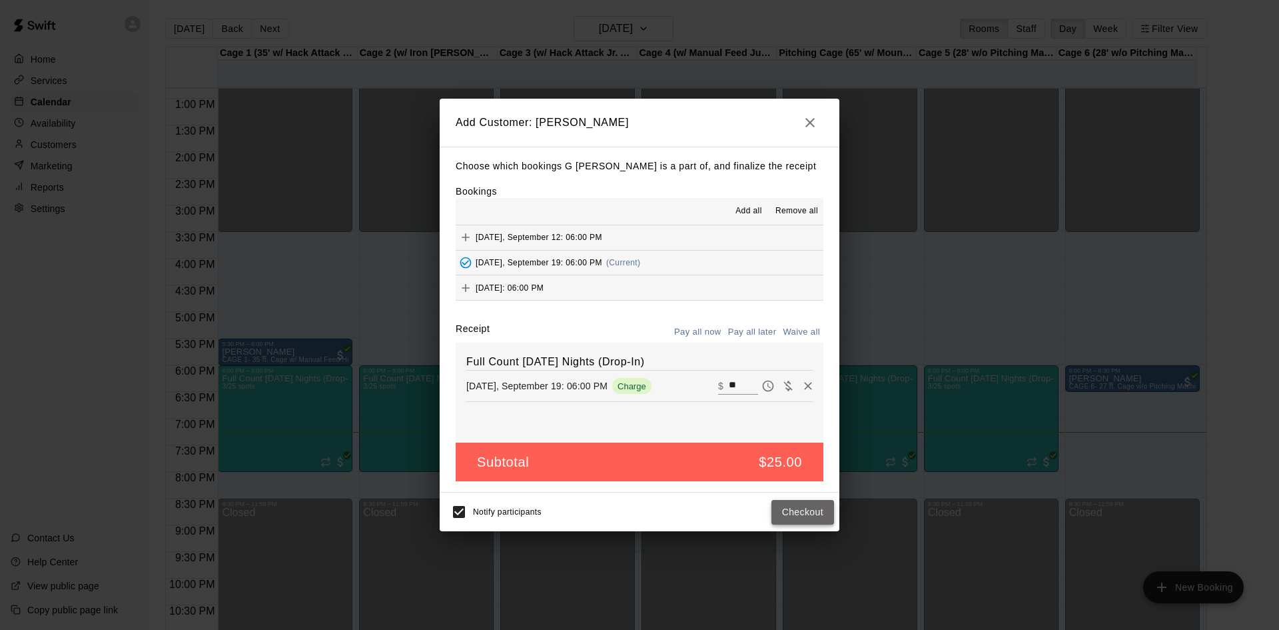
click at [824, 502] on button "Checkout" at bounding box center [803, 512] width 63 height 25
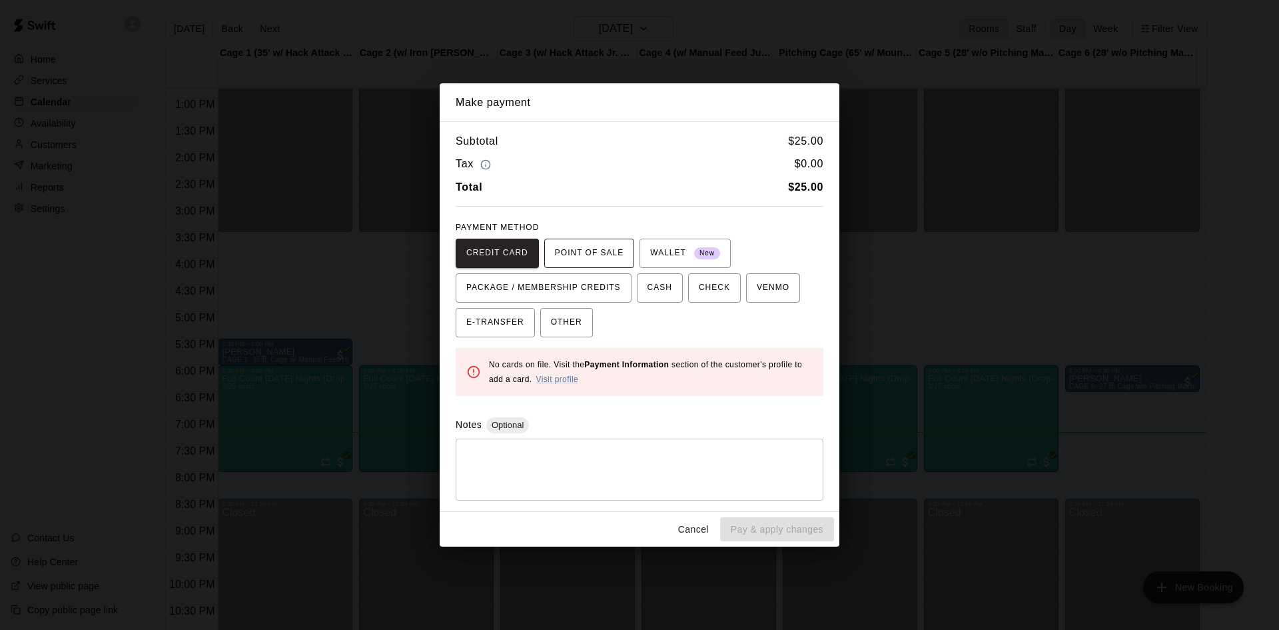
click at [603, 253] on span "POINT OF SALE" at bounding box center [589, 253] width 69 height 21
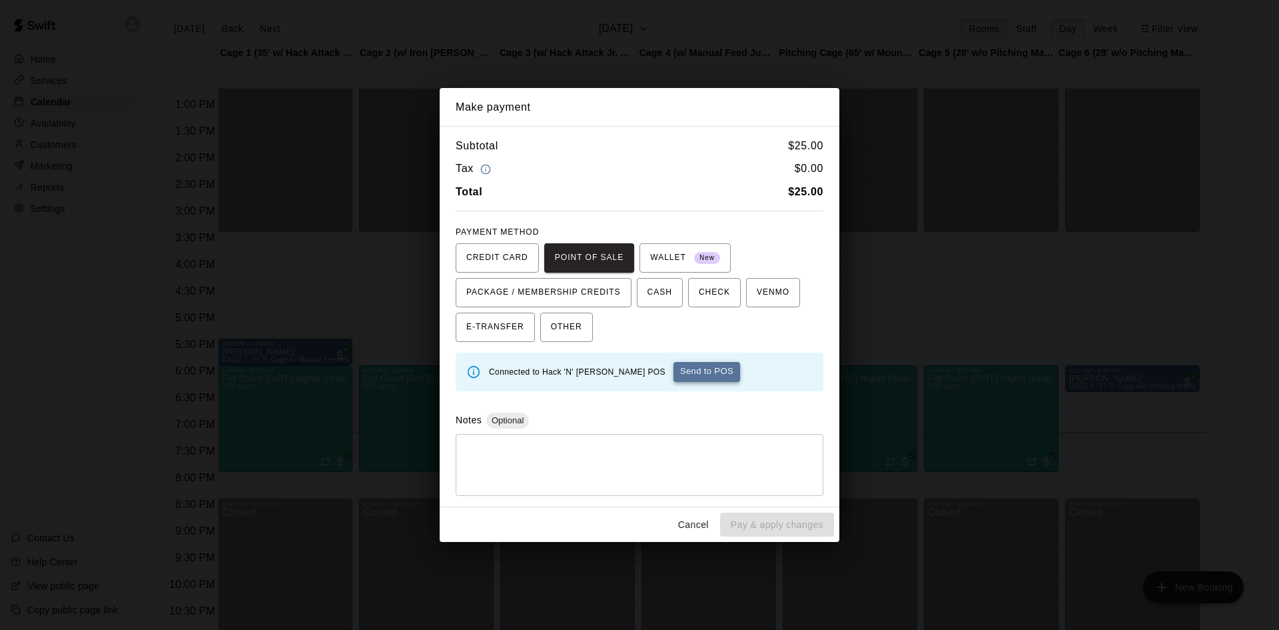
click at [674, 372] on button "Send to POS" at bounding box center [707, 372] width 67 height 20
click at [670, 292] on span "CASH" at bounding box center [660, 292] width 25 height 21
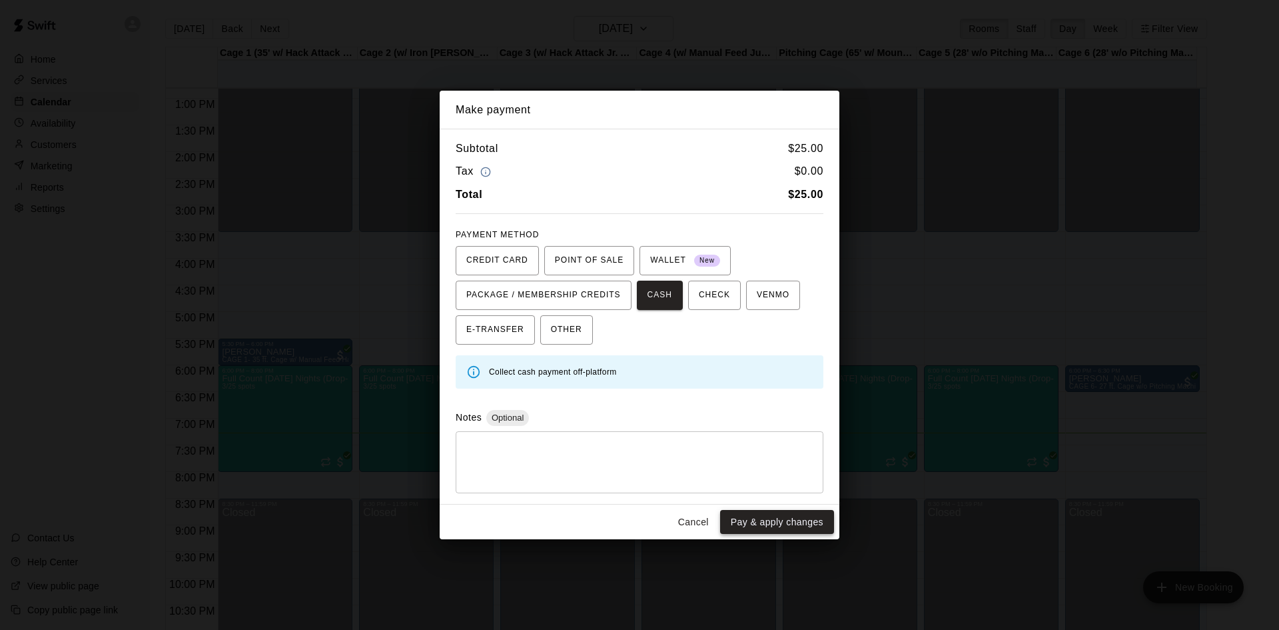
click at [786, 517] on button "Pay & apply changes" at bounding box center [777, 522] width 114 height 25
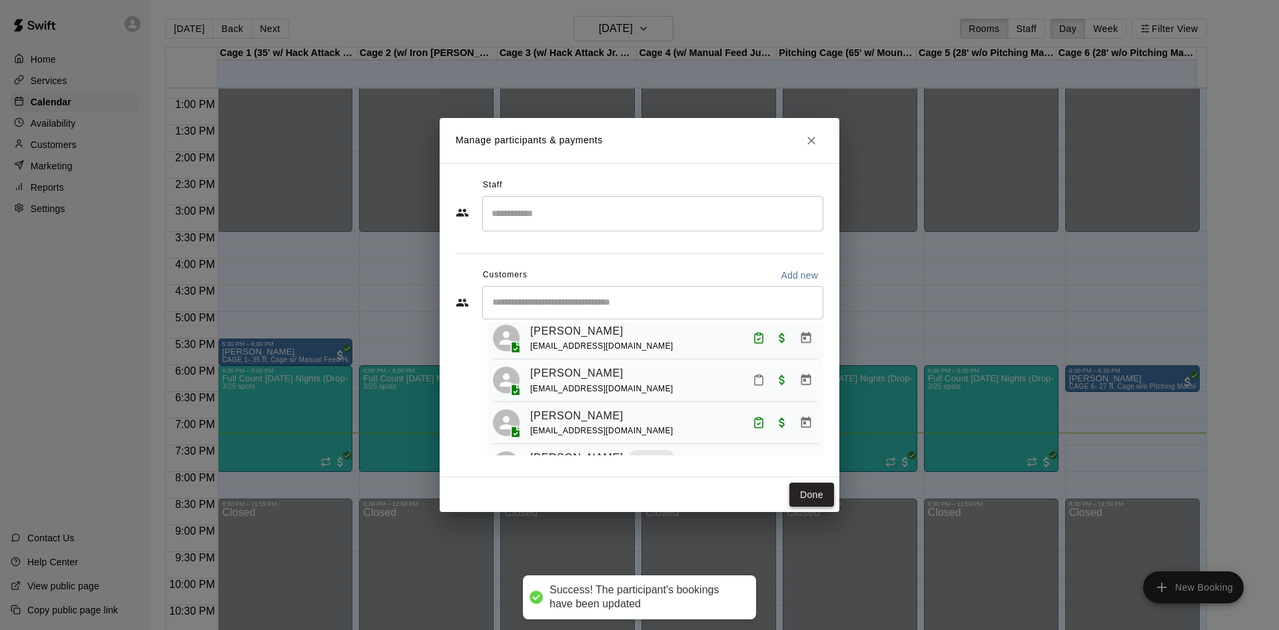
click at [818, 496] on button "Done" at bounding box center [811, 494] width 45 height 25
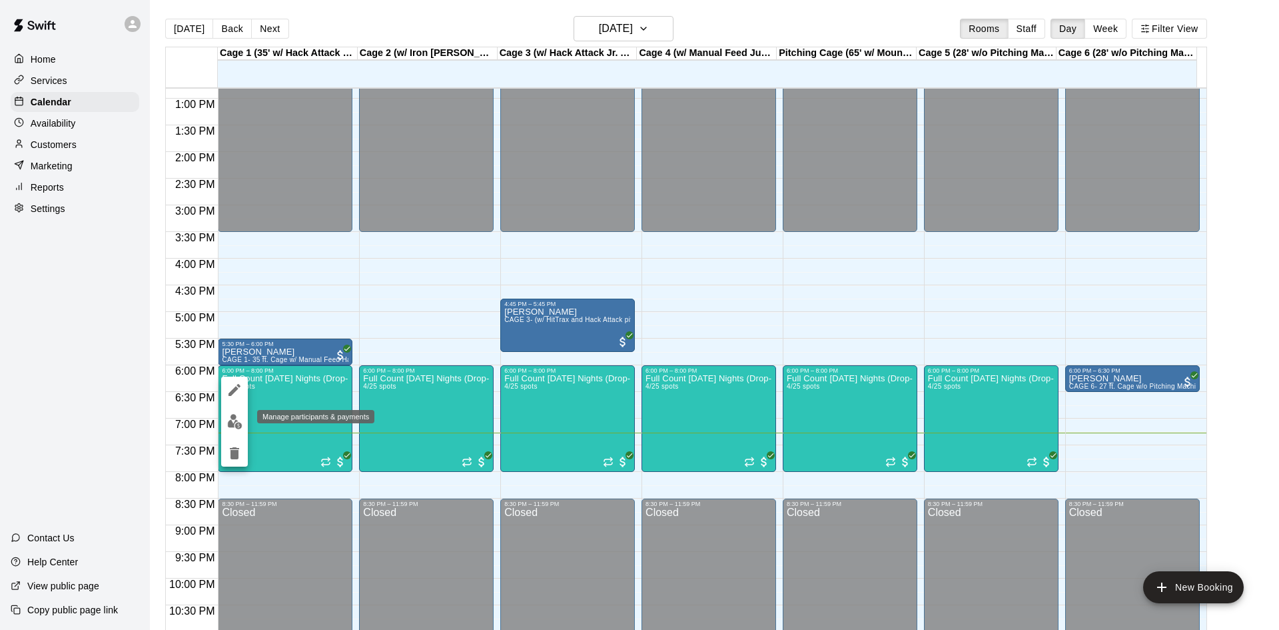
click at [233, 420] on img "edit" at bounding box center [234, 421] width 15 height 15
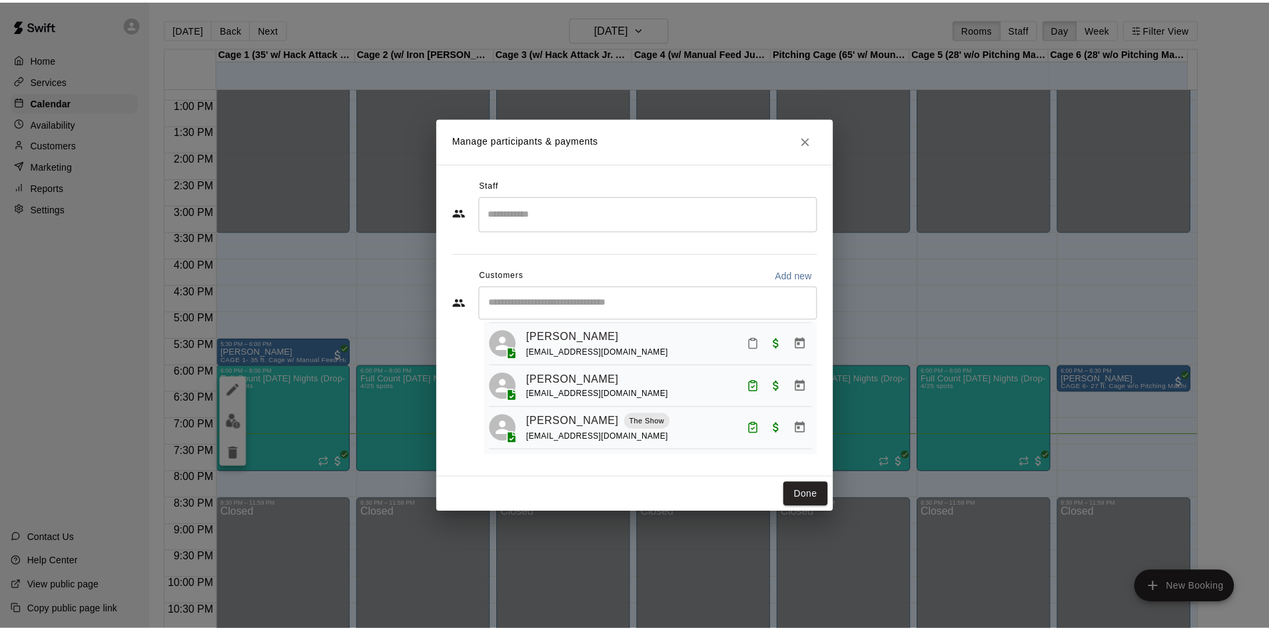
scroll to position [81, 0]
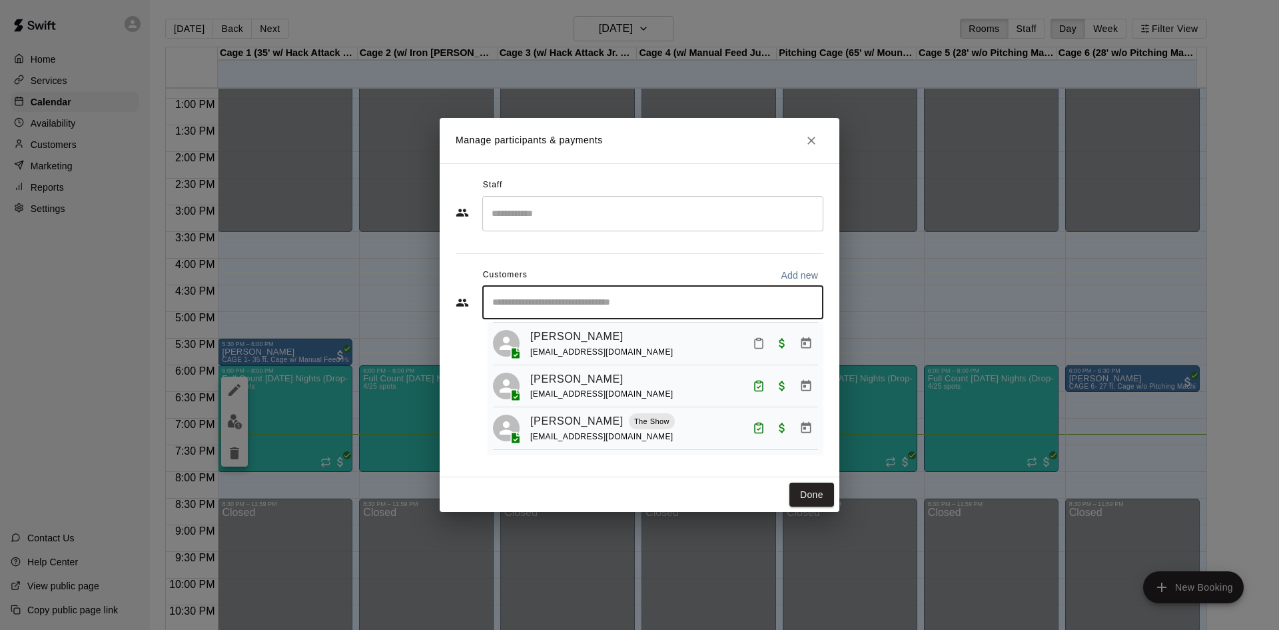
click at [621, 298] on input "Start typing to search customers..." at bounding box center [652, 302] width 329 height 13
click at [813, 139] on icon "Close" at bounding box center [811, 141] width 8 height 8
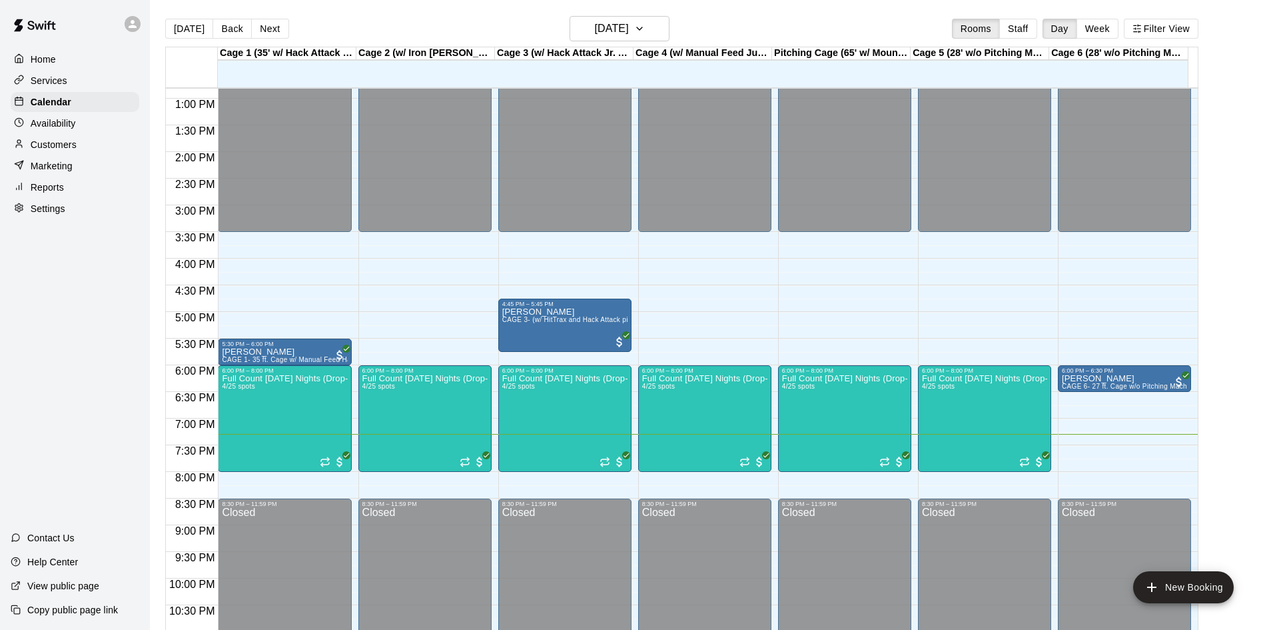
click at [48, 148] on p "Customers" at bounding box center [54, 144] width 46 height 13
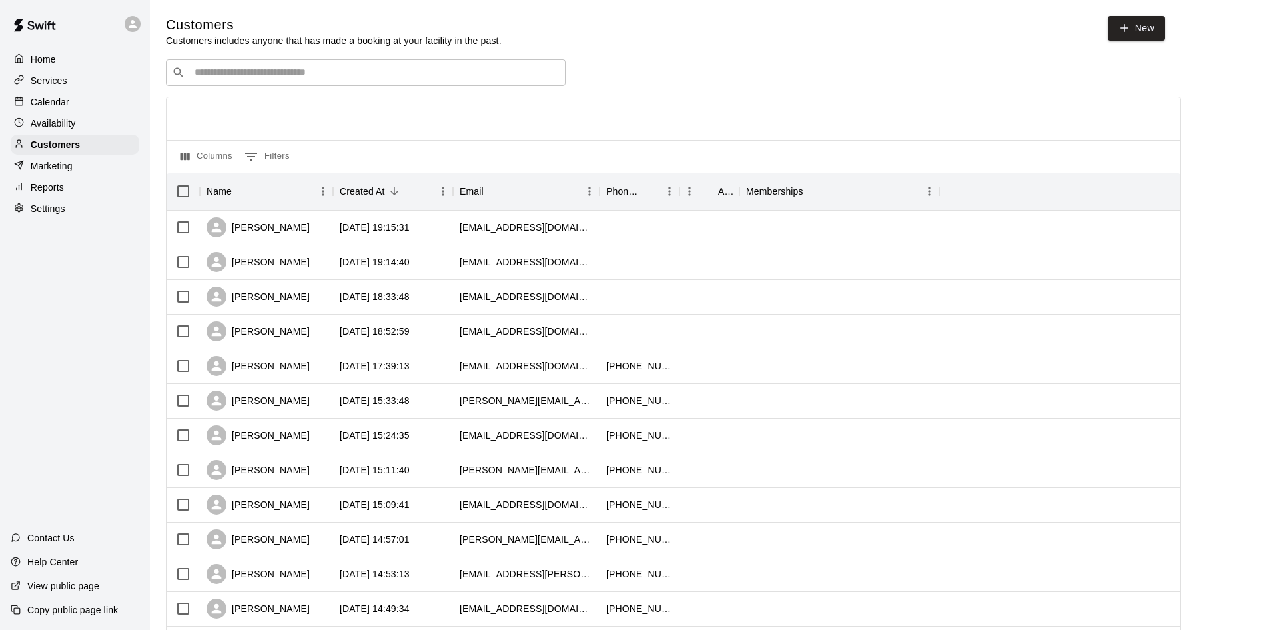
click at [56, 99] on p "Calendar" at bounding box center [50, 101] width 39 height 13
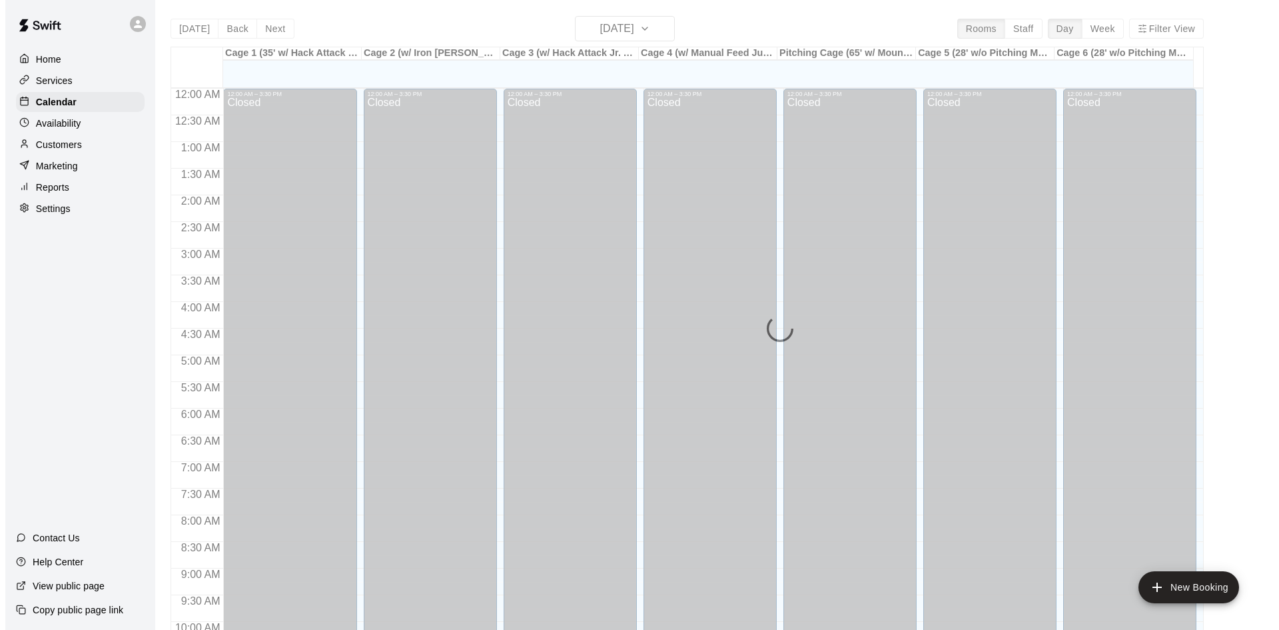
scroll to position [683, 0]
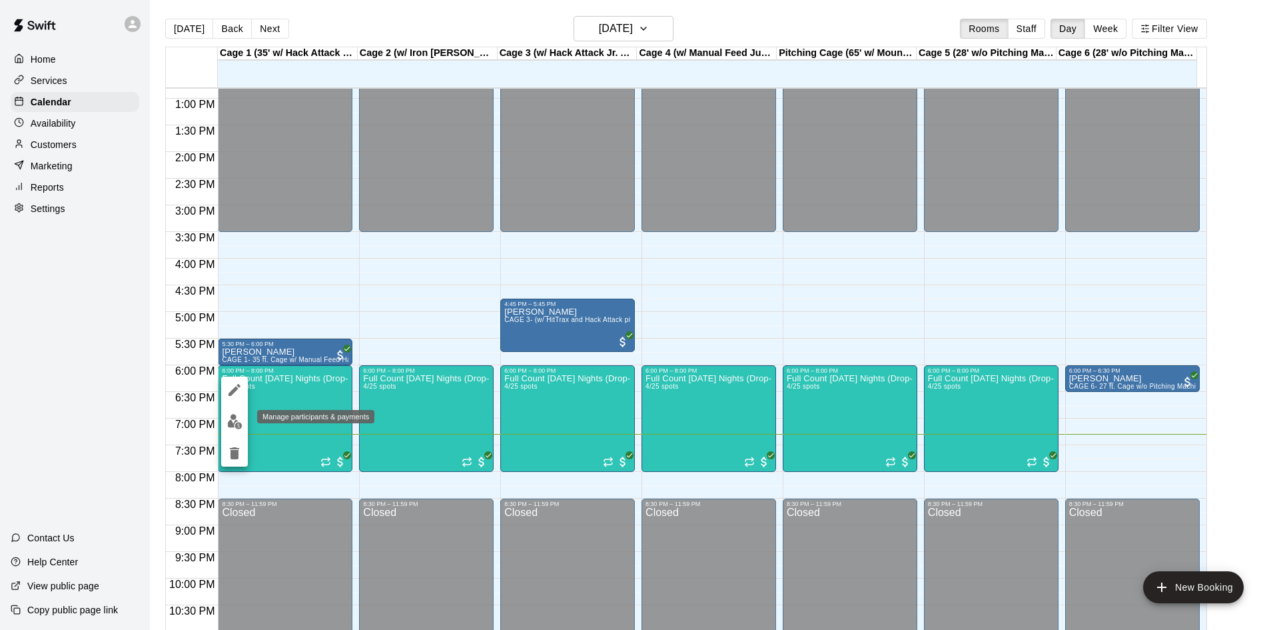
click at [236, 422] on img "edit" at bounding box center [234, 421] width 15 height 15
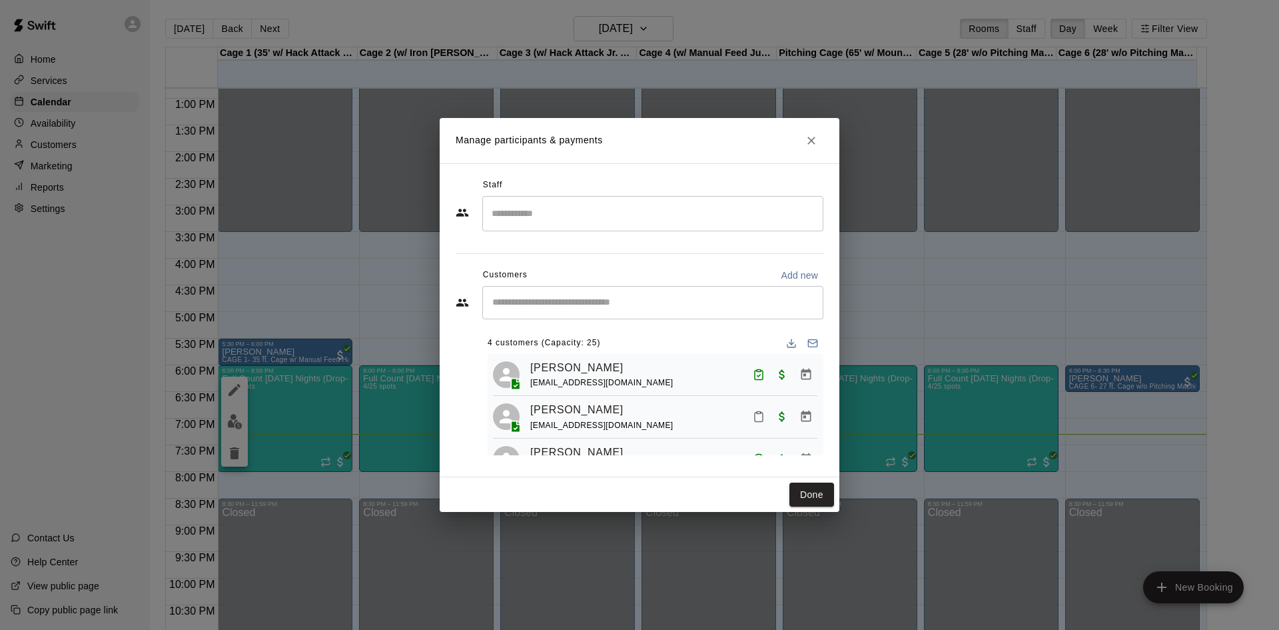
click at [561, 301] on input "Start typing to search customers..." at bounding box center [652, 302] width 329 height 13
type input "***"
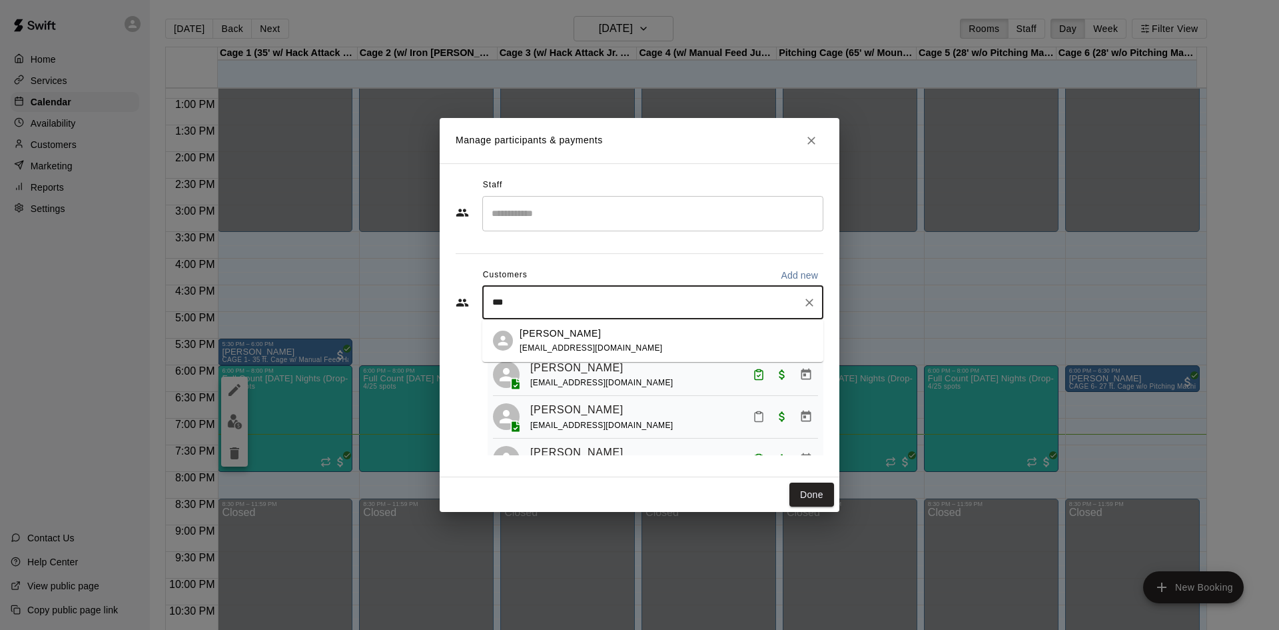
click at [558, 331] on p "Keith Muniz" at bounding box center [560, 333] width 81 height 14
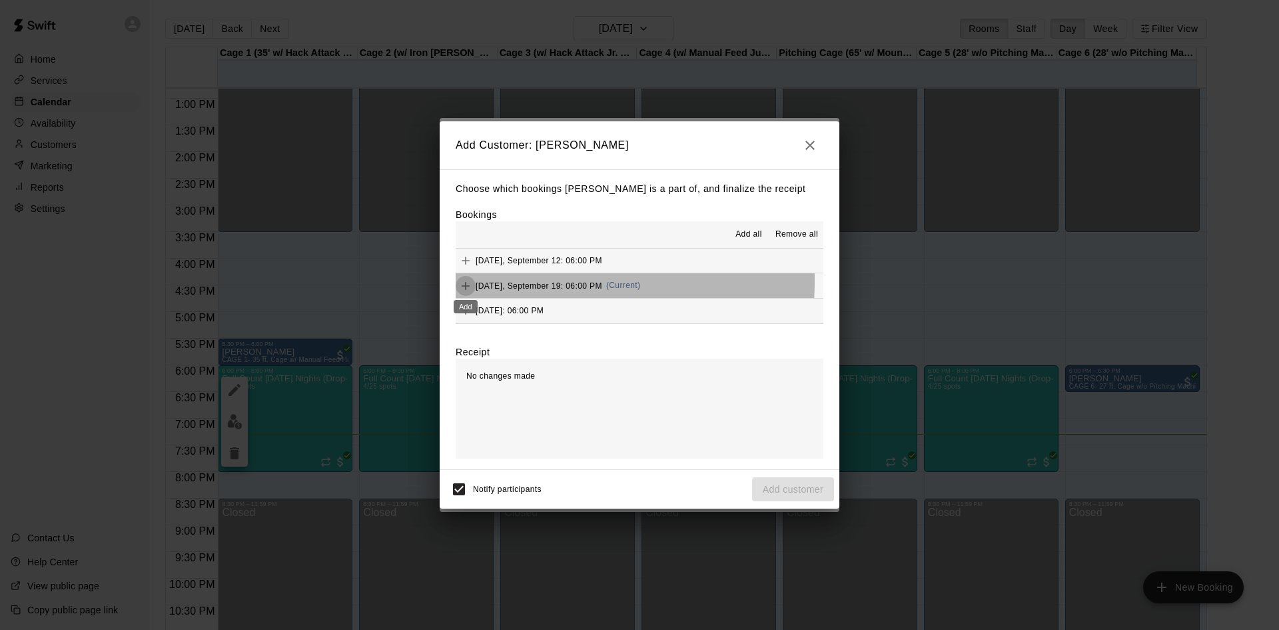
click at [468, 280] on icon "Add" at bounding box center [465, 285] width 13 height 13
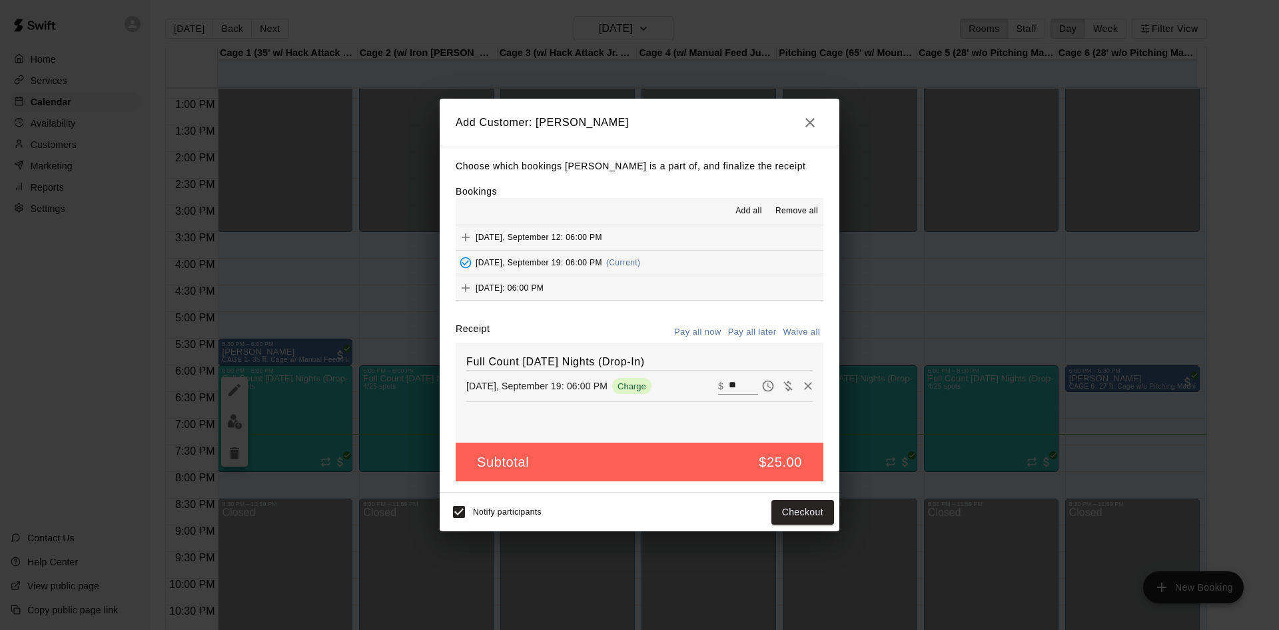
click at [815, 333] on button "Waive all" at bounding box center [802, 332] width 44 height 21
type input "*"
click at [816, 510] on button "Add customer" at bounding box center [793, 512] width 82 height 25
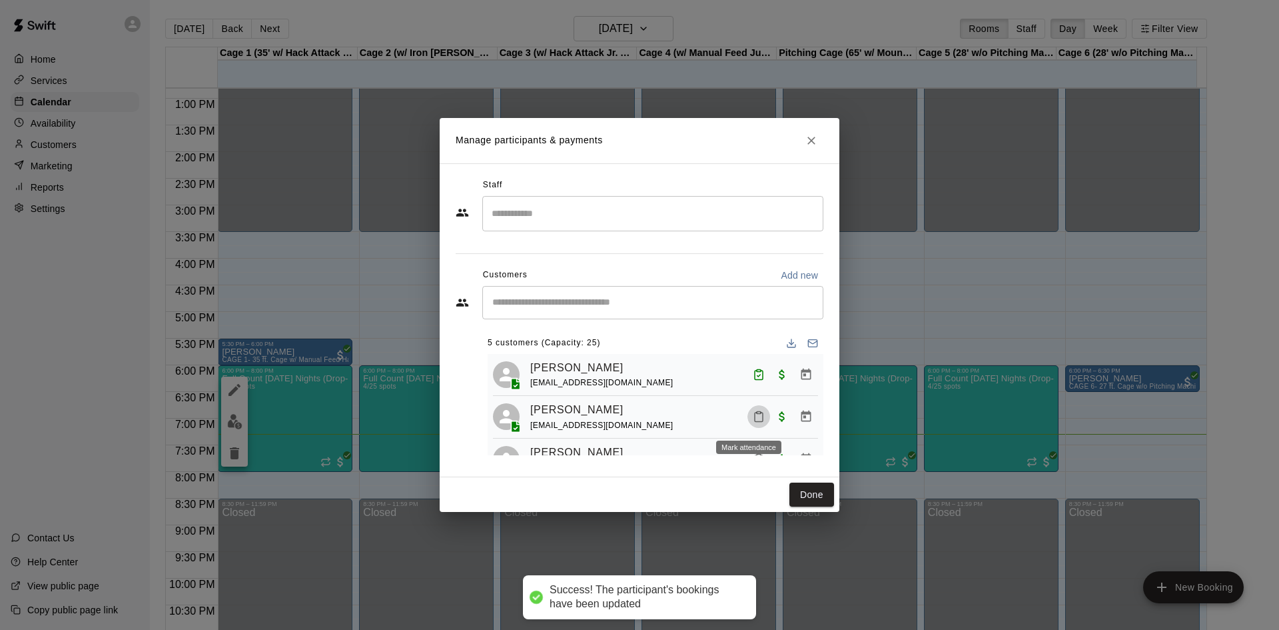
click at [758, 419] on button "Mark attendance" at bounding box center [759, 416] width 23 height 23
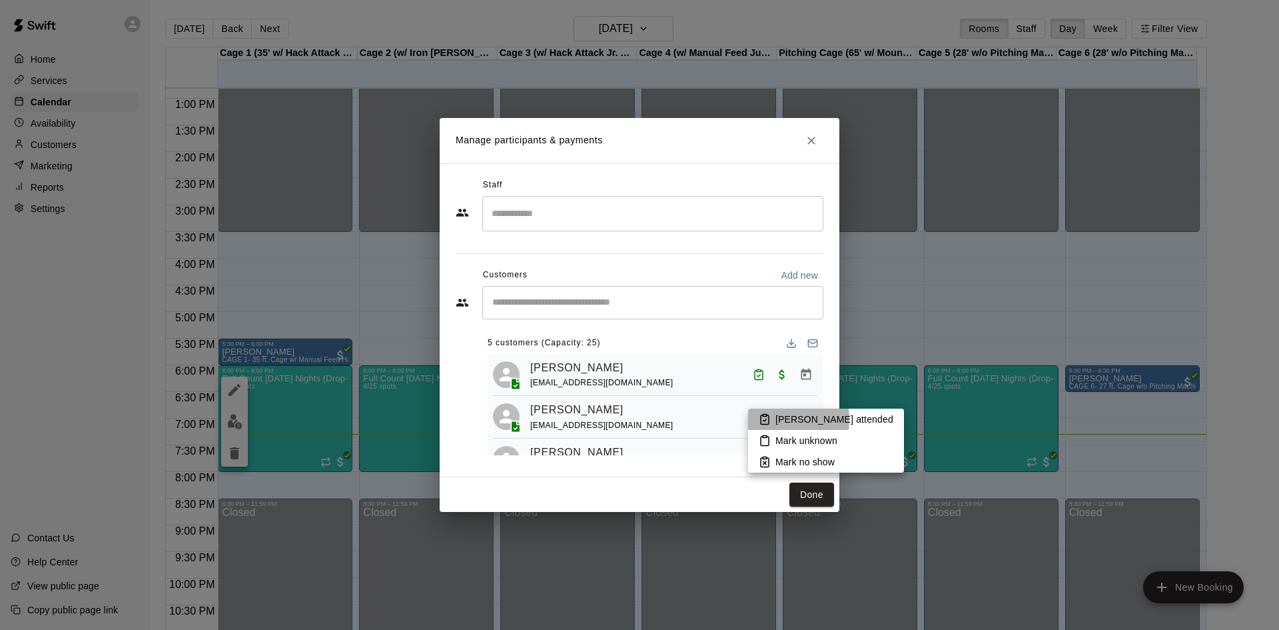
click at [758, 419] on li "Mark attended" at bounding box center [826, 418] width 156 height 21
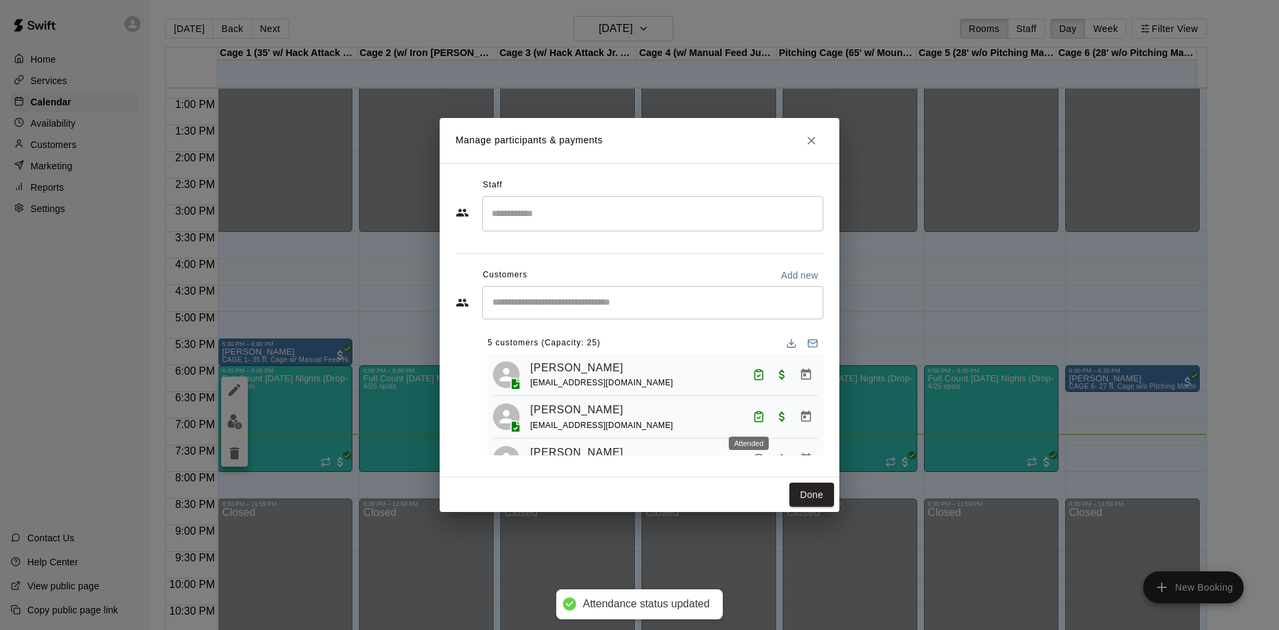
scroll to position [67, 0]
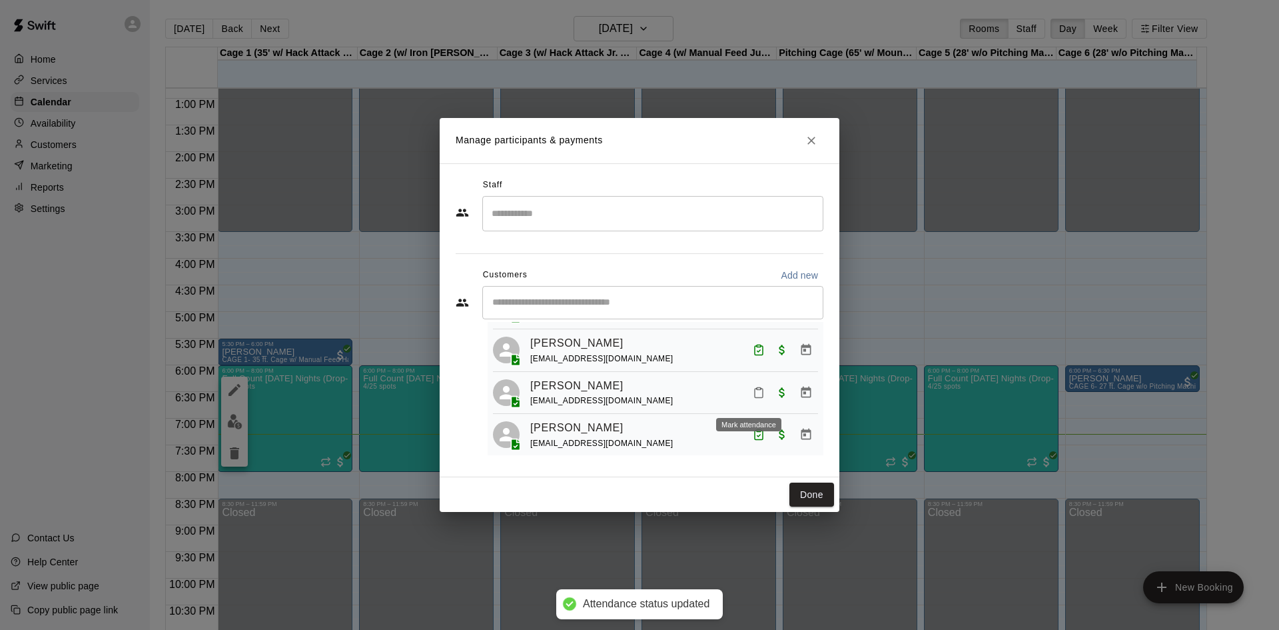
click at [753, 398] on icon "Mark attendance" at bounding box center [759, 392] width 12 height 12
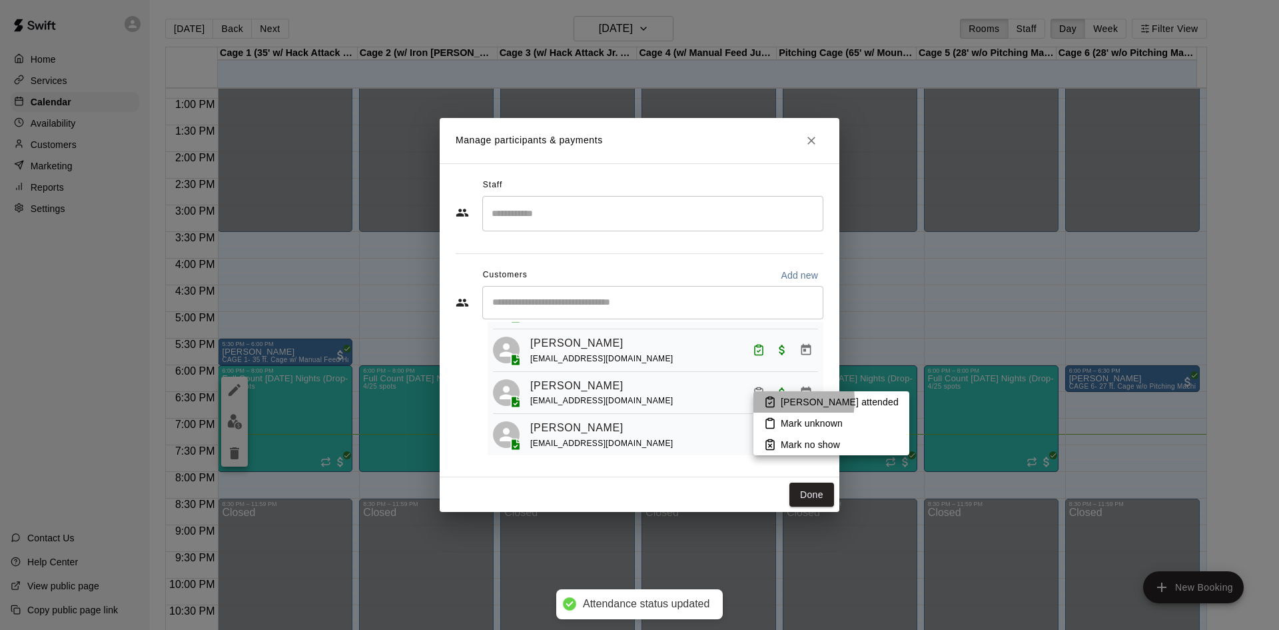
click at [764, 400] on icon at bounding box center [770, 402] width 12 height 12
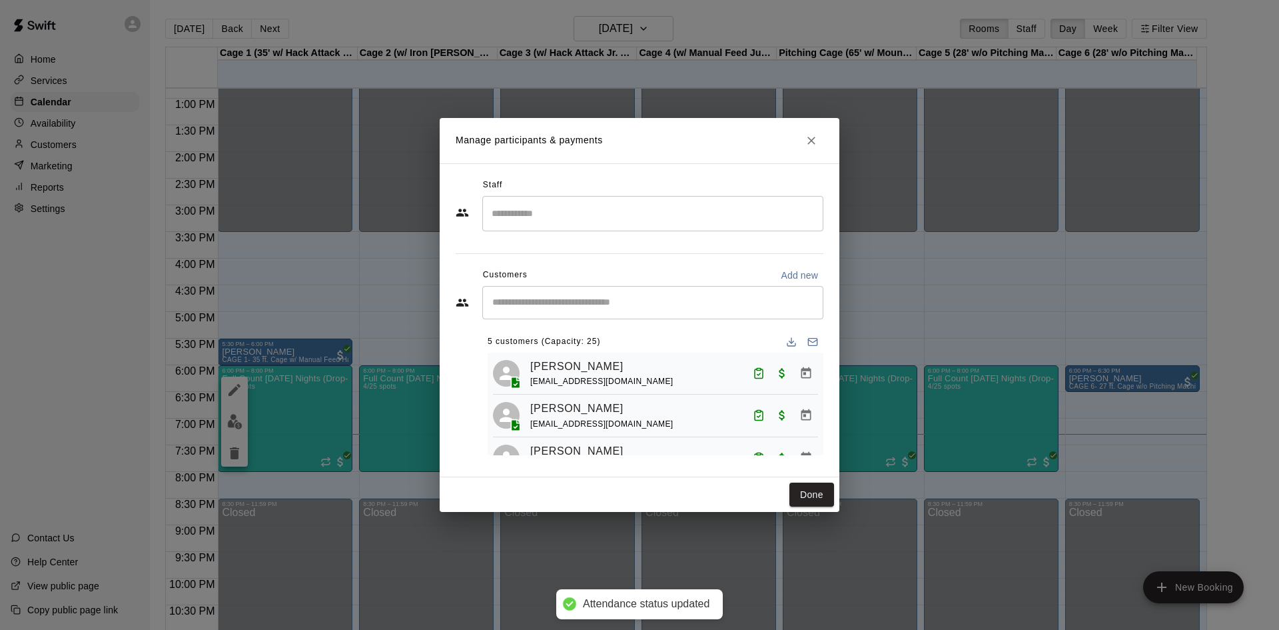
scroll to position [0, 0]
click at [815, 138] on icon "Close" at bounding box center [811, 140] width 13 height 13
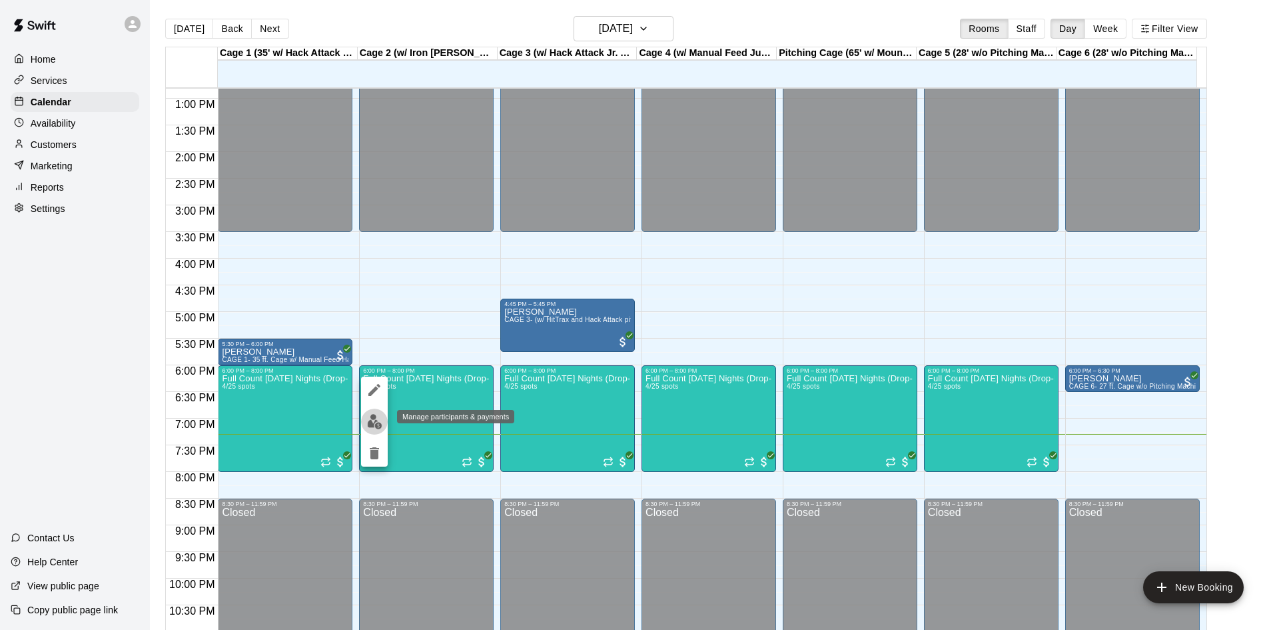
click at [370, 420] on img "edit" at bounding box center [374, 421] width 15 height 15
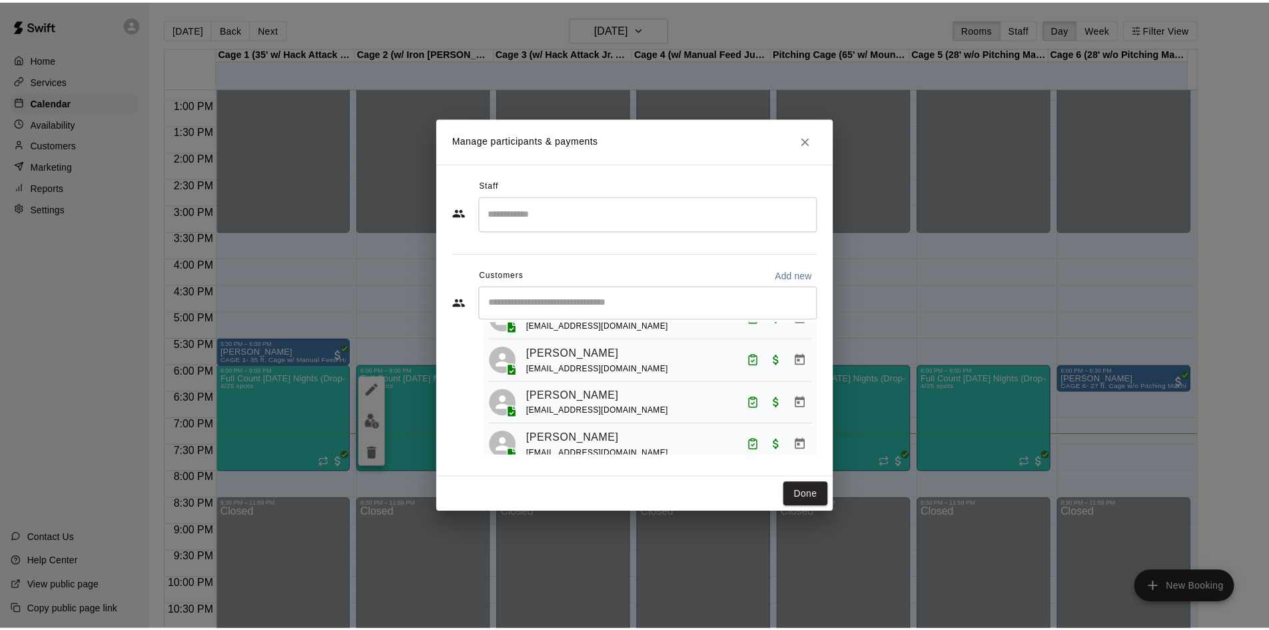
scroll to position [125, 0]
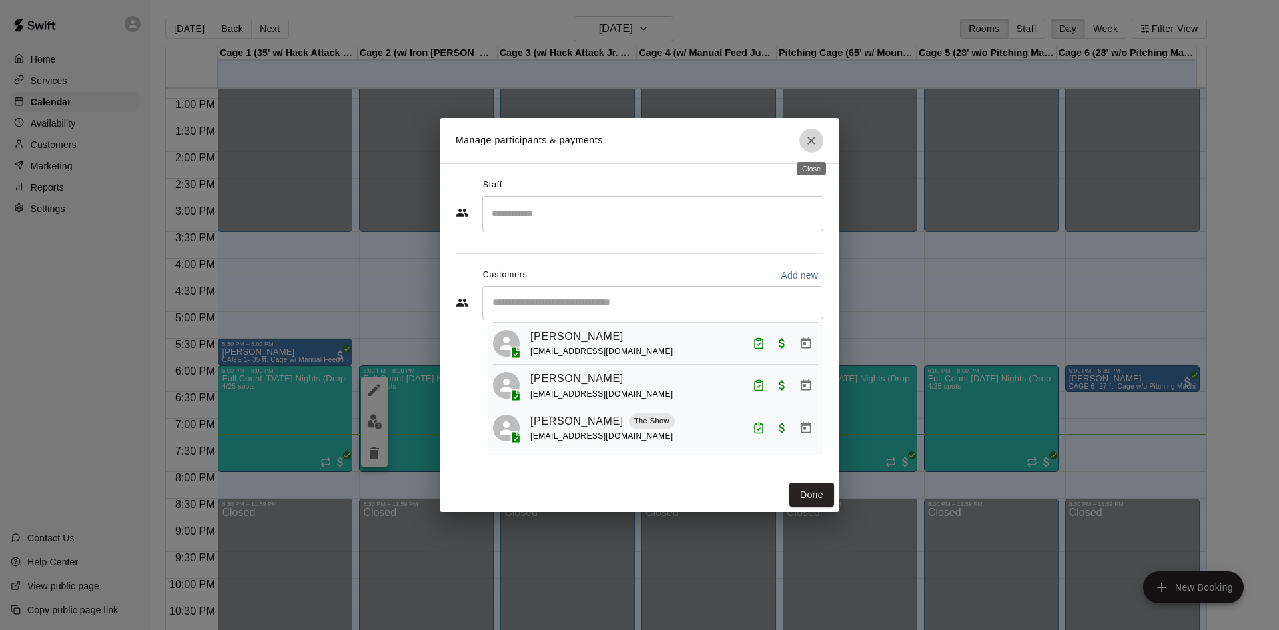
click at [809, 143] on icon "Close" at bounding box center [811, 141] width 8 height 8
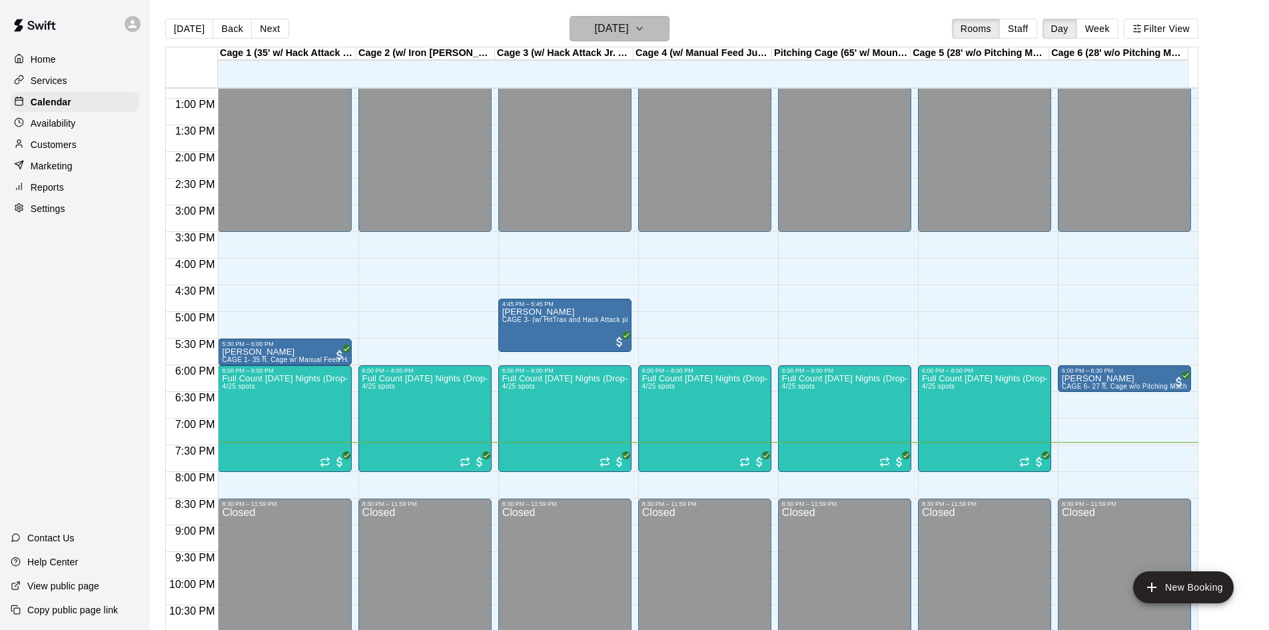
click at [621, 19] on button "[DATE]" at bounding box center [620, 28] width 100 height 25
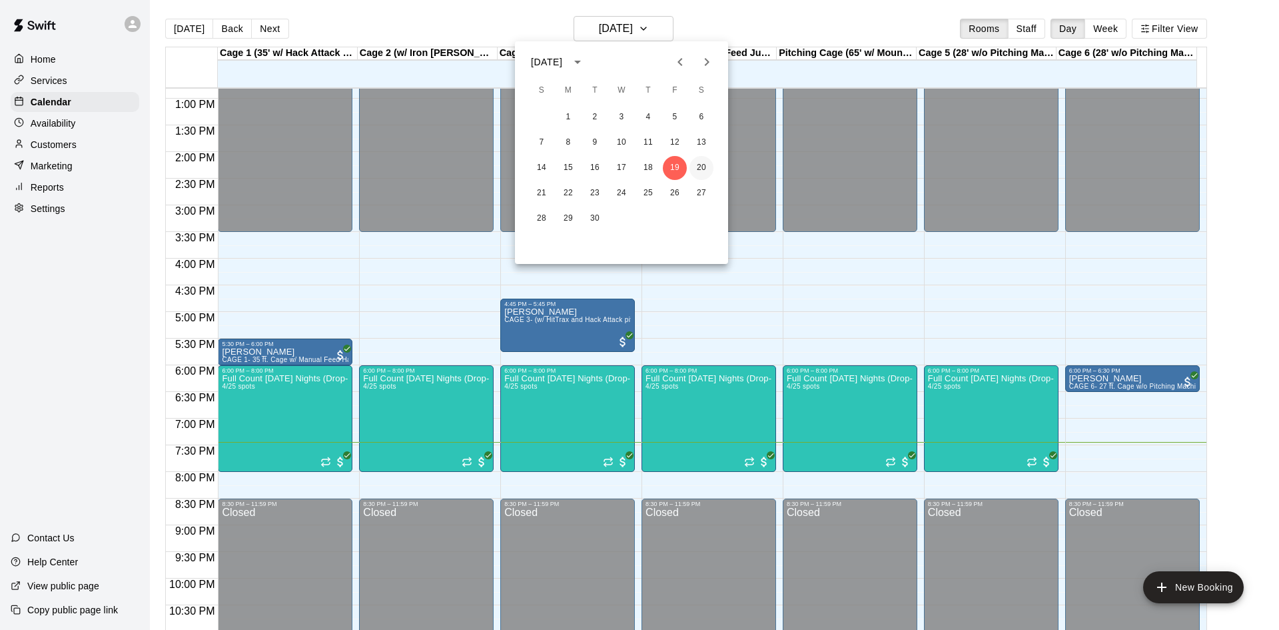
click at [703, 165] on button "20" at bounding box center [702, 168] width 24 height 24
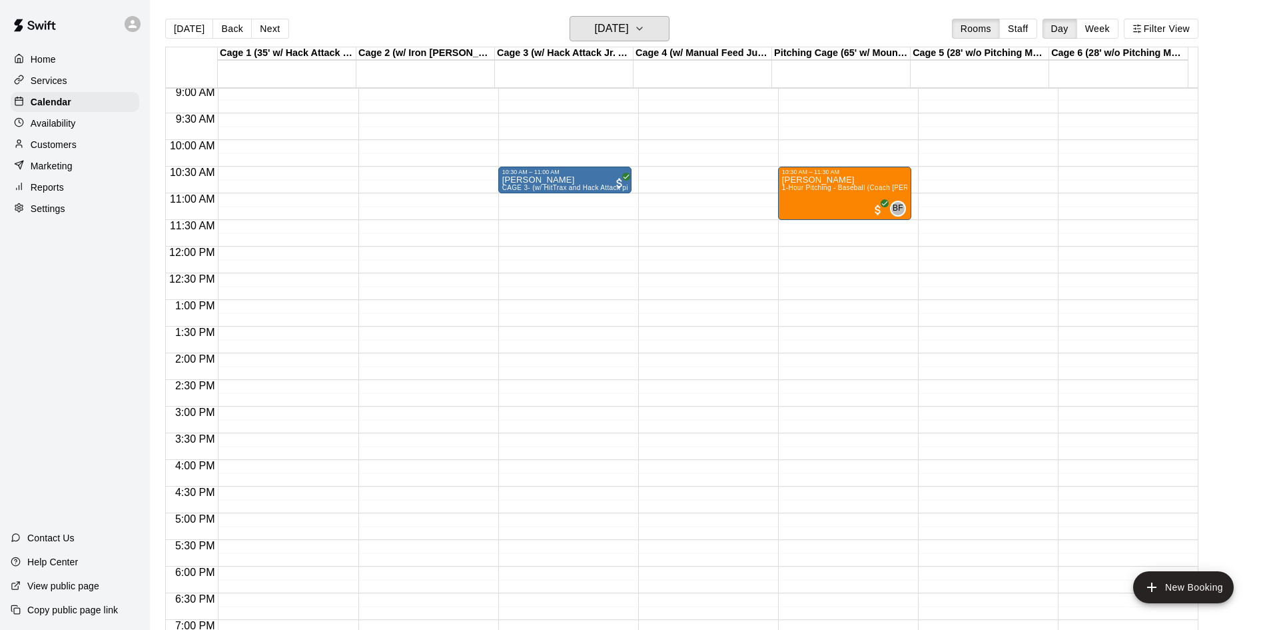
scroll to position [416, 0]
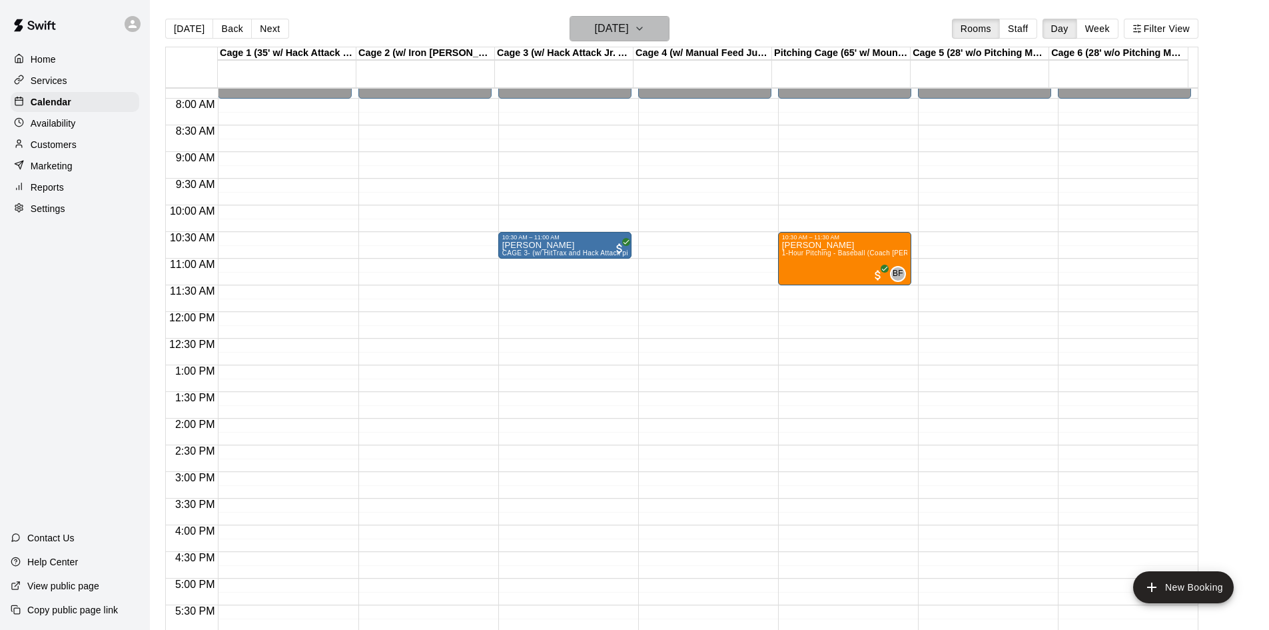
click at [629, 25] on h6 "Saturday Sep 20" at bounding box center [612, 28] width 34 height 19
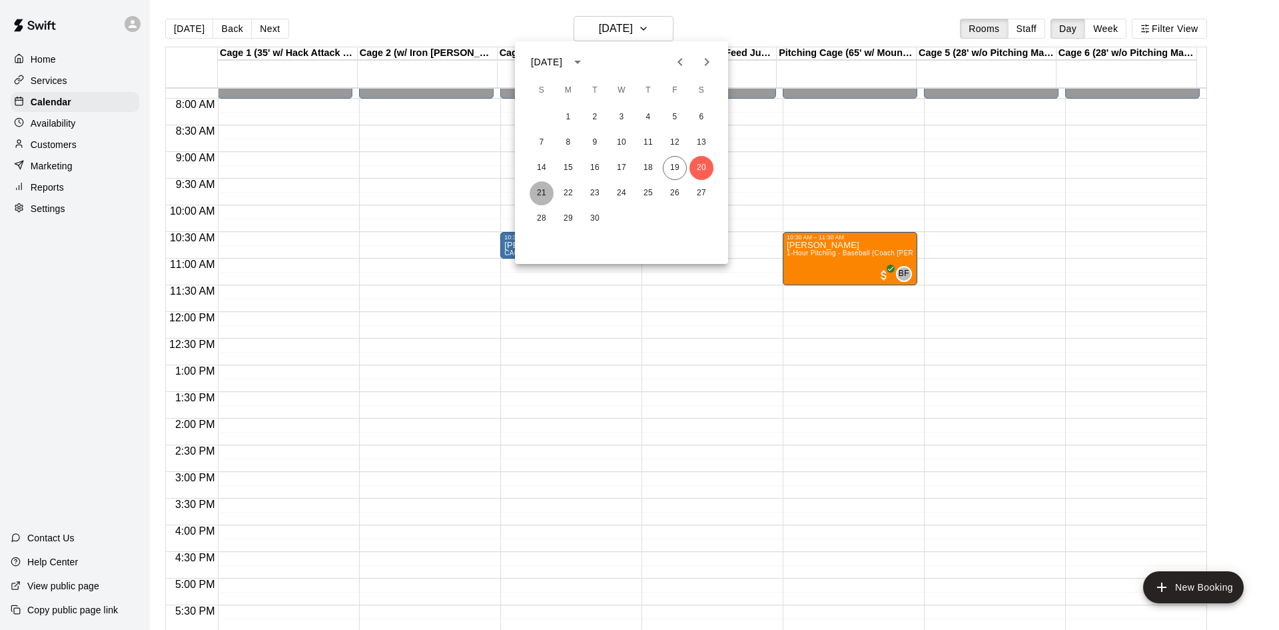
click at [544, 187] on button "21" at bounding box center [542, 193] width 24 height 24
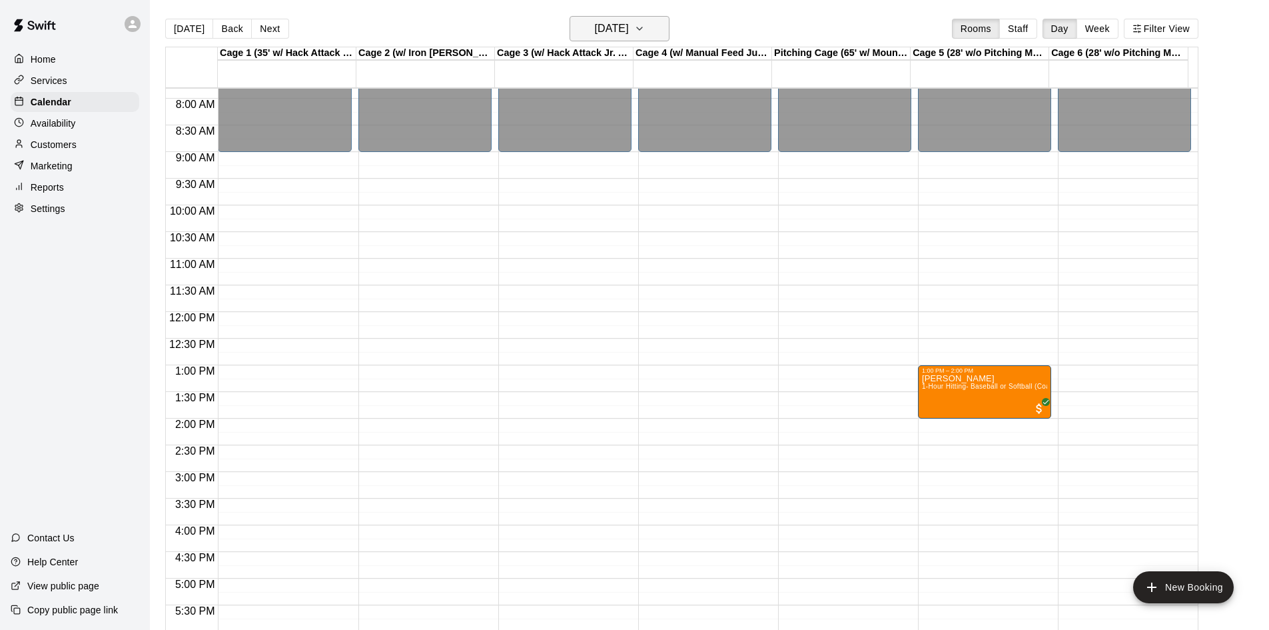
click at [629, 33] on h6 "Sunday Sep 21" at bounding box center [612, 28] width 34 height 19
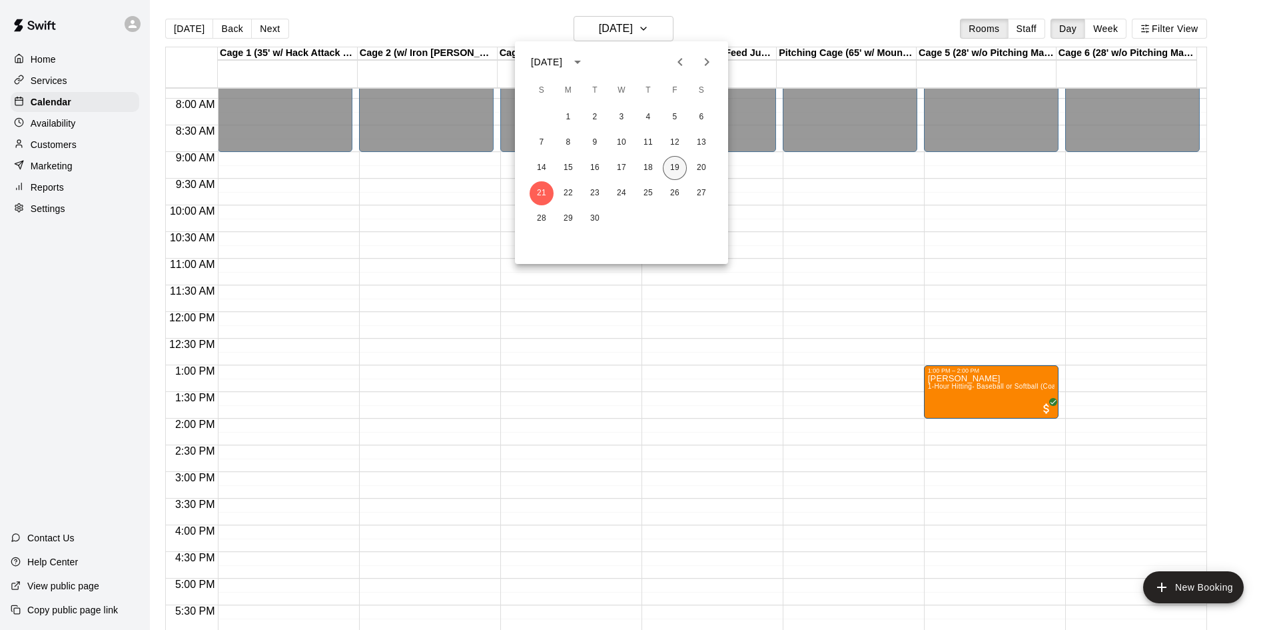
click at [671, 165] on button "19" at bounding box center [675, 168] width 24 height 24
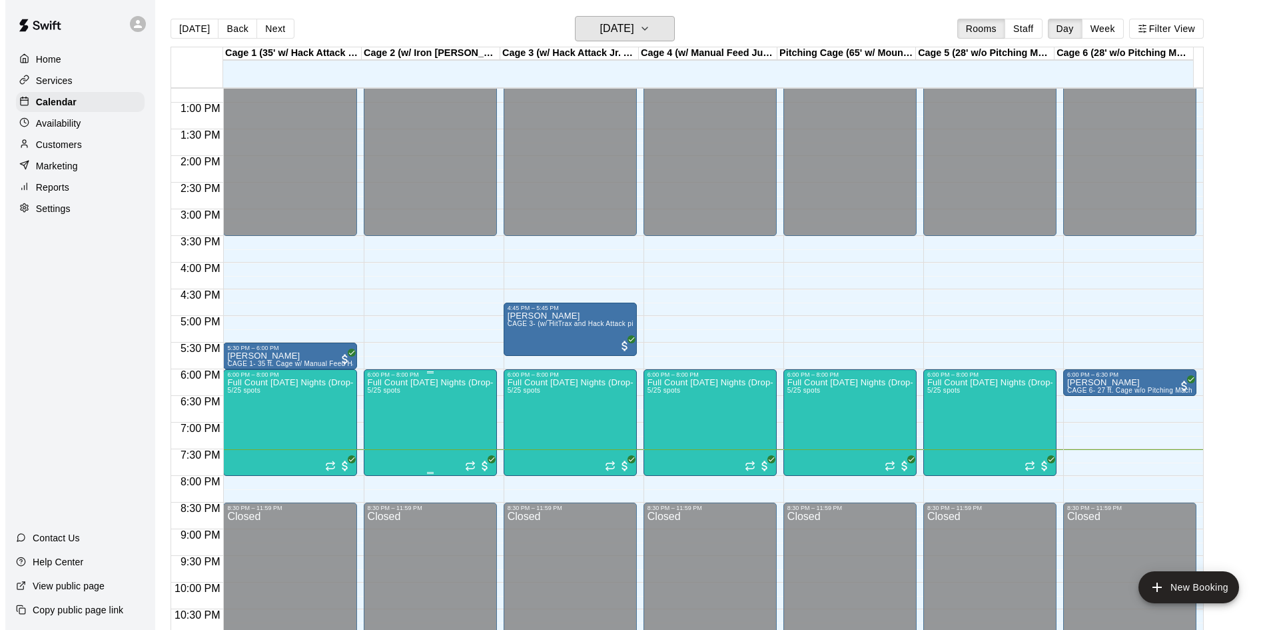
scroll to position [683, 0]
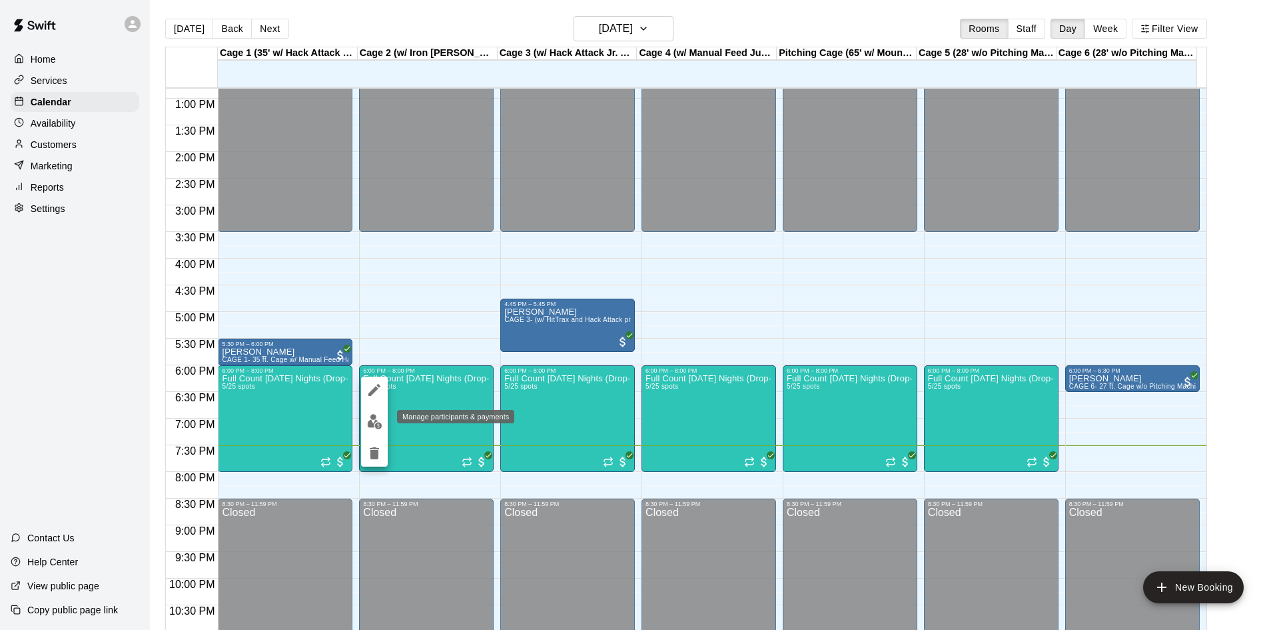
click at [370, 423] on img "edit" at bounding box center [374, 421] width 15 height 15
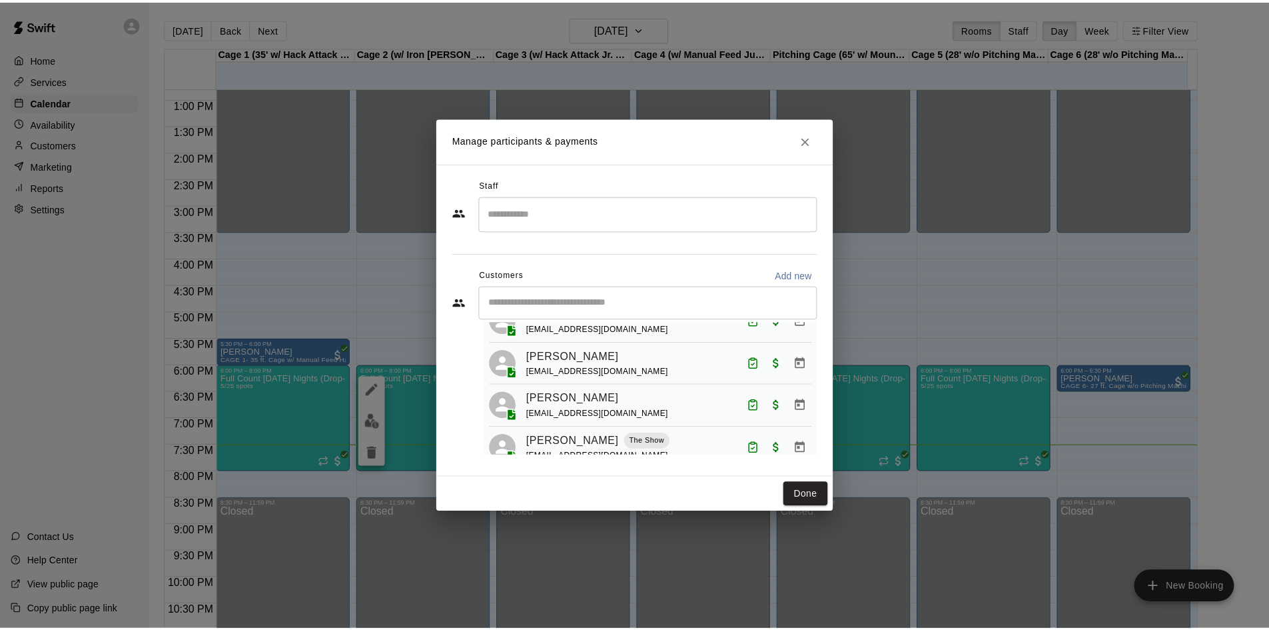
scroll to position [125, 0]
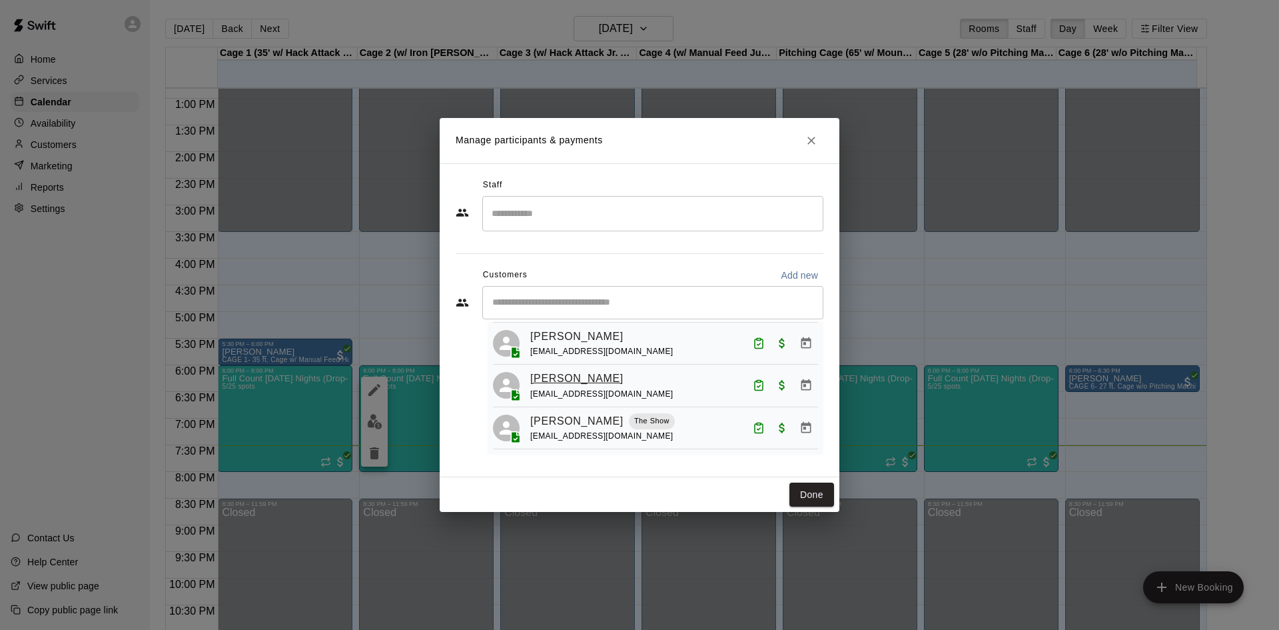
click at [547, 372] on link "Raegan Bray" at bounding box center [576, 378] width 93 height 17
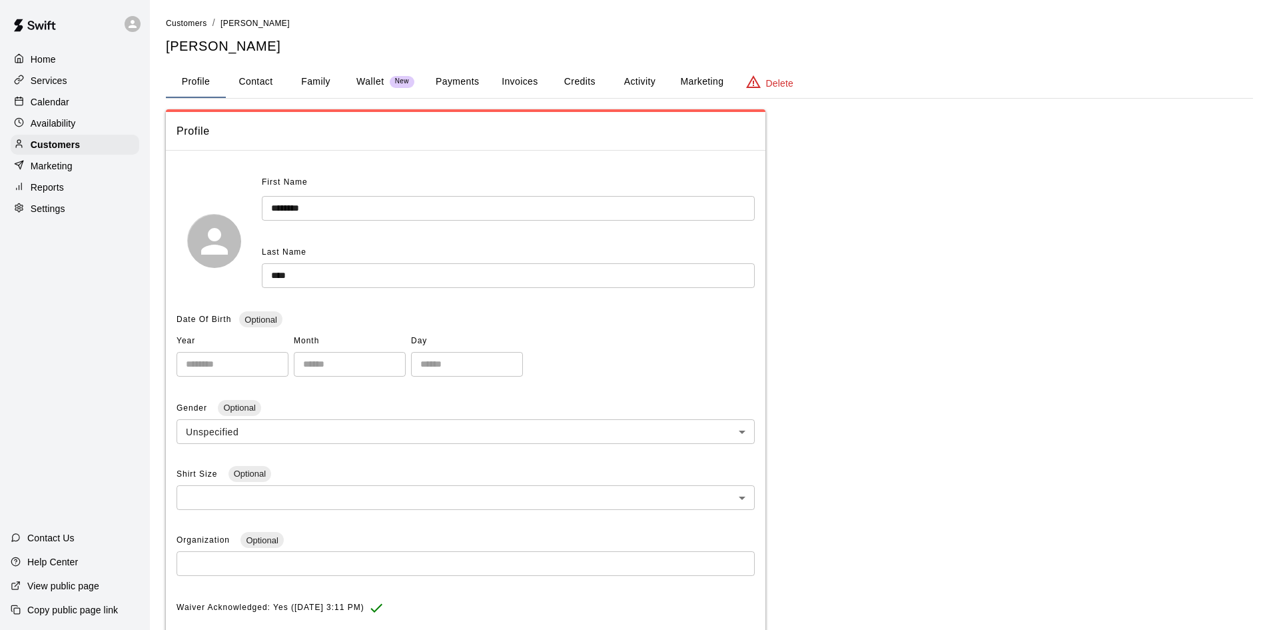
click at [320, 82] on button "Family" at bounding box center [316, 82] width 60 height 32
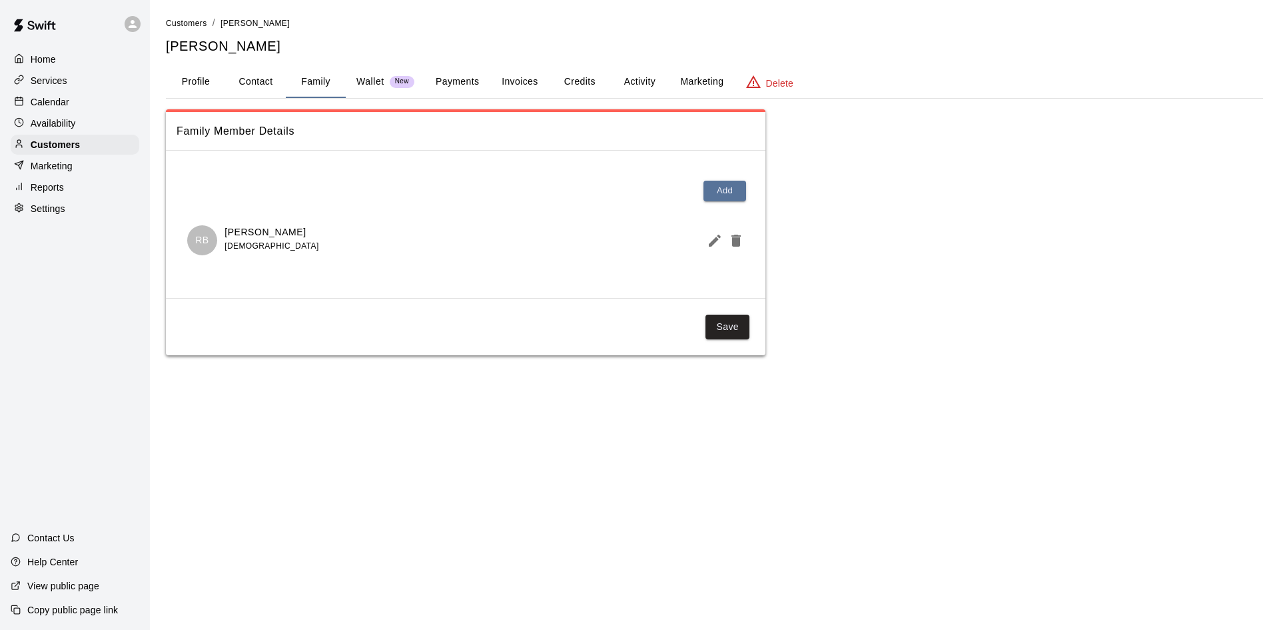
click at [43, 105] on p "Calendar" at bounding box center [50, 101] width 39 height 13
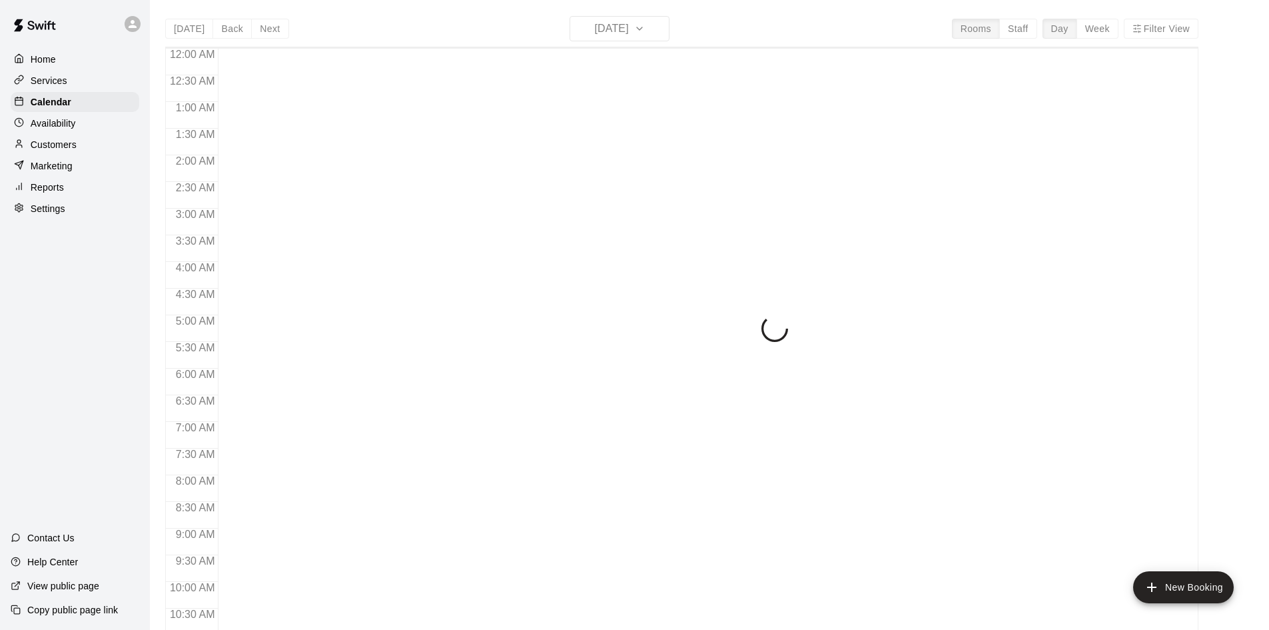
scroll to position [683, 0]
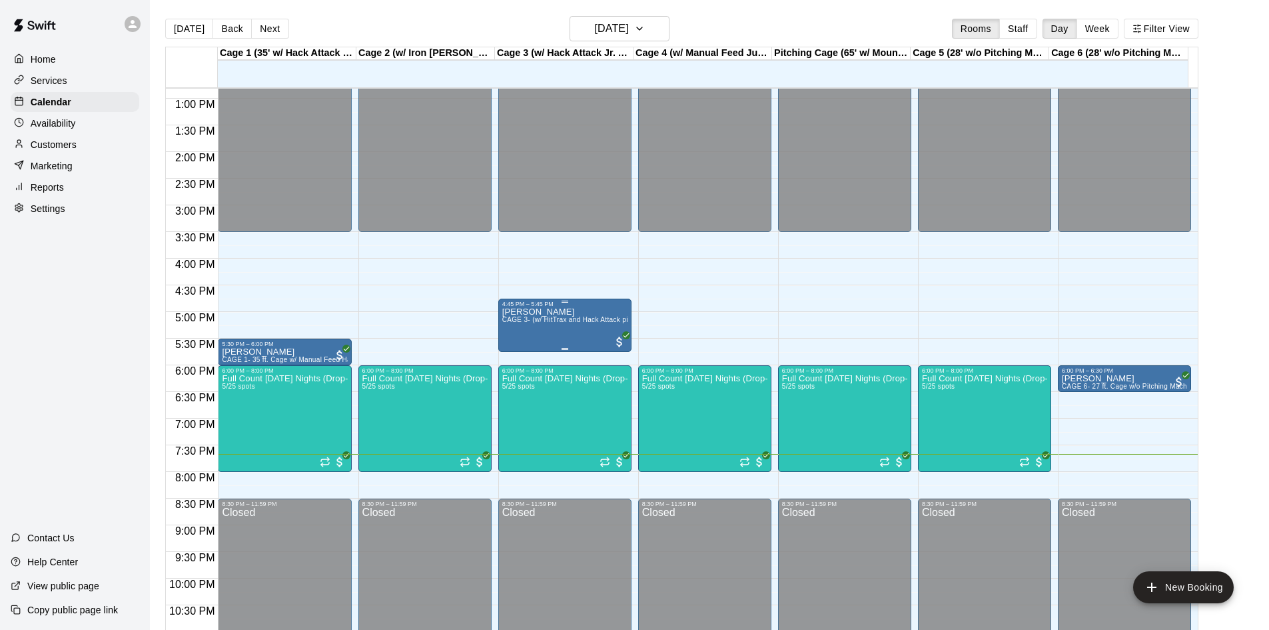
click at [556, 320] on span "CAGE 3- (w/ HitTrax and Hack Attack pitching Machine)- BASEBALL" at bounding box center [610, 319] width 217 height 7
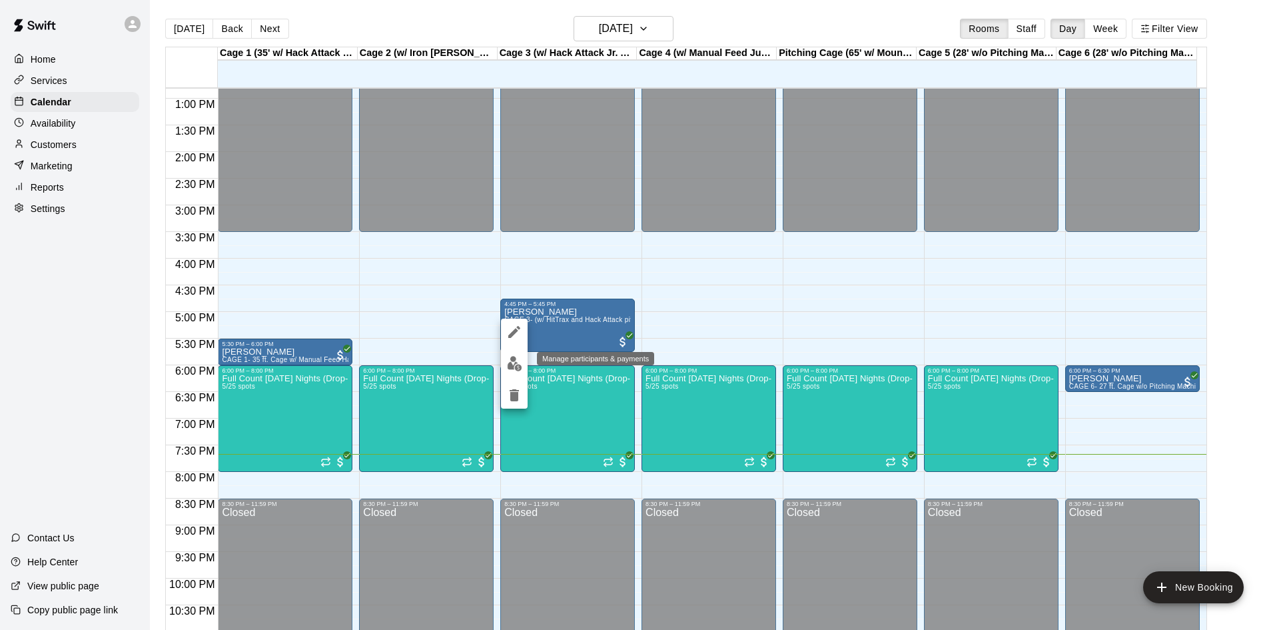
click at [514, 363] on img "edit" at bounding box center [514, 363] width 15 height 15
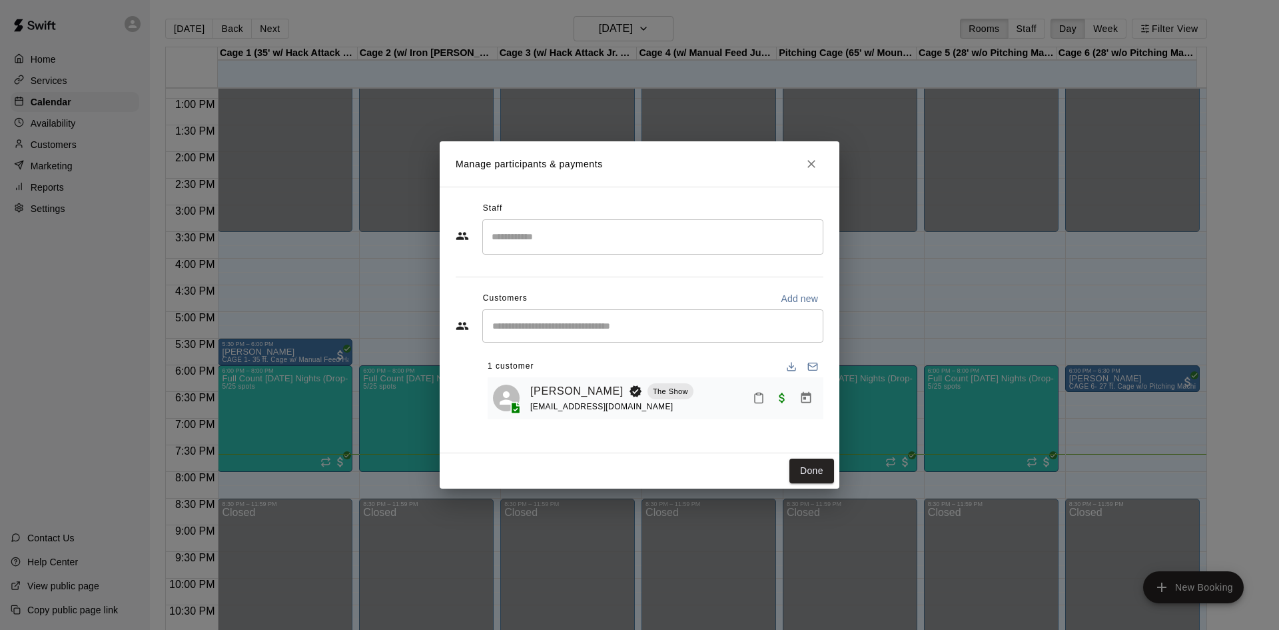
click at [547, 386] on link "[PERSON_NAME]" at bounding box center [576, 390] width 93 height 17
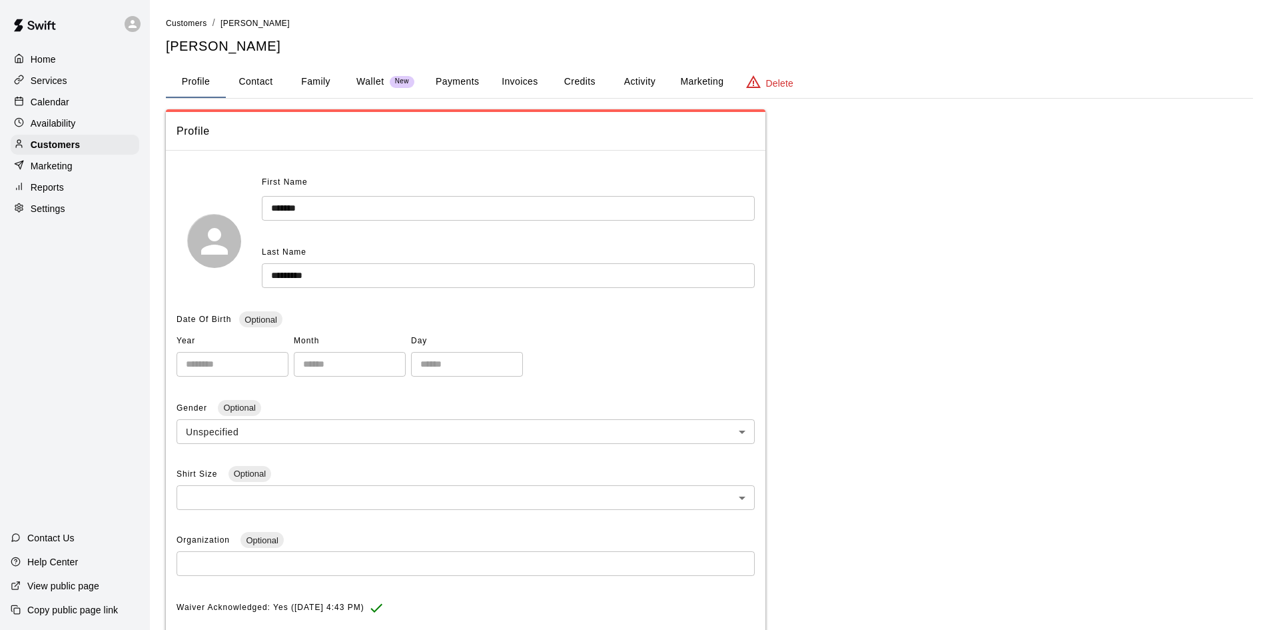
click at [305, 82] on button "Family" at bounding box center [316, 82] width 60 height 32
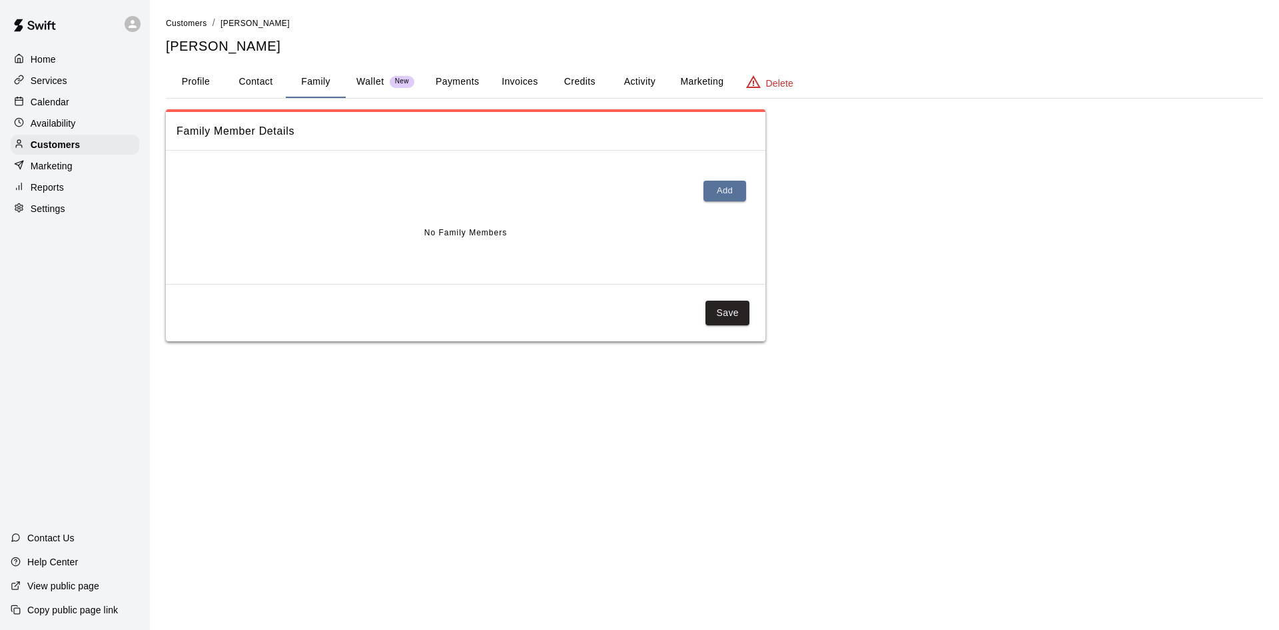
click at [241, 84] on button "Contact" at bounding box center [256, 82] width 60 height 32
select select "**"
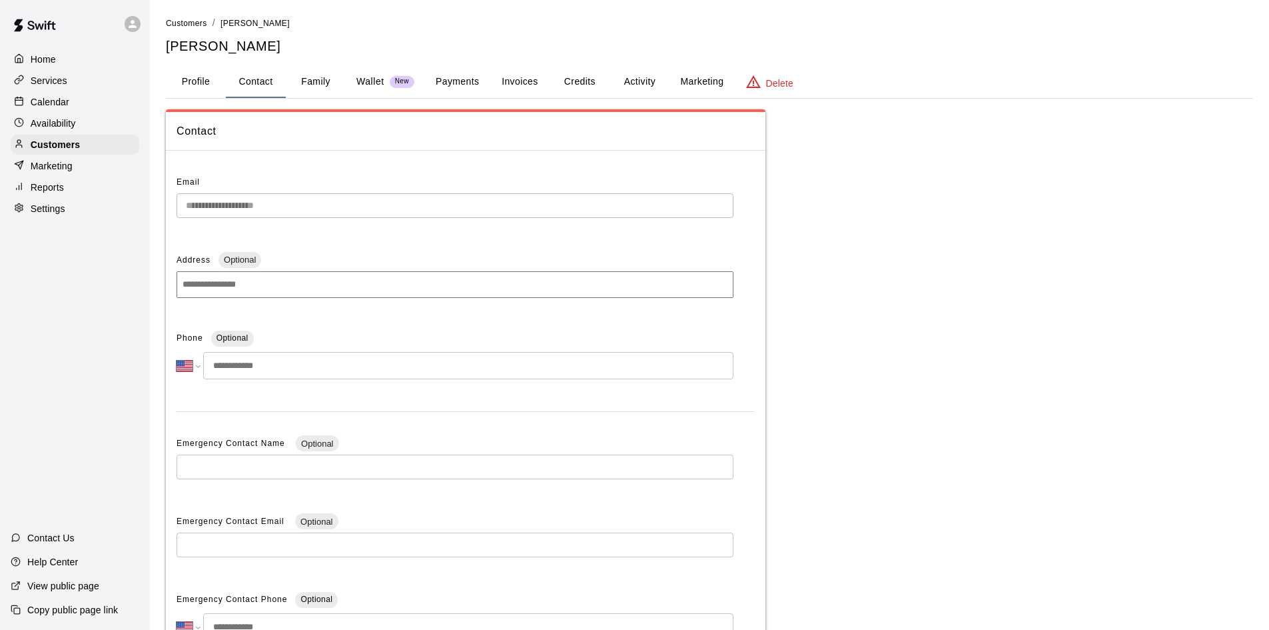
click at [199, 92] on button "Profile" at bounding box center [196, 82] width 60 height 32
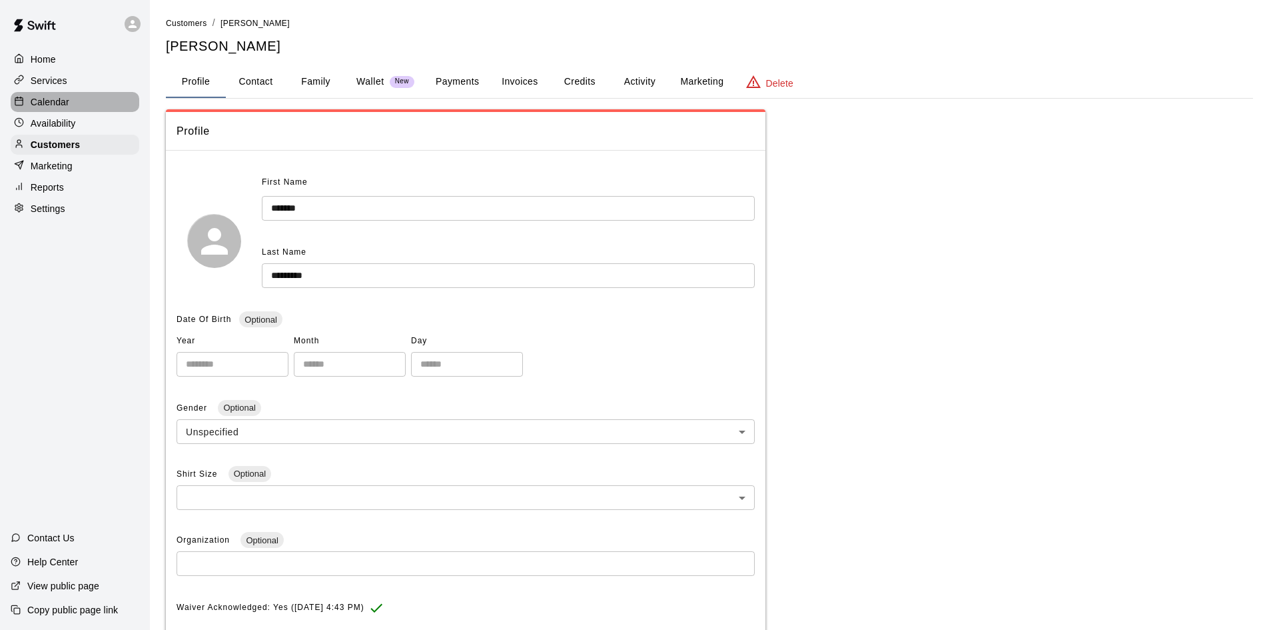
click at [51, 108] on p "Calendar" at bounding box center [50, 101] width 39 height 13
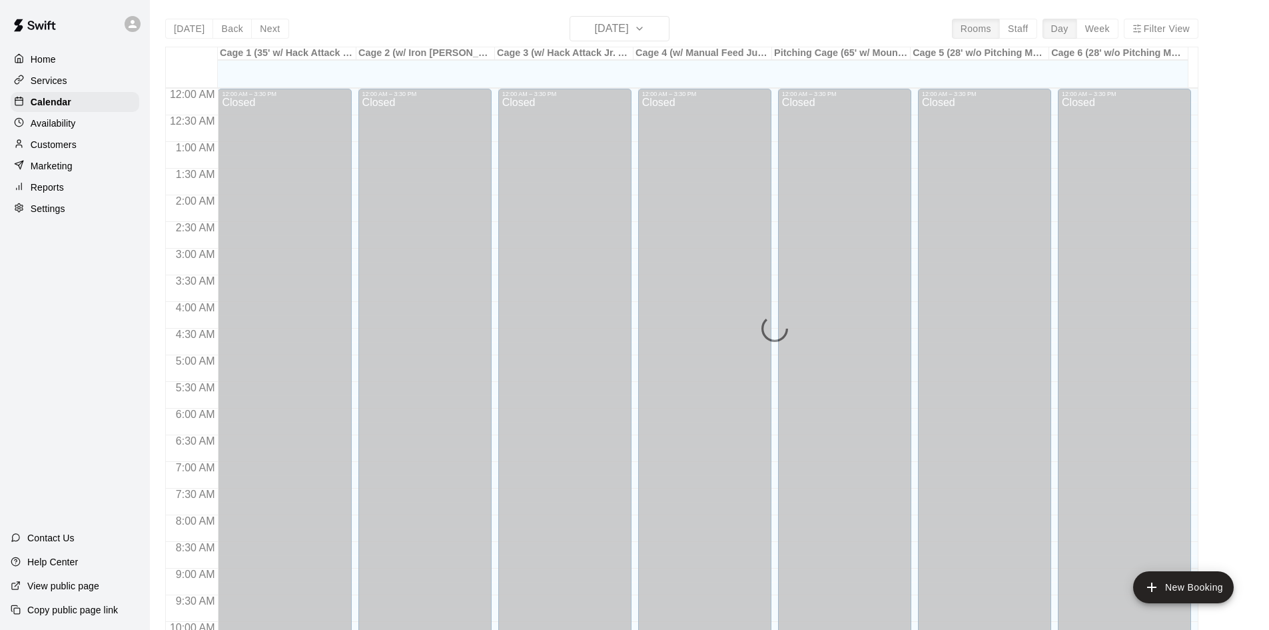
scroll to position [683, 0]
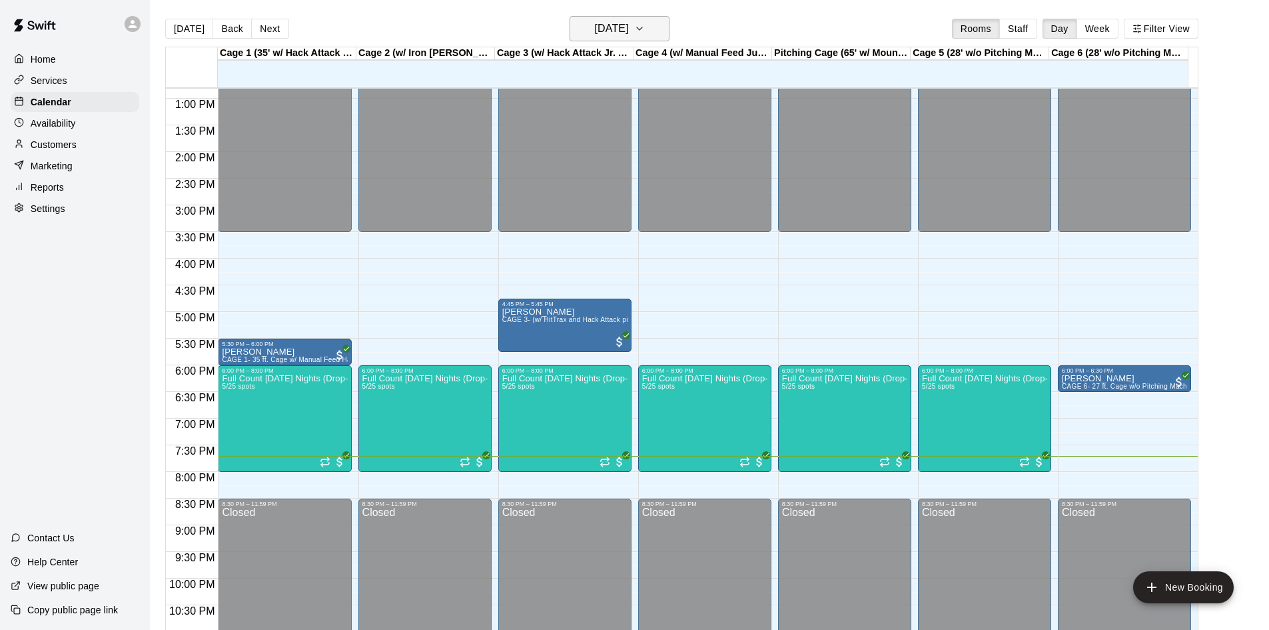
click at [624, 23] on h6 "[DATE]" at bounding box center [612, 28] width 34 height 19
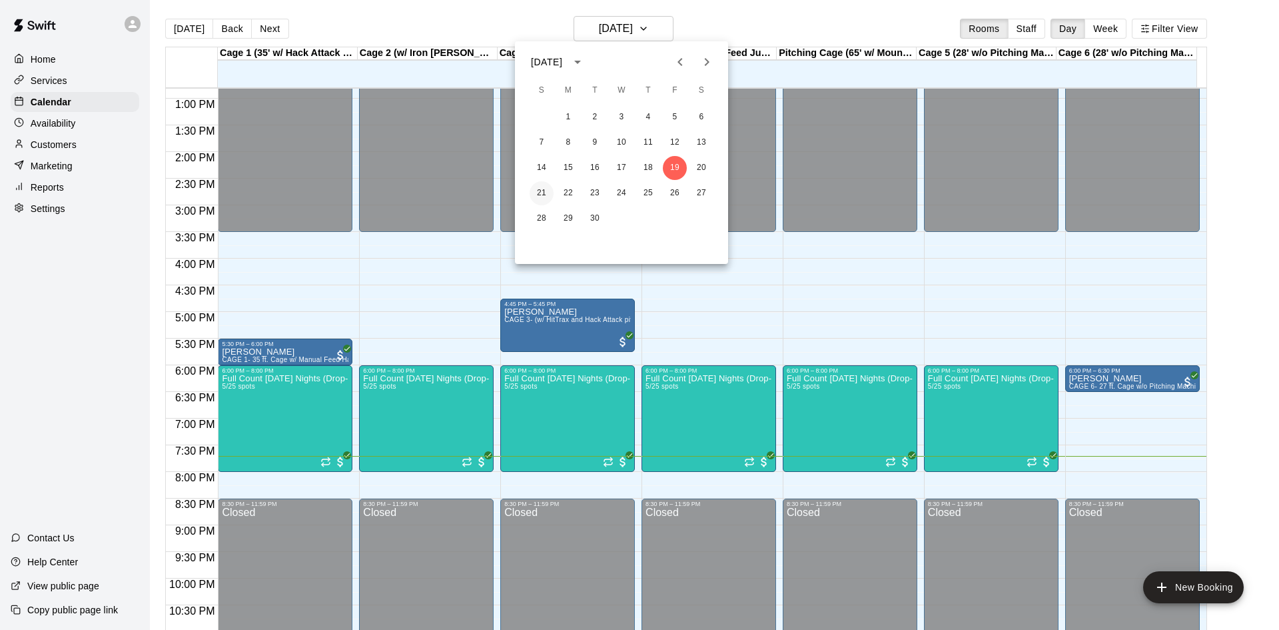
click at [536, 195] on button "21" at bounding box center [542, 193] width 24 height 24
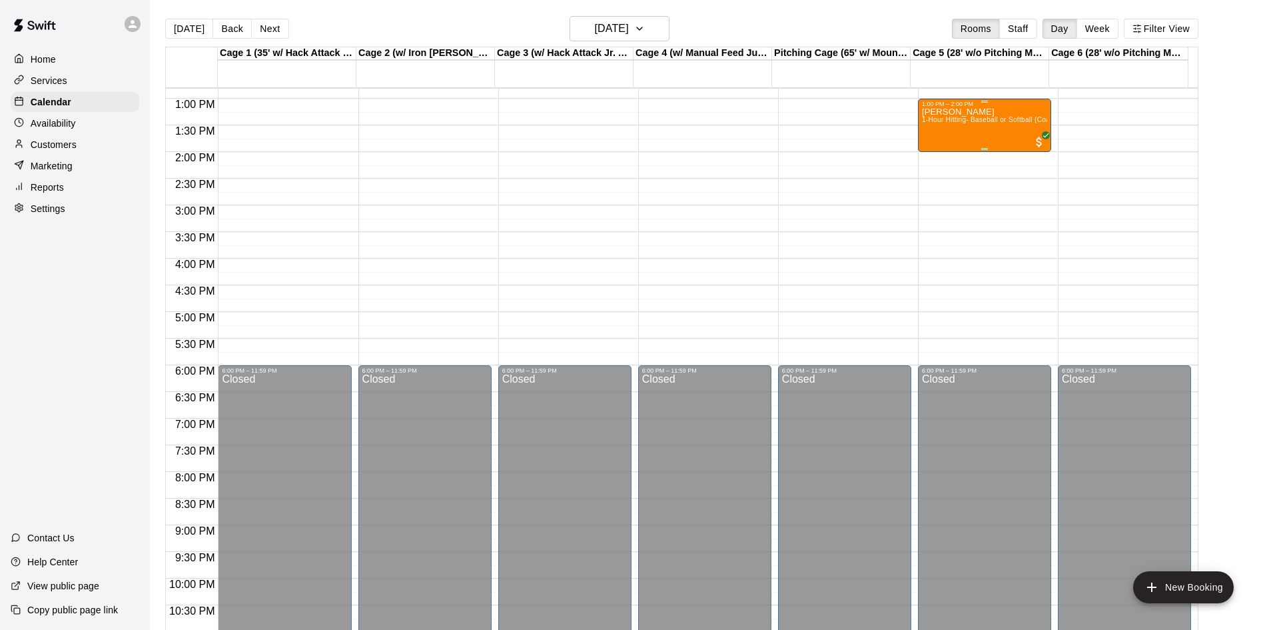
click at [967, 117] on div "Stephen Marchetti 1-Hour Hitting- Baseball or Softball (Coach Nate)" at bounding box center [984, 422] width 125 height 630
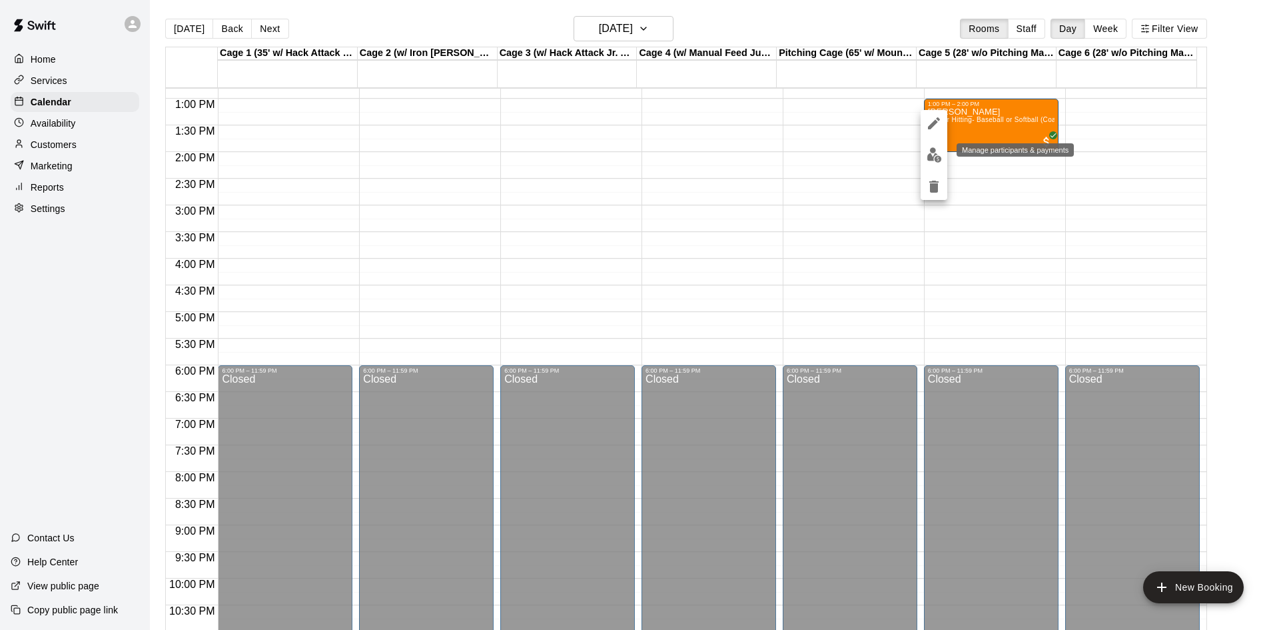
click at [937, 152] on img "edit" at bounding box center [934, 154] width 15 height 15
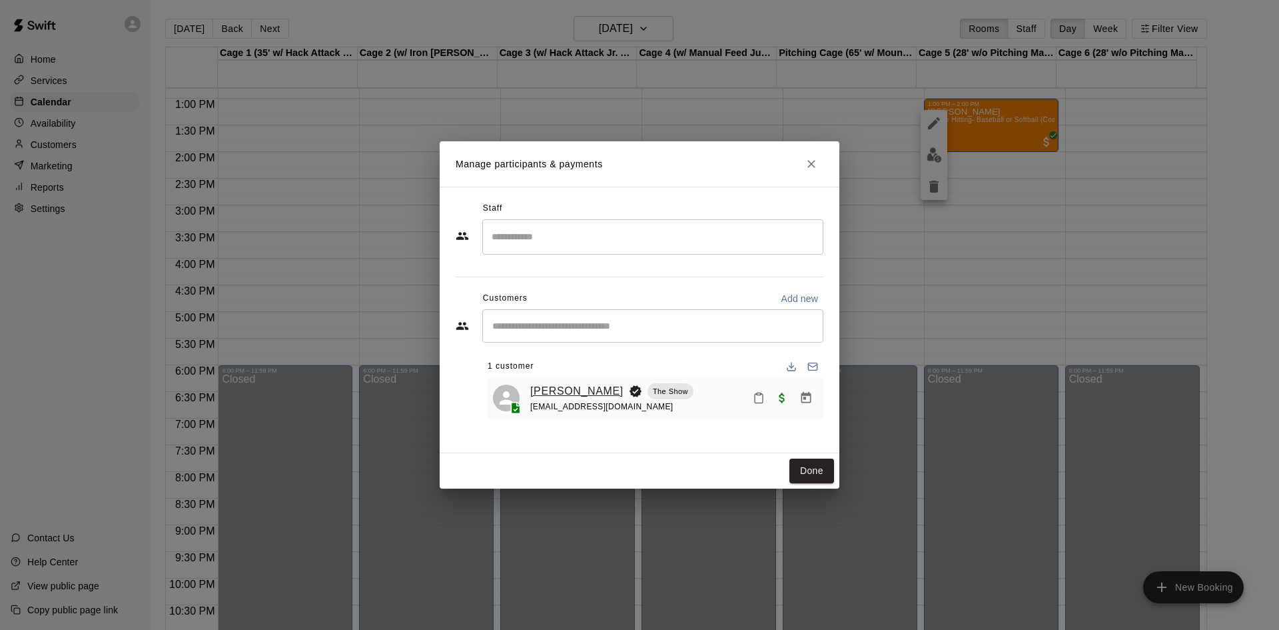
click at [562, 390] on link "[PERSON_NAME]" at bounding box center [576, 390] width 93 height 17
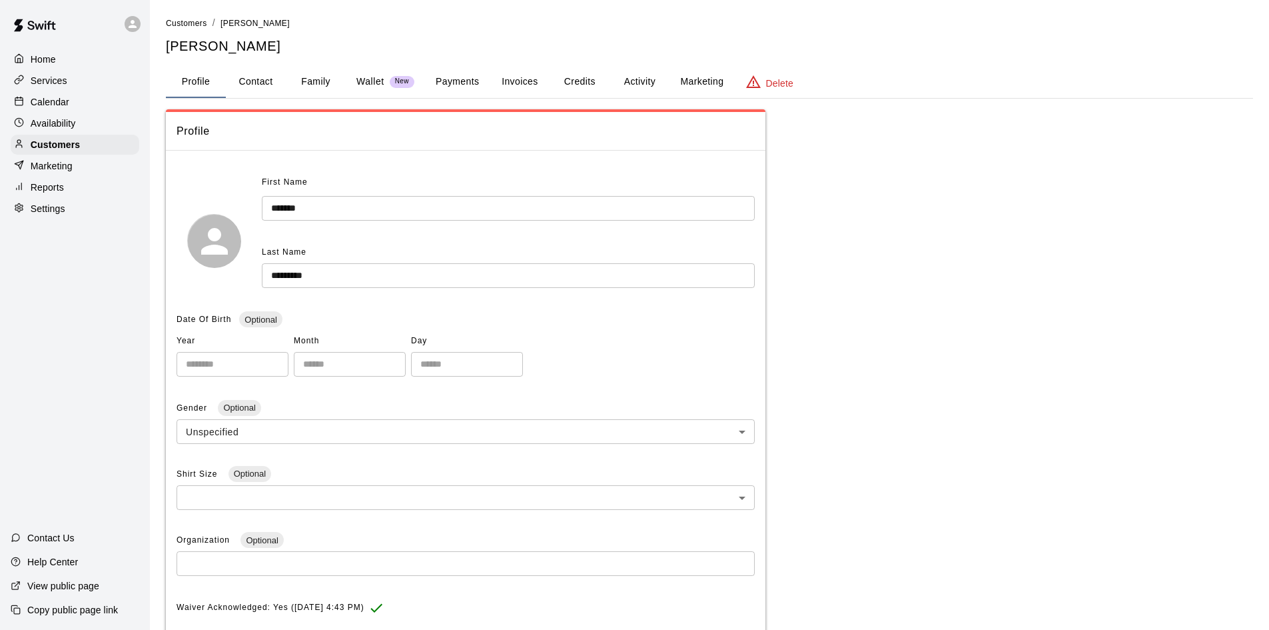
click at [637, 77] on button "Activity" at bounding box center [640, 82] width 60 height 32
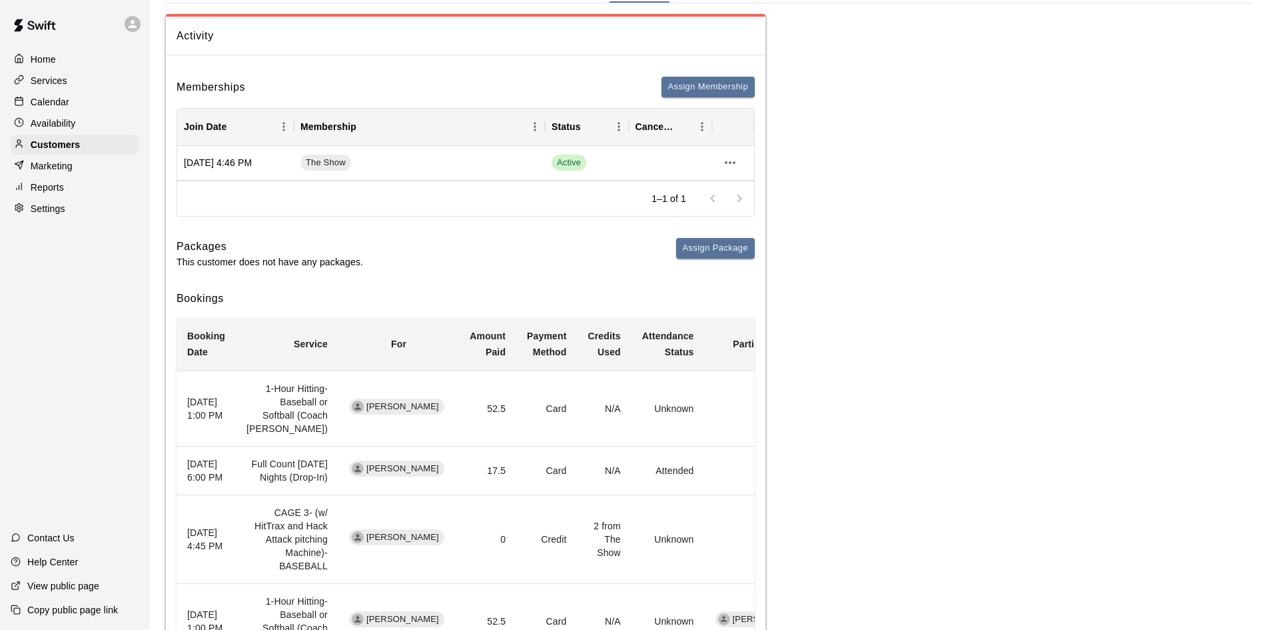
scroll to position [61, 0]
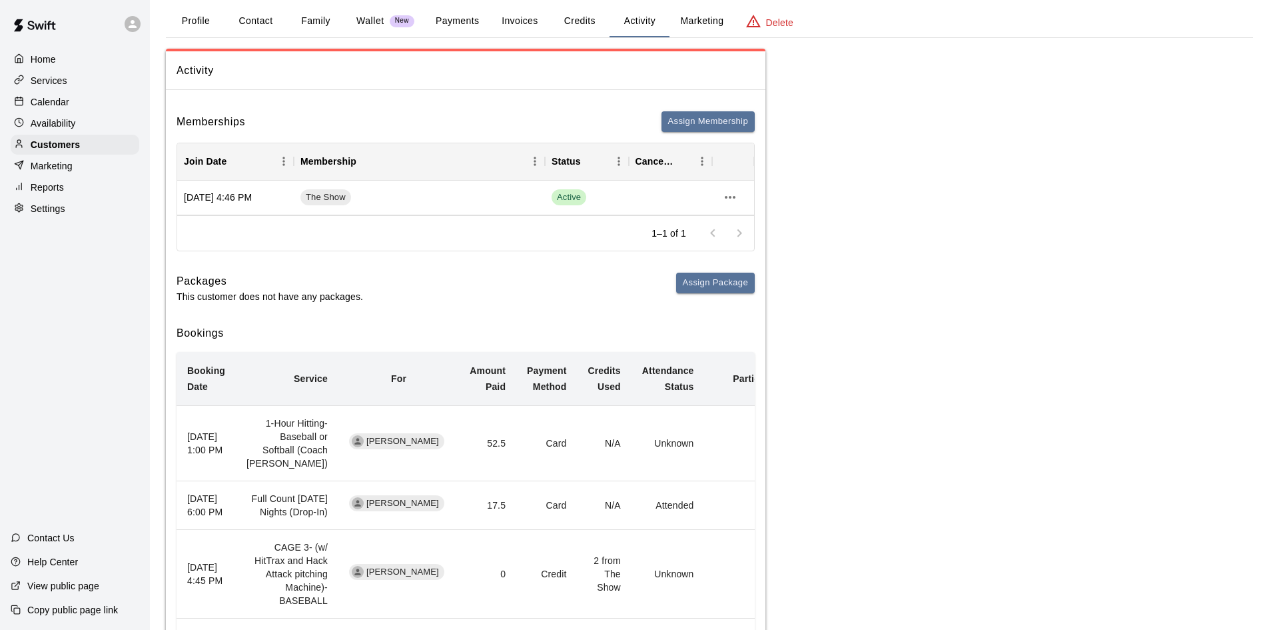
click at [586, 18] on button "Credits" at bounding box center [580, 21] width 60 height 32
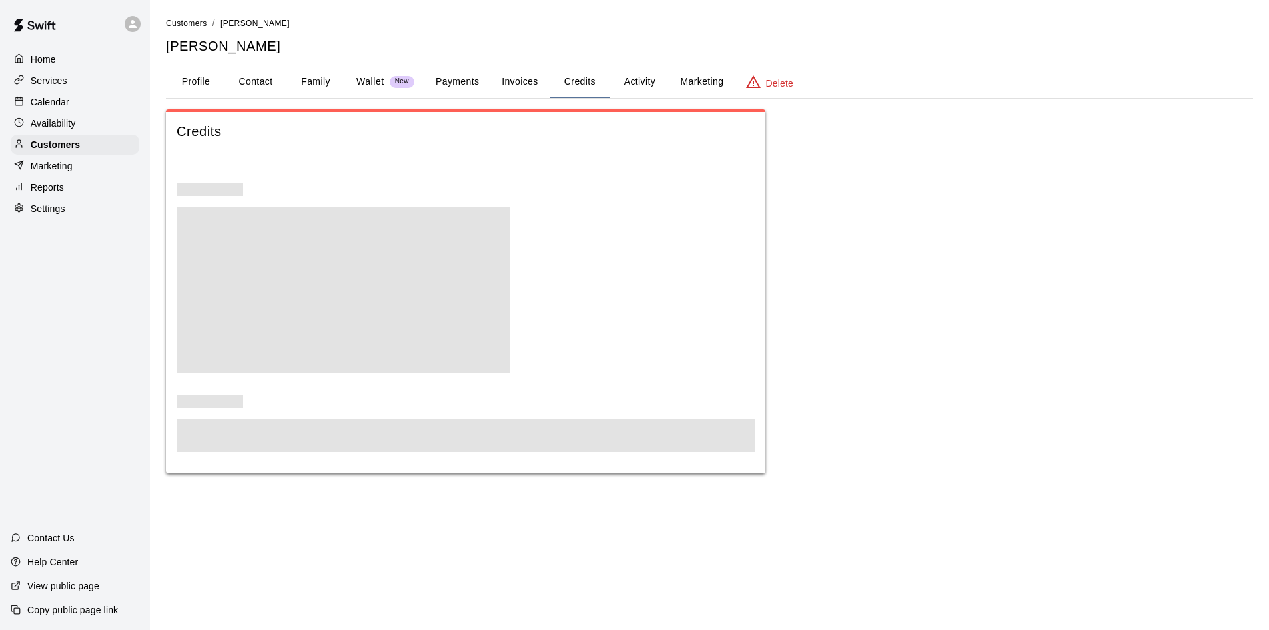
scroll to position [0, 0]
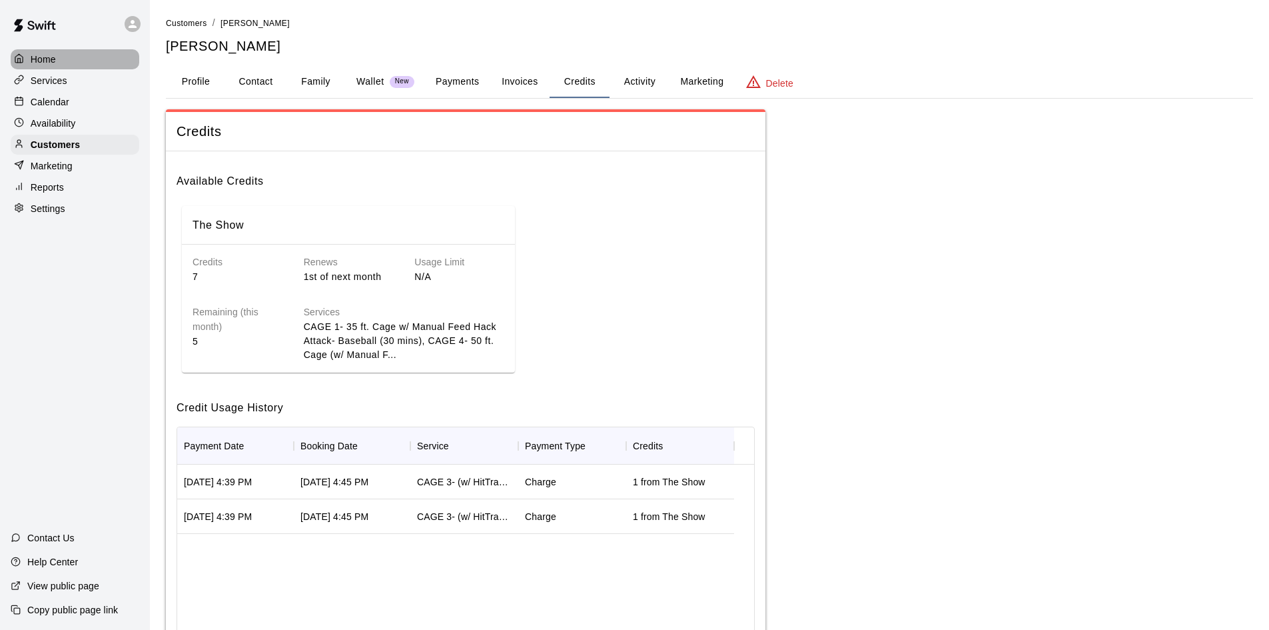
click at [44, 56] on p "Home" at bounding box center [43, 59] width 25 height 13
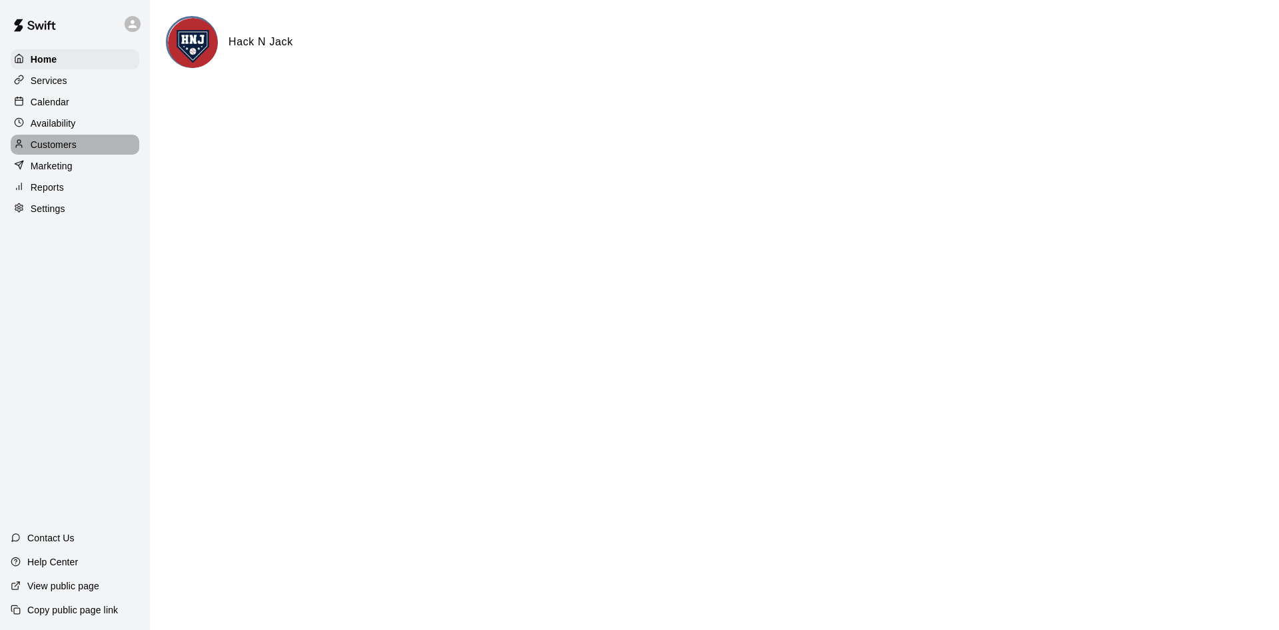
click at [50, 149] on p "Customers" at bounding box center [54, 144] width 46 height 13
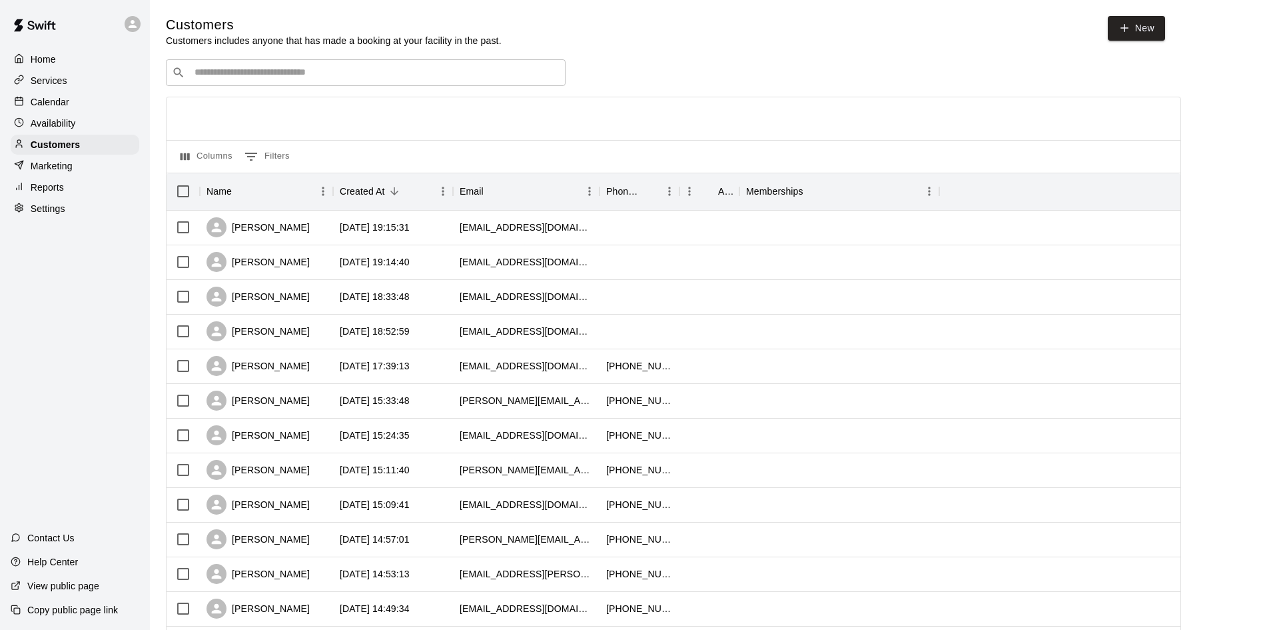
click at [250, 67] on div "​ ​" at bounding box center [366, 72] width 400 height 27
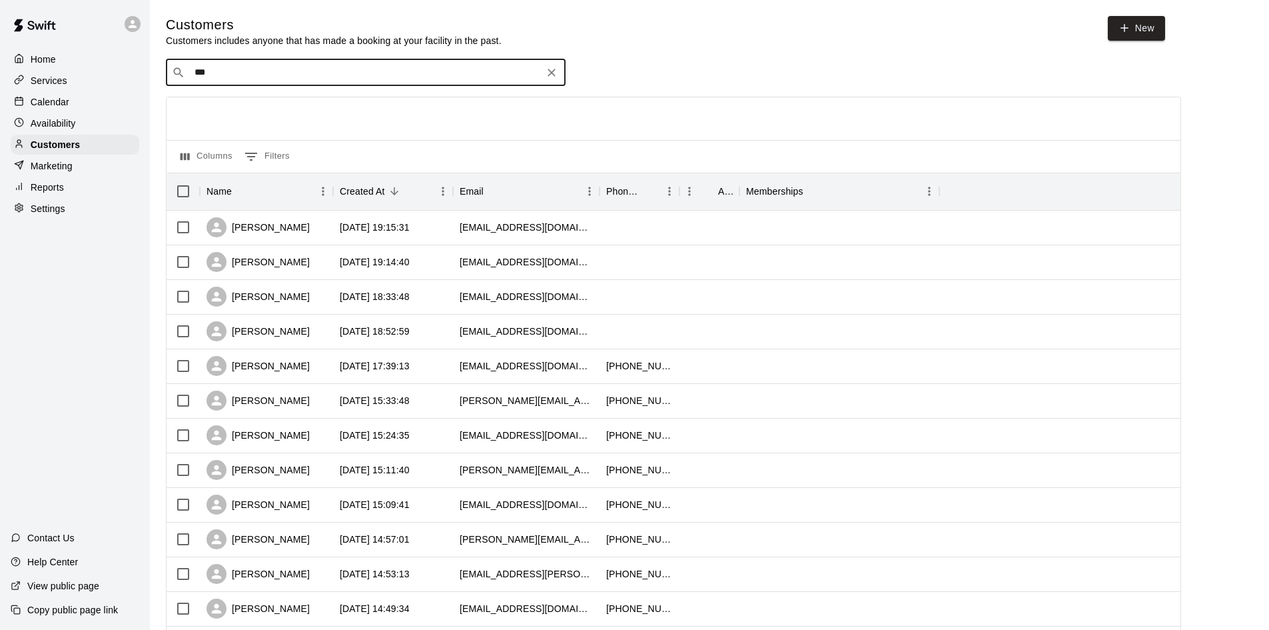
type input "****"
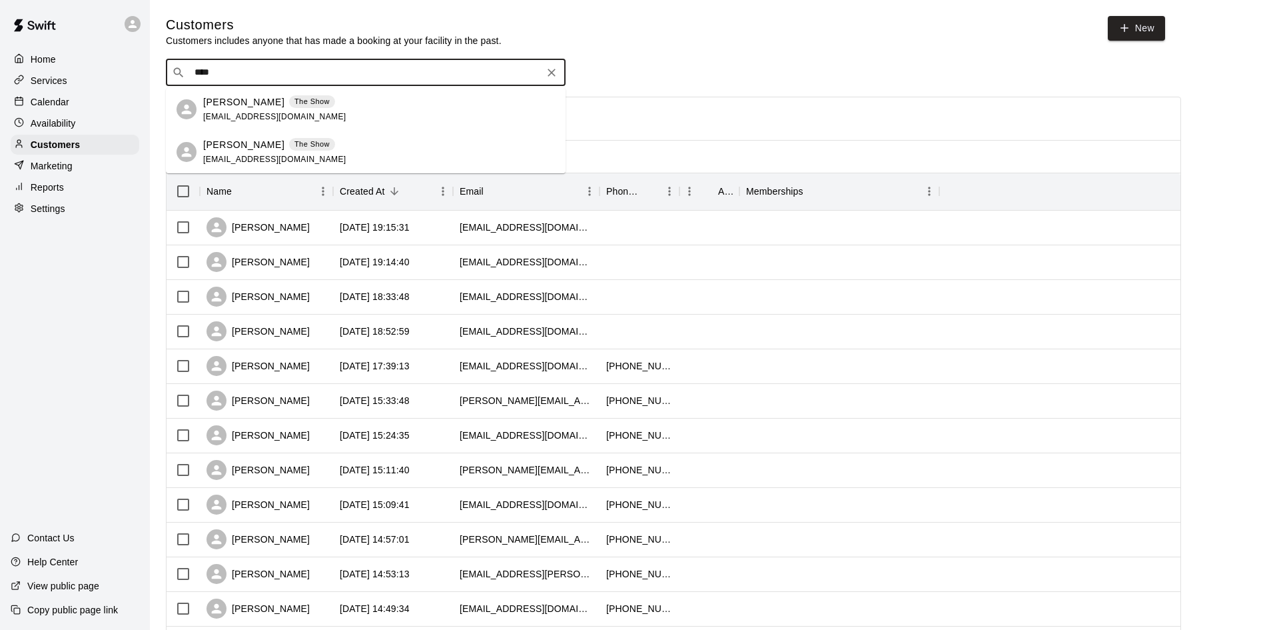
click at [233, 103] on p "[PERSON_NAME]" at bounding box center [243, 102] width 81 height 14
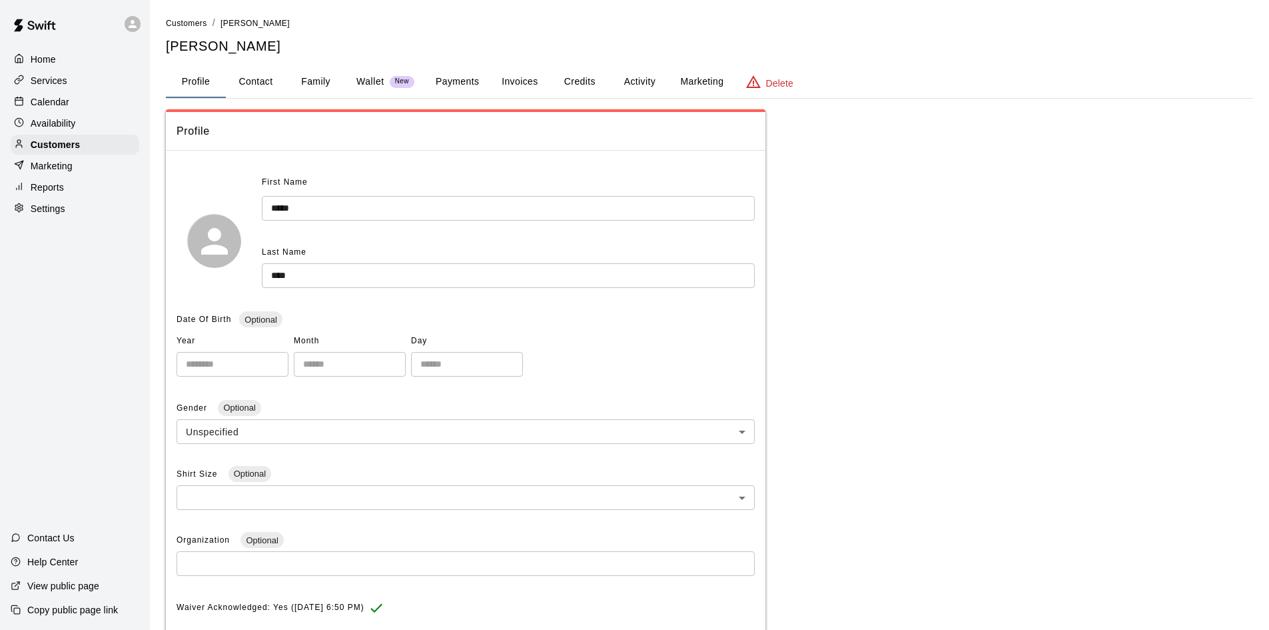
click at [49, 100] on p "Calendar" at bounding box center [50, 101] width 39 height 13
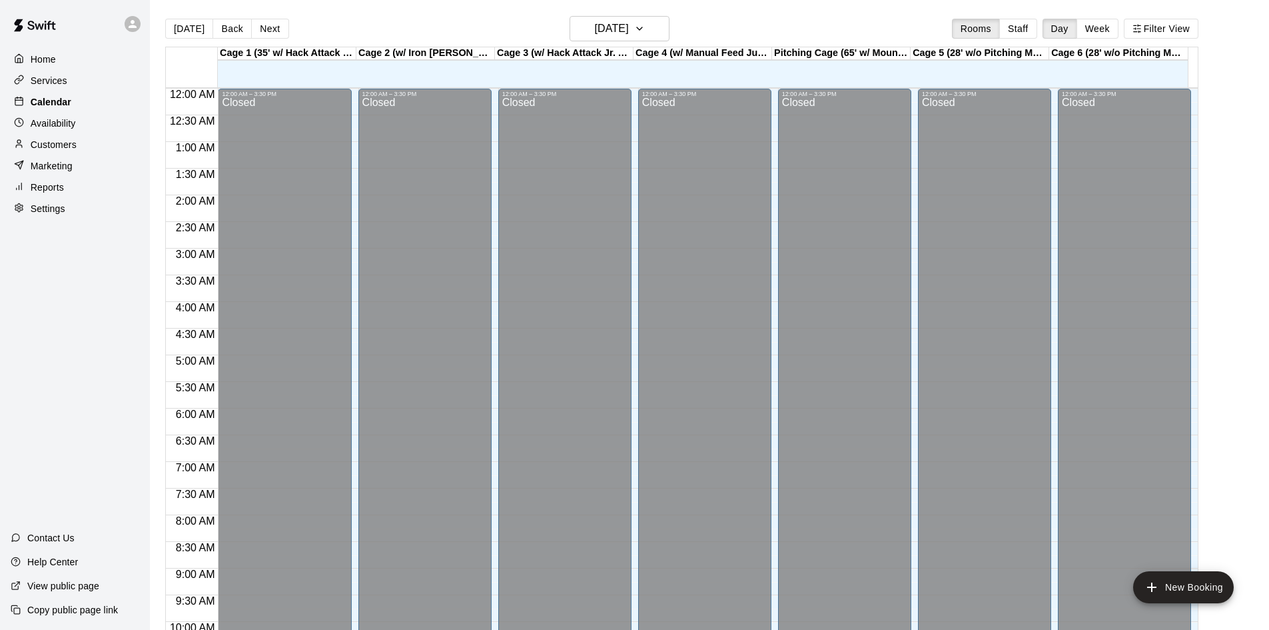
scroll to position [683, 0]
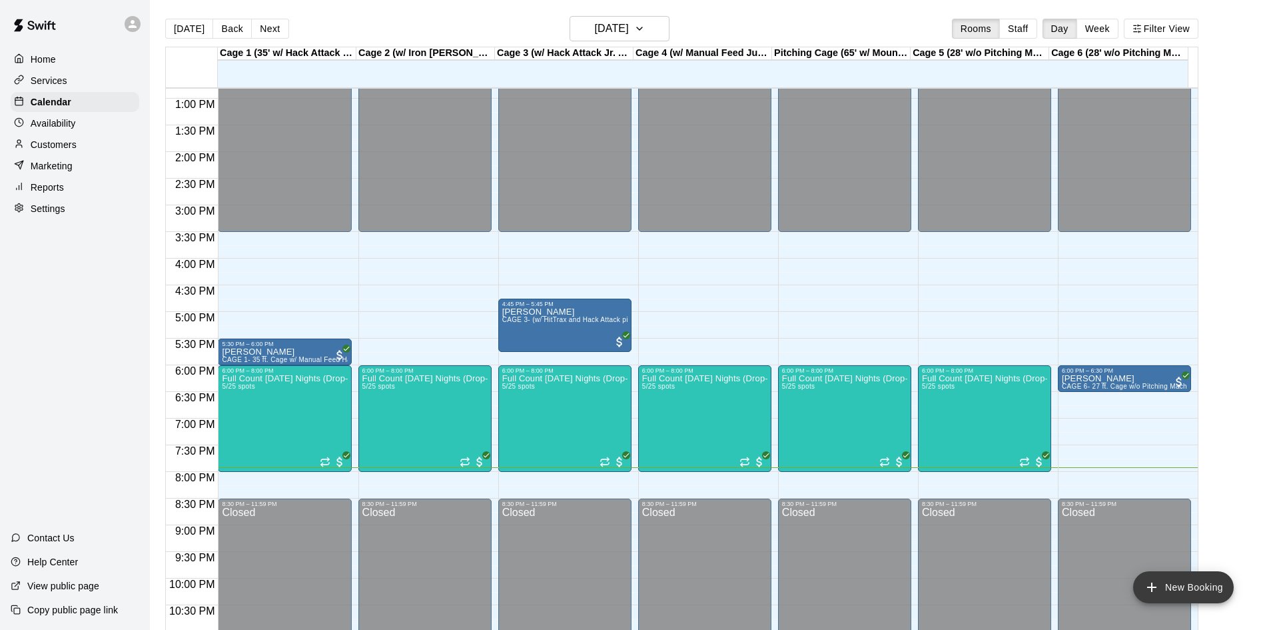
click at [1207, 584] on button "New Booking" at bounding box center [1183, 587] width 101 height 32
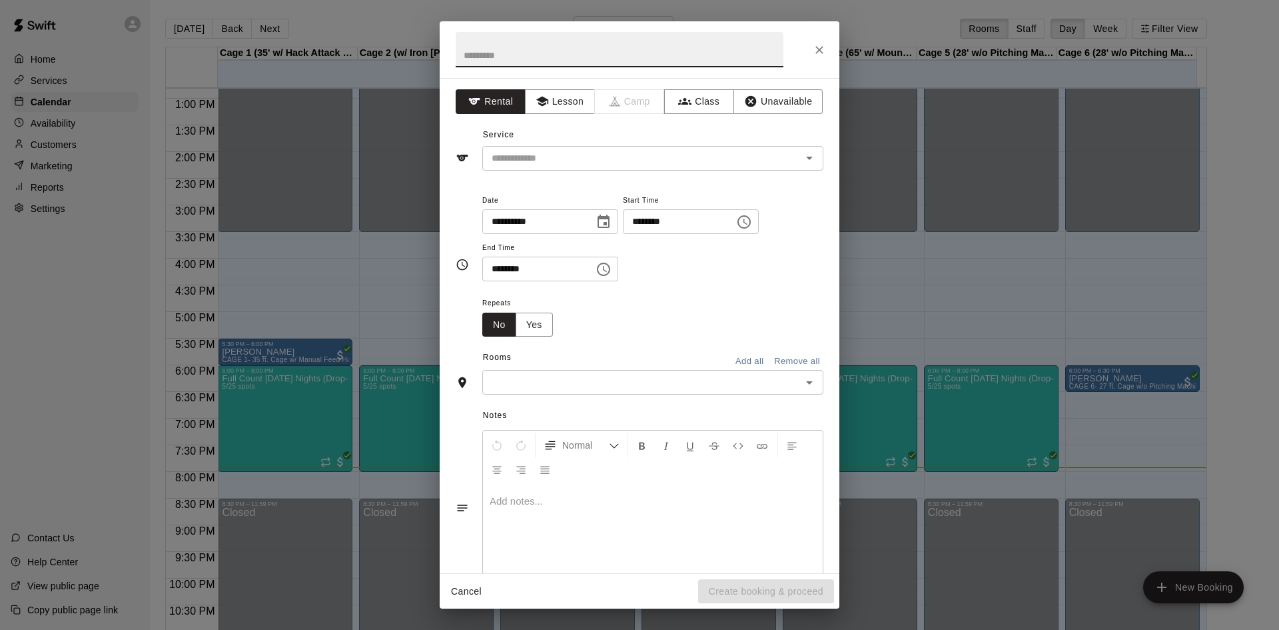
click at [532, 380] on input "text" at bounding box center [641, 382] width 311 height 17
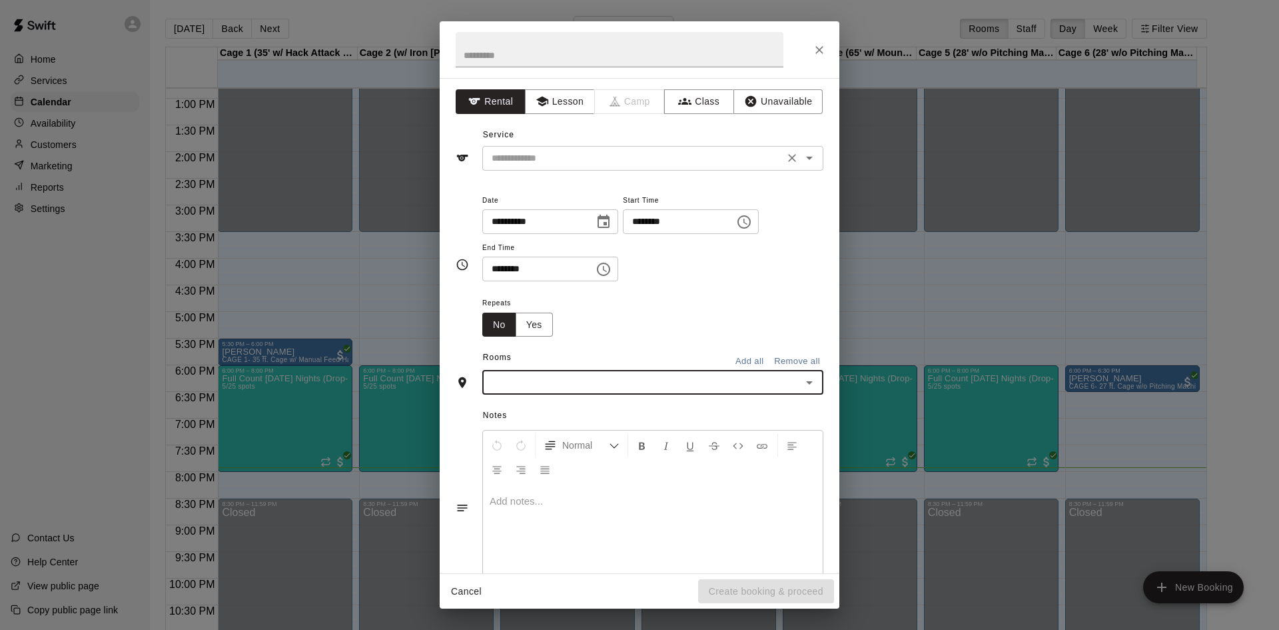
click at [556, 146] on div "​" at bounding box center [652, 158] width 341 height 25
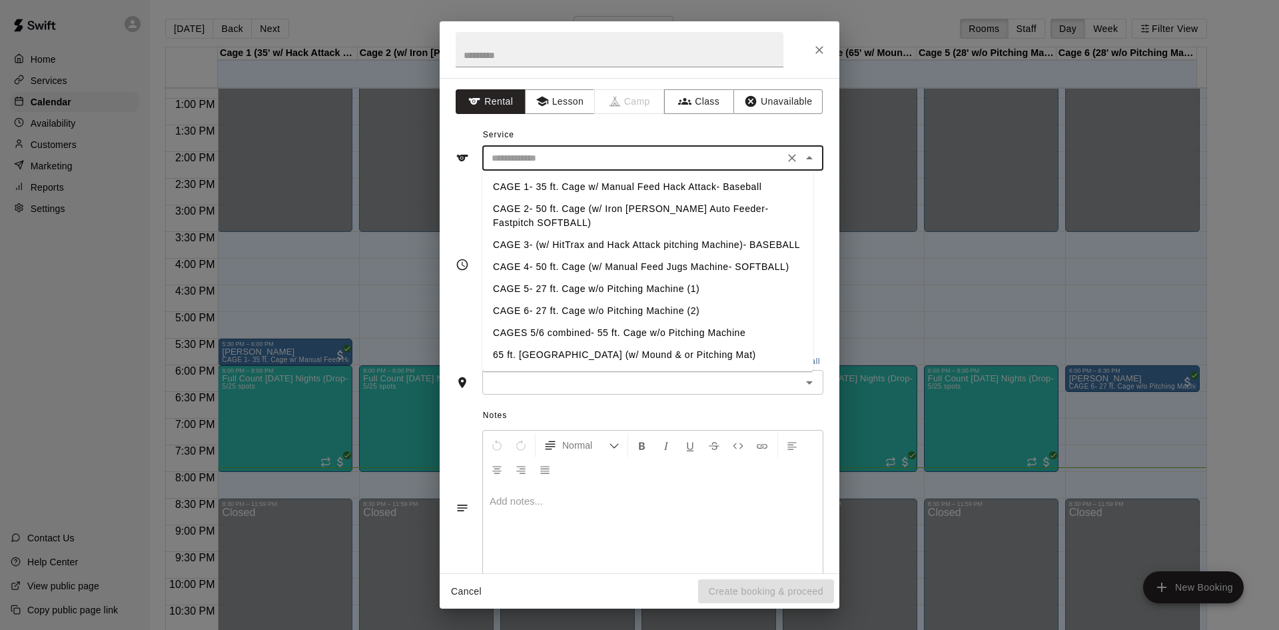
click at [554, 190] on li "CAGE 1- 35 ft. Cage w/ Manual Feed Hack Attack- Baseball" at bounding box center [647, 187] width 331 height 22
type input "**********"
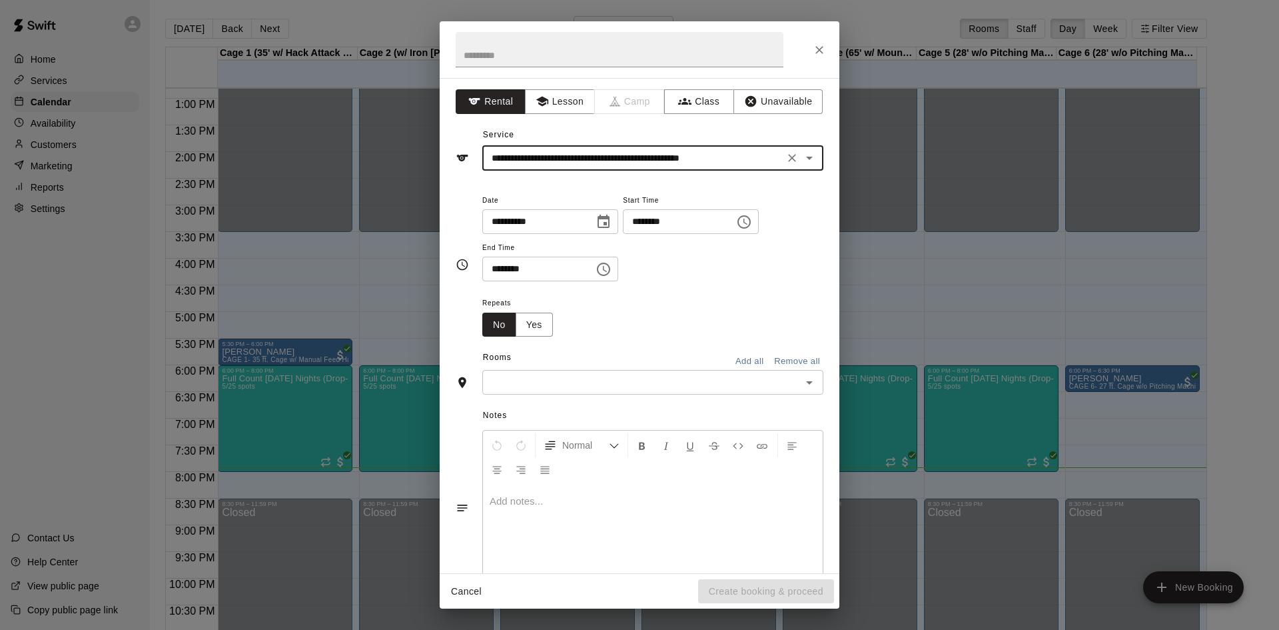
click at [659, 221] on input "********" at bounding box center [674, 221] width 103 height 25
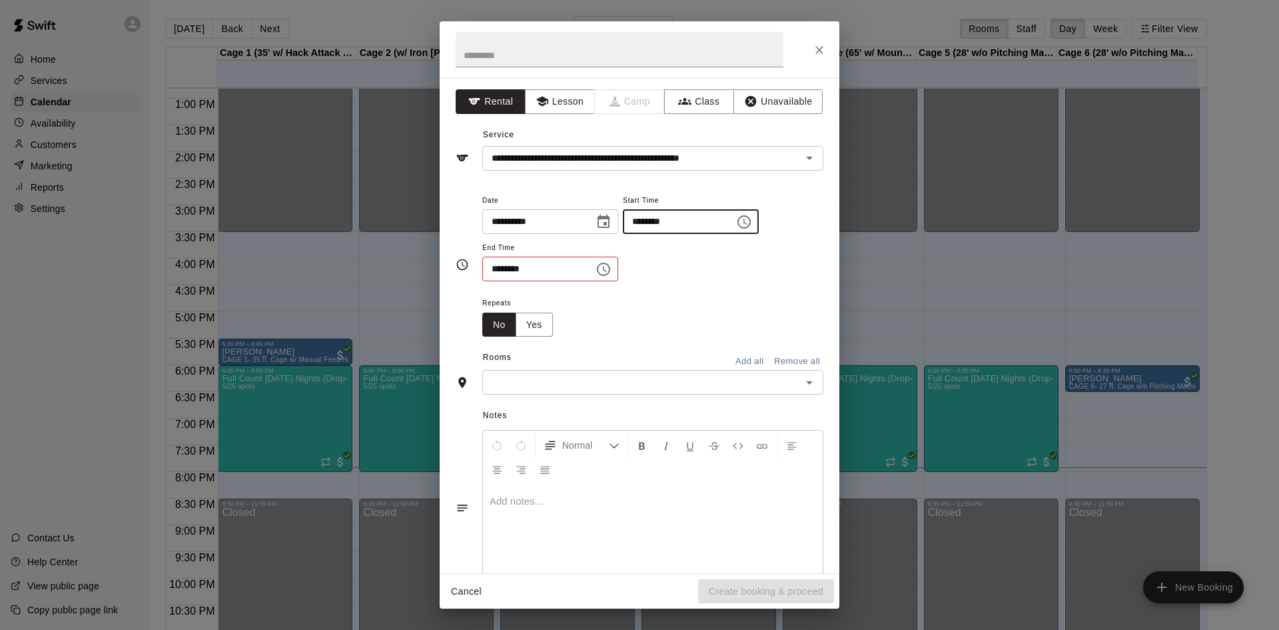
type input "********"
click at [497, 266] on input "********" at bounding box center [533, 269] width 103 height 25
type input "********"
click at [524, 387] on input "text" at bounding box center [641, 382] width 311 height 17
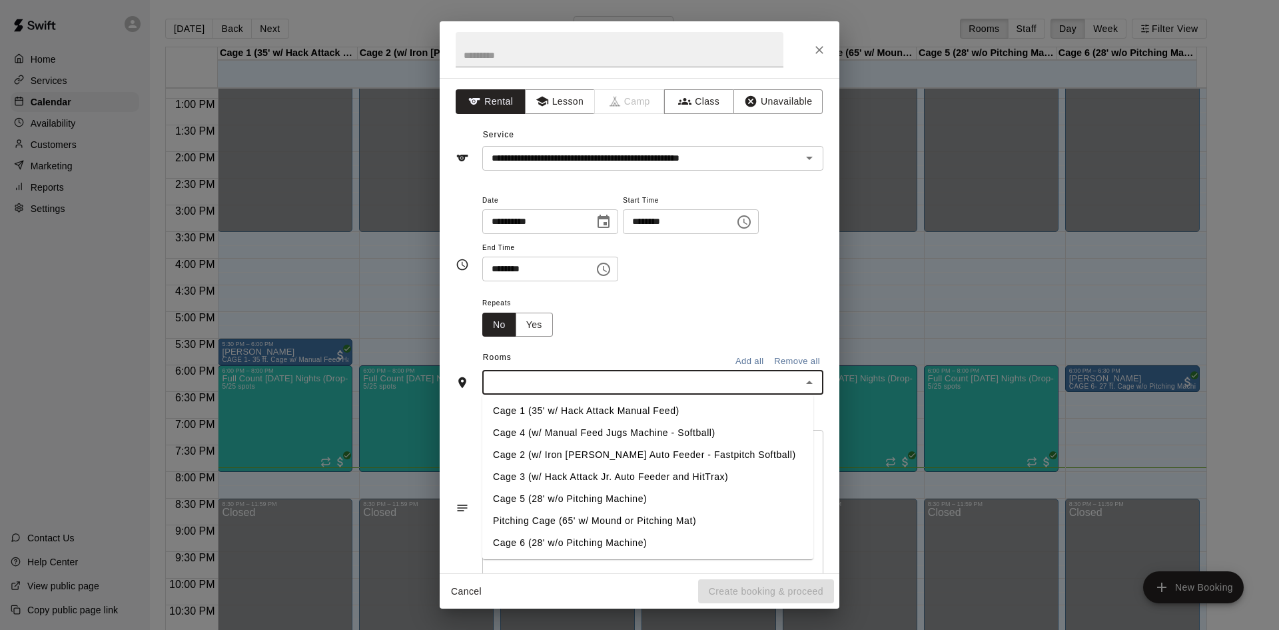
click at [528, 410] on li "Cage 1 (35' w/ Hack Attack Manual Feed)" at bounding box center [647, 411] width 331 height 22
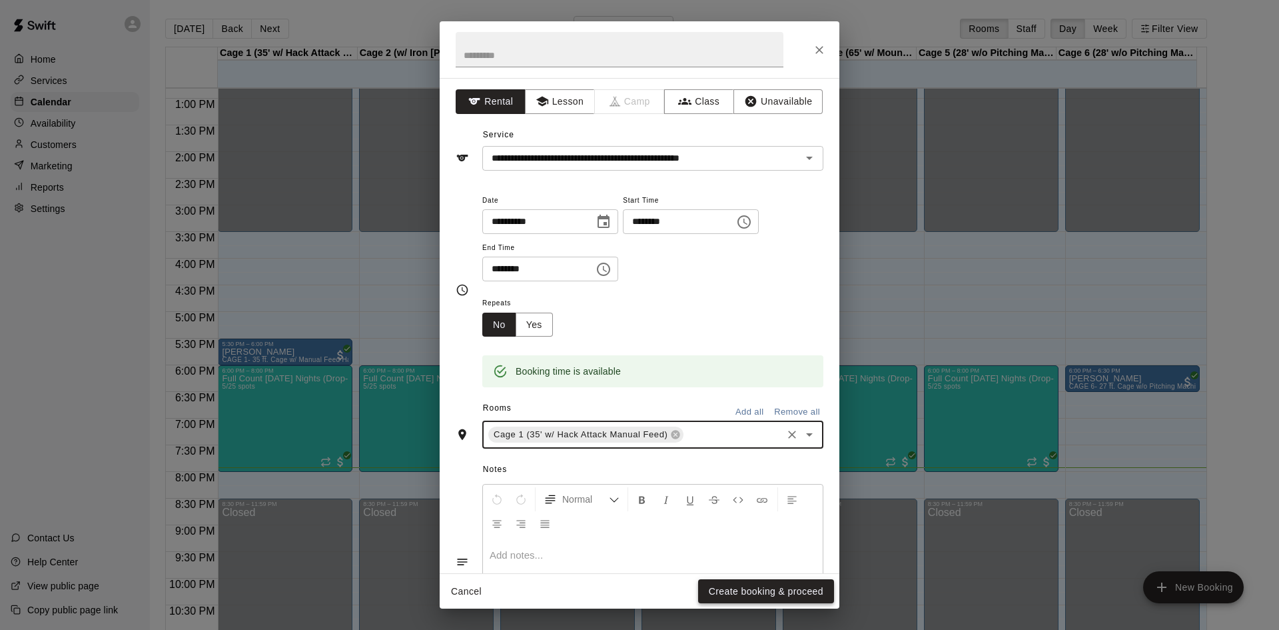
click at [760, 587] on button "Create booking & proceed" at bounding box center [766, 591] width 136 height 25
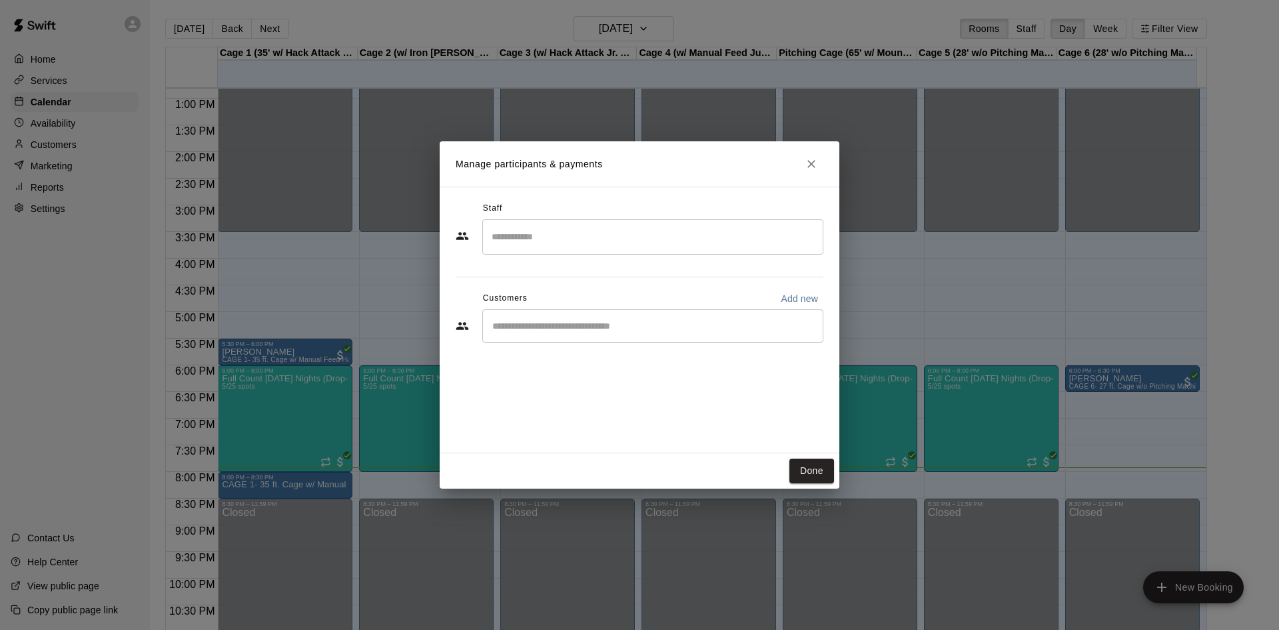
click at [564, 308] on div "Customers Add new" at bounding box center [640, 298] width 368 height 21
click at [572, 336] on div "​" at bounding box center [652, 325] width 341 height 33
type input "****"
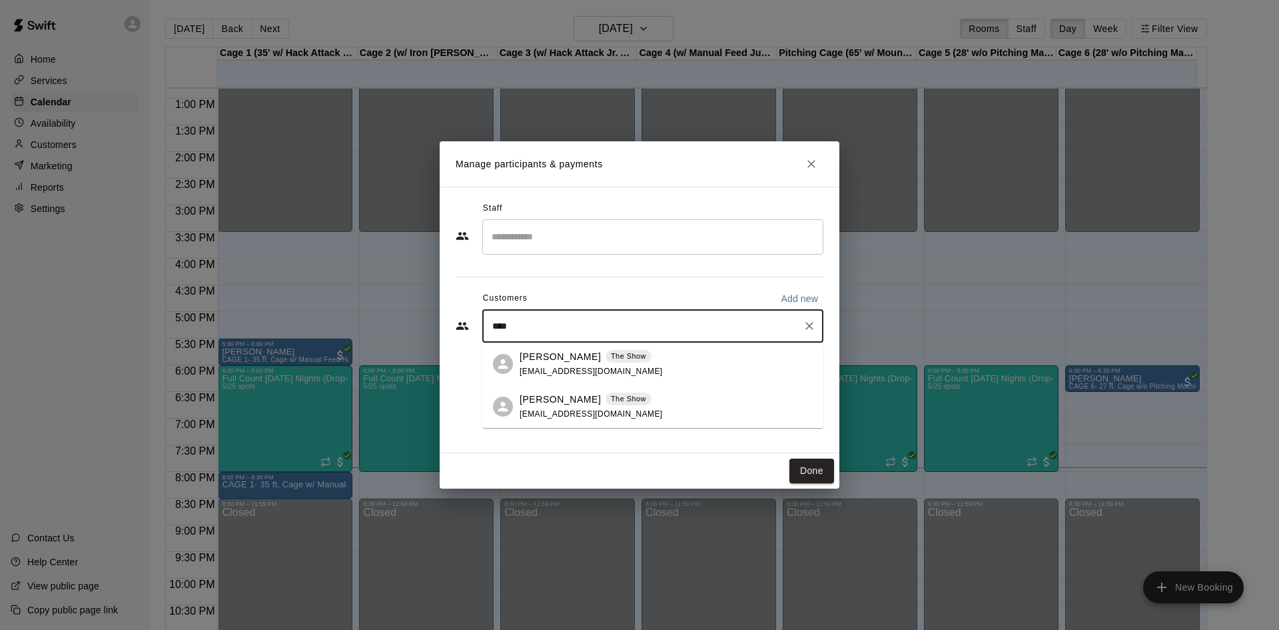
click at [543, 357] on p "[PERSON_NAME]" at bounding box center [560, 357] width 81 height 14
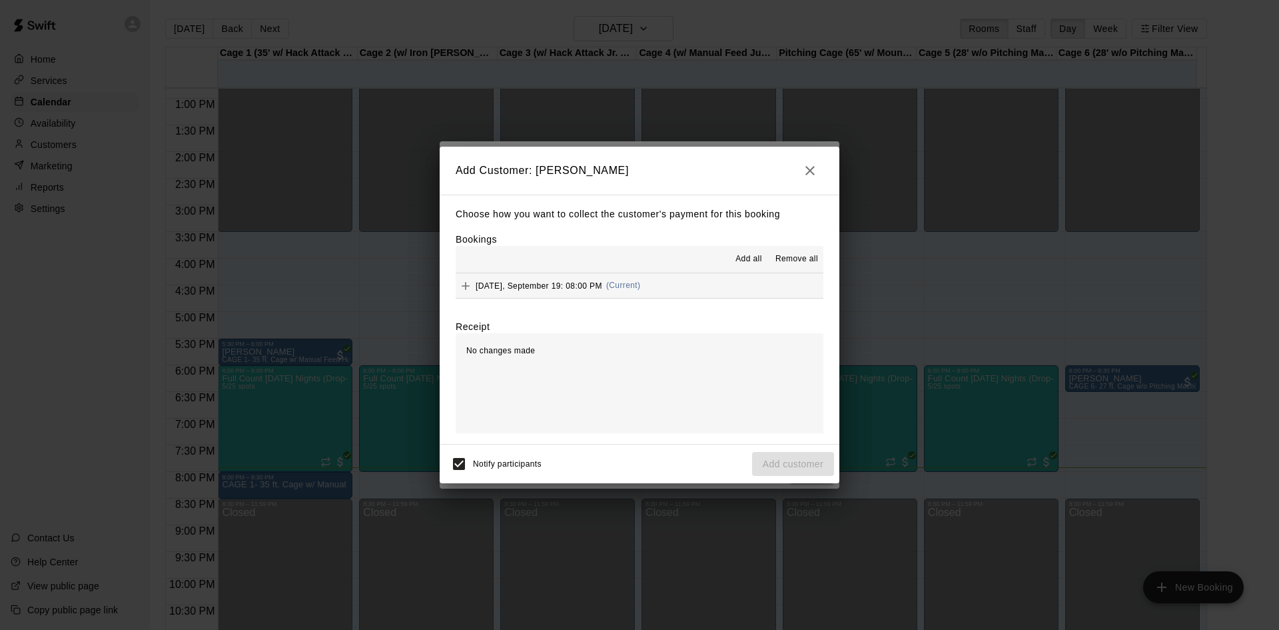
click at [546, 287] on span "Friday, September 19: 08:00 PM" at bounding box center [539, 284] width 127 height 9
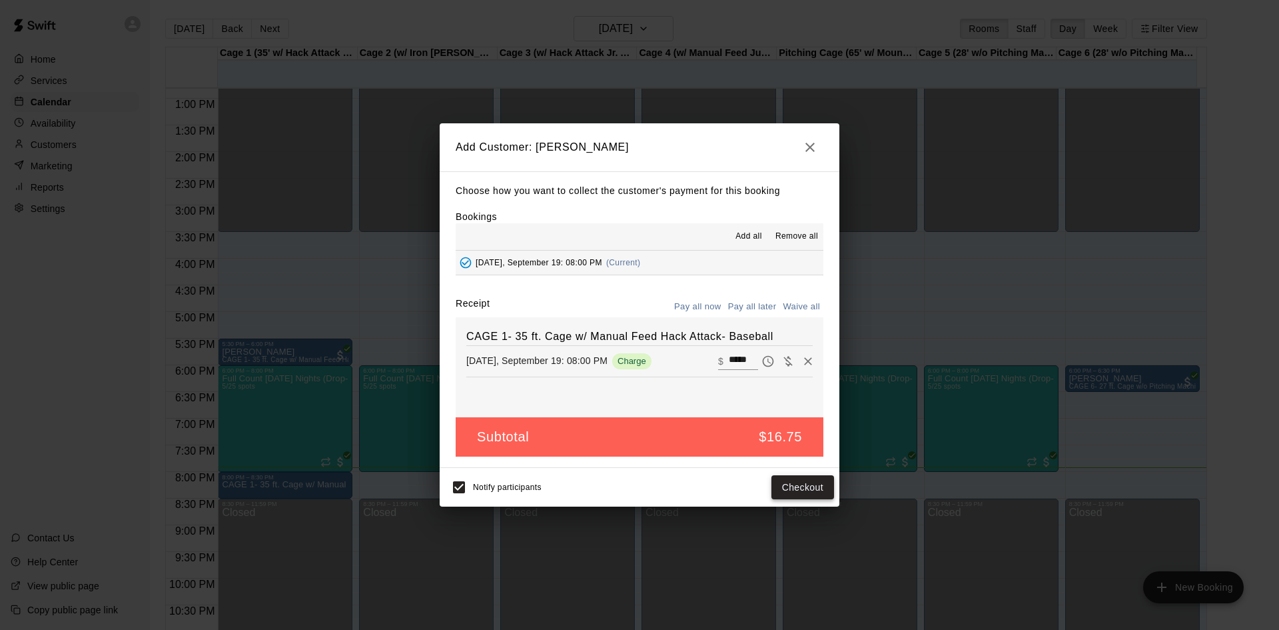
click at [795, 490] on button "Checkout" at bounding box center [803, 487] width 63 height 25
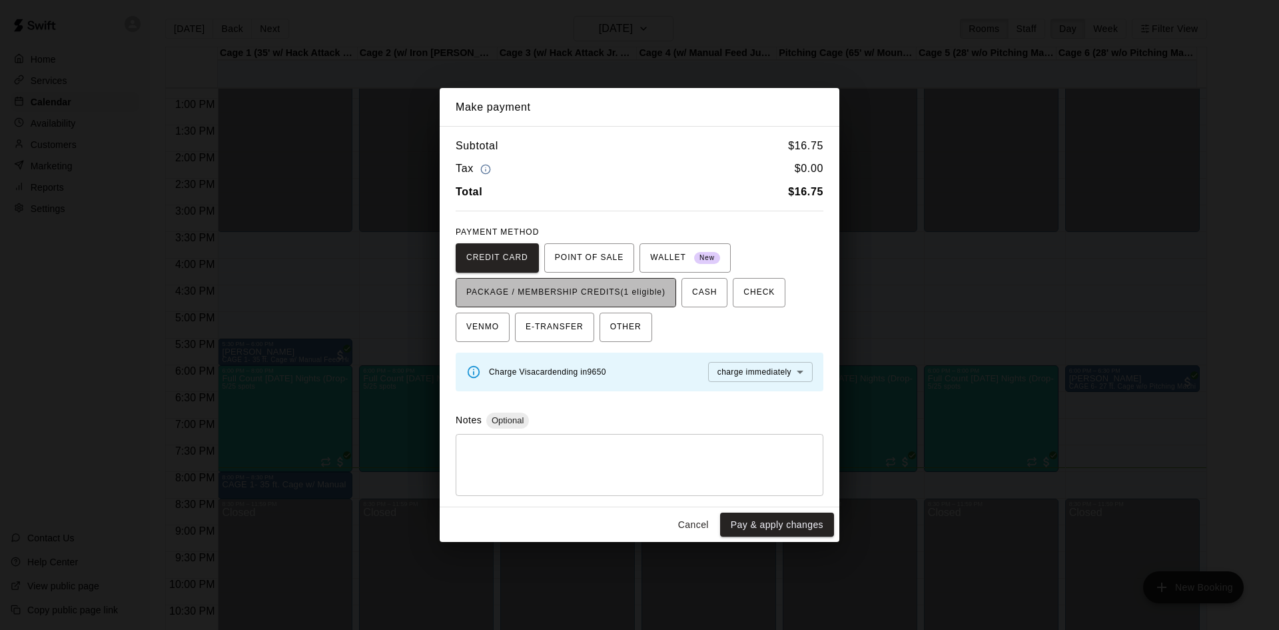
click at [604, 294] on span "PACKAGE / MEMBERSHIP CREDITS (1 eligible)" at bounding box center [565, 292] width 199 height 21
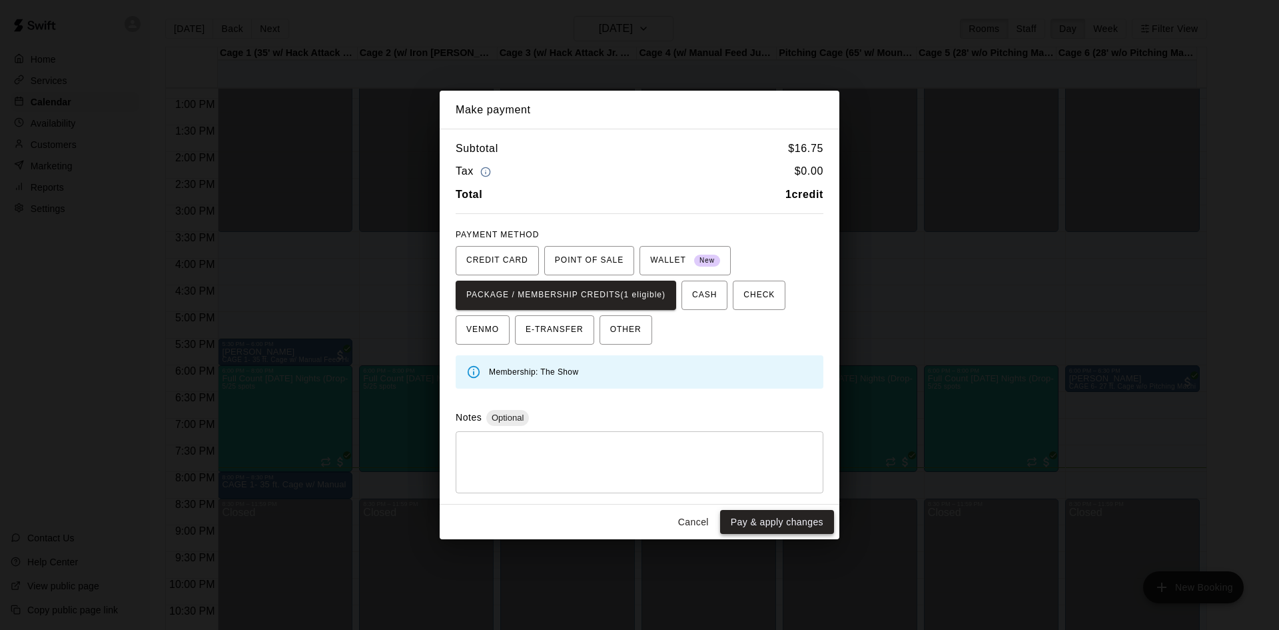
click at [778, 515] on button "Pay & apply changes" at bounding box center [777, 522] width 114 height 25
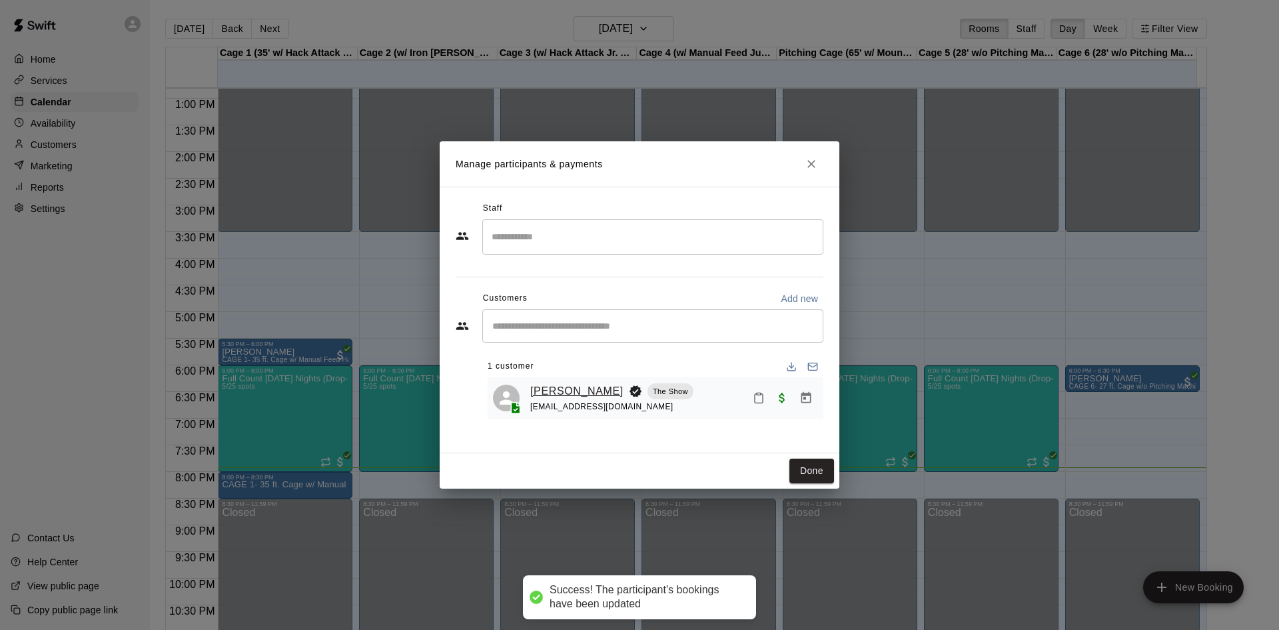
click at [571, 390] on link "[PERSON_NAME]" at bounding box center [576, 390] width 93 height 17
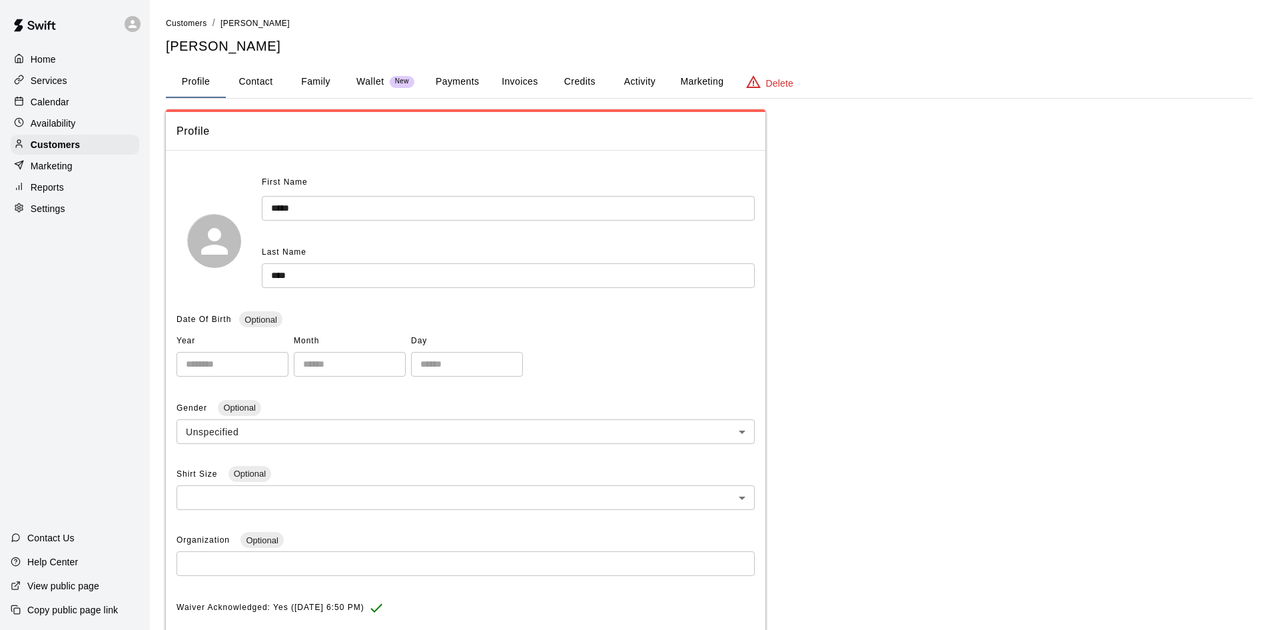
click at [651, 79] on button "Activity" at bounding box center [640, 82] width 60 height 32
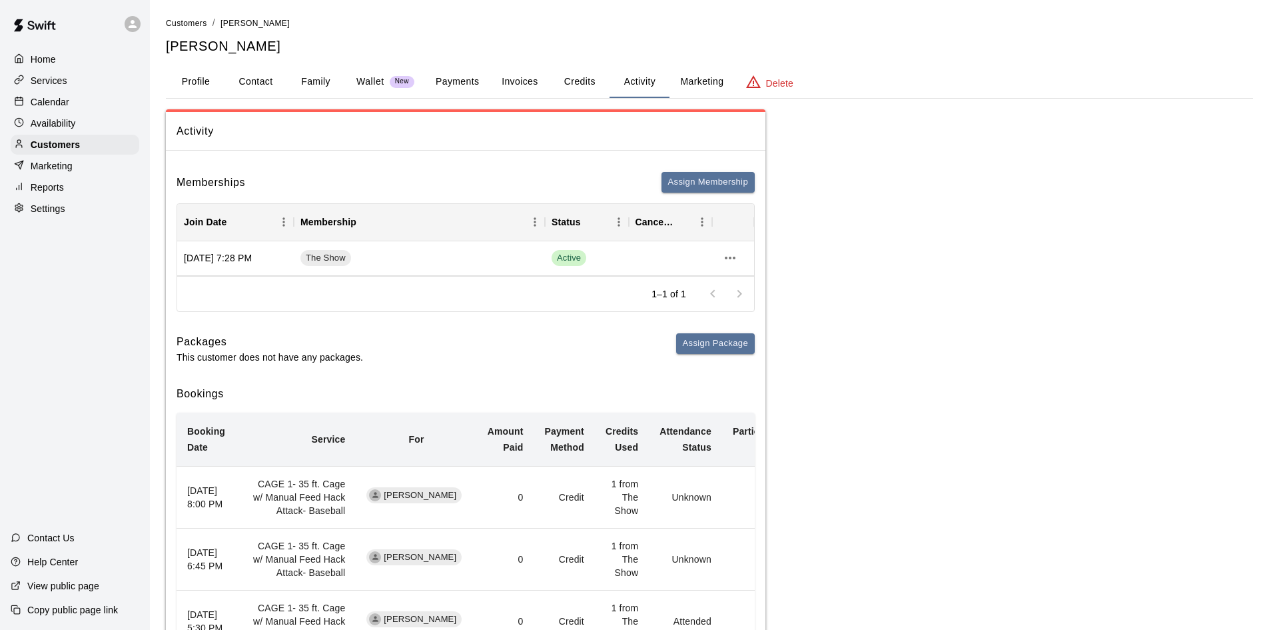
click at [586, 79] on button "Credits" at bounding box center [580, 82] width 60 height 32
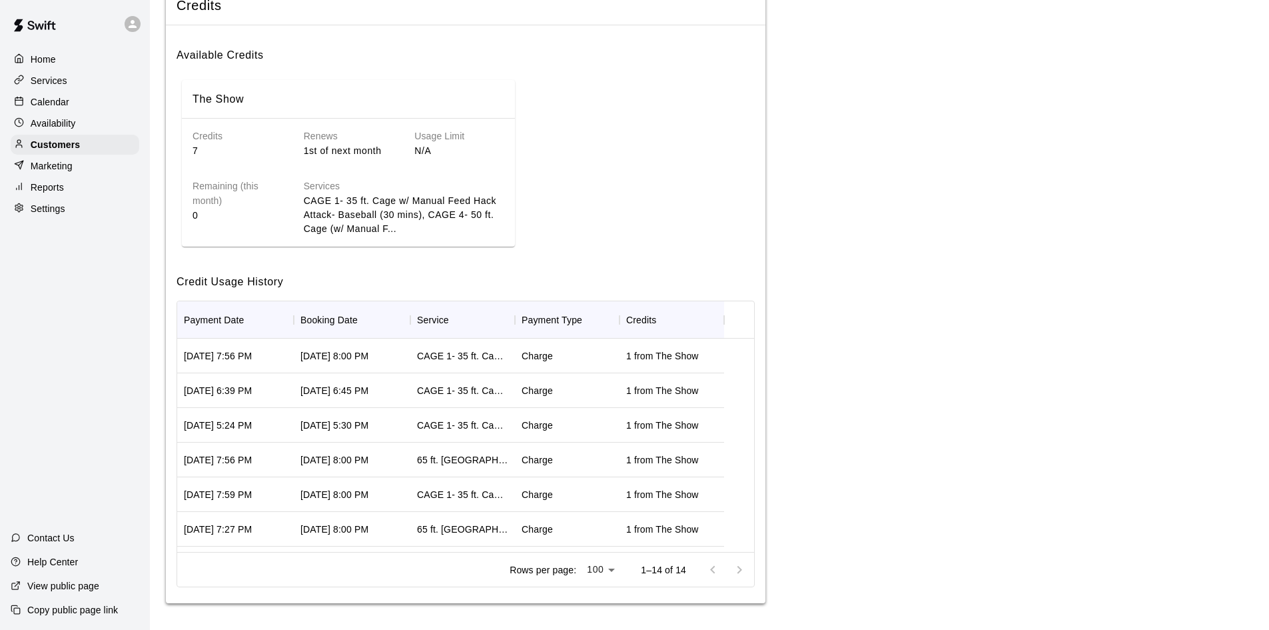
click at [66, 60] on div "Home" at bounding box center [75, 59] width 129 height 20
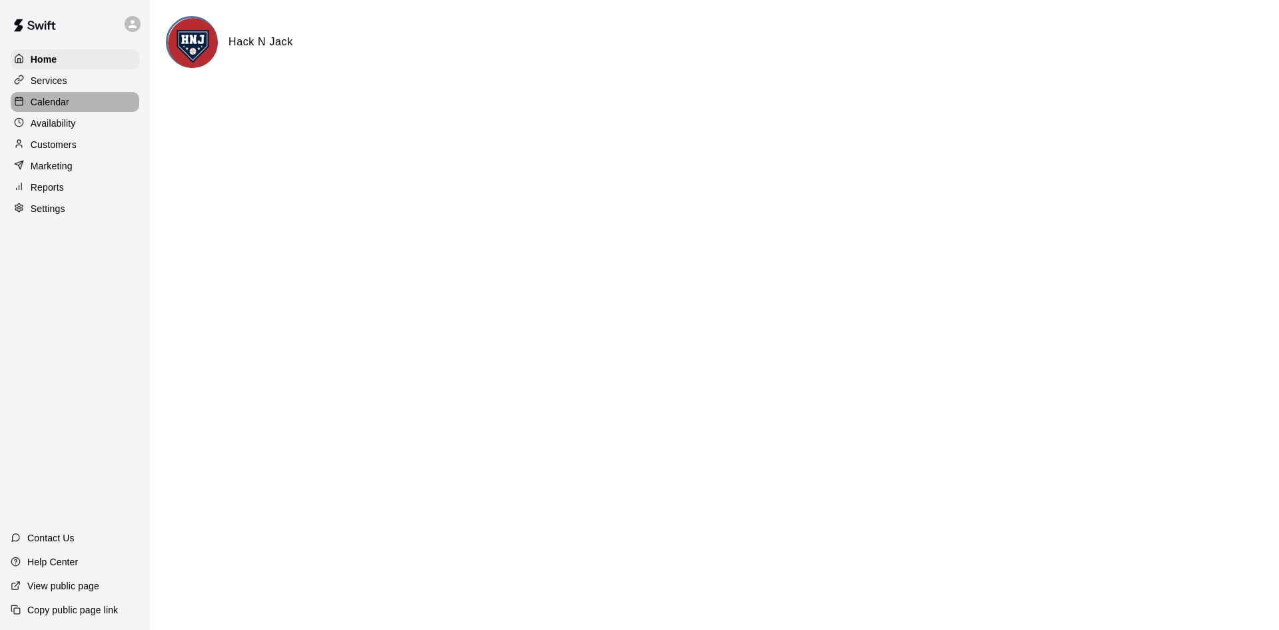
click at [59, 109] on p "Calendar" at bounding box center [50, 101] width 39 height 13
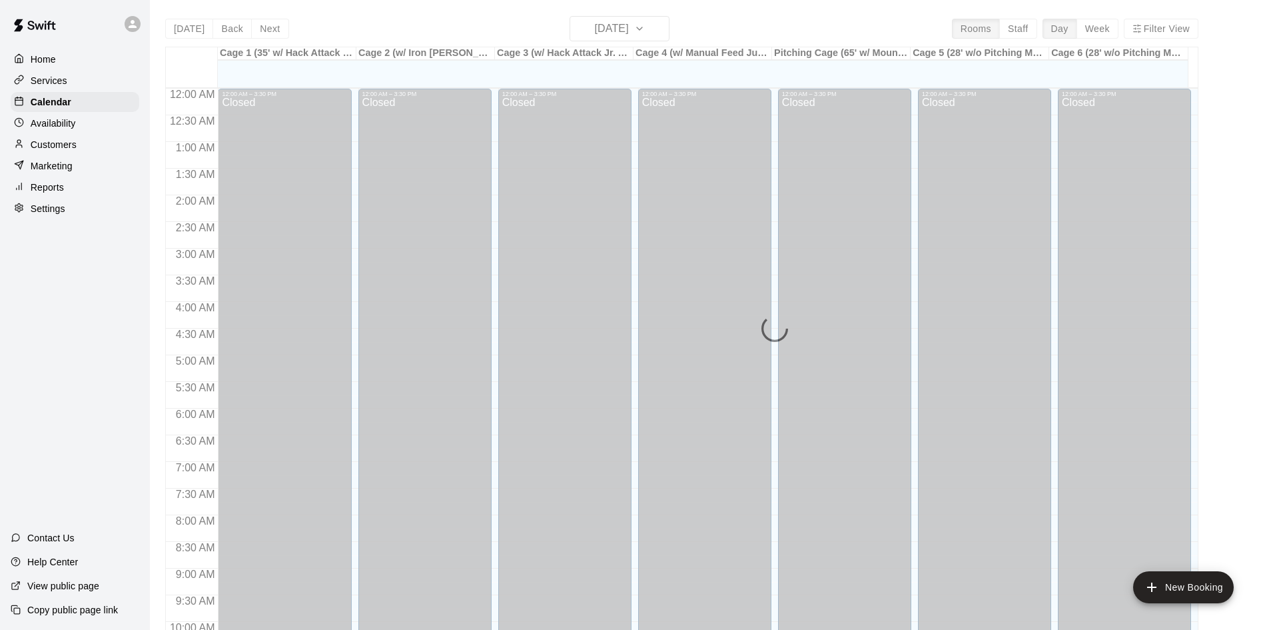
scroll to position [683, 0]
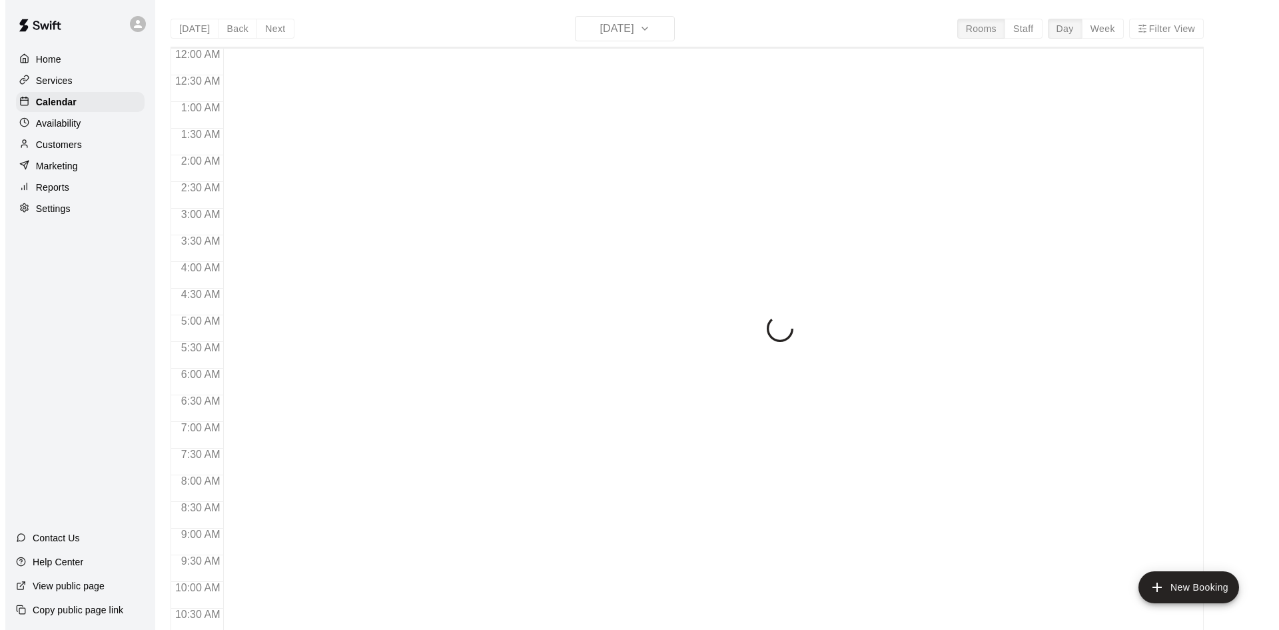
scroll to position [683, 0]
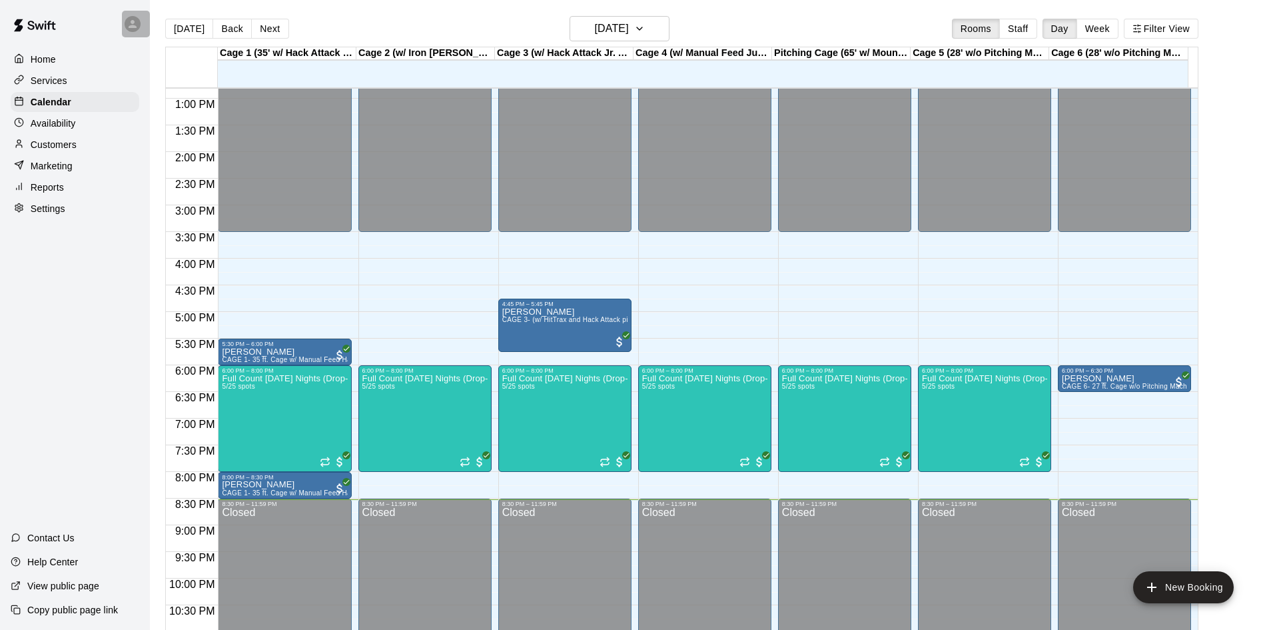
click at [132, 21] on icon at bounding box center [133, 24] width 8 height 8
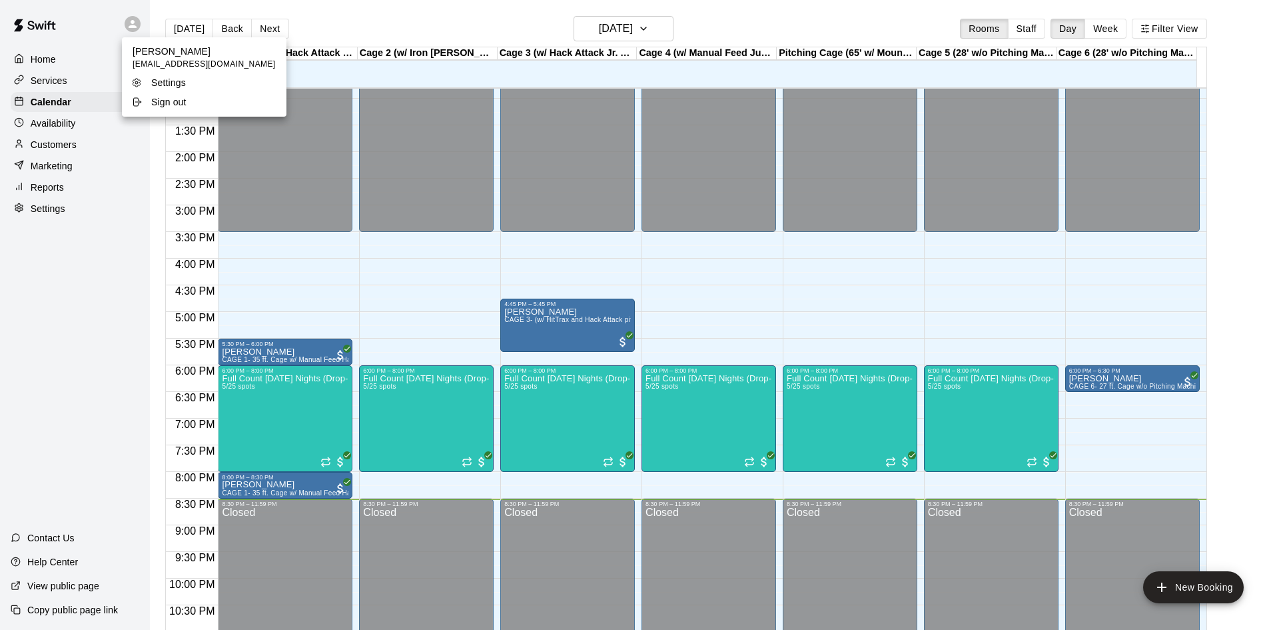
click at [147, 101] on div "Sign out" at bounding box center [174, 101] width 87 height 13
